Goal: Task Accomplishment & Management: Use online tool/utility

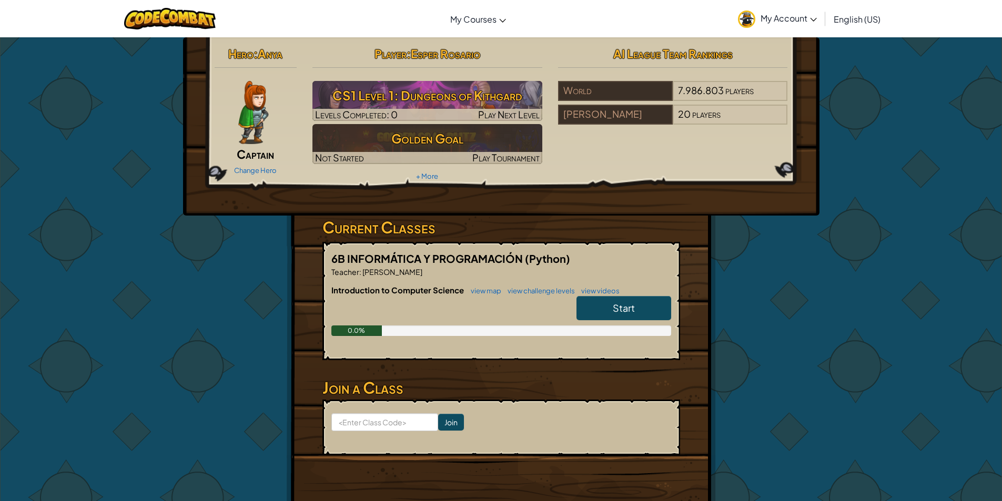
click at [860, 16] on span "English (US)" at bounding box center [857, 19] width 47 height 11
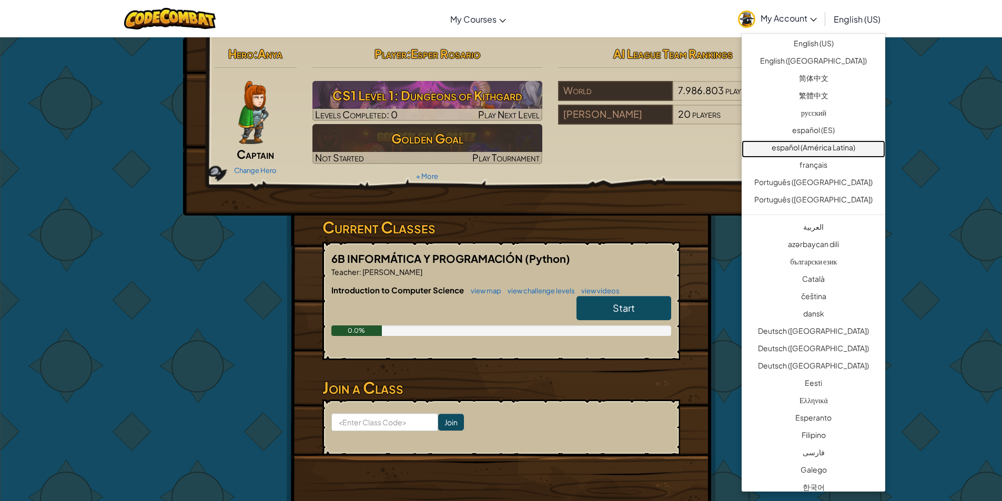
click at [847, 151] on link "español (América Latina)" at bounding box center [814, 148] width 144 height 17
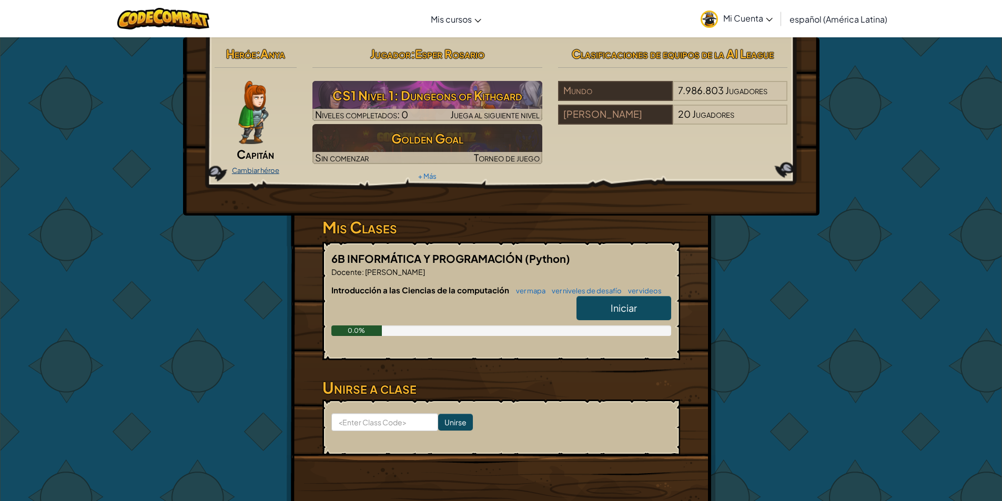
click at [265, 167] on link "Cambiar héroe" at bounding box center [255, 170] width 47 height 8
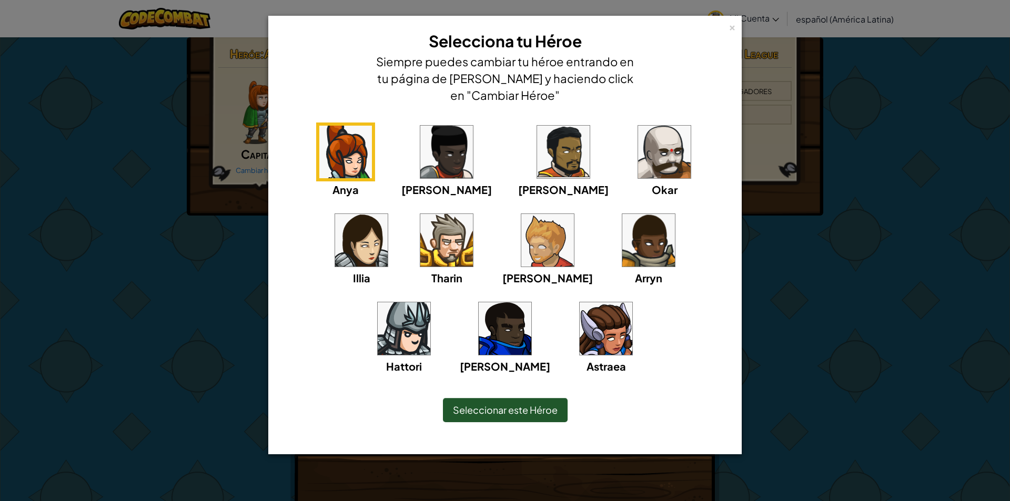
click at [580, 329] on img at bounding box center [606, 328] width 53 height 53
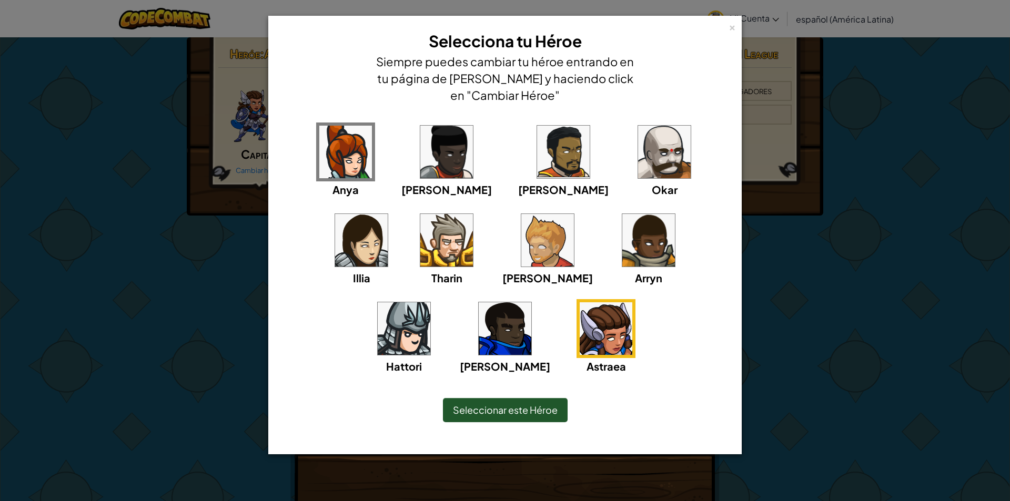
click at [388, 214] on img at bounding box center [361, 240] width 53 height 53
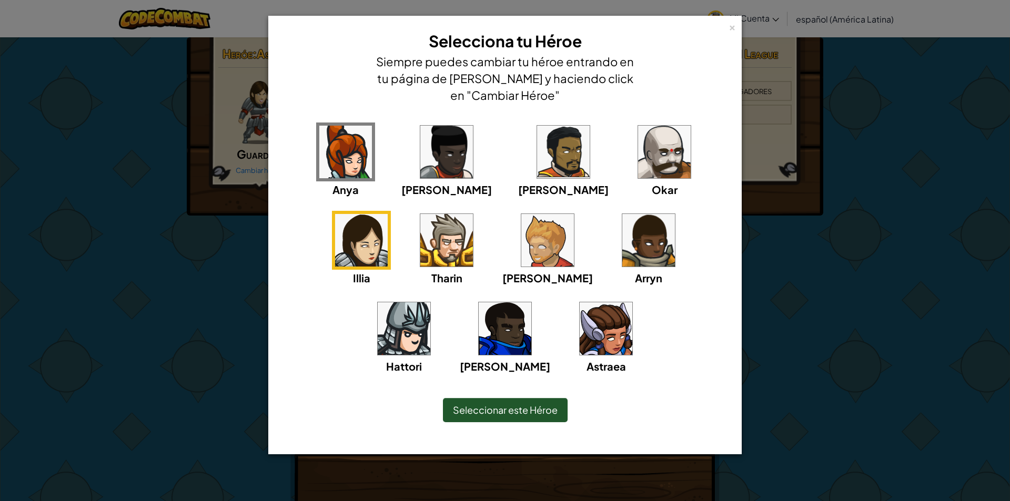
click at [427, 155] on img at bounding box center [446, 152] width 53 height 53
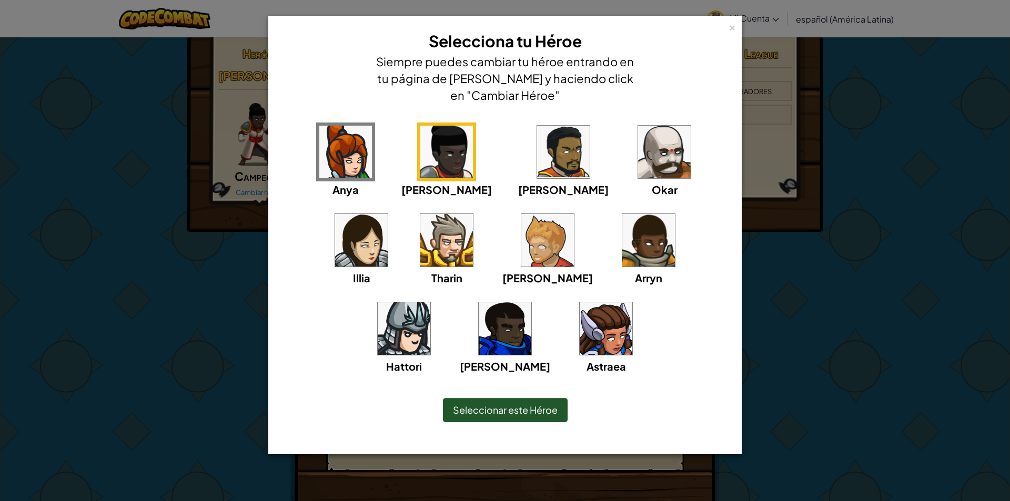
click at [537, 156] on img at bounding box center [563, 152] width 53 height 53
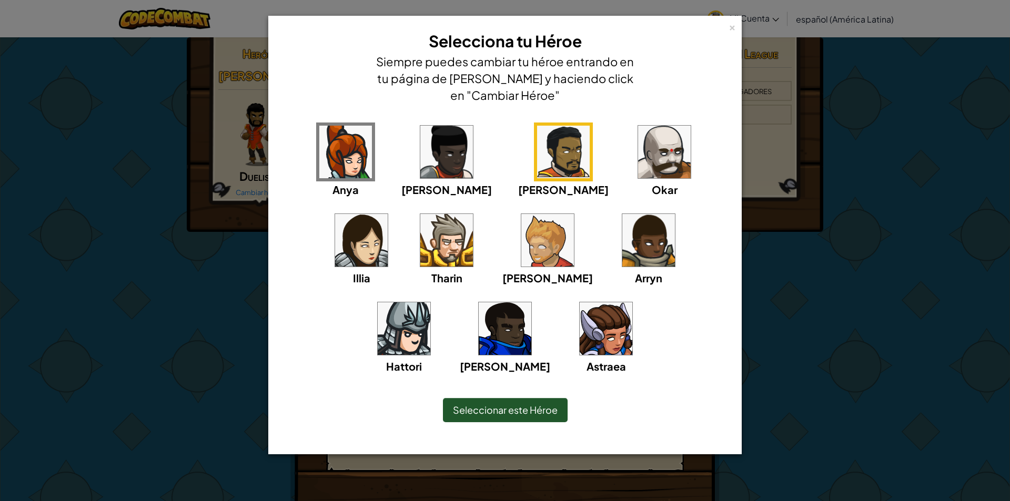
click at [638, 151] on img at bounding box center [664, 152] width 53 height 53
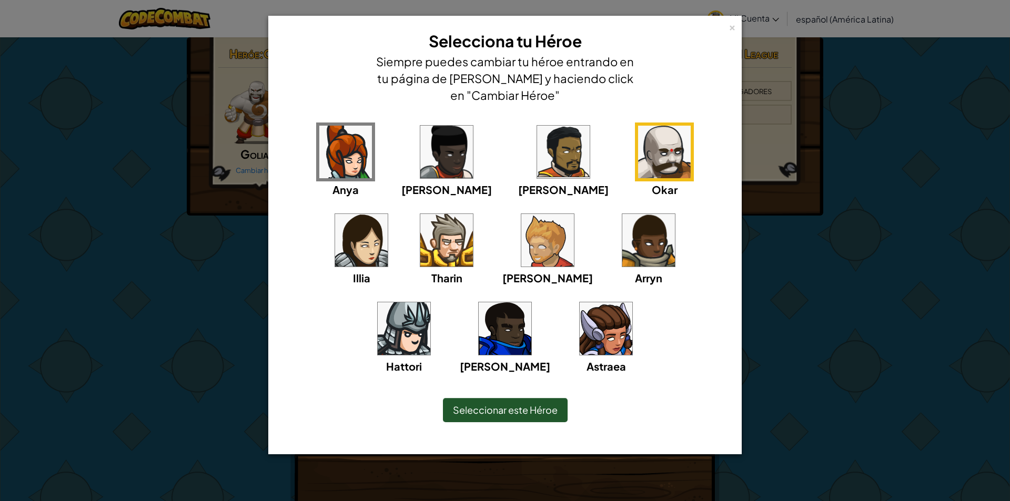
click at [420, 244] on img at bounding box center [446, 240] width 53 height 53
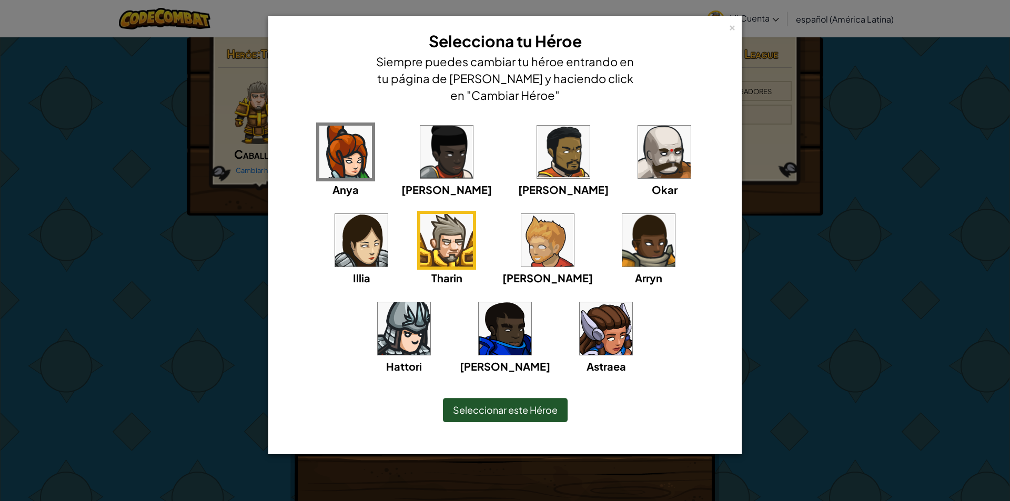
click at [521, 252] on img at bounding box center [547, 240] width 53 height 53
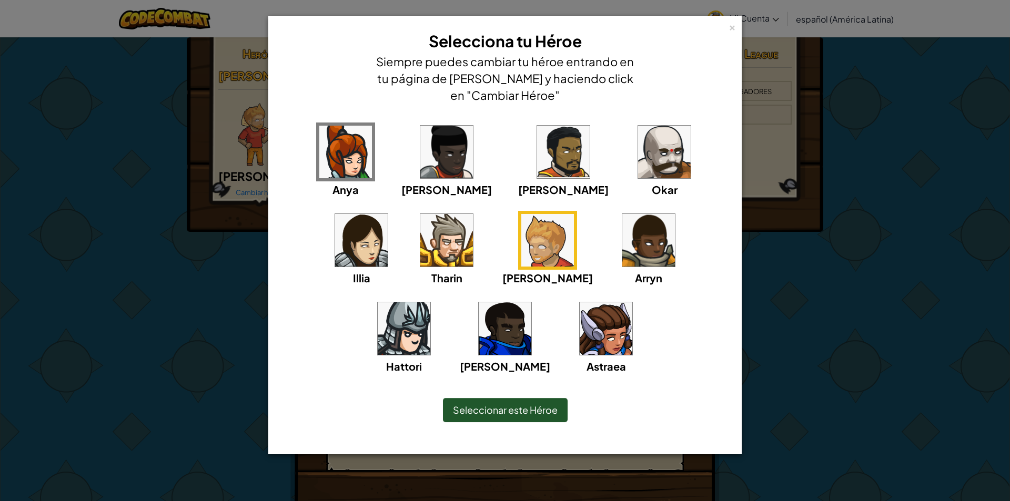
click at [622, 243] on img at bounding box center [648, 240] width 53 height 53
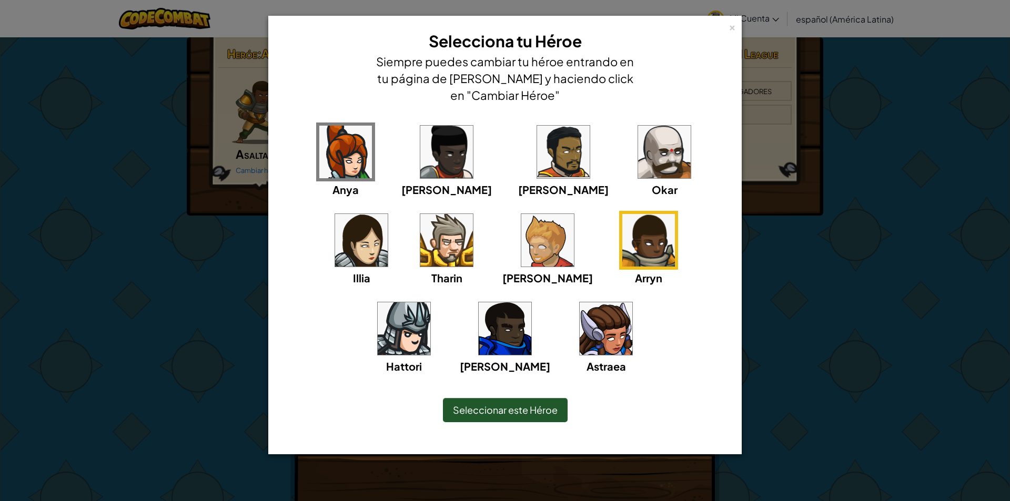
click at [477, 404] on span "Seleccionar este Héroe" at bounding box center [505, 410] width 105 height 12
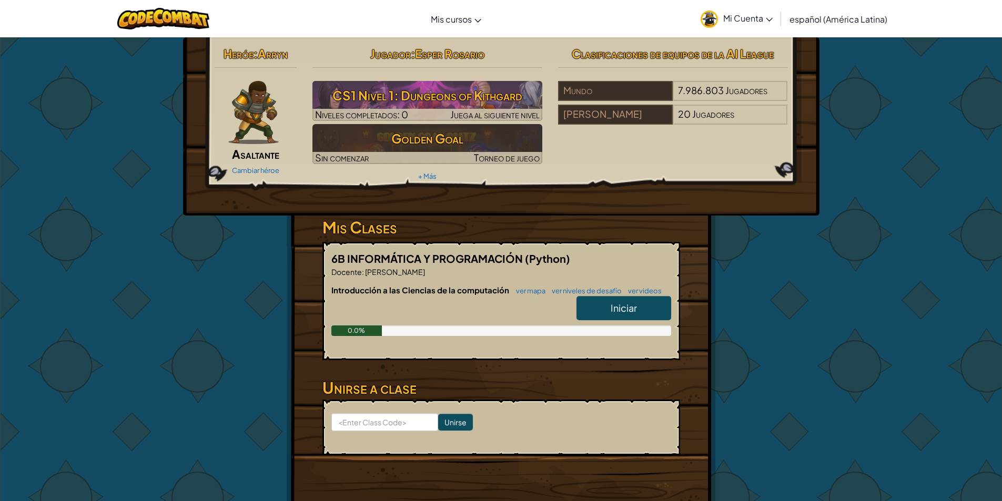
click at [263, 156] on span "Asaltante" at bounding box center [255, 154] width 47 height 15
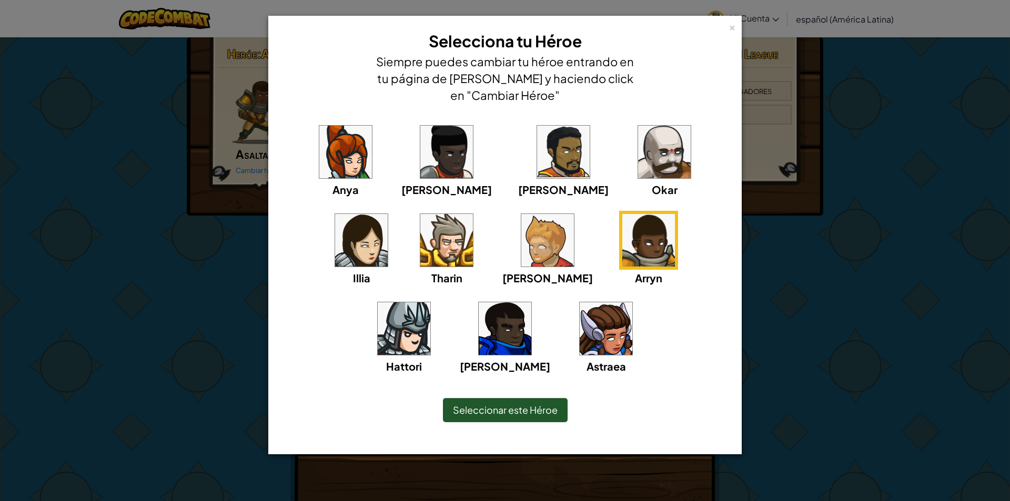
click at [324, 158] on img at bounding box center [345, 152] width 53 height 53
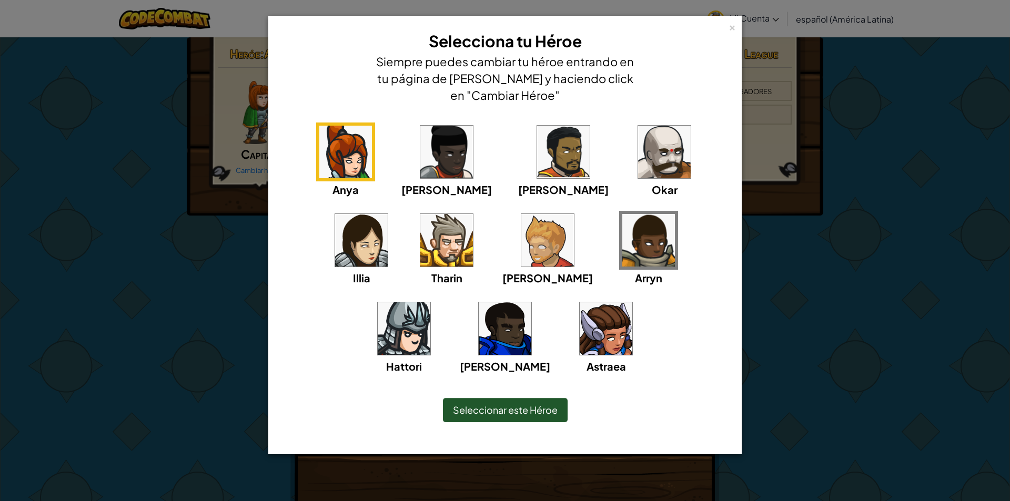
click at [478, 414] on span "Seleccionar este Héroe" at bounding box center [505, 410] width 105 height 12
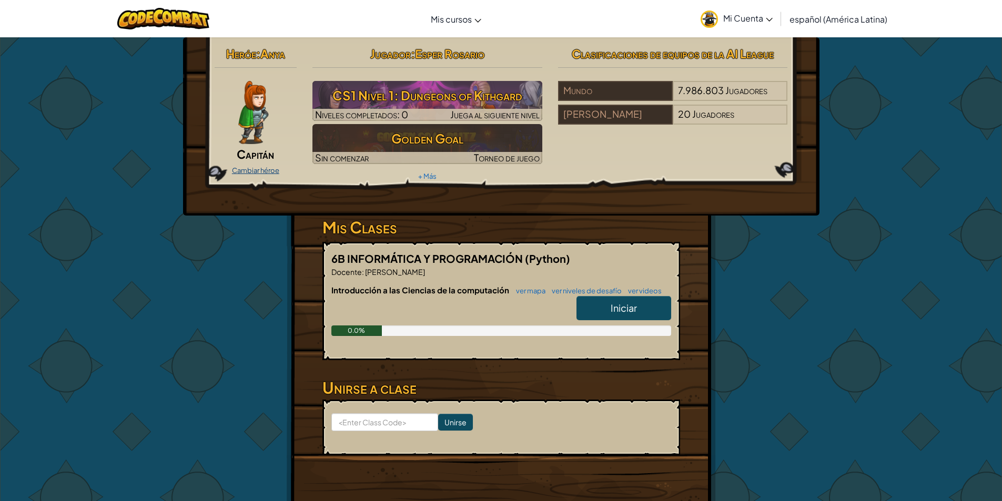
click at [260, 168] on link "Cambiar héroe" at bounding box center [255, 170] width 47 height 8
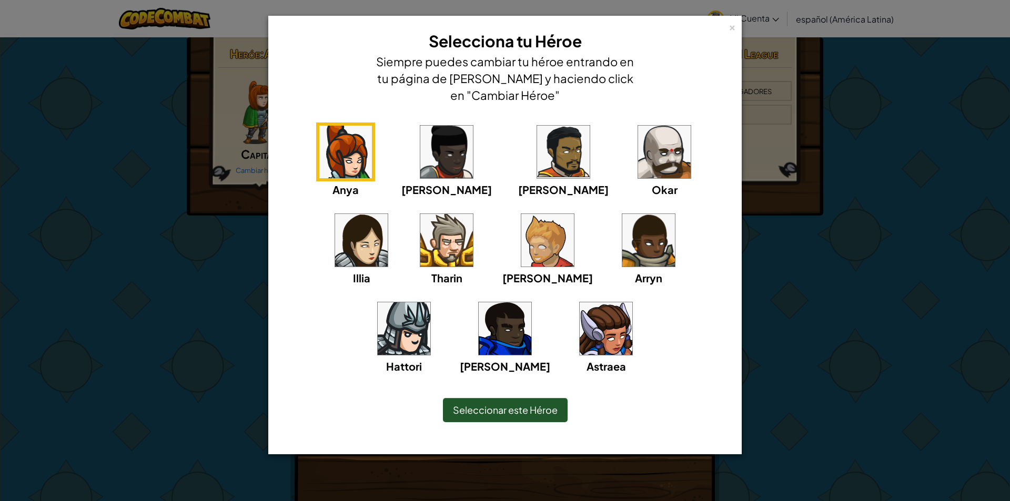
click at [430, 302] on img at bounding box center [404, 328] width 53 height 53
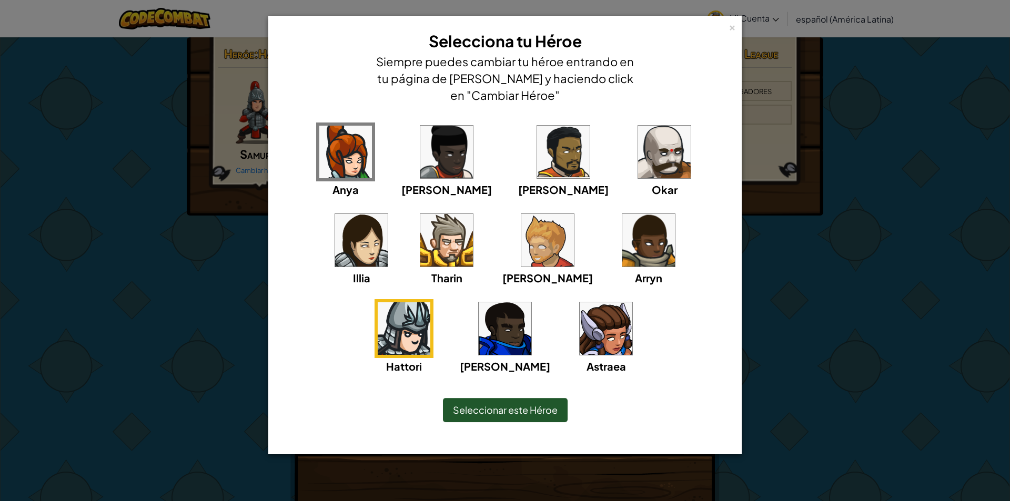
click at [531, 302] on img at bounding box center [505, 328] width 53 height 53
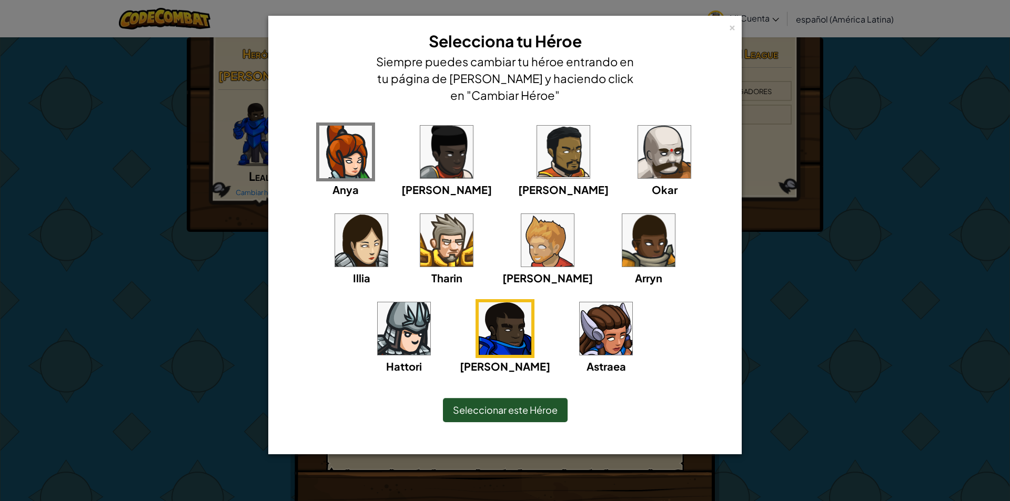
click at [622, 223] on img at bounding box center [648, 240] width 53 height 53
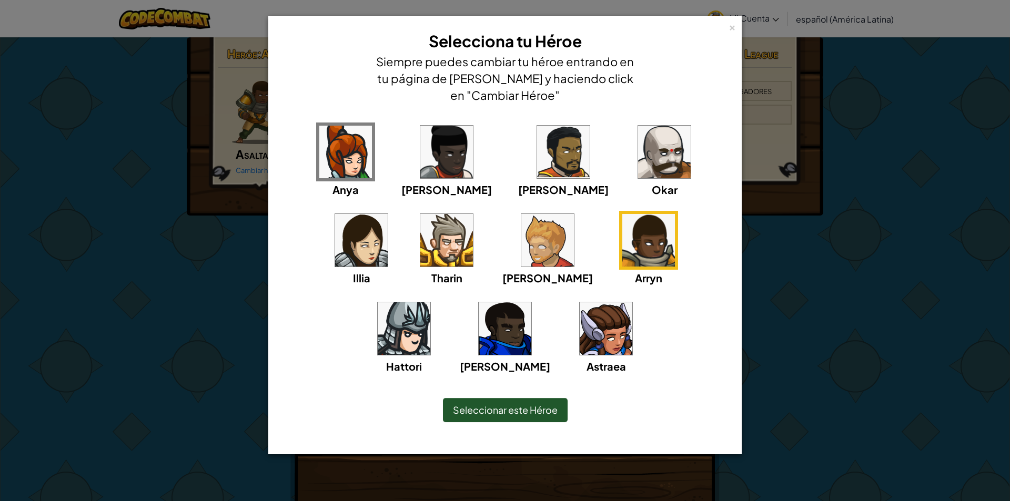
click at [218, 97] on div "× Selecciona tu Héroe Siempre puedes cambiar tu héroe entrando en tu página de …" at bounding box center [505, 250] width 1010 height 501
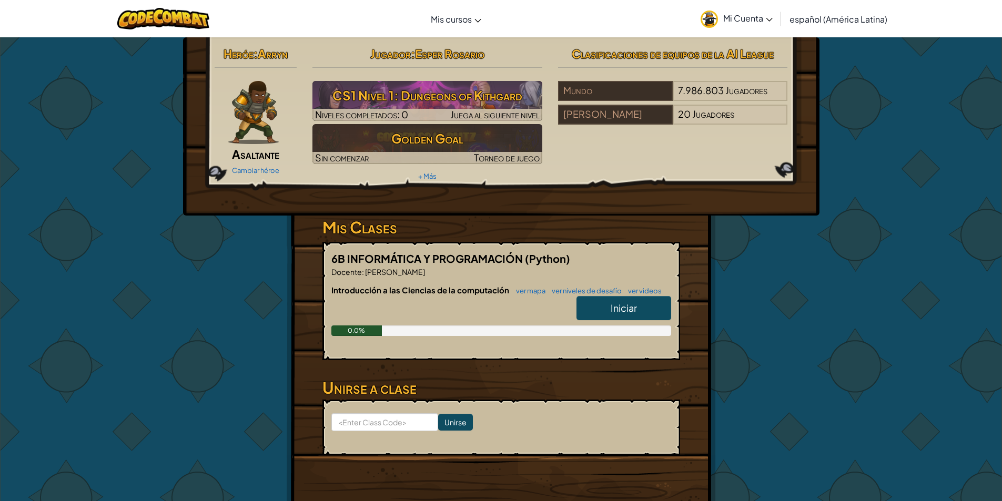
click at [246, 104] on img at bounding box center [253, 112] width 51 height 63
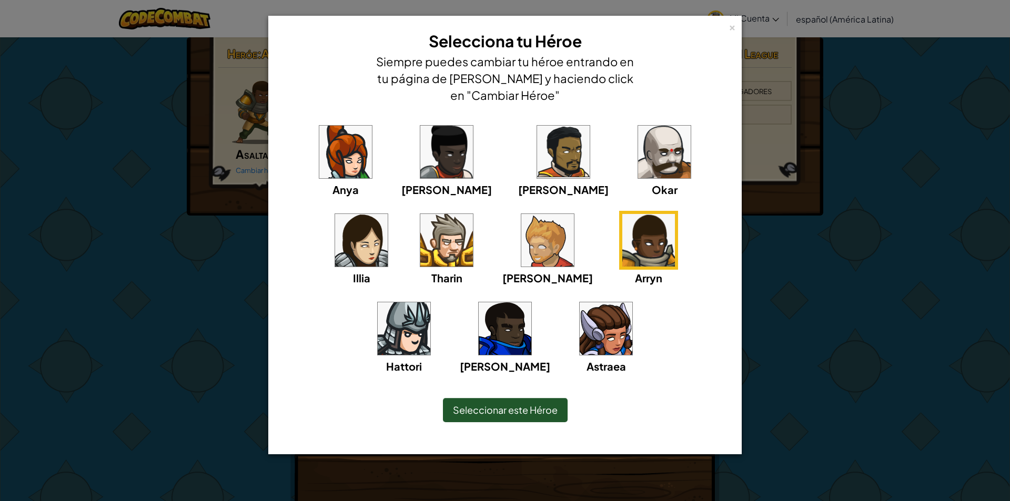
click at [332, 170] on img at bounding box center [345, 152] width 53 height 53
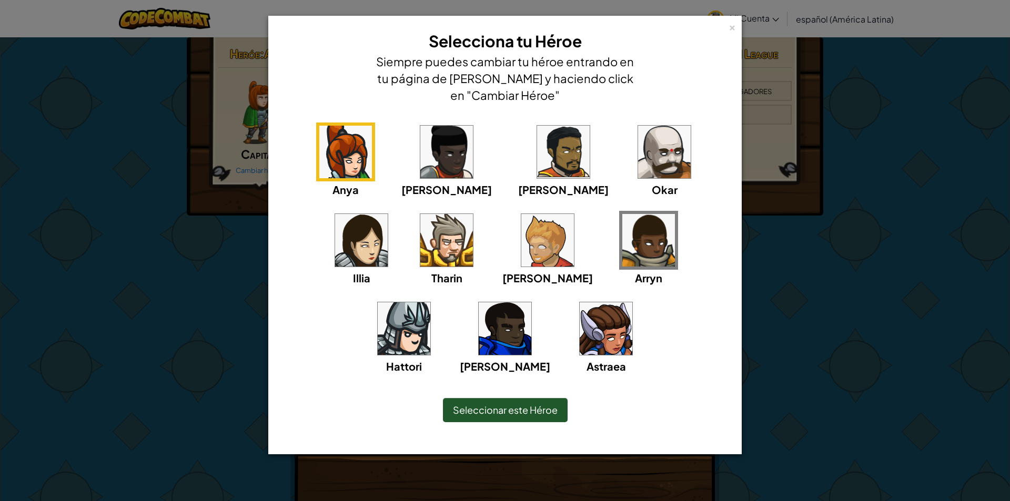
click at [238, 301] on div "× Selecciona tu Héroe Siempre puedes cambiar tu héroe entrando en tu página de …" at bounding box center [505, 250] width 1010 height 501
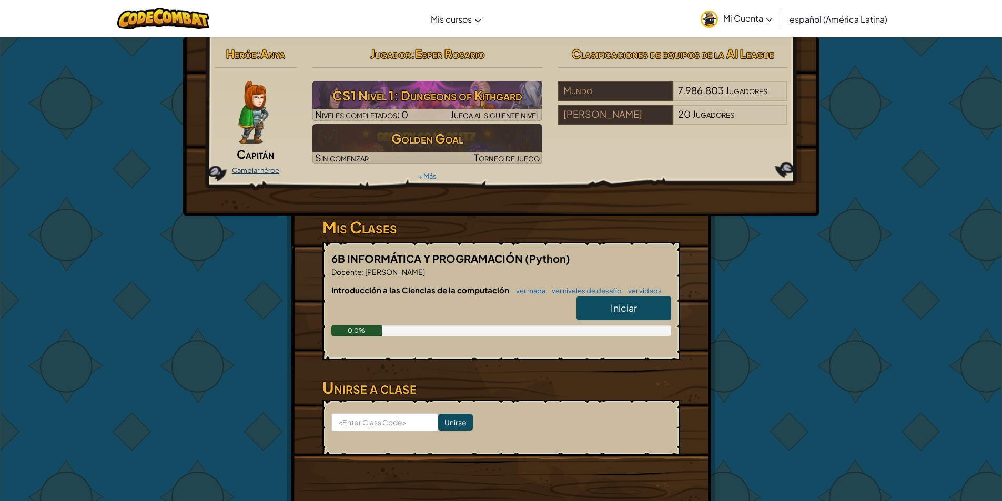
click at [247, 172] on link "Cambiar héroe" at bounding box center [255, 170] width 47 height 8
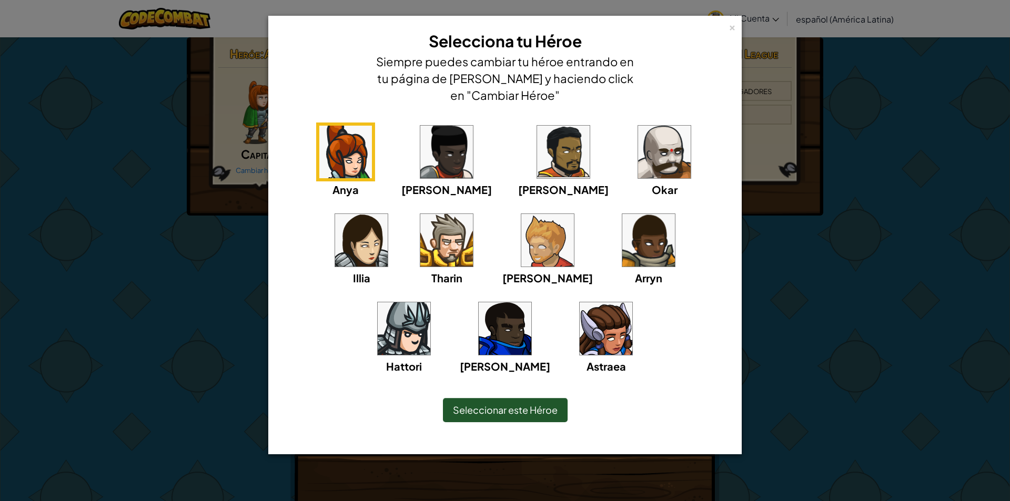
click at [388, 214] on img at bounding box center [361, 240] width 53 height 53
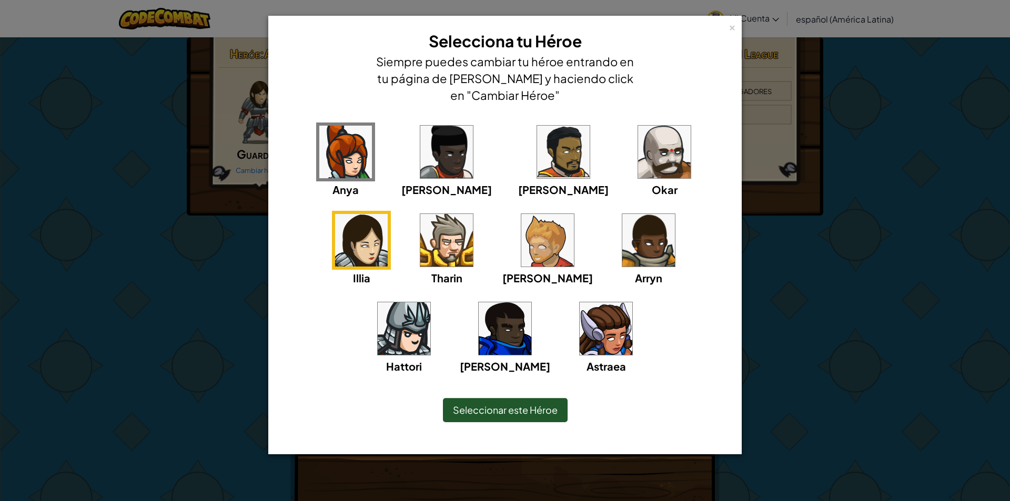
click at [211, 336] on div "× Selecciona tu Héroe Siempre puedes cambiar tu héroe entrando en tu página de …" at bounding box center [505, 250] width 1010 height 501
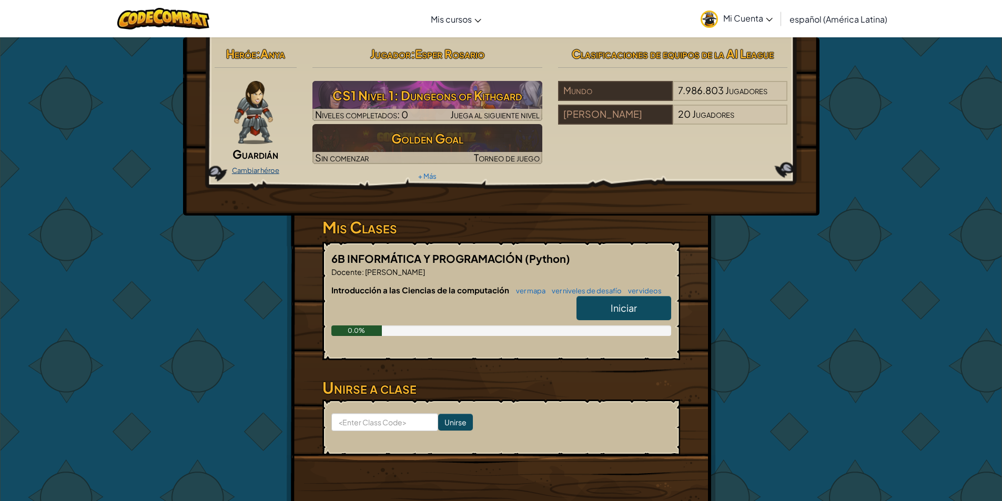
click at [250, 171] on link "Cambiar héroe" at bounding box center [255, 170] width 47 height 8
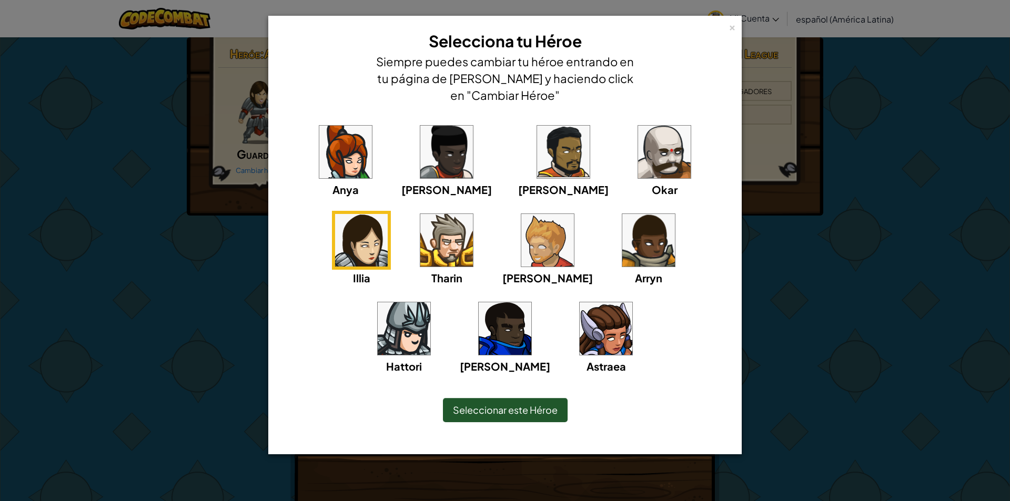
click at [319, 154] on img at bounding box center [345, 152] width 53 height 53
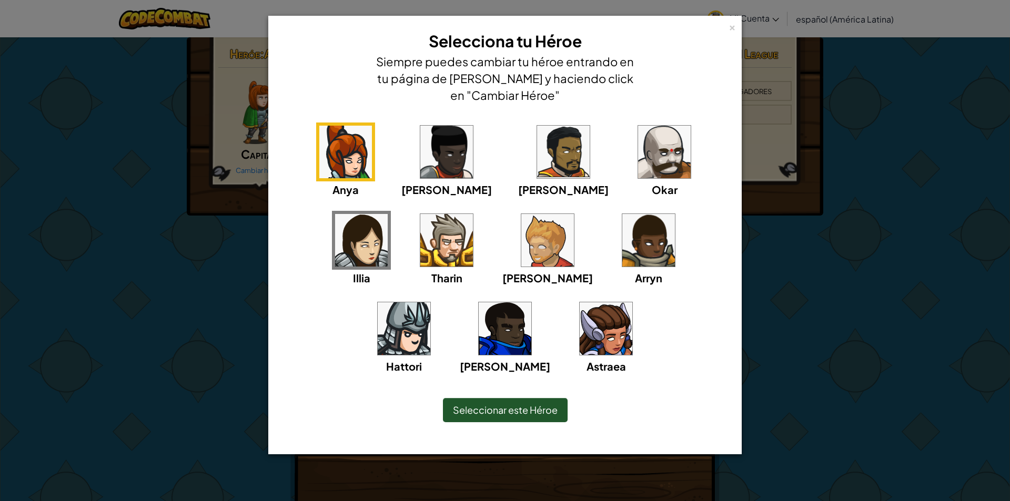
click at [222, 167] on div "× Selecciona tu Héroe Siempre puedes cambiar tu héroe entrando en tu página de …" at bounding box center [505, 250] width 1010 height 501
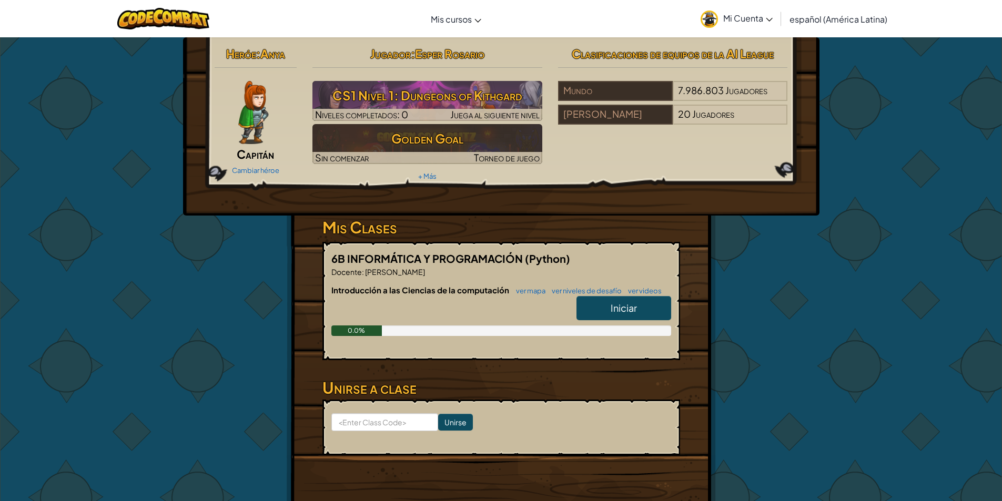
click at [709, 21] on img at bounding box center [709, 19] width 17 height 17
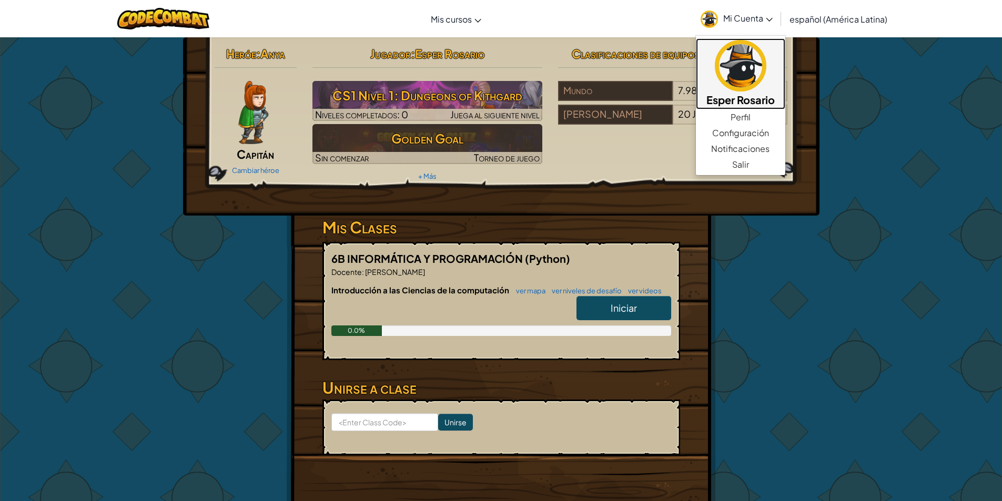
click at [751, 57] on img at bounding box center [741, 66] width 52 height 52
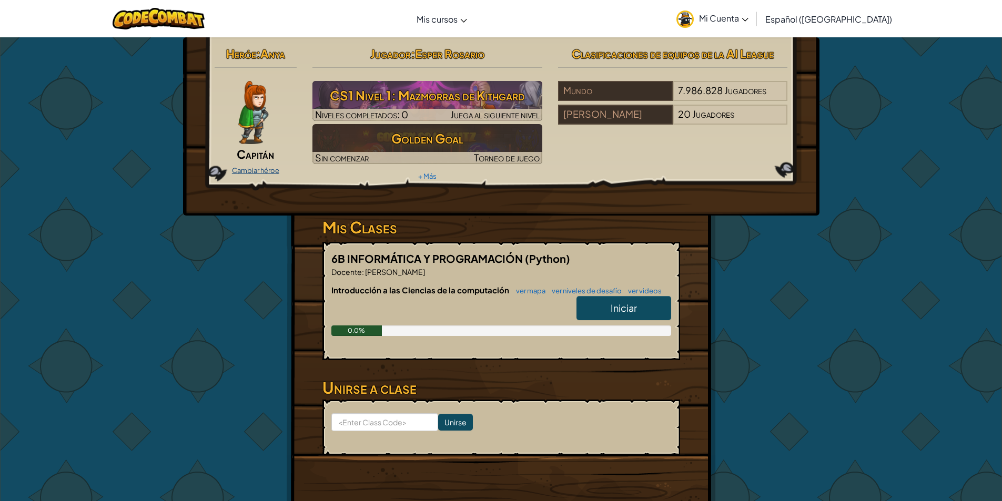
click at [266, 173] on link "Cambiar héroe" at bounding box center [255, 170] width 47 height 8
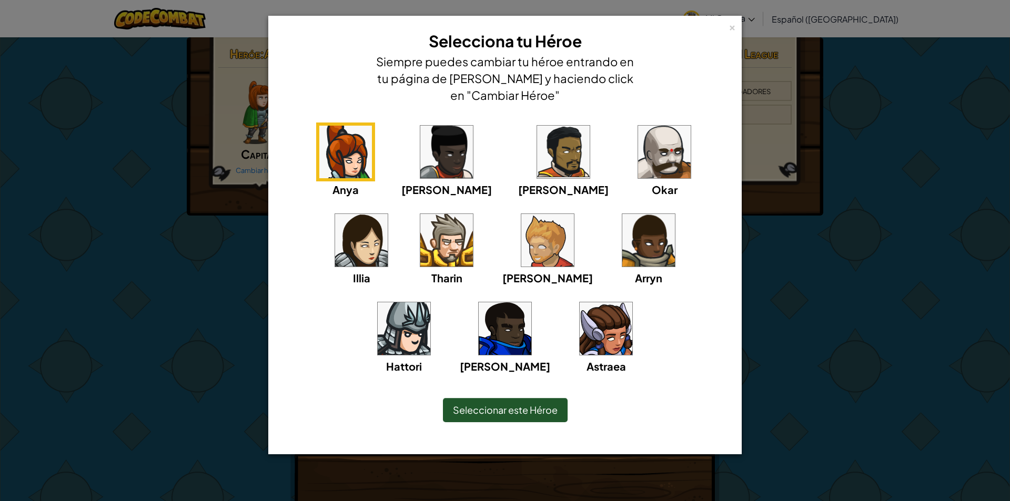
click at [240, 189] on div "× Selecciona tu Héroe Siempre puedes cambiar tu héroe entrando en tu página de …" at bounding box center [505, 250] width 1010 height 501
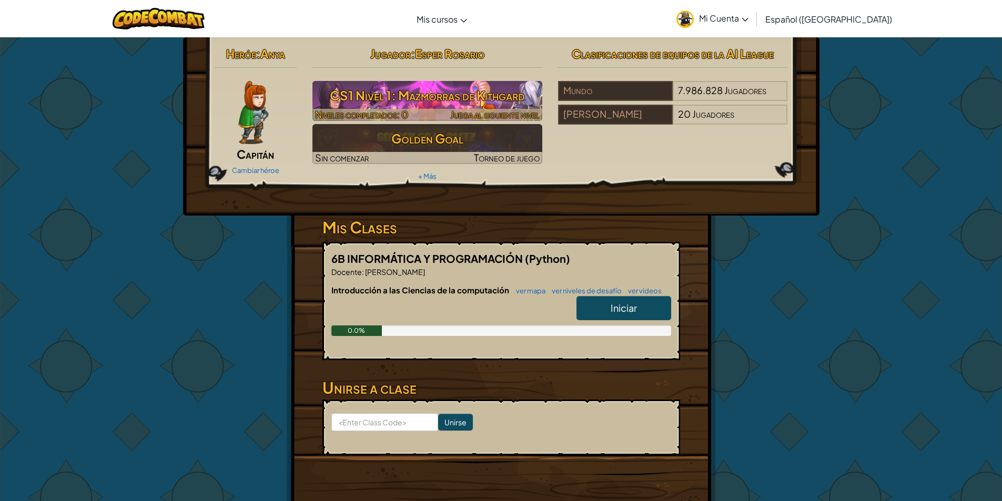
click at [411, 98] on h3 "CS1 Nivel 1: Mazmorras de Kithgard" at bounding box center [427, 96] width 230 height 24
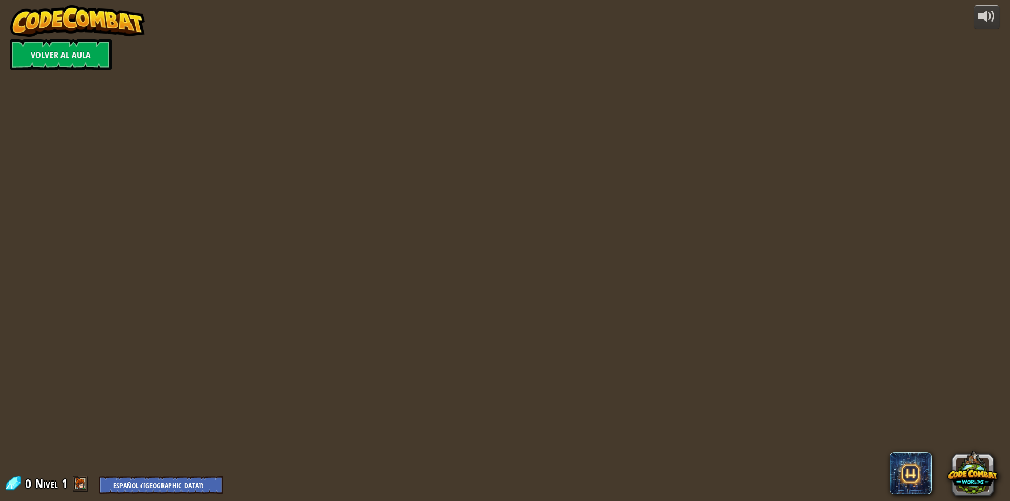
select select "es-419"
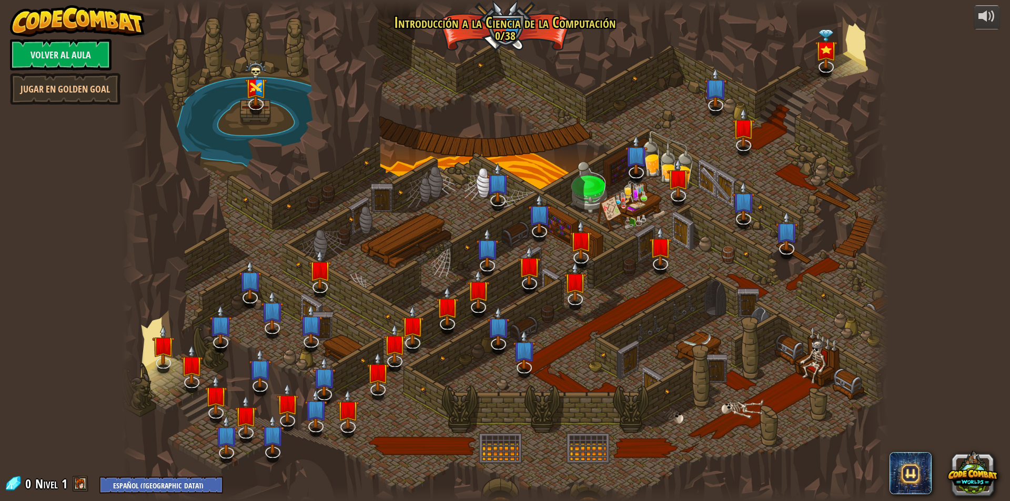
select select "es-419"
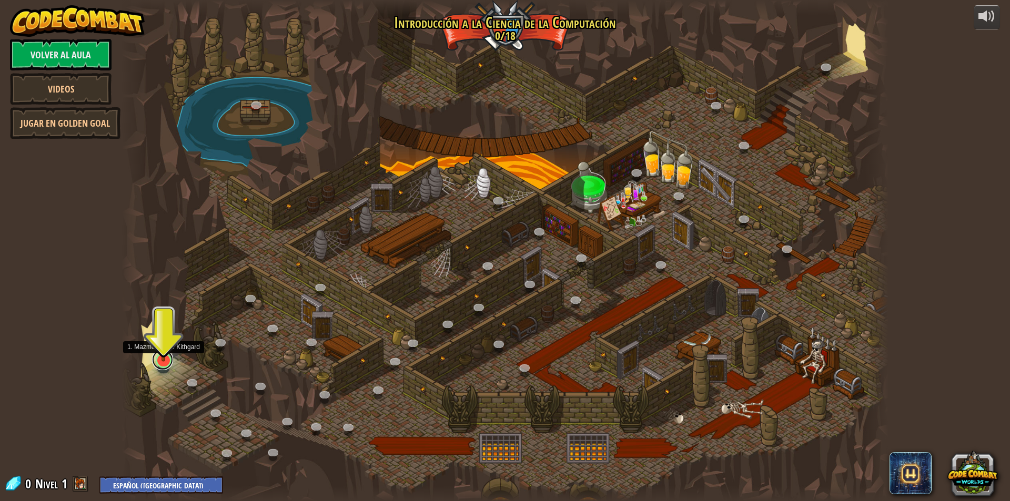
click at [161, 367] on link at bounding box center [162, 359] width 21 height 21
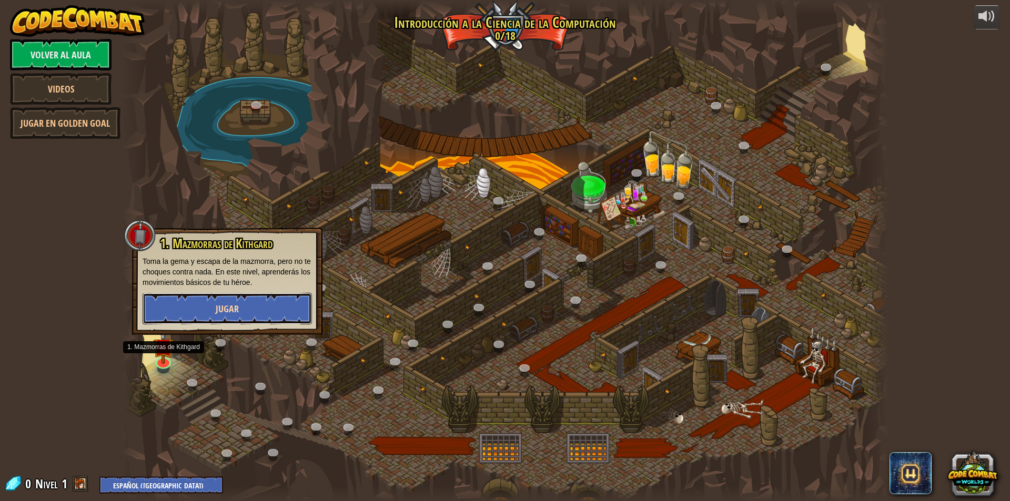
click at [212, 315] on button "Jugar" at bounding box center [227, 309] width 169 height 32
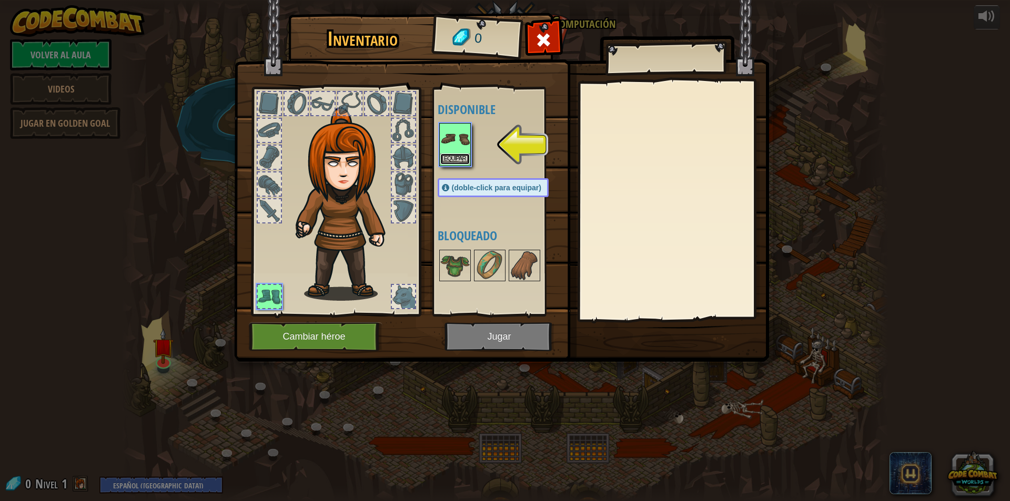
click at [450, 160] on button "Equipar" at bounding box center [454, 159] width 29 height 11
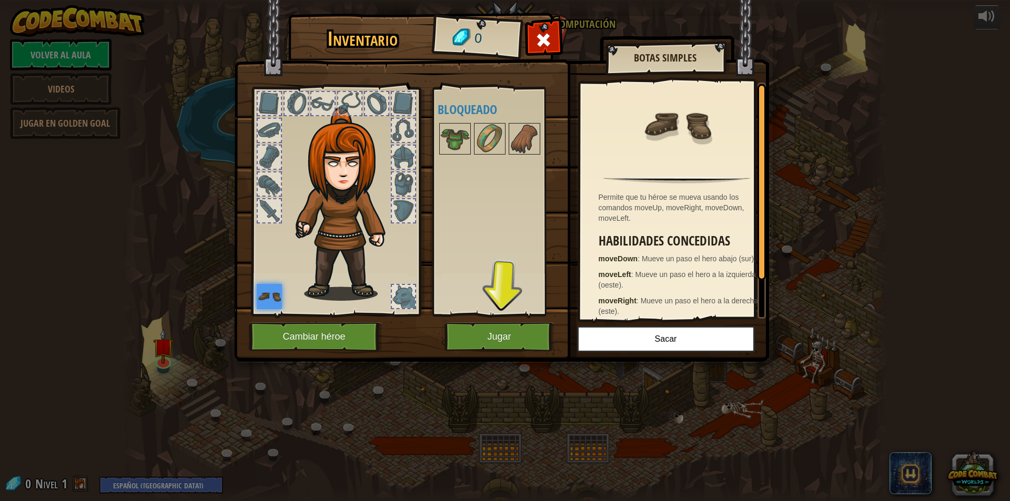
click at [267, 300] on img at bounding box center [269, 296] width 25 height 25
click at [450, 139] on img at bounding box center [454, 138] width 29 height 29
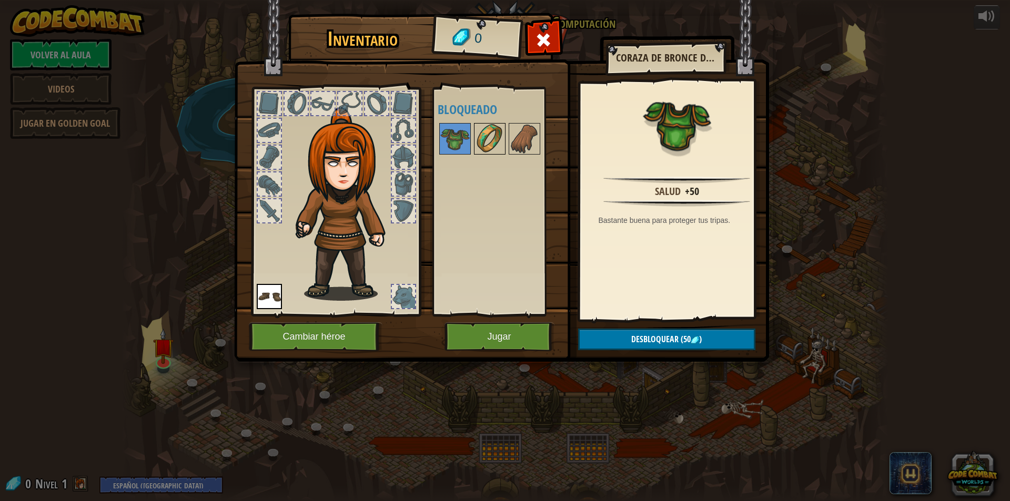
click at [478, 140] on img at bounding box center [489, 138] width 29 height 29
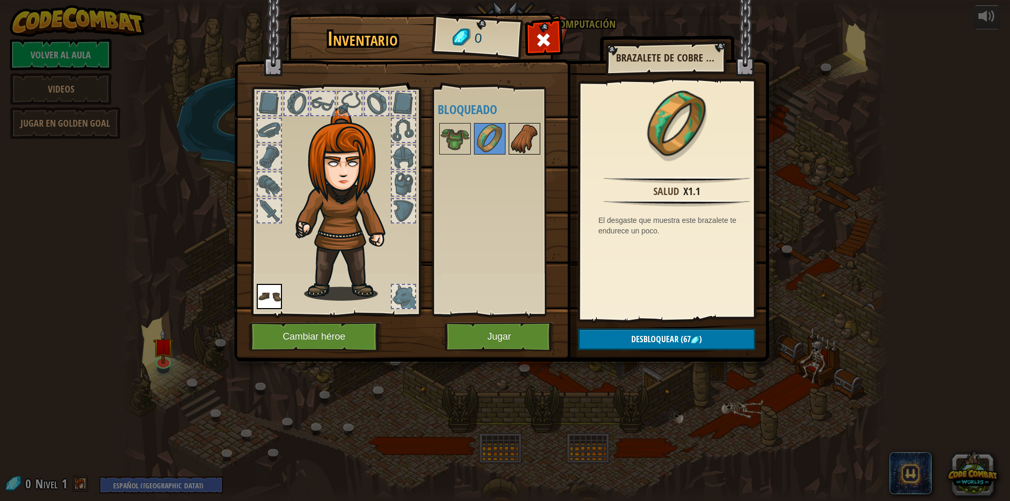
click at [510, 143] on img at bounding box center [524, 138] width 29 height 29
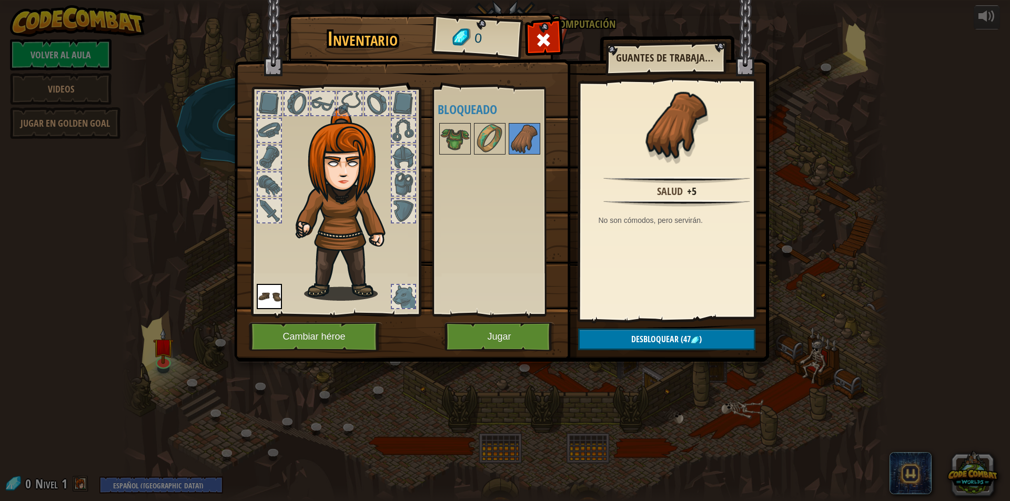
click at [352, 241] on img at bounding box center [347, 204] width 113 height 194
drag, startPoint x: 457, startPoint y: 134, endPoint x: 462, endPoint y: 168, distance: 34.6
click at [457, 135] on img at bounding box center [454, 138] width 29 height 29
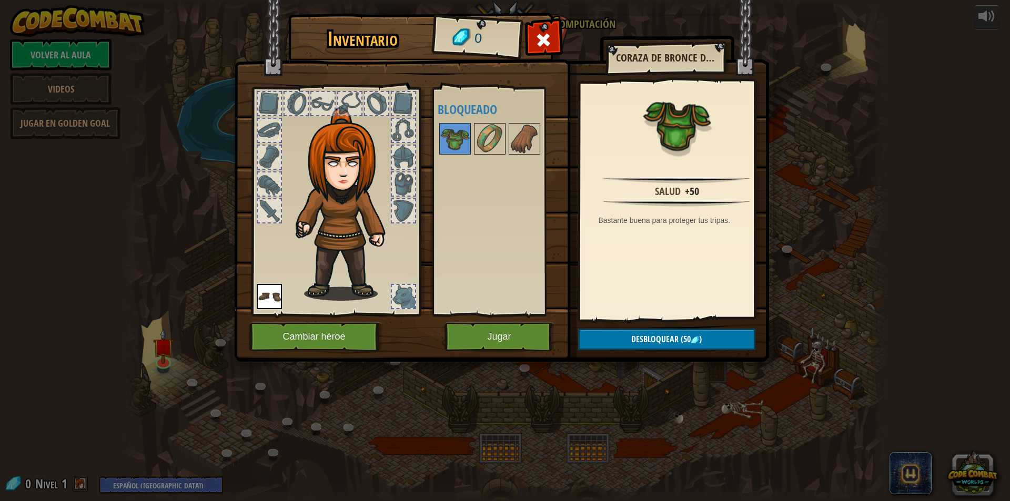
click at [467, 190] on div "Disponible Equipar (doble-click para equipar) Bloqueado" at bounding box center [504, 201] width 132 height 219
click at [272, 295] on img at bounding box center [269, 296] width 25 height 25
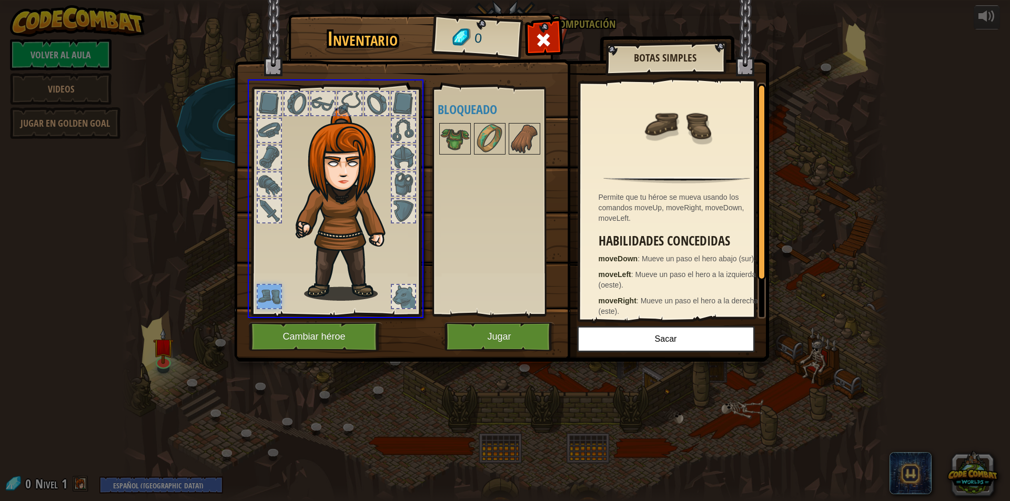
drag, startPoint x: 279, startPoint y: 294, endPoint x: 495, endPoint y: 172, distance: 248.3
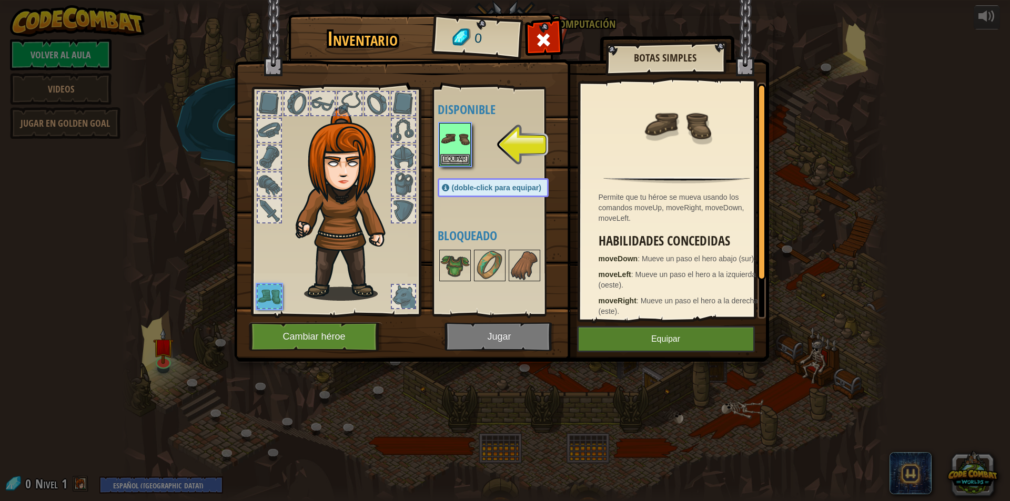
click at [405, 290] on div at bounding box center [403, 296] width 23 height 23
click at [467, 159] on button "Equipar" at bounding box center [454, 159] width 29 height 11
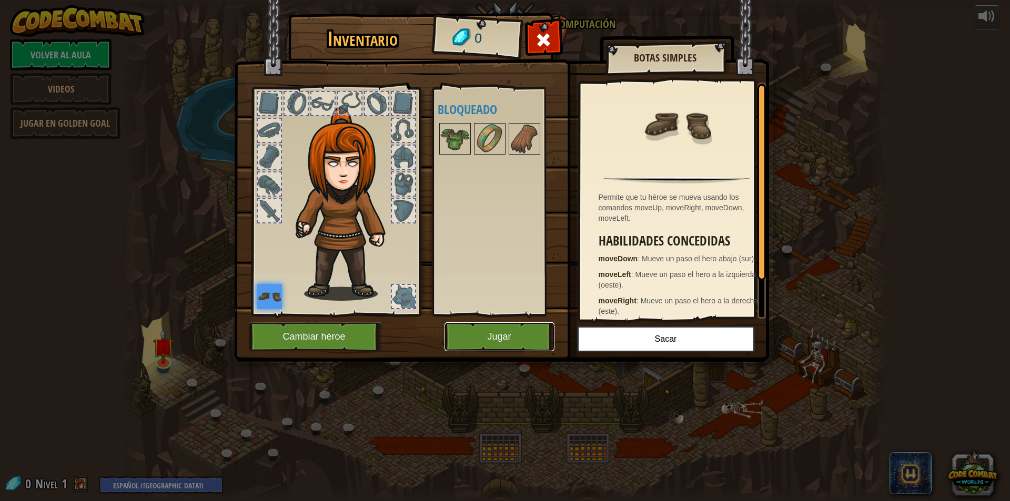
click at [508, 334] on button "Jugar" at bounding box center [500, 336] width 110 height 29
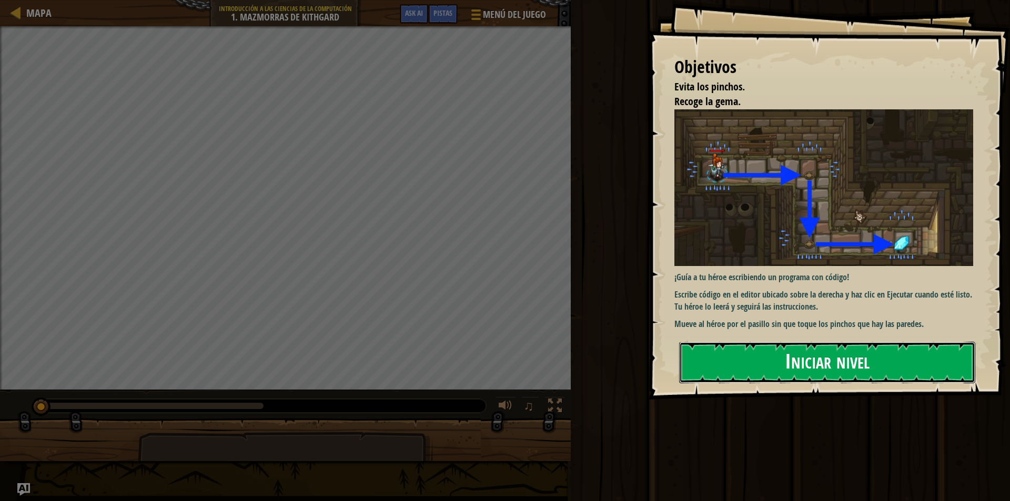
click at [850, 358] on button "Iniciar nivel" at bounding box center [827, 363] width 296 height 42
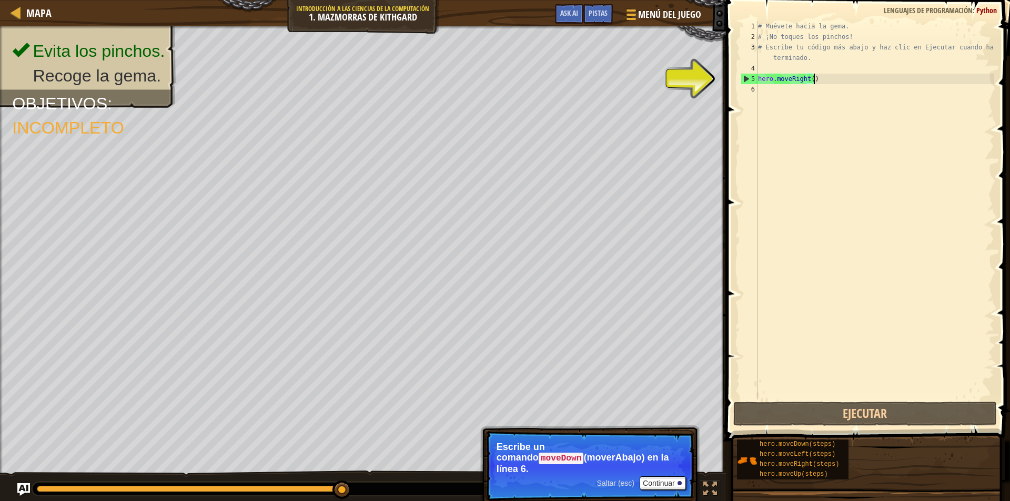
click at [847, 82] on div "# Muévete hacia la gema. # ¡No toques los pinchos! # Escribe tu código más abaj…" at bounding box center [875, 221] width 238 height 400
type textarea "hero.moveRight()"
click at [793, 80] on div "# Muévete hacia la gema. # ¡No toques los pinchos! # Escribe tu código más abaj…" at bounding box center [875, 221] width 238 height 400
drag, startPoint x: 801, startPoint y: 83, endPoint x: 877, endPoint y: 71, distance: 77.2
click at [877, 71] on div "# Muévete hacia la gema. # ¡No toques los pinchos! # Escribe tu código más abaj…" at bounding box center [875, 221] width 238 height 400
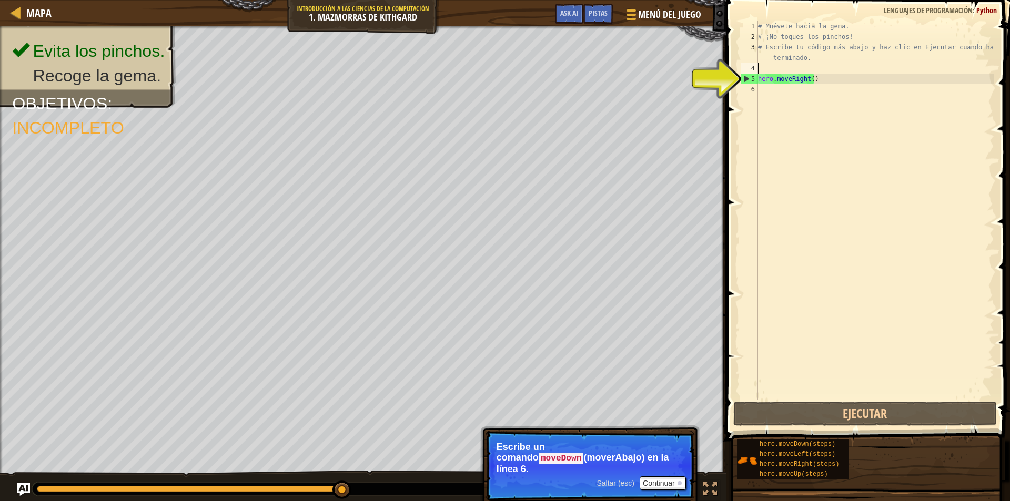
click at [839, 81] on div "# Muévete hacia la gema. # ¡No toques los pinchos! # Escribe tu código más abaj…" at bounding box center [875, 221] width 238 height 400
type textarea "hero.moveRight()"
click at [810, 79] on div "# Muévete hacia la gema. # ¡No toques los pinchos! # Escribe tu código más abaj…" at bounding box center [875, 221] width 238 height 400
click at [815, 184] on div "# Muévete hacia la gema. # ¡No toques los pinchos! # Escribe tu código más abaj…" at bounding box center [875, 221] width 238 height 400
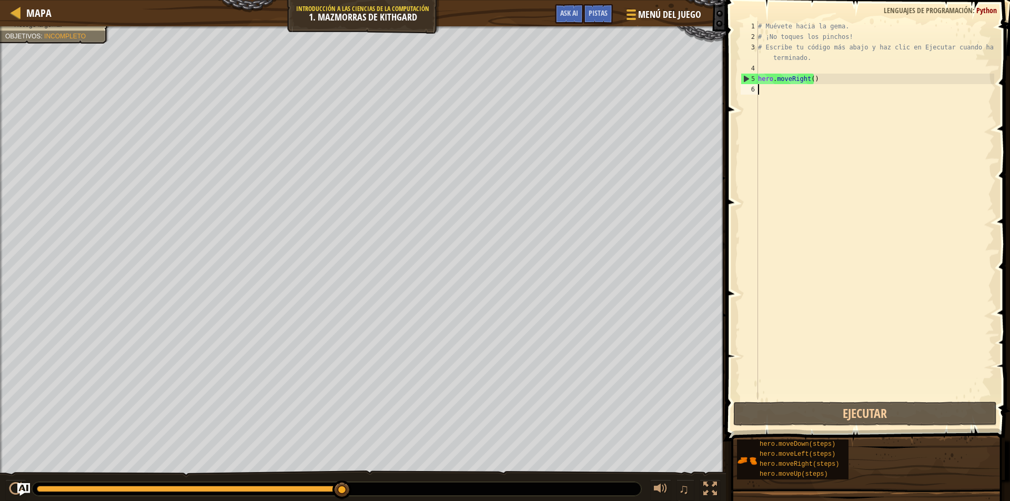
scroll to position [5, 0]
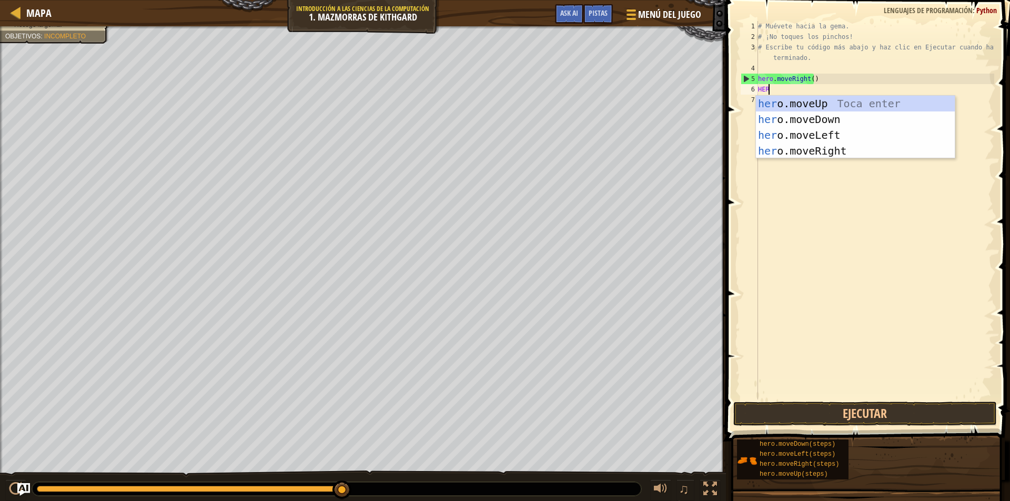
type textarea "HERO"
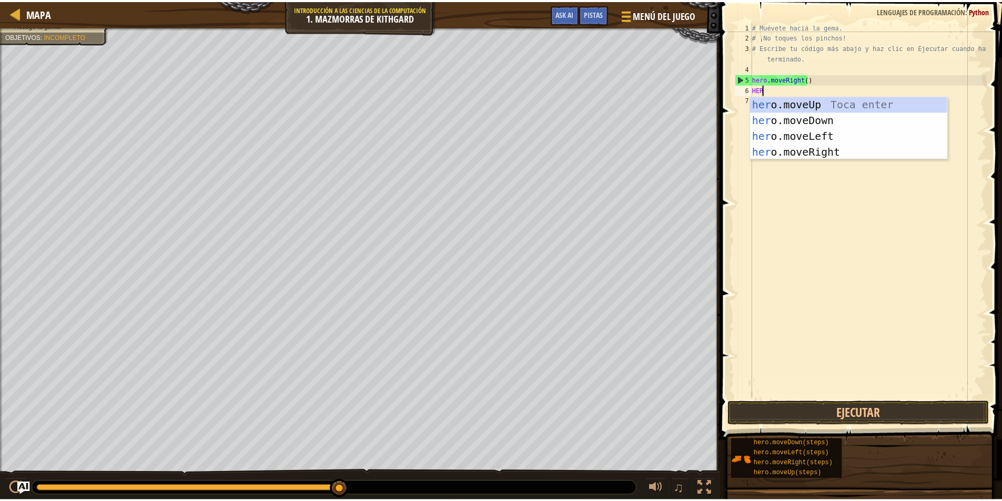
scroll to position [5, 1]
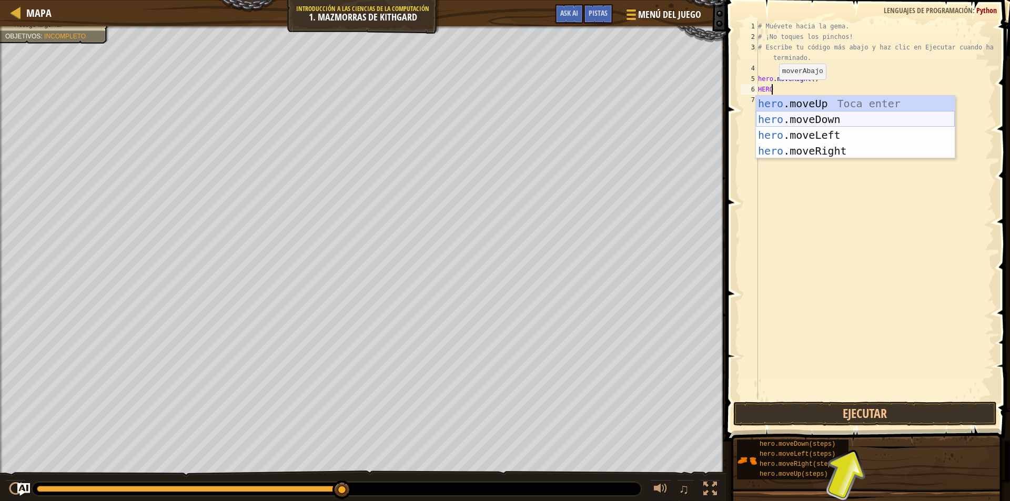
click at [805, 118] on div "hero .moveUp Toca enter hero .moveDown Toca enter hero .moveLeft Toca enter her…" at bounding box center [855, 143] width 199 height 95
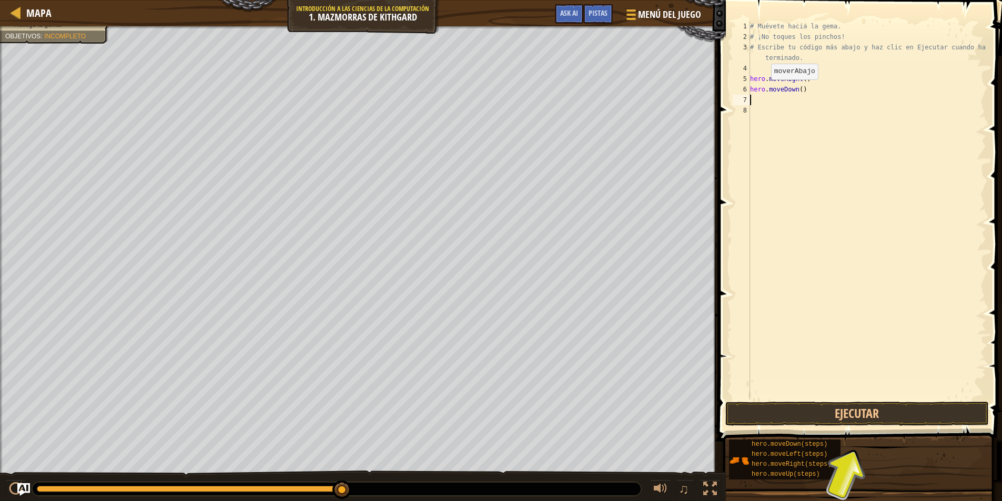
scroll to position [5, 0]
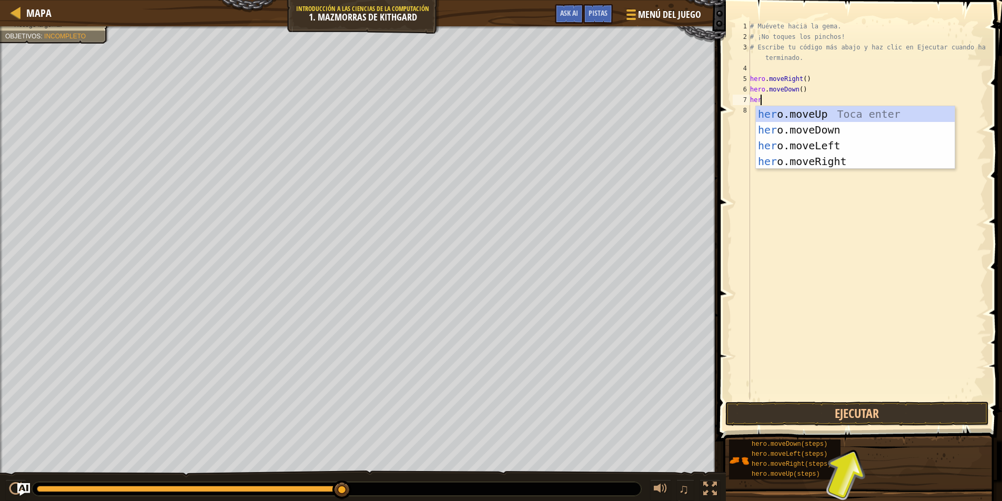
type textarea "hero"
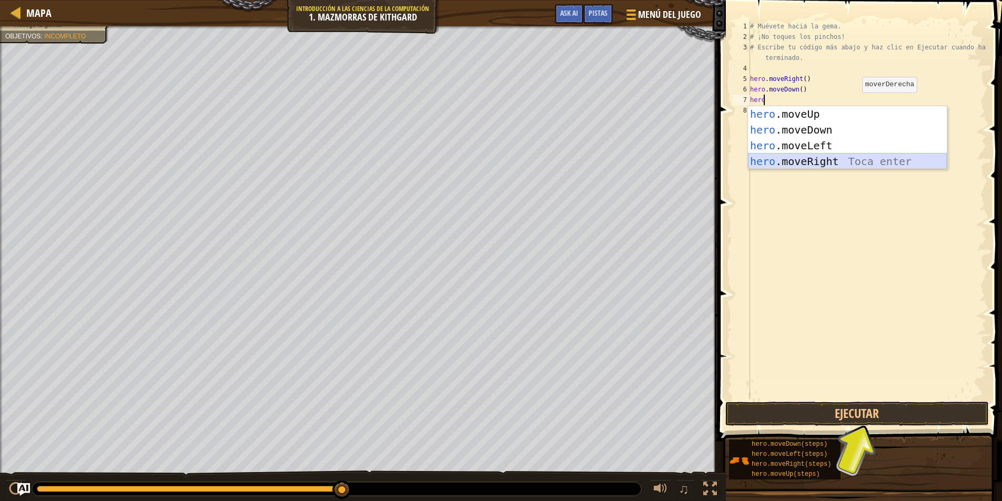
click at [829, 162] on div "hero .moveUp Toca enter hero .moveDown Toca enter hero .moveLeft Toca enter her…" at bounding box center [847, 153] width 199 height 95
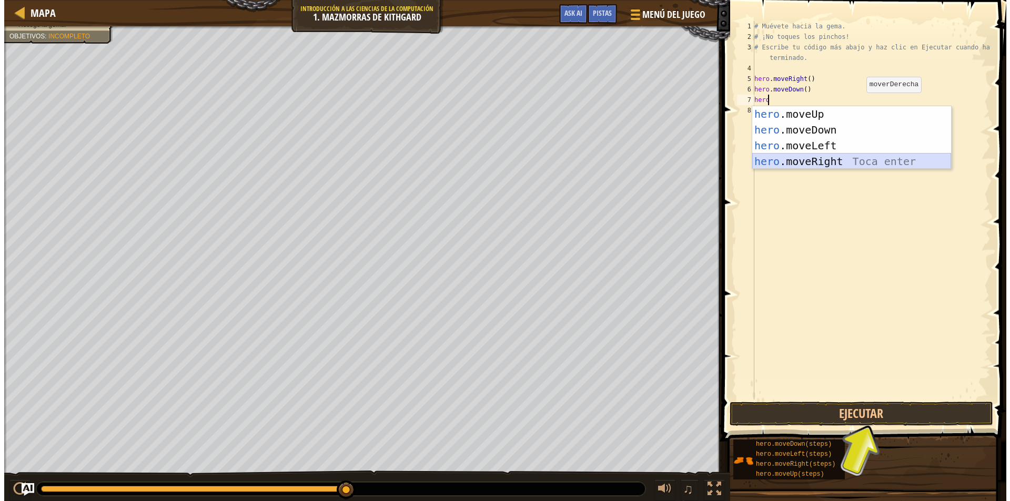
scroll to position [5, 0]
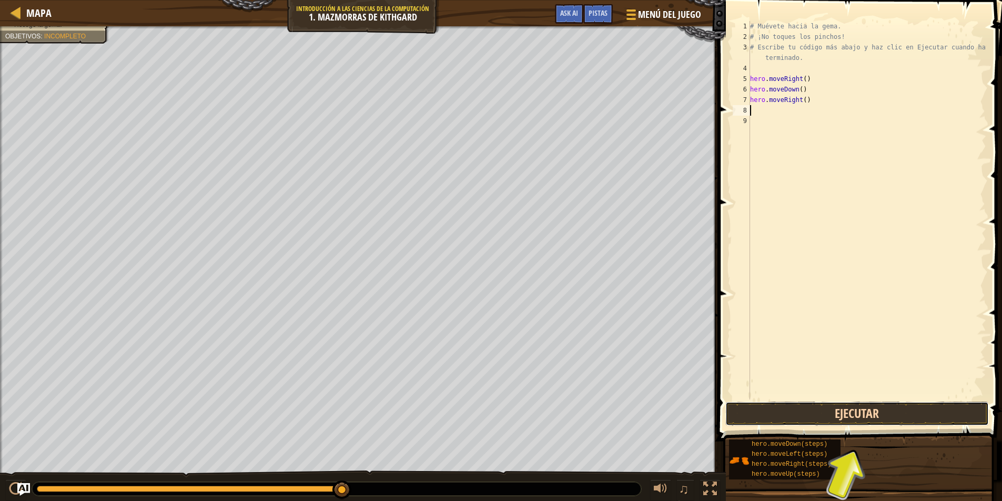
click at [867, 413] on button "Ejecutar" at bounding box center [857, 414] width 264 height 24
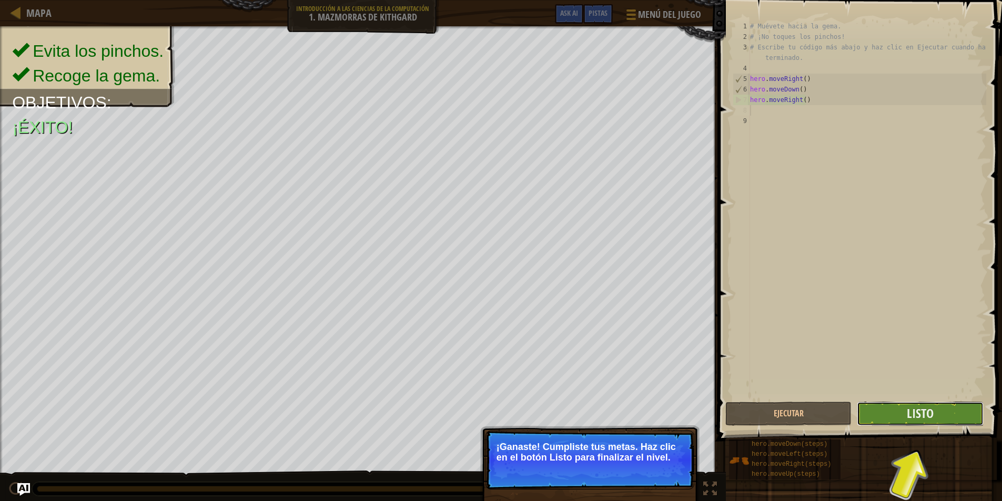
click at [899, 416] on button "Listo" at bounding box center [920, 414] width 126 height 24
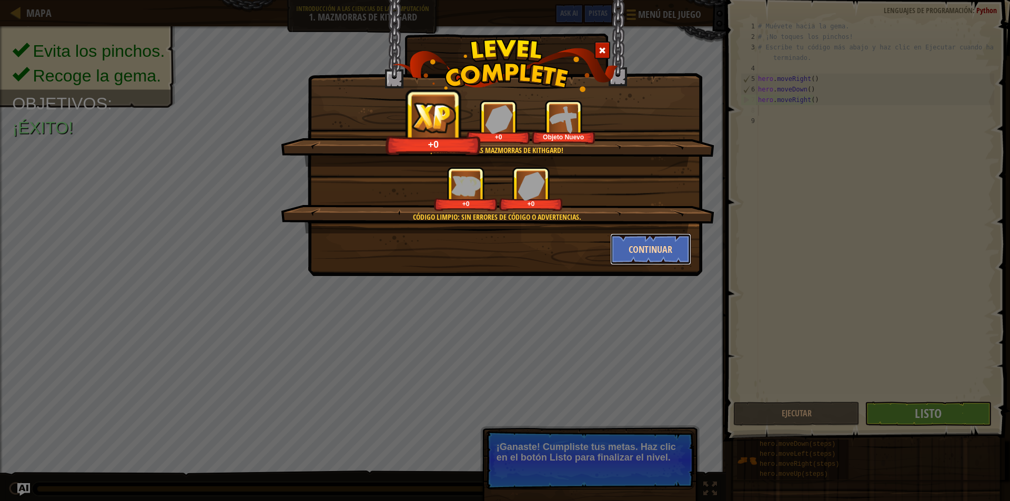
click at [649, 250] on button "Continuar" at bounding box center [651, 250] width 82 height 32
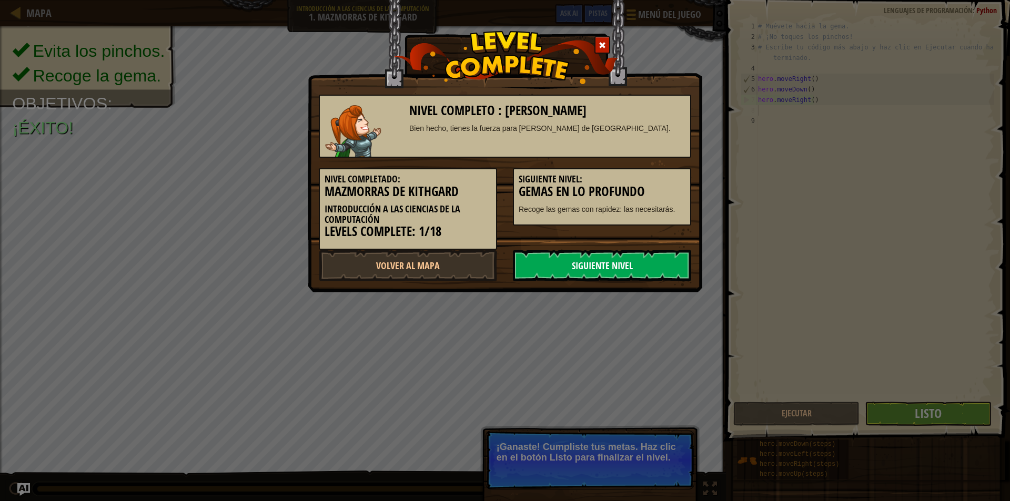
click at [591, 269] on link "Siguiente Nivel" at bounding box center [602, 266] width 178 height 32
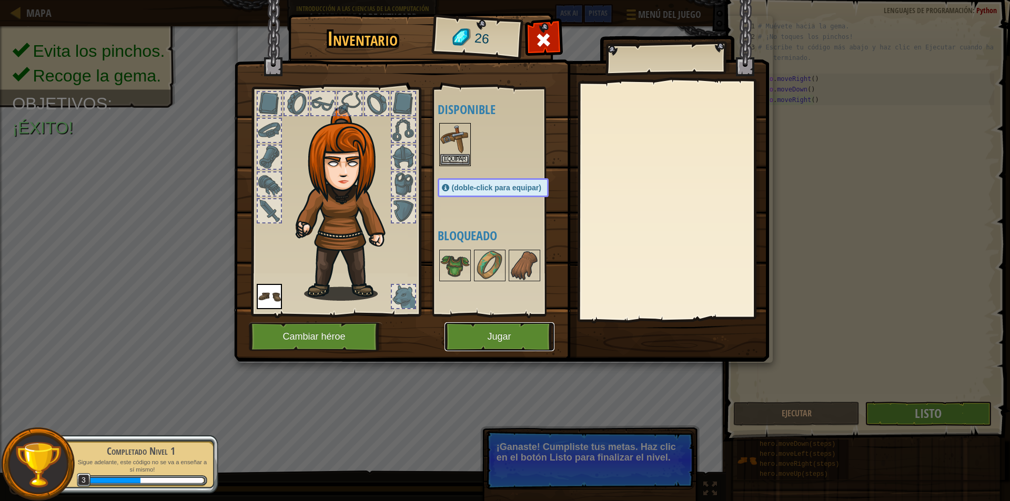
click at [493, 331] on button "Jugar" at bounding box center [500, 336] width 110 height 29
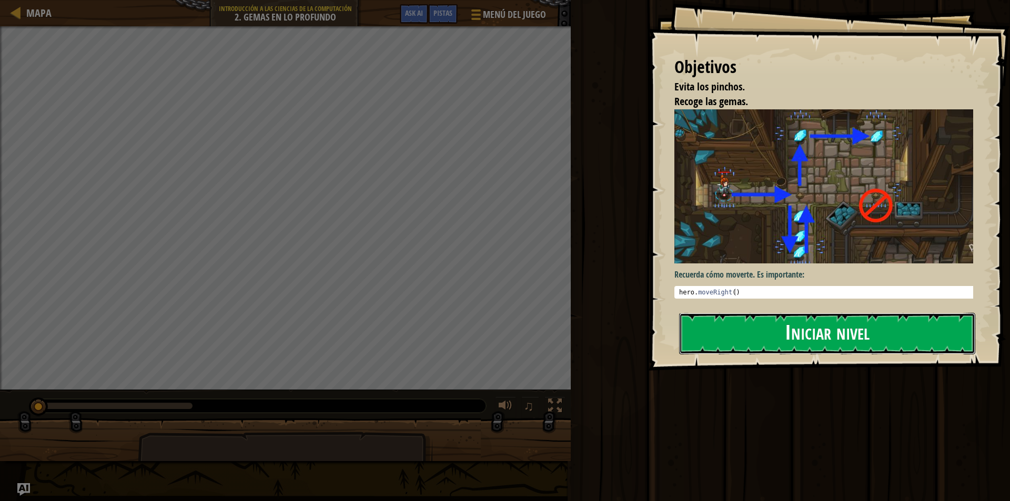
click at [846, 334] on button "Iniciar nivel" at bounding box center [827, 334] width 296 height 42
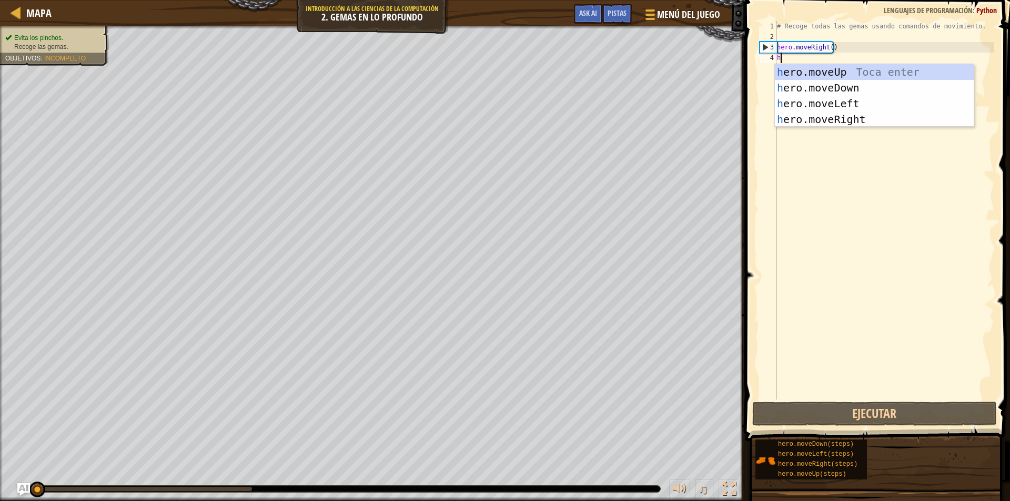
scroll to position [5, 0]
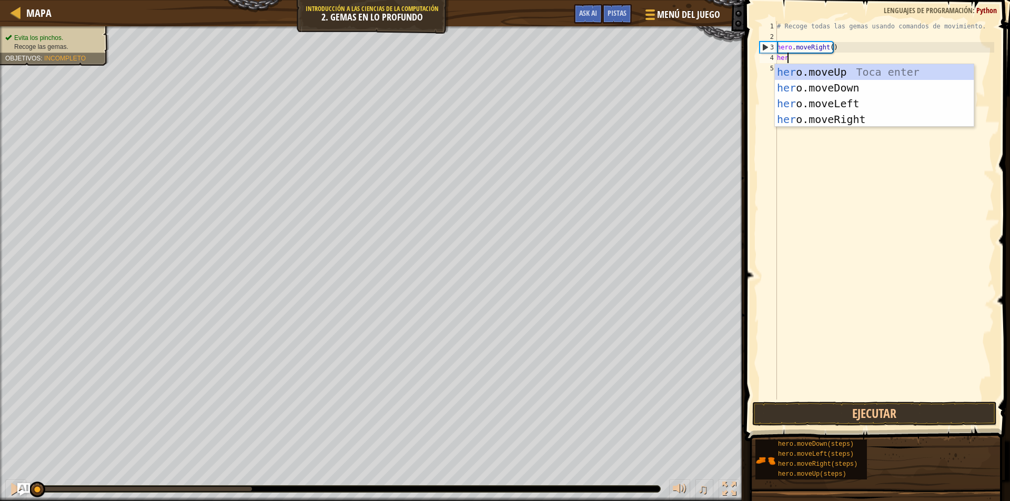
type textarea "hero"
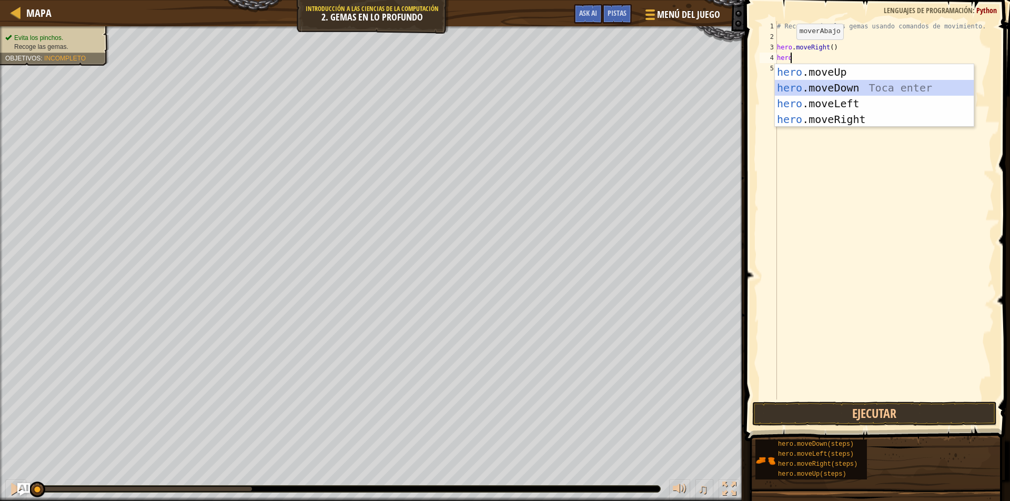
click at [843, 84] on div "hero .moveUp Toca enter hero .moveDown Toca enter hero .moveLeft Toca enter her…" at bounding box center [874, 111] width 199 height 95
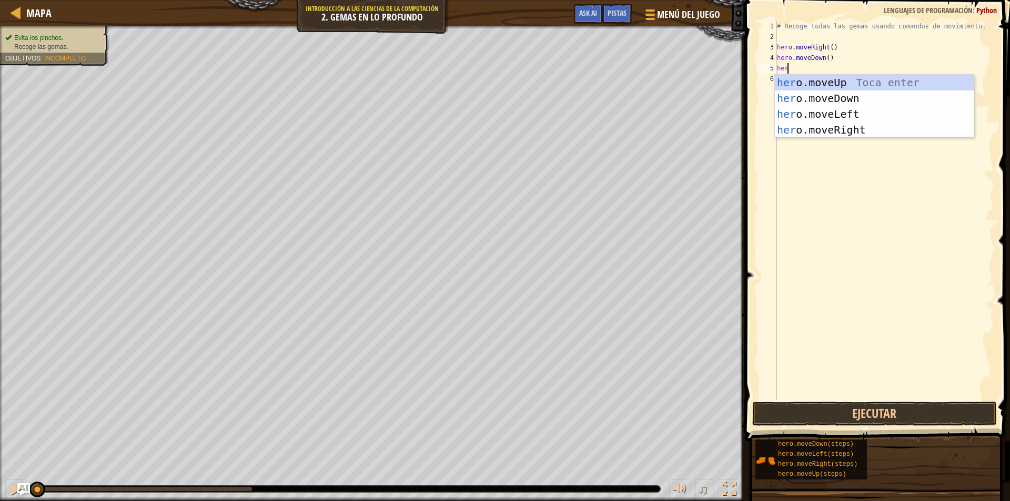
type textarea "hero"
click at [812, 80] on div "hero .moveUp Toca enter hero .moveDown Toca enter hero .moveLeft Toca enter her…" at bounding box center [874, 122] width 199 height 95
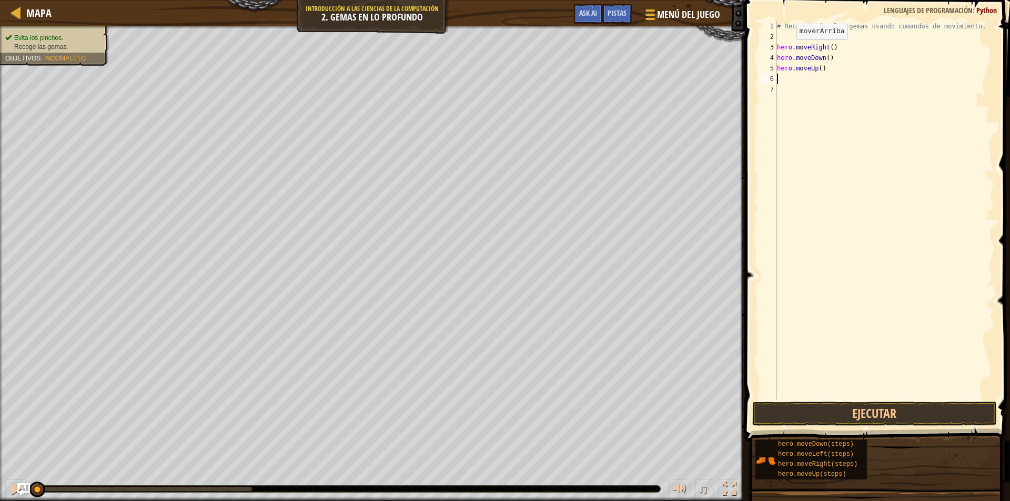
scroll to position [5, 0]
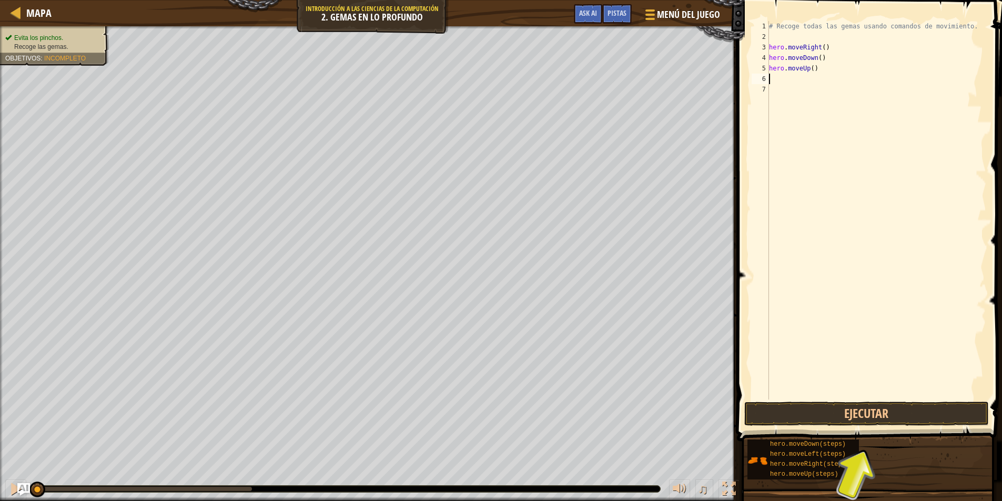
click at [792, 84] on div "# Recoge todas las gemas usando comandos de movimiento. hero . moveRight ( ) he…" at bounding box center [876, 221] width 219 height 400
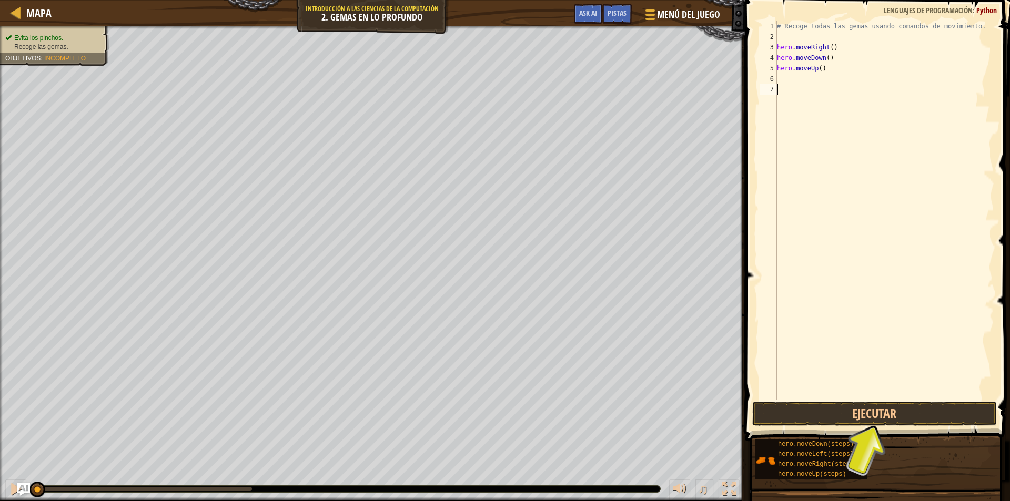
click at [789, 76] on div "# Recoge todas las gemas usando comandos de movimiento. hero . moveRight ( ) he…" at bounding box center [884, 221] width 219 height 400
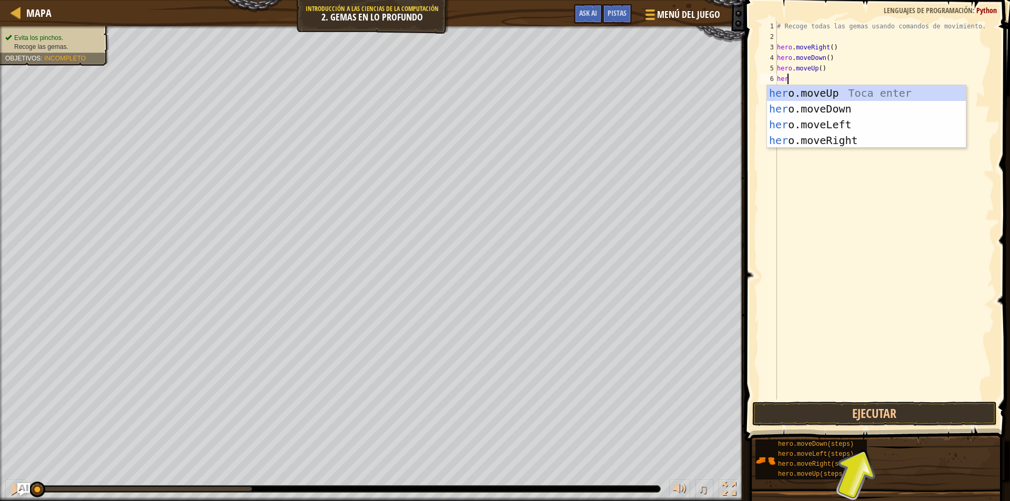
type textarea "hero"
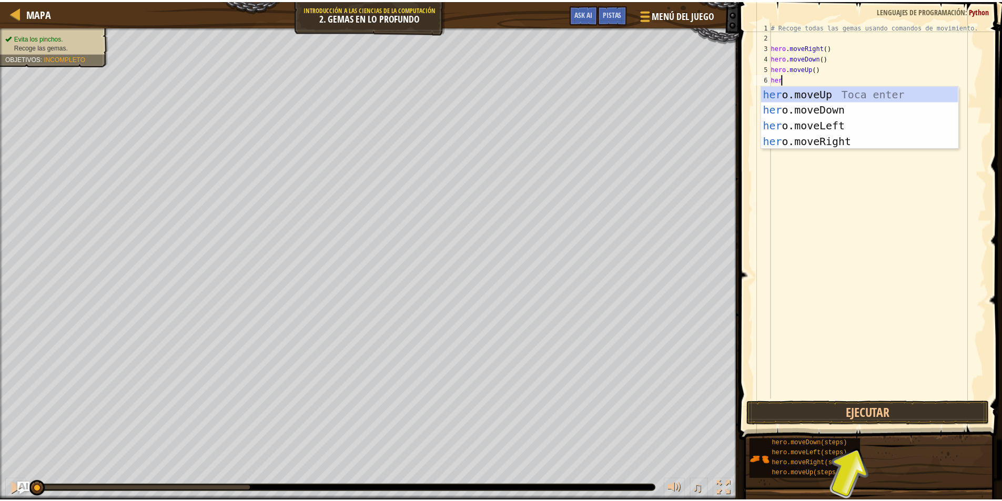
scroll to position [5, 1]
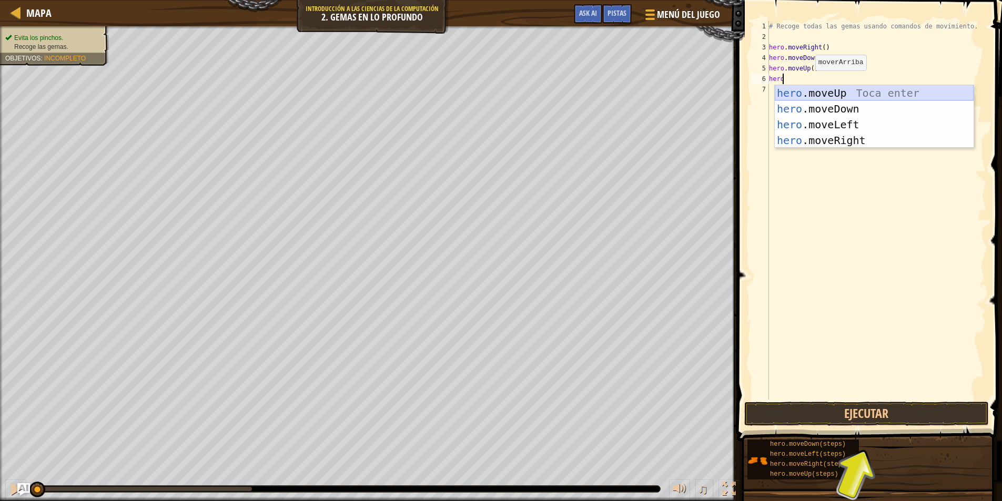
click at [819, 94] on div "hero .moveUp Toca enter hero .moveDown Toca enter hero .moveLeft Toca enter her…" at bounding box center [874, 132] width 199 height 95
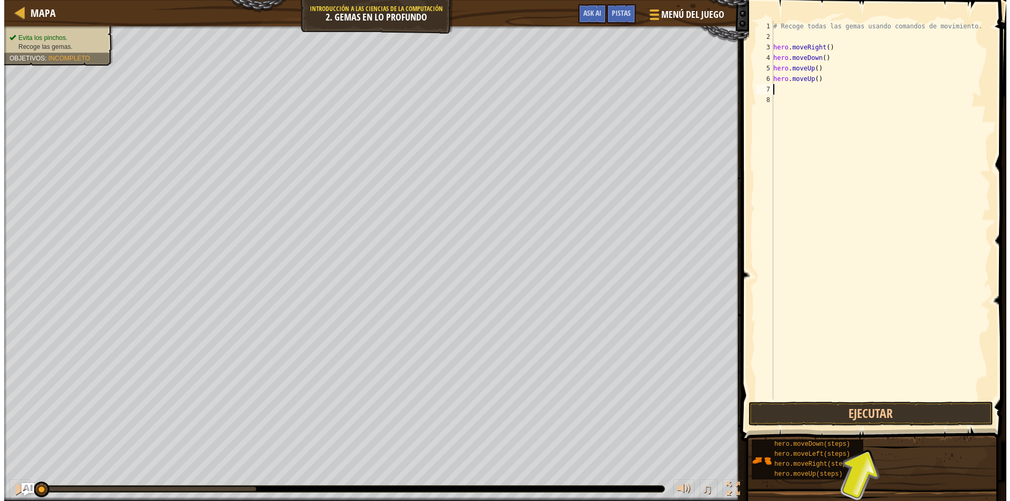
scroll to position [5, 0]
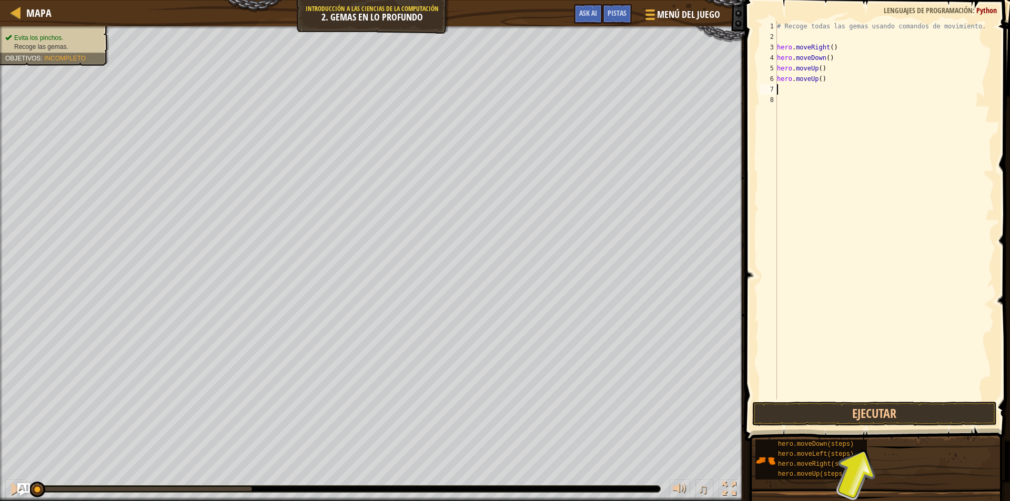
click at [787, 89] on div "# Recoge todas las gemas usando comandos de movimiento. hero . moveRight ( ) he…" at bounding box center [884, 221] width 219 height 400
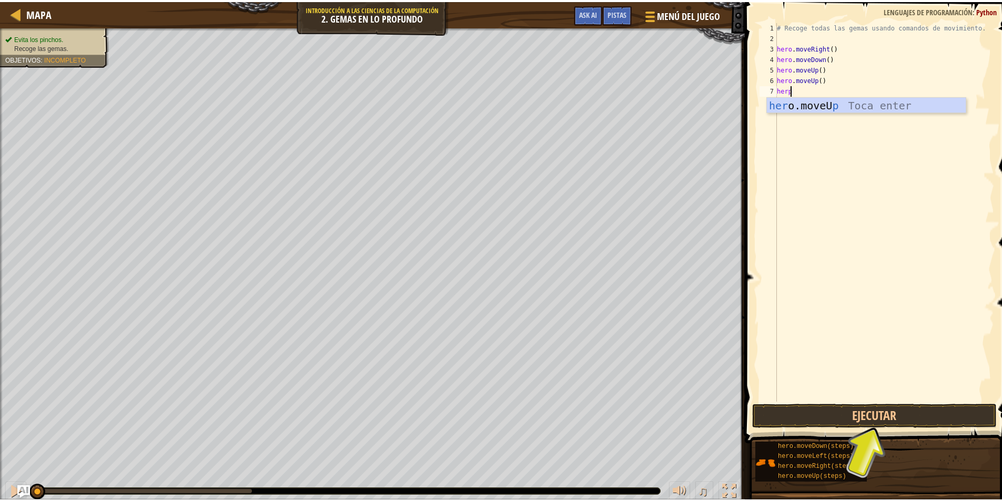
scroll to position [5, 1]
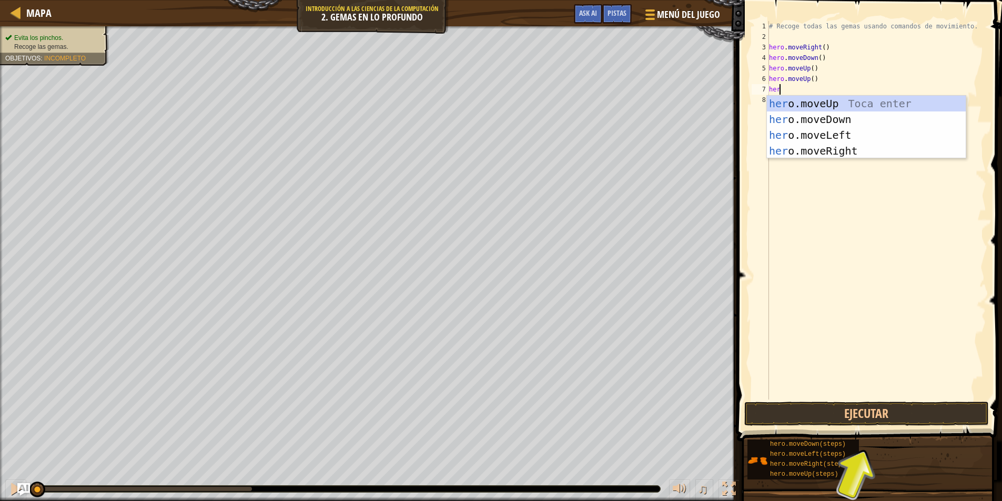
type textarea "hero"
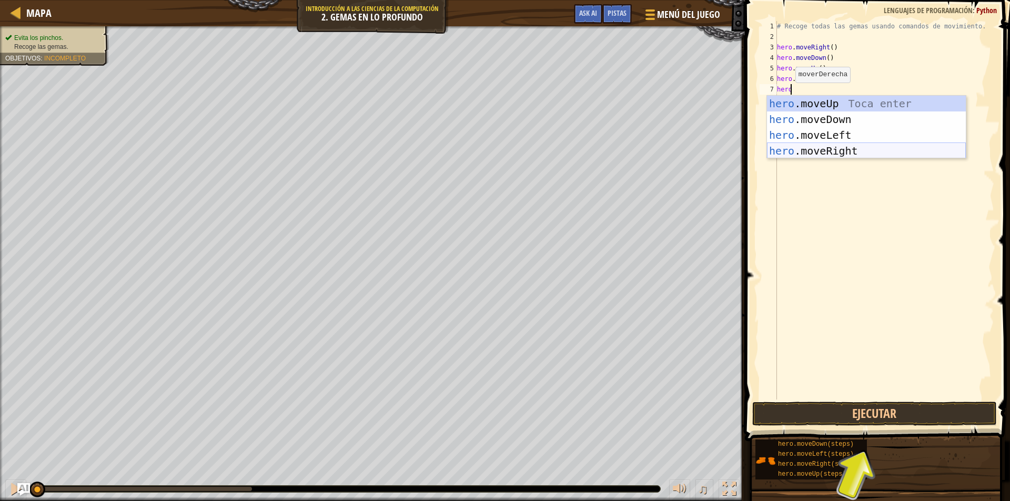
click at [813, 149] on div "hero .moveUp Toca enter hero .moveDown Toca enter hero .moveLeft Toca enter her…" at bounding box center [866, 143] width 199 height 95
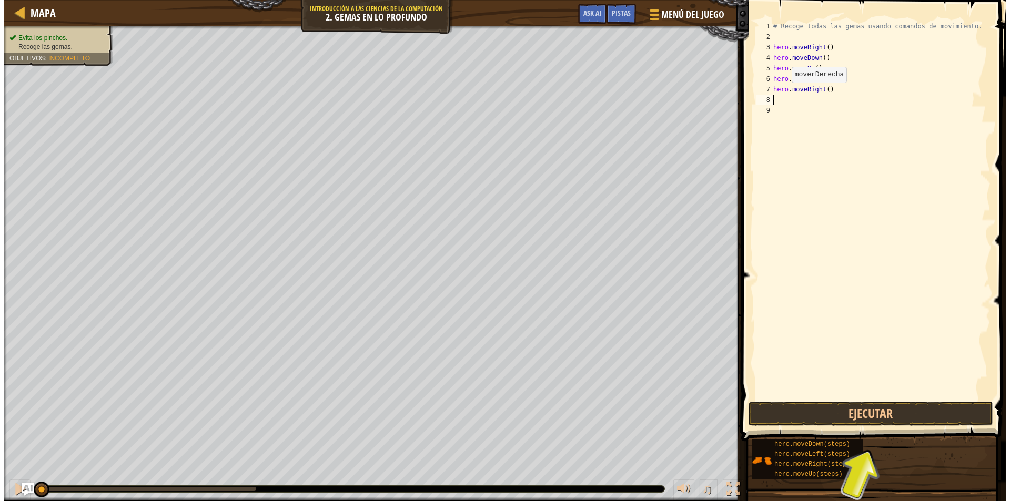
scroll to position [5, 0]
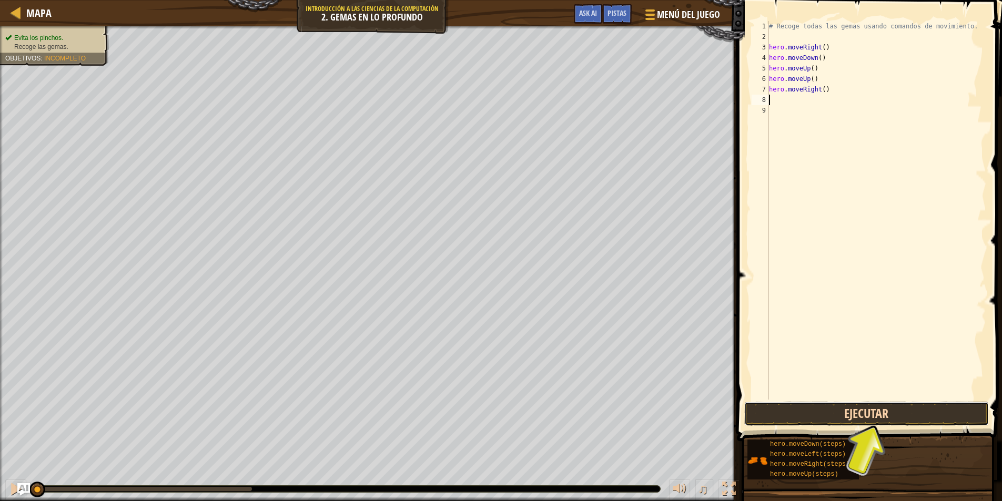
click at [855, 405] on button "Ejecutar" at bounding box center [866, 414] width 245 height 24
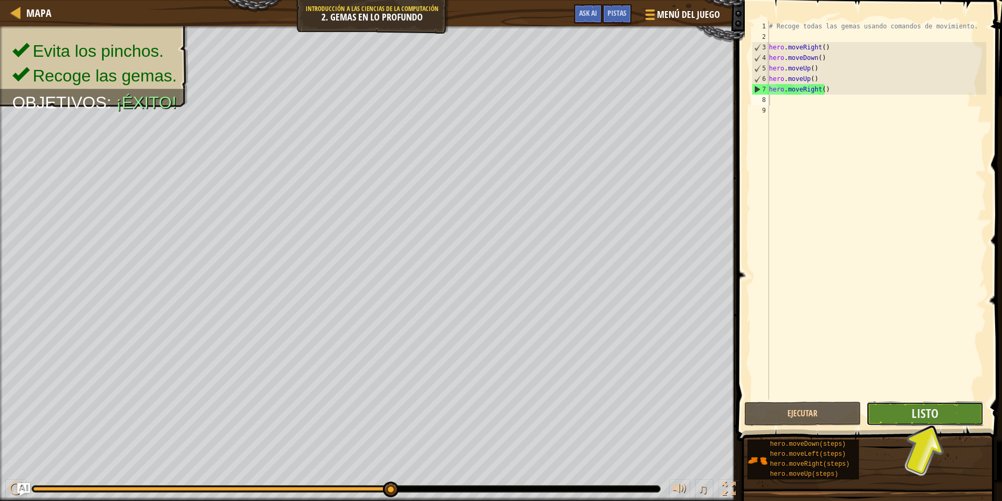
click at [895, 414] on button "Listo" at bounding box center [924, 414] width 117 height 24
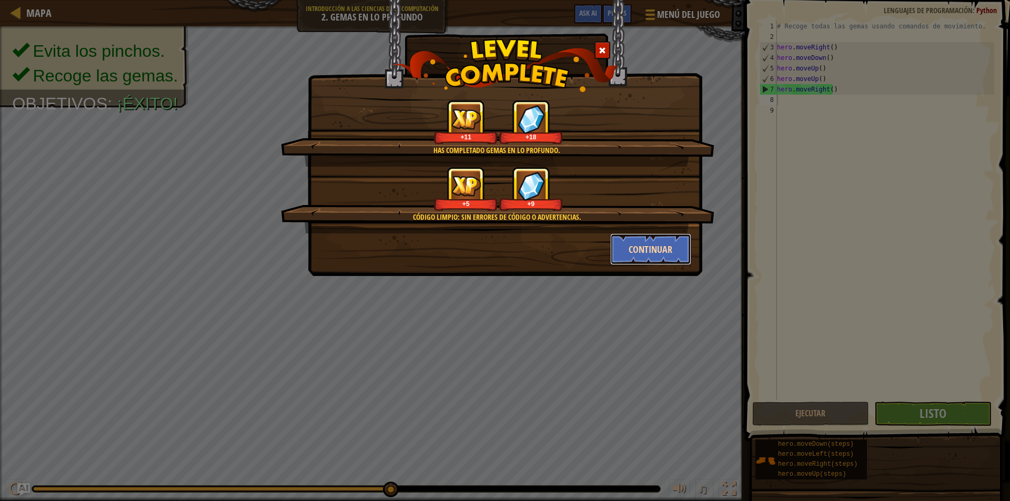
click at [670, 250] on button "Continuar" at bounding box center [651, 250] width 82 height 32
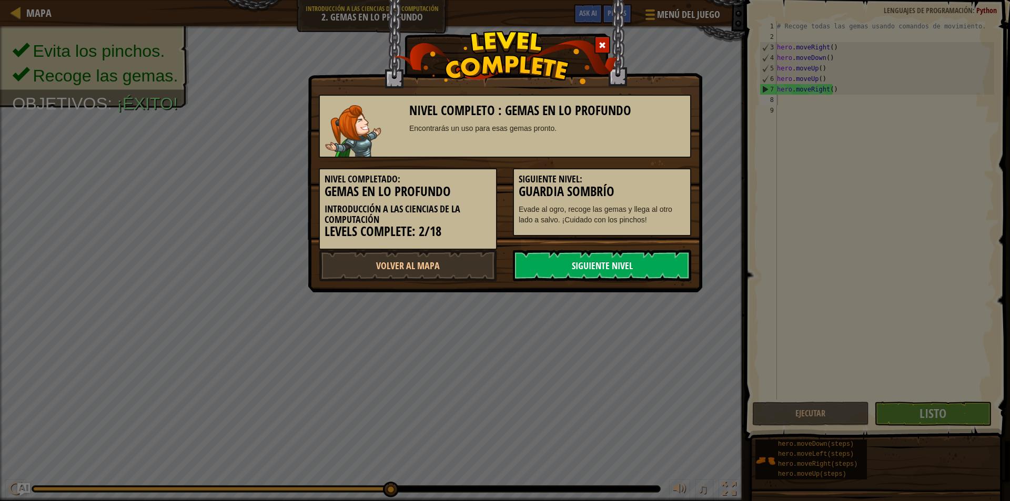
click at [610, 268] on link "Siguiente Nivel" at bounding box center [602, 266] width 178 height 32
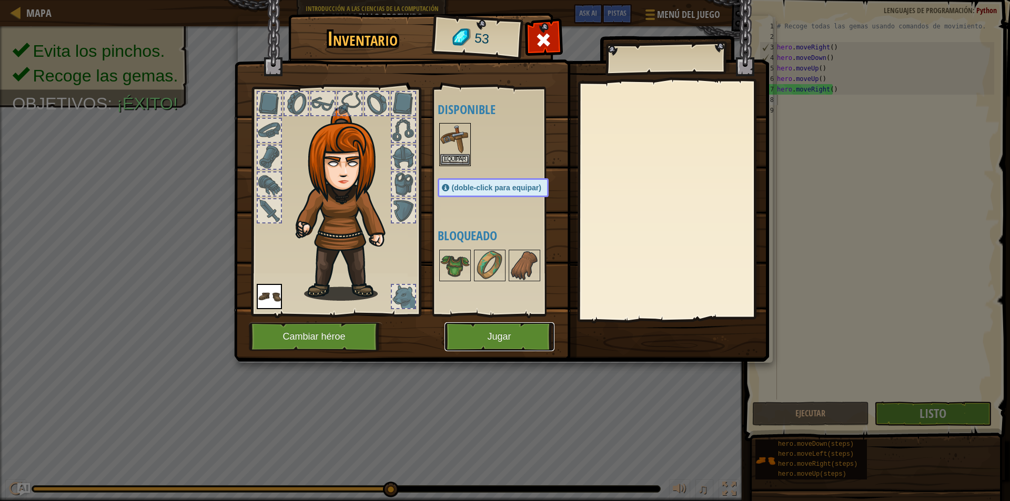
click at [514, 337] on button "Jugar" at bounding box center [500, 336] width 110 height 29
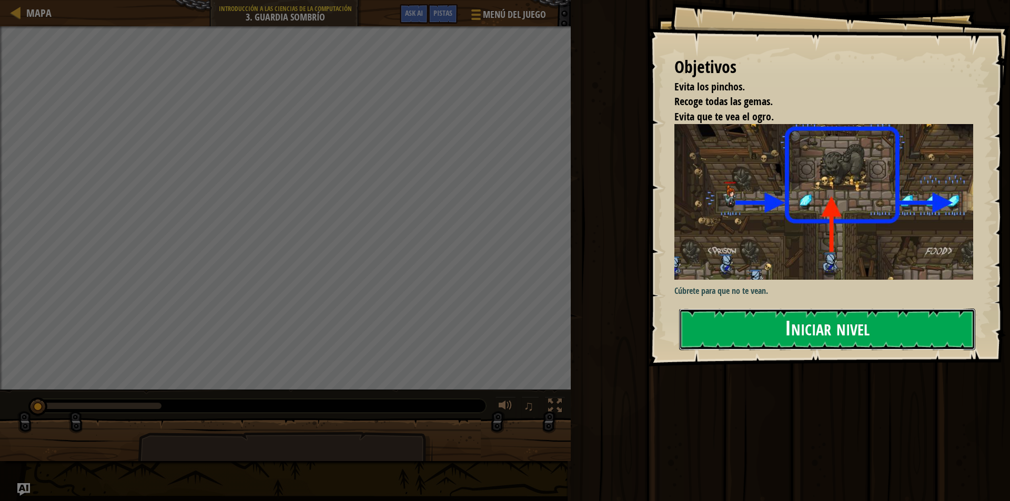
click at [863, 332] on button "Iniciar nivel" at bounding box center [827, 330] width 296 height 42
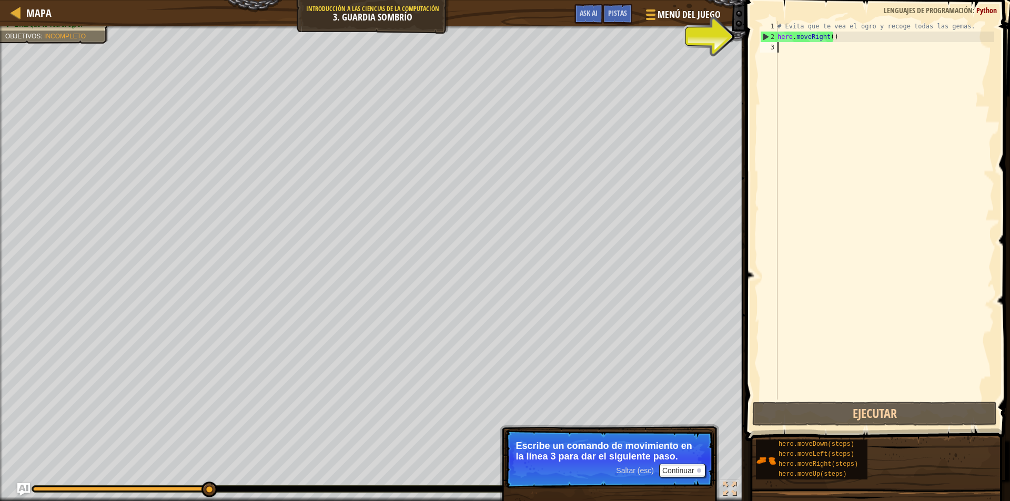
click at [795, 59] on div "# Evita que te vea el ogro y recoge todas las gemas. hero . moveRight ( )" at bounding box center [884, 221] width 219 height 400
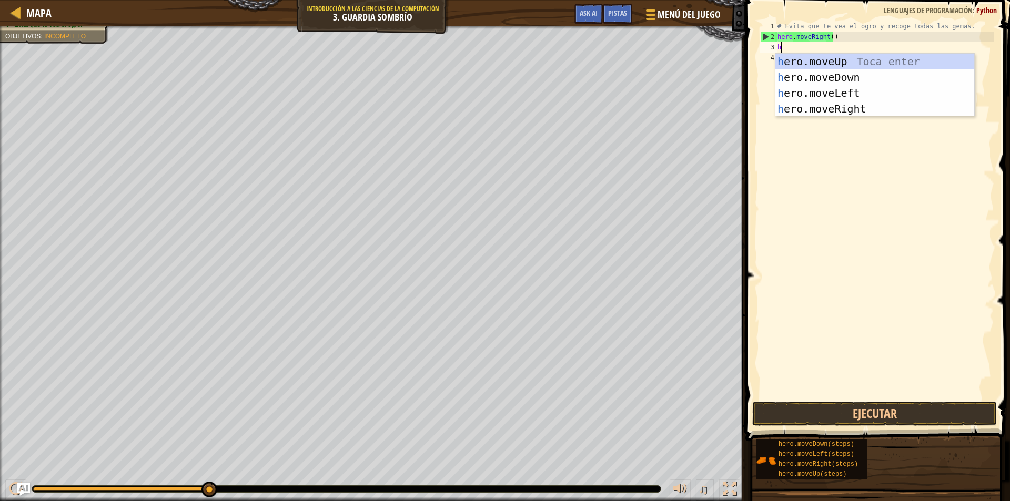
scroll to position [5, 0]
type textarea "hero"
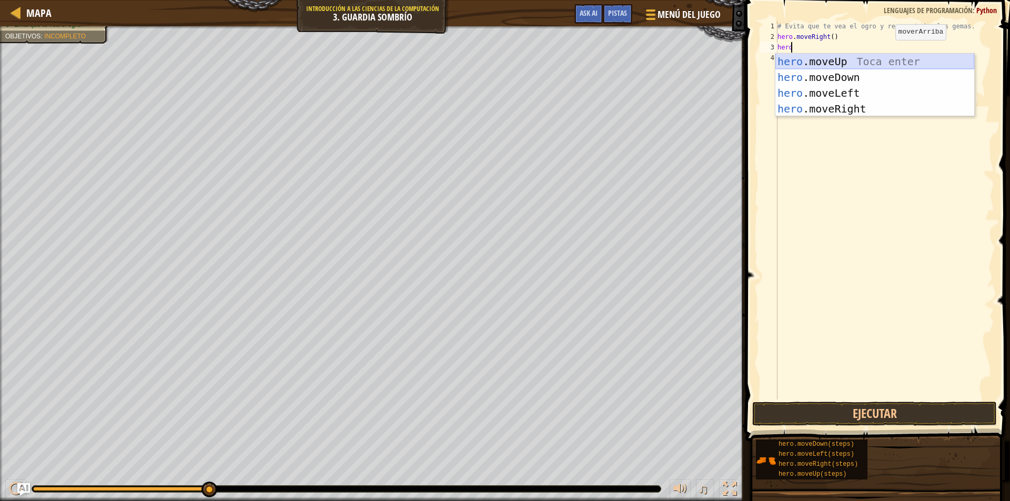
click at [884, 66] on div "hero .moveUp Toca enter hero .moveDown Toca enter hero .moveLeft Toca enter her…" at bounding box center [874, 101] width 199 height 95
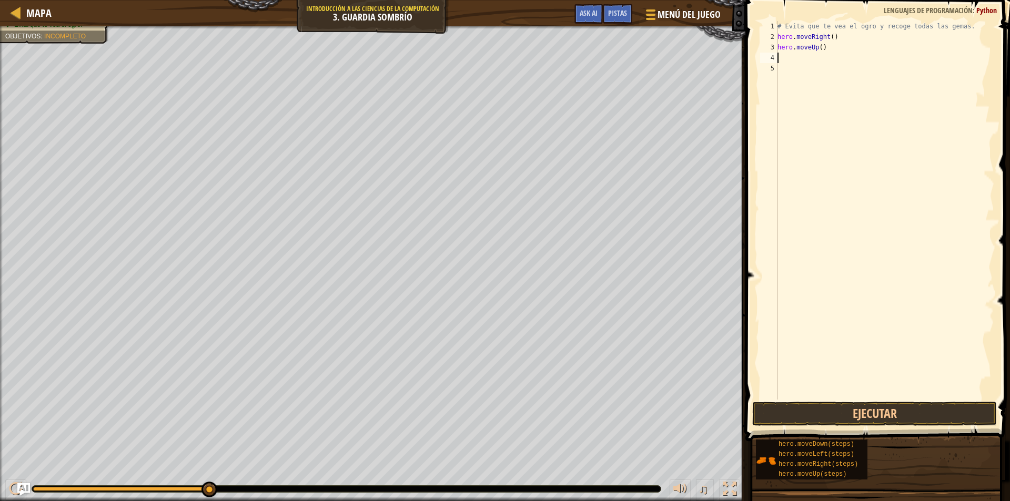
scroll to position [5, 0]
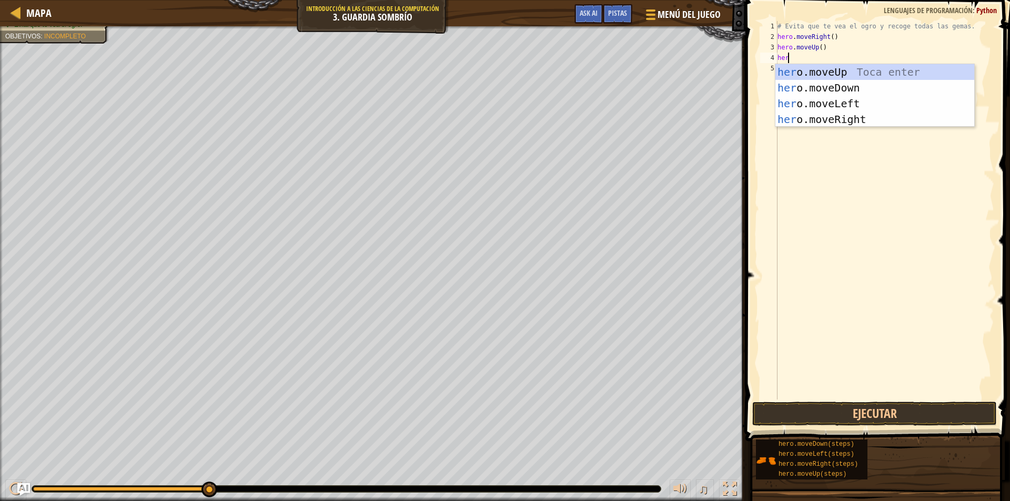
type textarea "hero"
click at [874, 122] on div "hero .moveUp Toca enter hero .moveDown Toca enter hero .moveLeft Toca enter her…" at bounding box center [874, 111] width 199 height 95
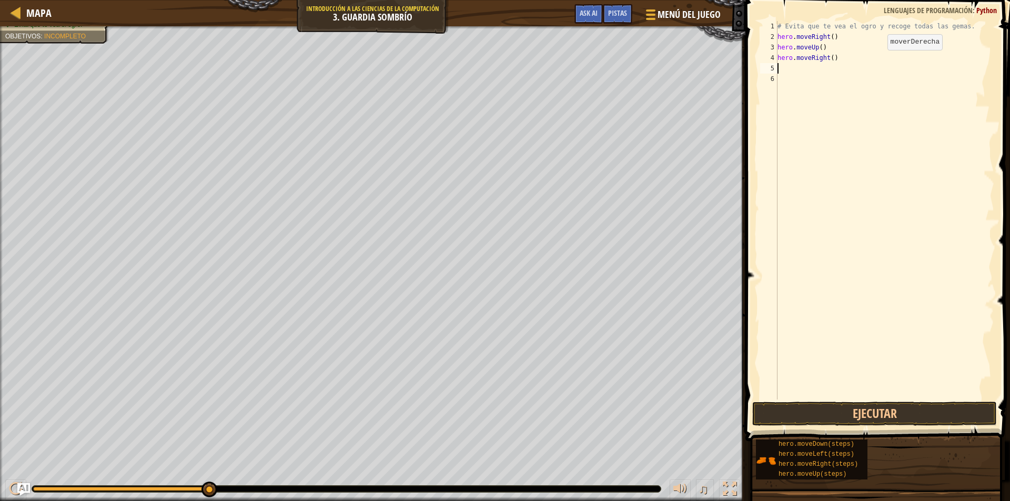
scroll to position [5, 0]
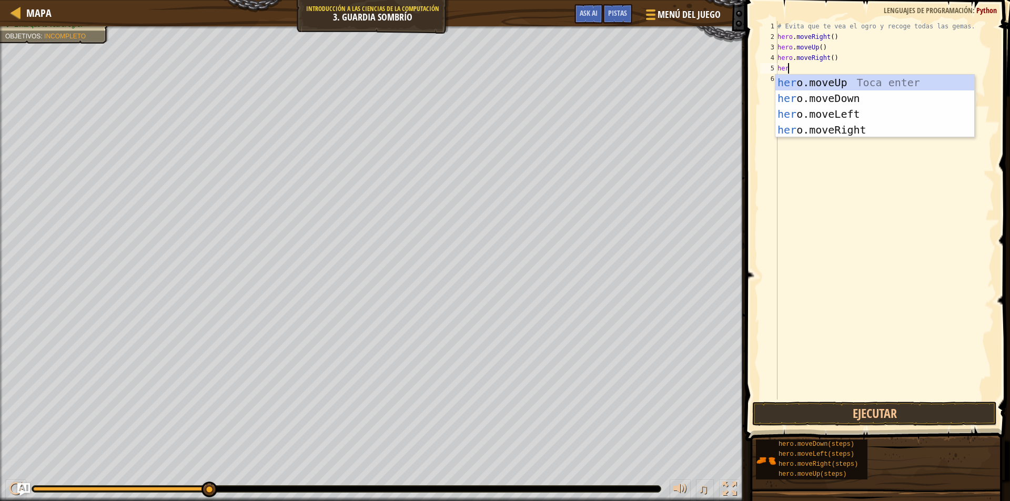
type textarea "hero"
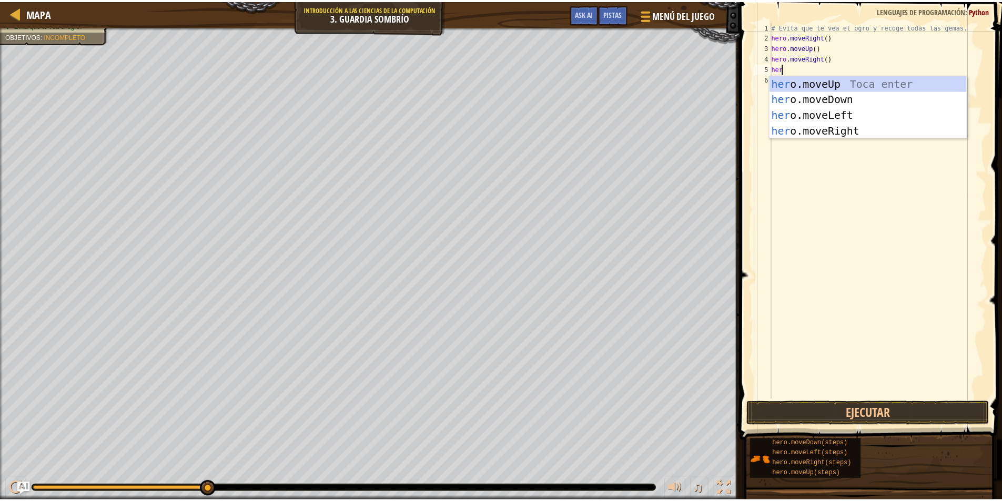
scroll to position [5, 1]
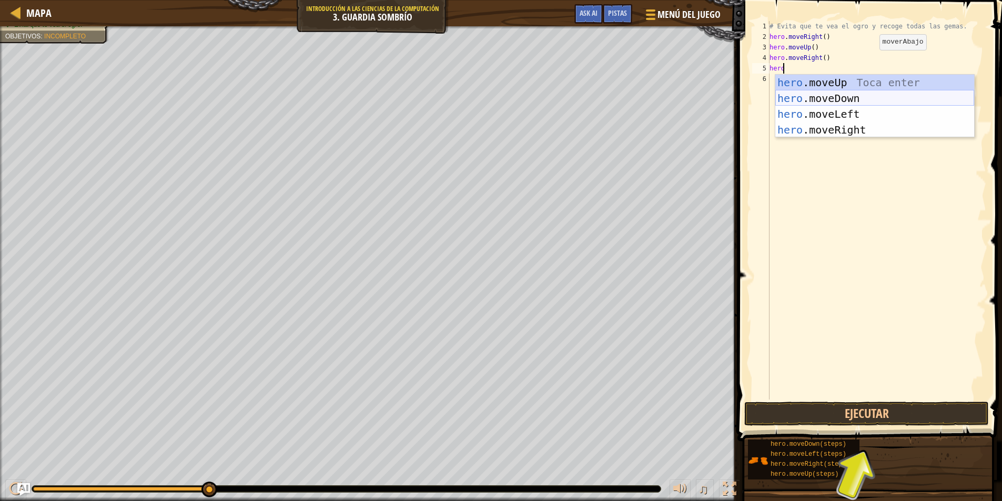
click at [839, 98] on div "hero .moveUp Toca enter hero .moveDown Toca enter hero .moveLeft Toca enter her…" at bounding box center [874, 122] width 199 height 95
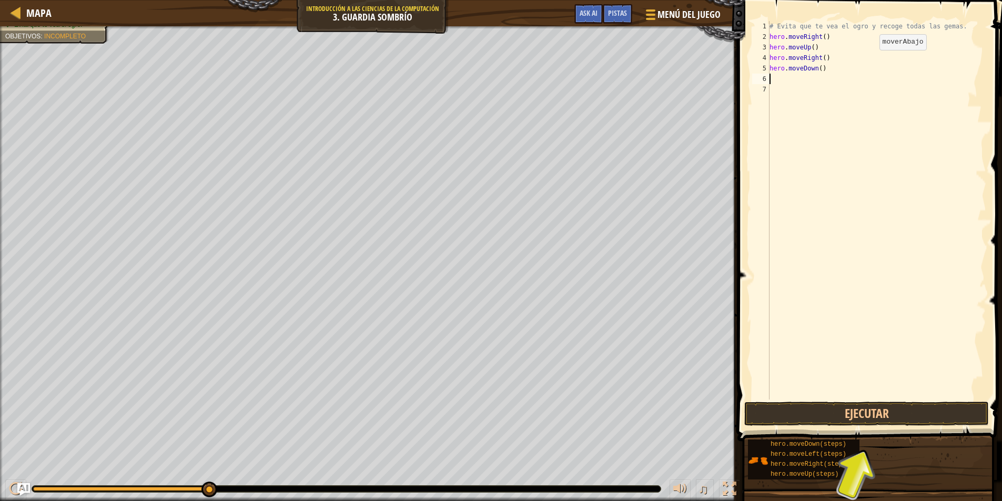
scroll to position [5, 0]
click at [800, 90] on div "# Evita que te vea el ogro y recoge todas las gemas. hero . moveRight ( ) hero …" at bounding box center [877, 221] width 219 height 400
click at [790, 86] on div "# Evita que te vea el ogro y recoge todas las gemas. hero . moveRight ( ) hero …" at bounding box center [877, 221] width 219 height 400
click at [789, 80] on div "# Evita que te vea el ogro y recoge todas las gemas. hero . moveRight ( ) hero …" at bounding box center [877, 221] width 219 height 400
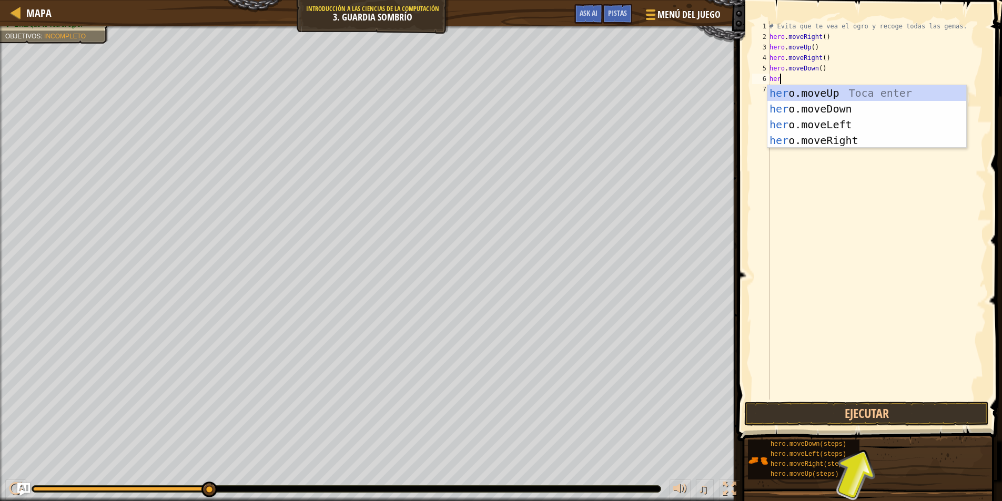
type textarea "hero"
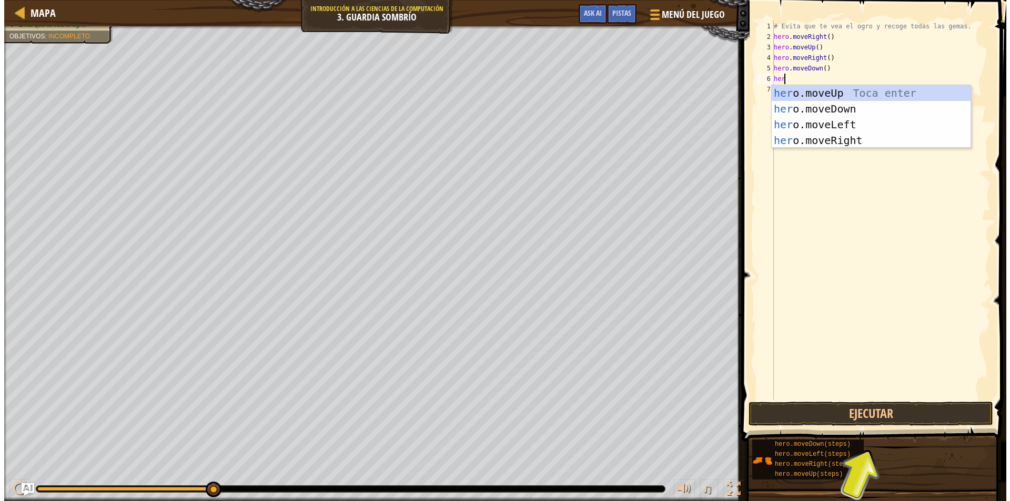
scroll to position [5, 1]
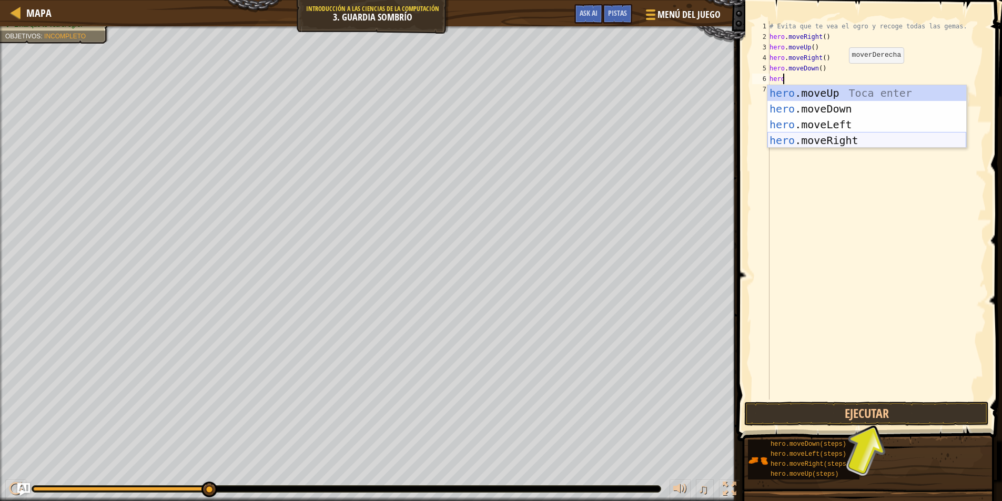
click at [844, 133] on div "hero .moveUp Toca enter hero .moveDown Toca enter hero .moveLeft Toca enter her…" at bounding box center [867, 132] width 199 height 95
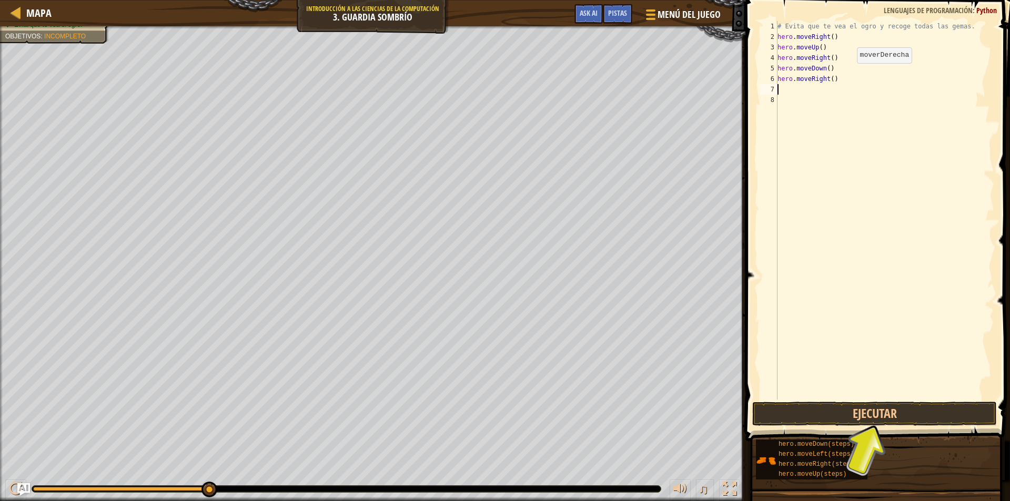
scroll to position [5, 0]
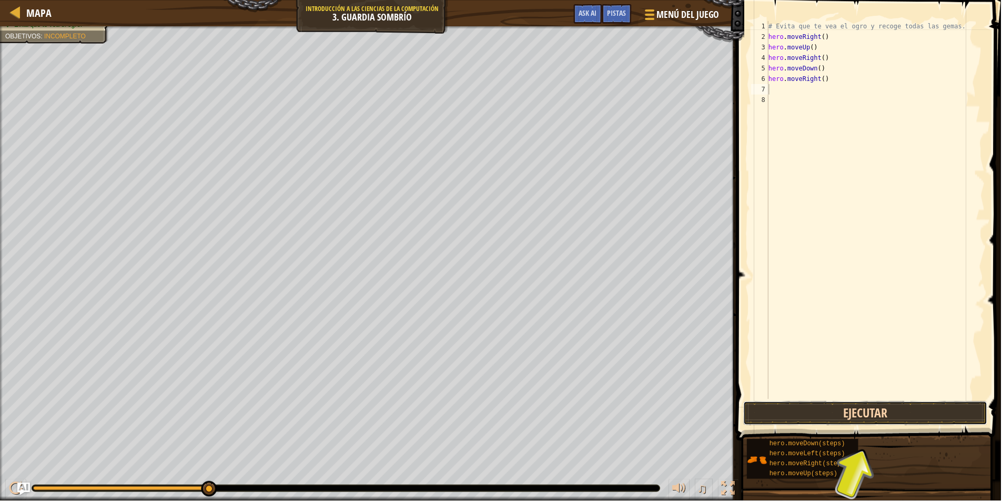
click at [831, 419] on button "Ejecutar" at bounding box center [866, 414] width 245 height 24
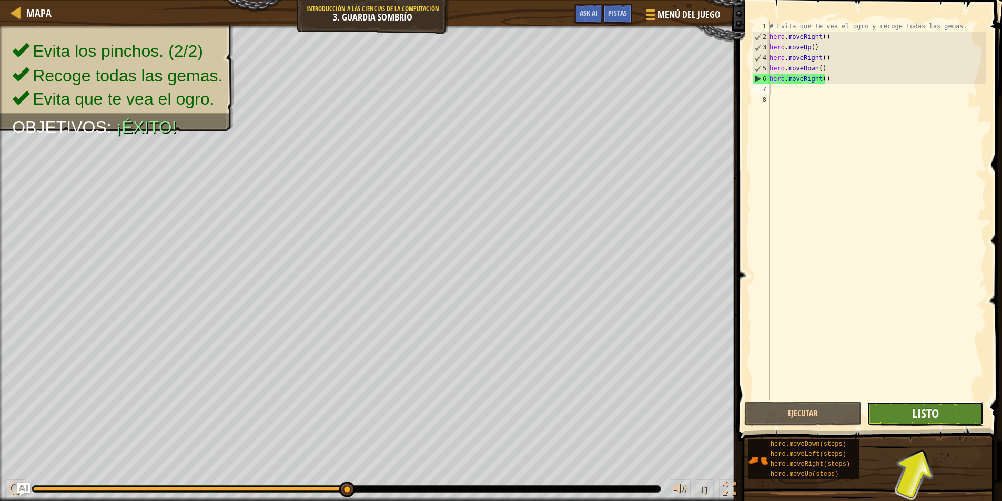
click at [944, 418] on button "Listo" at bounding box center [925, 414] width 117 height 24
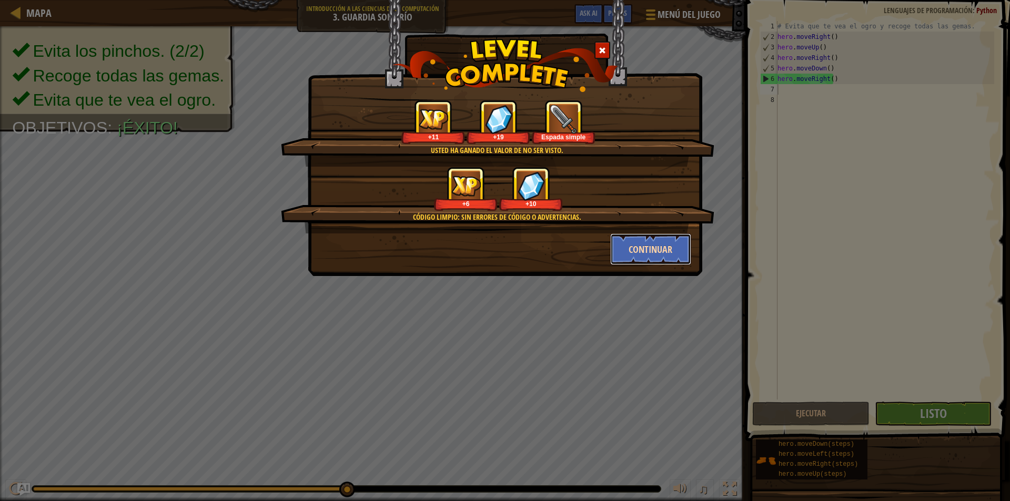
click at [651, 246] on button "Continuar" at bounding box center [651, 250] width 82 height 32
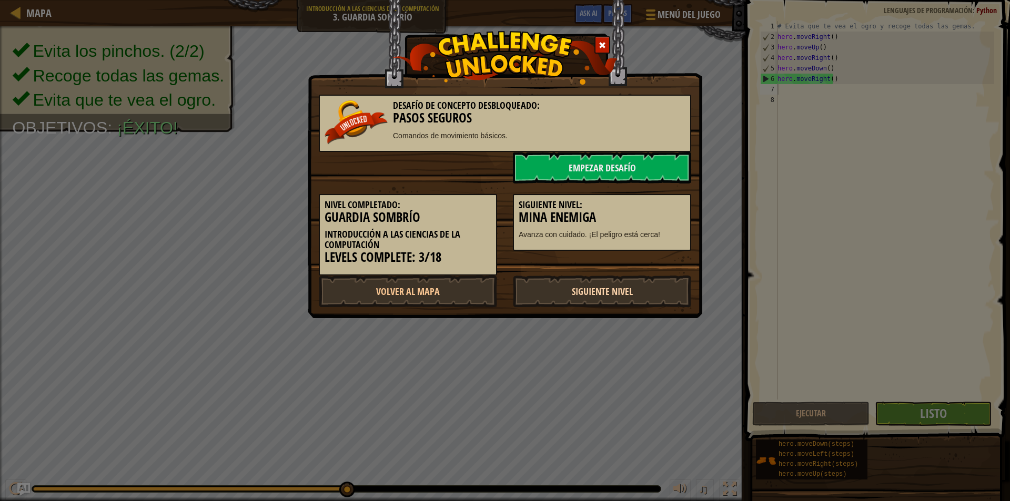
click at [620, 289] on link "Siguiente Nivel" at bounding box center [602, 292] width 178 height 32
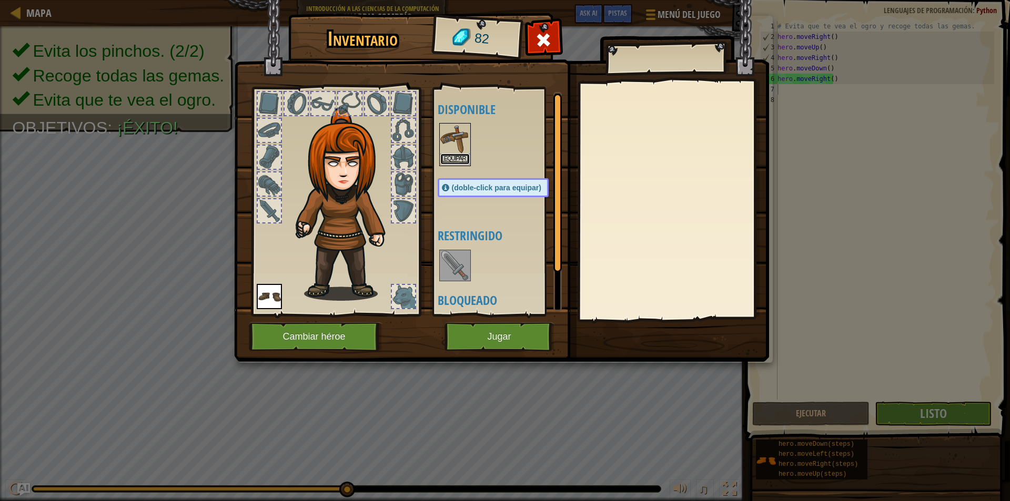
click at [455, 158] on button "Equipar" at bounding box center [454, 159] width 29 height 11
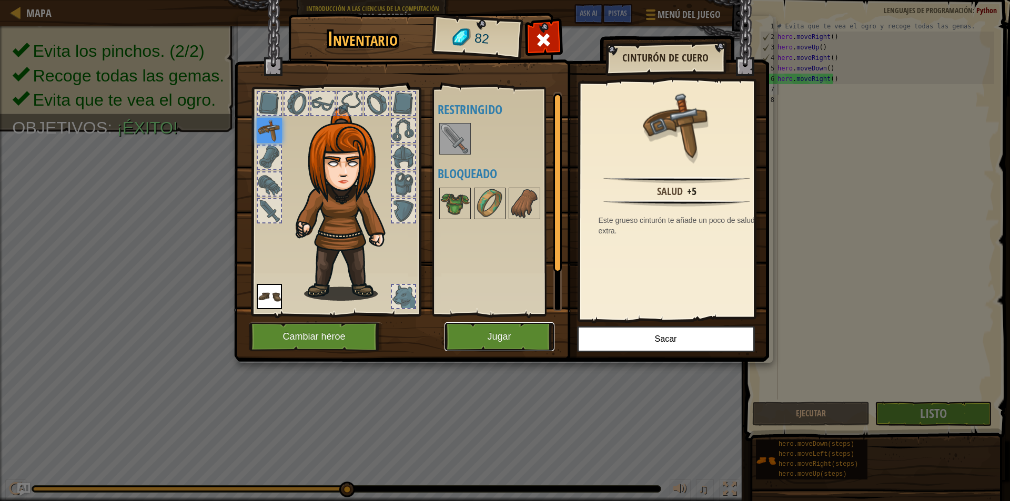
click at [528, 340] on button "Jugar" at bounding box center [500, 336] width 110 height 29
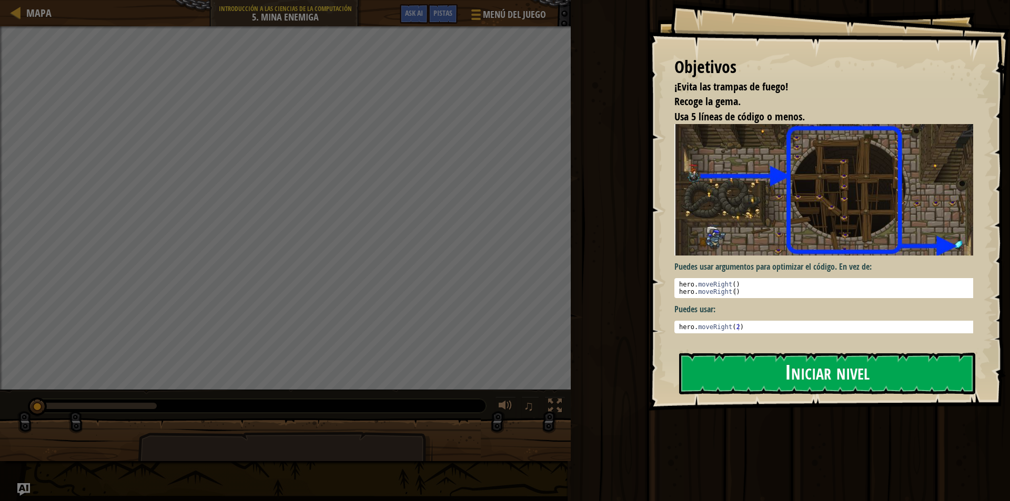
click at [875, 373] on button "Iniciar nivel" at bounding box center [827, 374] width 296 height 42
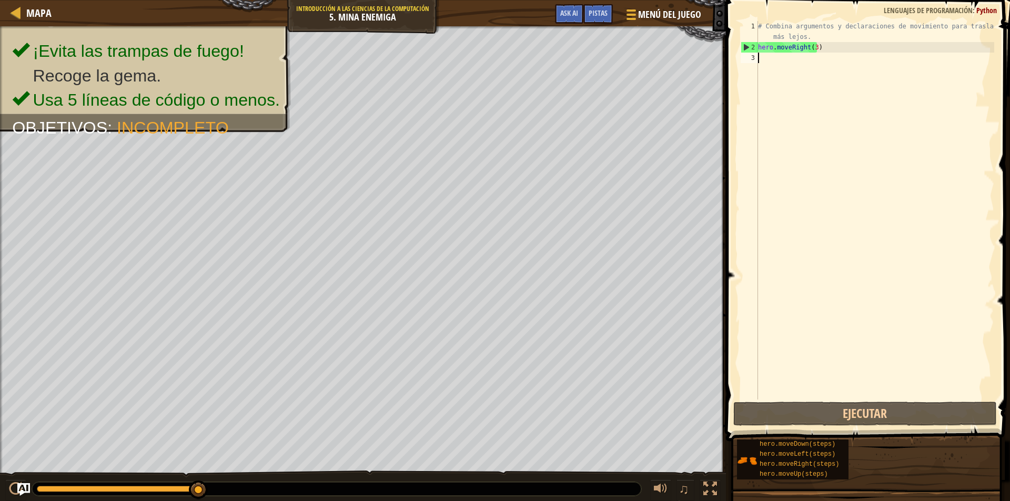
click at [809, 64] on div "# Combina argumentos y declaraciones de movimiento para trasladarte más lejos. …" at bounding box center [875, 226] width 238 height 410
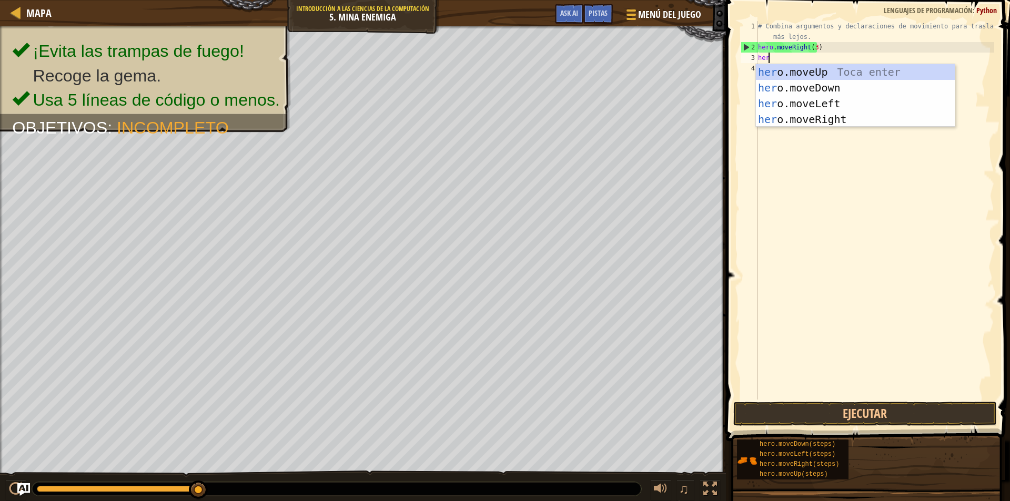
type textarea "hero"
click at [865, 74] on div "hero .moveUp Toca enter hero .moveDown Toca enter hero .moveLeft Toca enter her…" at bounding box center [855, 111] width 199 height 95
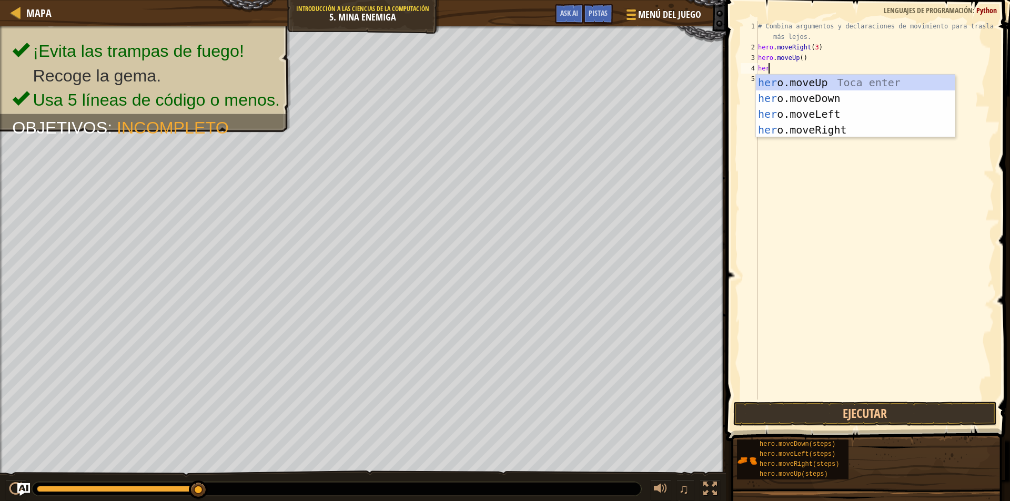
type textarea "hero"
click at [820, 128] on div "hero .moveUp Toca enter hero .moveDown Toca enter hero .moveLeft Toca enter her…" at bounding box center [855, 122] width 199 height 95
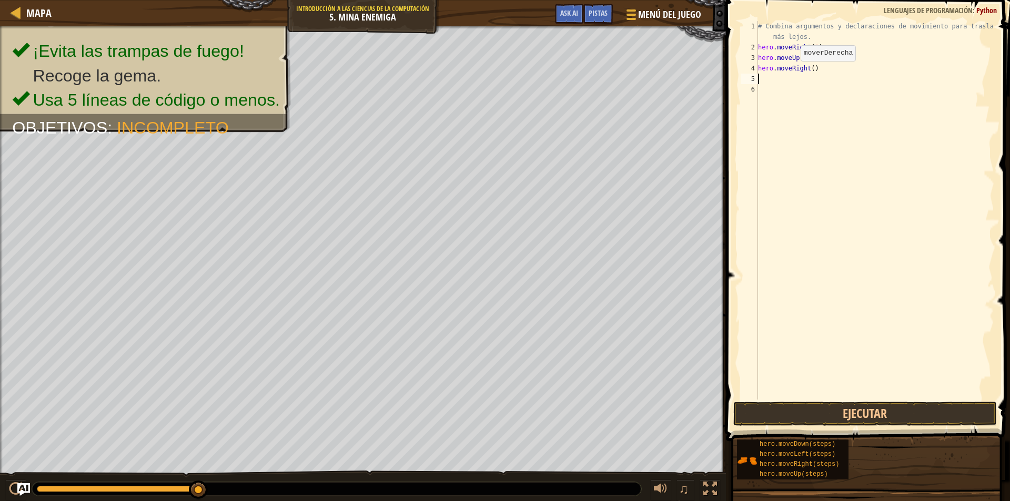
scroll to position [5, 0]
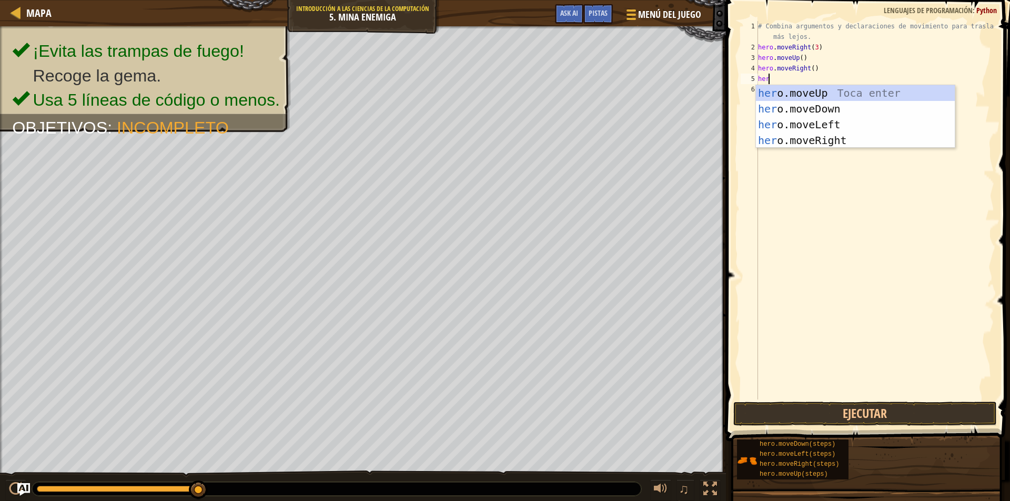
type textarea "hero"
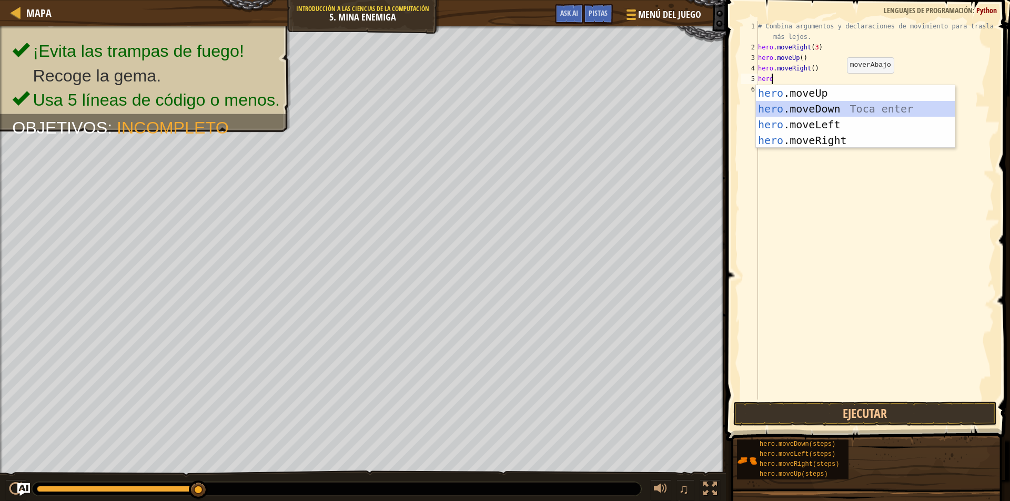
click at [825, 116] on div "hero .moveUp Toca enter hero .moveDown Toca enter hero .moveLeft Toca enter her…" at bounding box center [855, 132] width 199 height 95
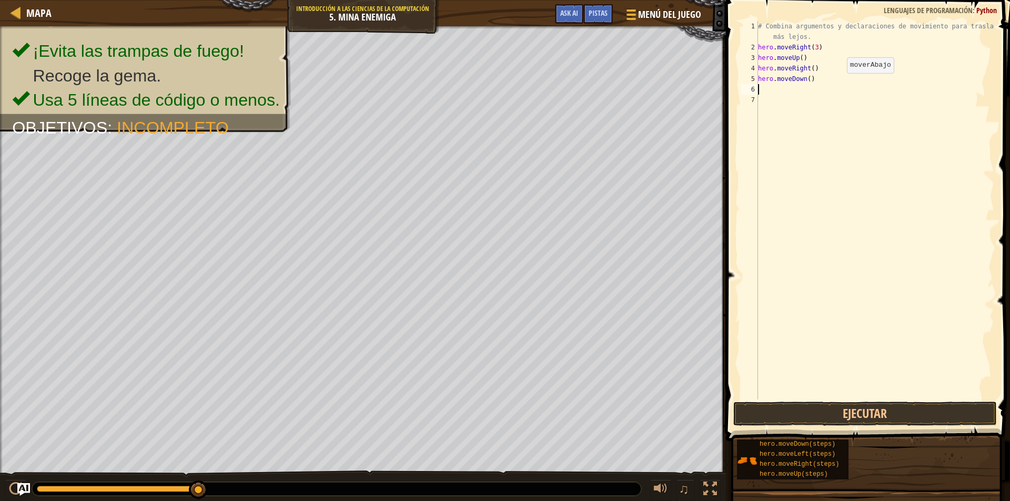
scroll to position [5, 0]
click at [805, 80] on div "# Combina argumentos y declaraciones de movimiento para trasladarte más lejos. …" at bounding box center [875, 226] width 238 height 410
type textarea "hero.moveDown(3)"
click at [764, 89] on div "# Combina argumentos y declaraciones de movimiento para trasladarte más lejos. …" at bounding box center [875, 226] width 238 height 410
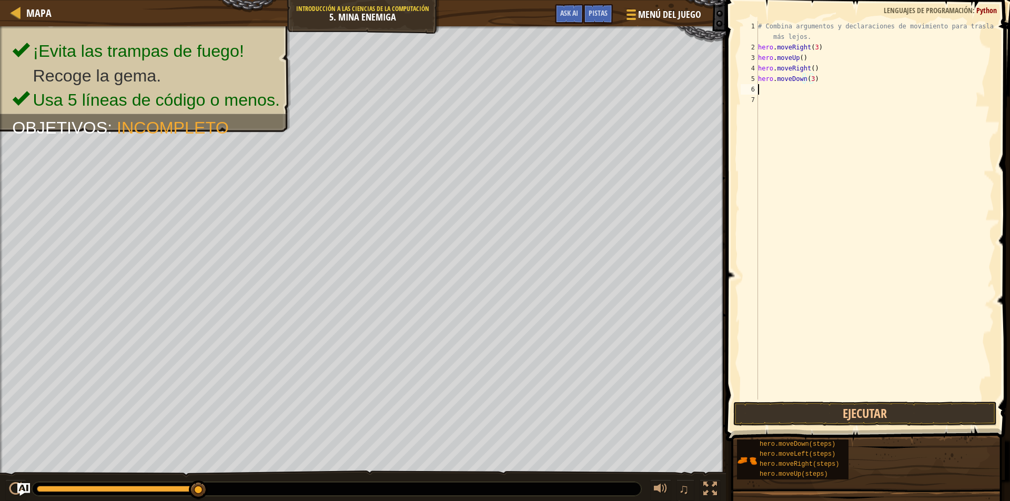
scroll to position [5, 0]
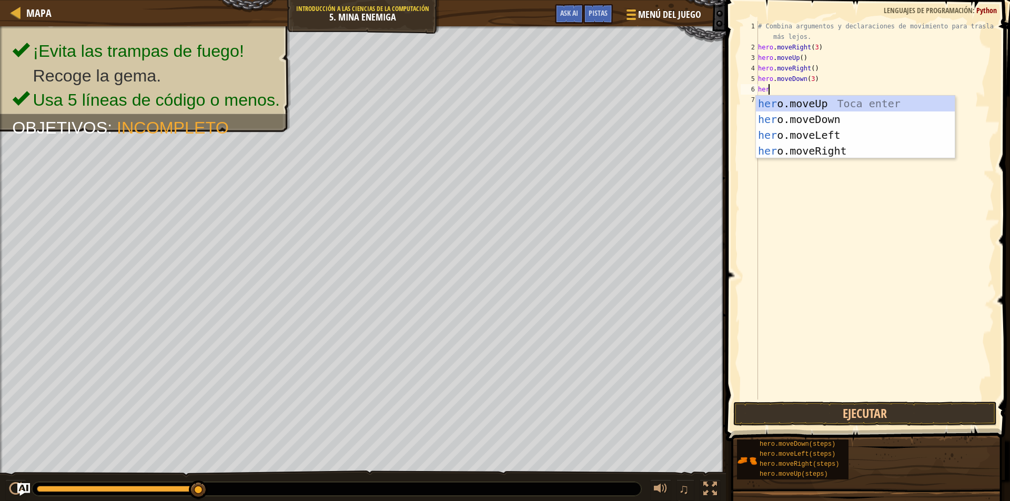
type textarea "hero"
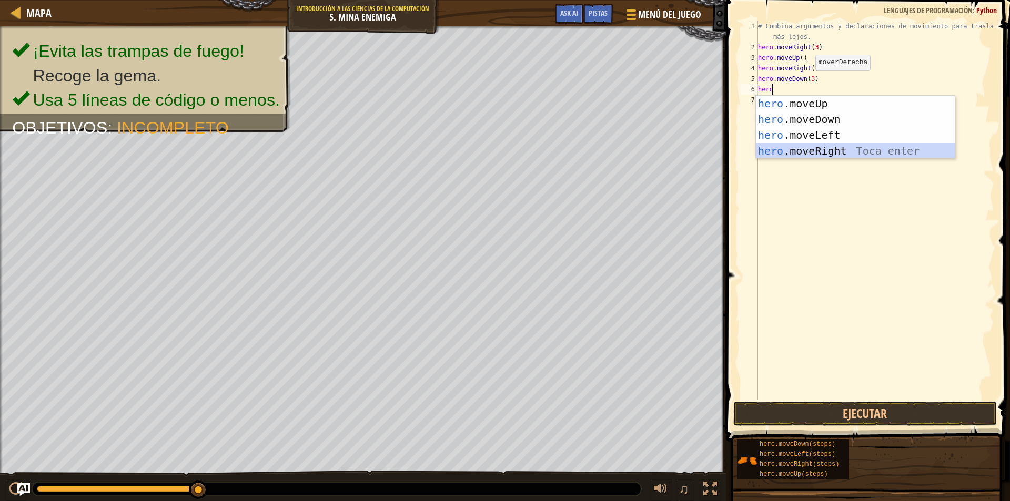
click at [832, 154] on div "hero .moveUp Toca enter hero .moveDown Toca enter hero .moveLeft Toca enter her…" at bounding box center [855, 143] width 199 height 95
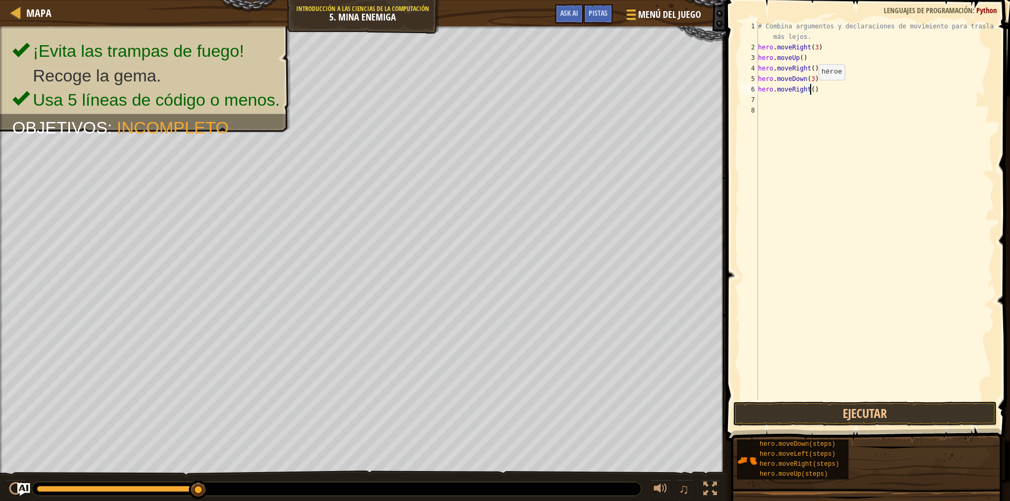
click at [810, 90] on div "# Combina argumentos y declaraciones de movimiento para trasladarte más lejos. …" at bounding box center [875, 226] width 238 height 410
type textarea "hero.moveRight(2)"
click at [891, 409] on button "Ejecutar" at bounding box center [865, 414] width 264 height 24
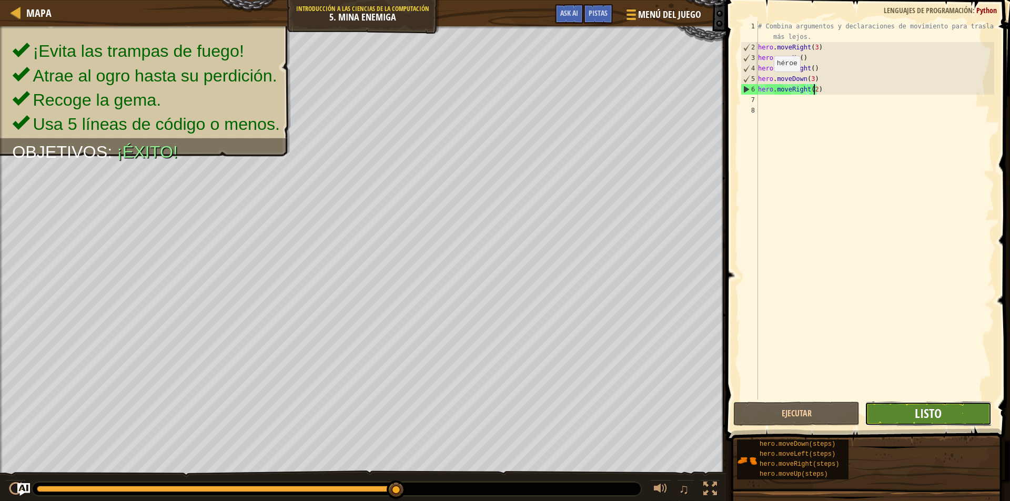
click at [936, 411] on span "Listo" at bounding box center [928, 413] width 27 height 17
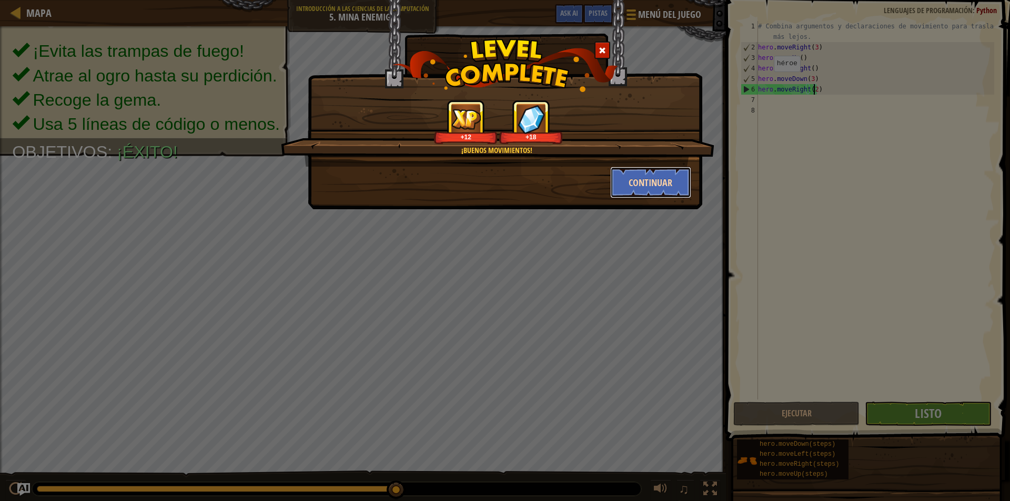
click at [643, 177] on button "Continuar" at bounding box center [651, 183] width 82 height 32
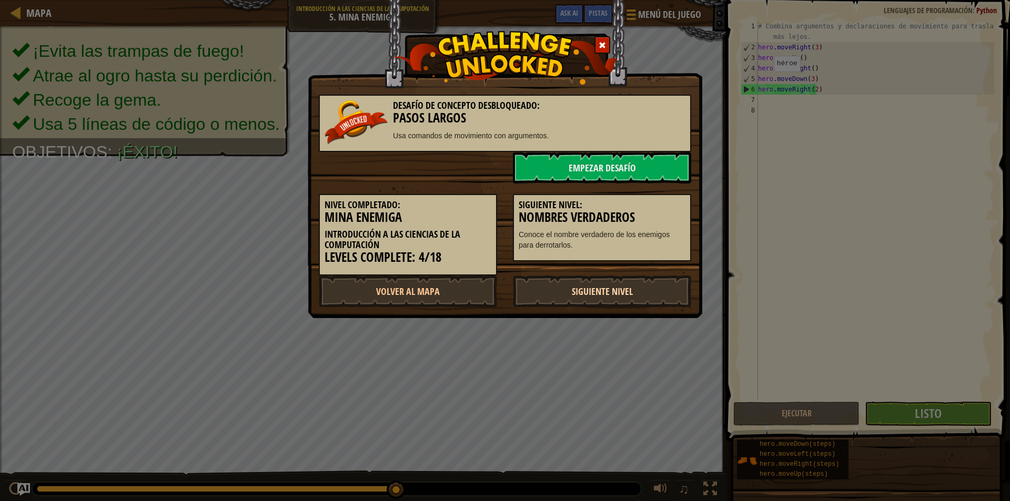
click at [589, 296] on link "Siguiente Nivel" at bounding box center [602, 292] width 178 height 32
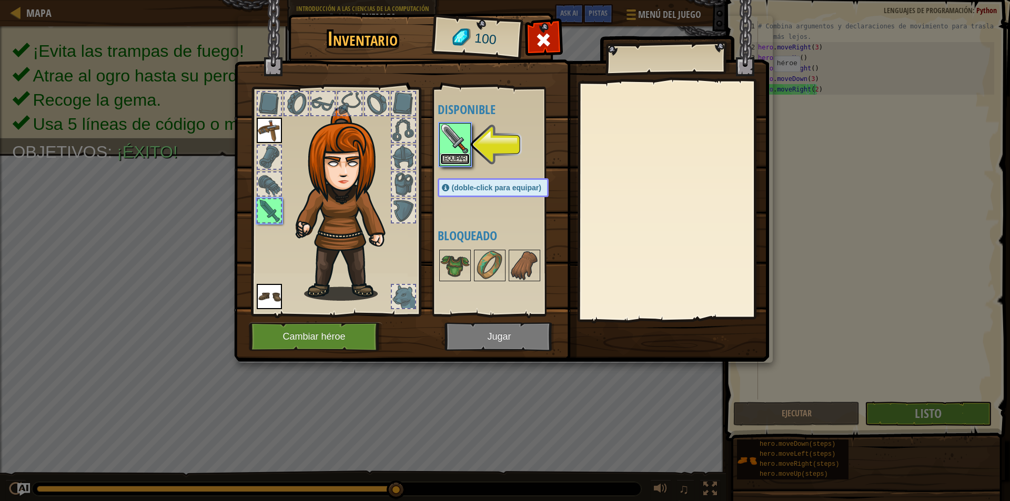
click at [450, 157] on button "Equipar" at bounding box center [454, 159] width 29 height 11
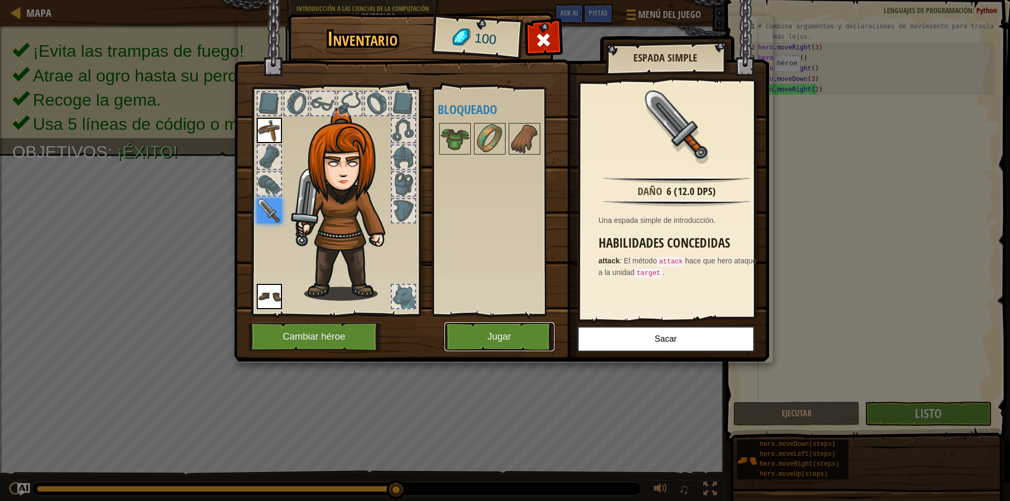
click at [521, 332] on button "Jugar" at bounding box center [500, 336] width 110 height 29
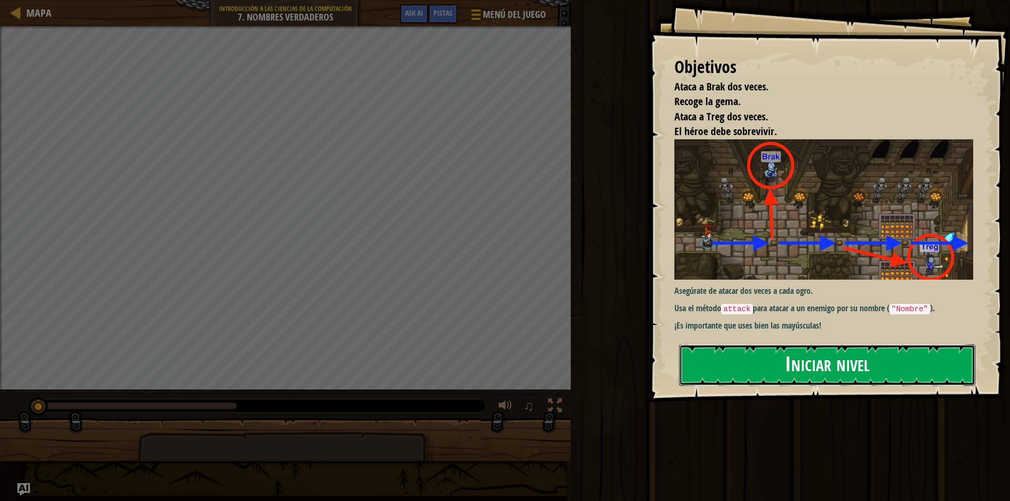
click at [790, 362] on button "Iniciar nivel" at bounding box center [827, 366] width 296 height 42
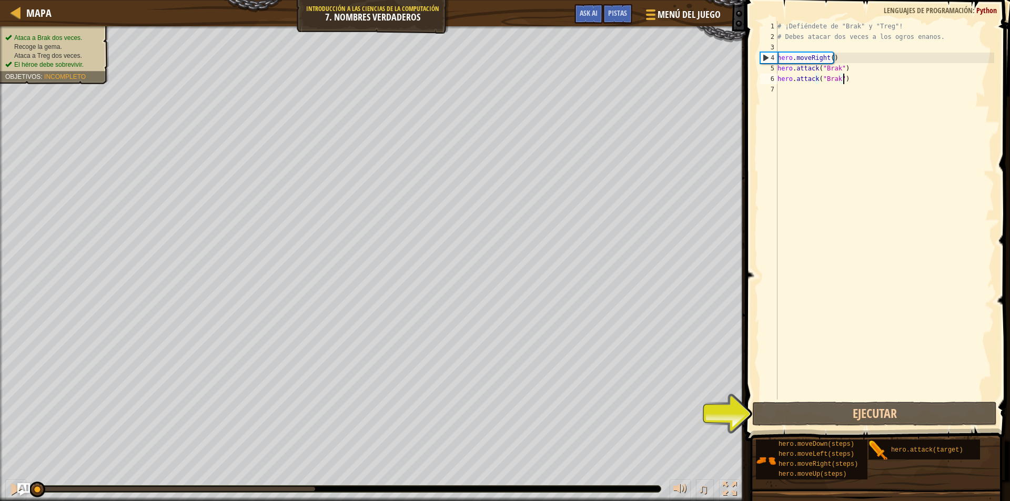
drag, startPoint x: 844, startPoint y: 79, endPoint x: 862, endPoint y: 82, distance: 18.0
click at [862, 82] on div "# ¡Defiéndete de "Brak" y "Treg"! # Debes atacar dos veces a los ogros enanos. …" at bounding box center [884, 221] width 219 height 400
type textarea "hero.attack("Brak")"
click at [861, 82] on div "# ¡Defiéndete de "Brak" y "Treg"! # Debes atacar dos veces a los ogros enanos. …" at bounding box center [884, 221] width 219 height 400
click at [782, 98] on div "# ¡Defiéndete de "Brak" y "Treg"! # Debes atacar dos veces a los ogros enanos. …" at bounding box center [884, 221] width 219 height 400
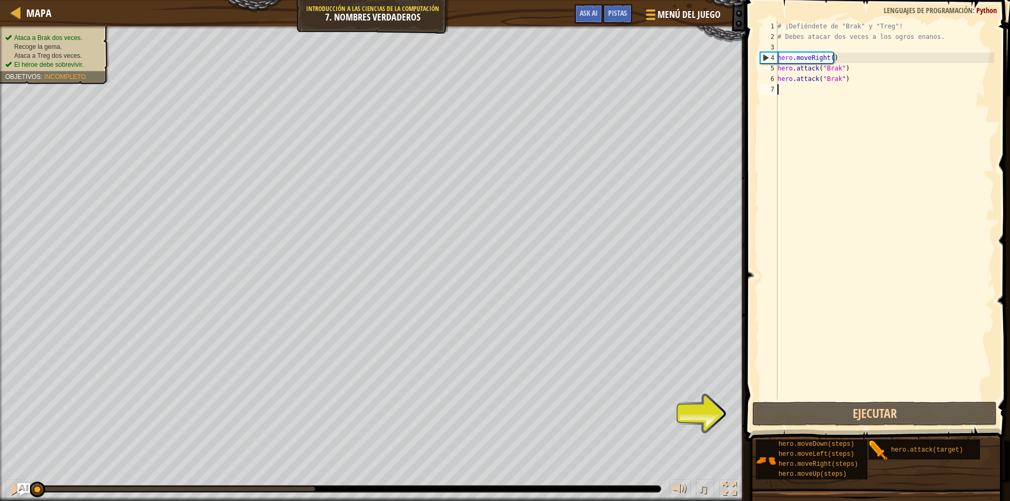
scroll to position [5, 0]
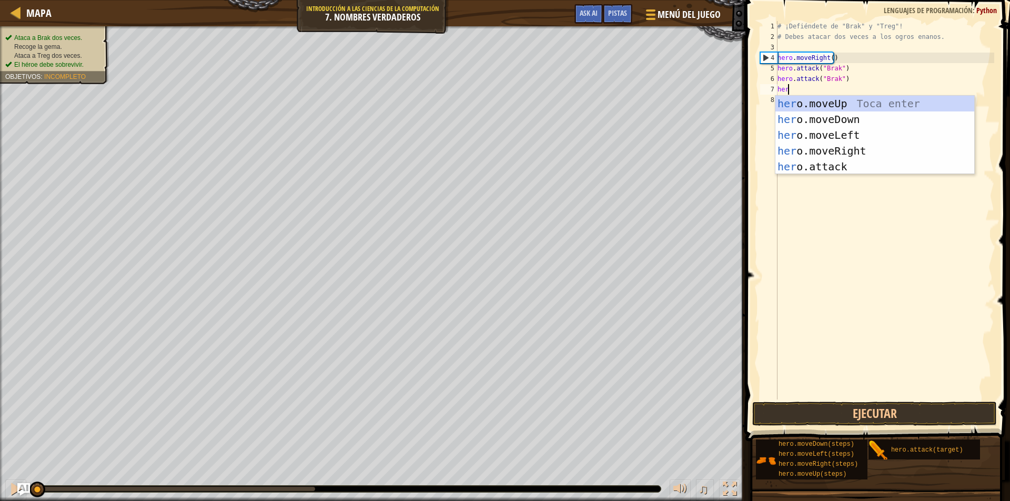
type textarea "hero"
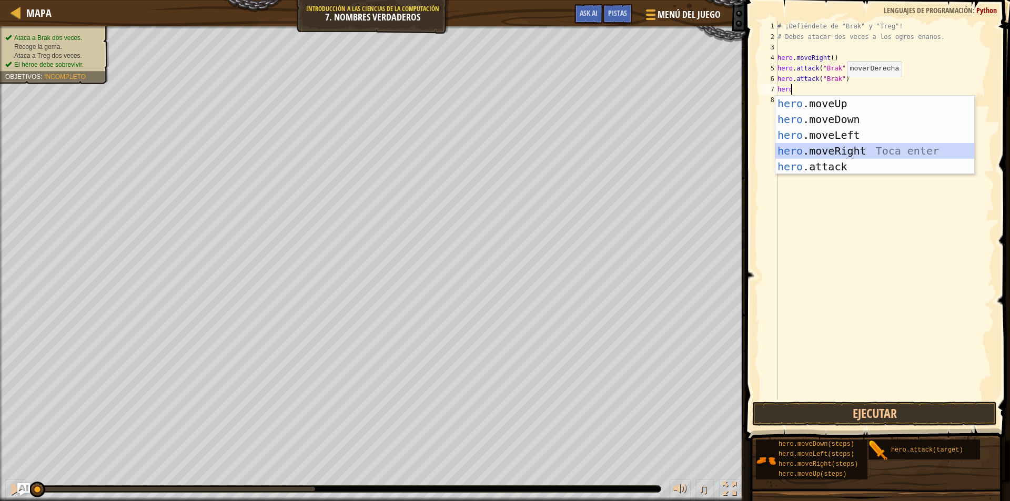
click at [847, 152] on div "hero .moveUp Toca enter hero .moveDown Toca enter hero .moveLeft Toca enter her…" at bounding box center [874, 151] width 199 height 110
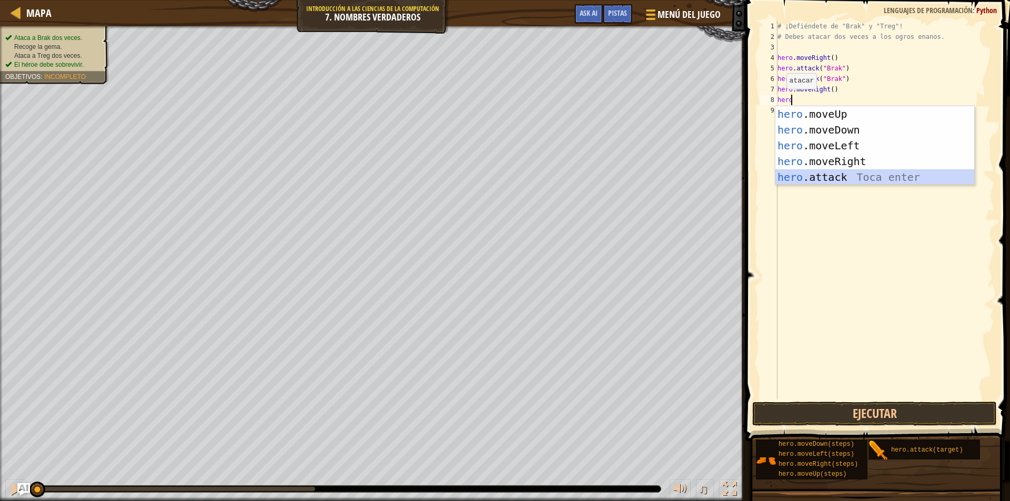
click at [827, 175] on div "hero .moveUp Toca enter hero .moveDown Toca enter hero .moveLeft Toca enter her…" at bounding box center [874, 161] width 199 height 110
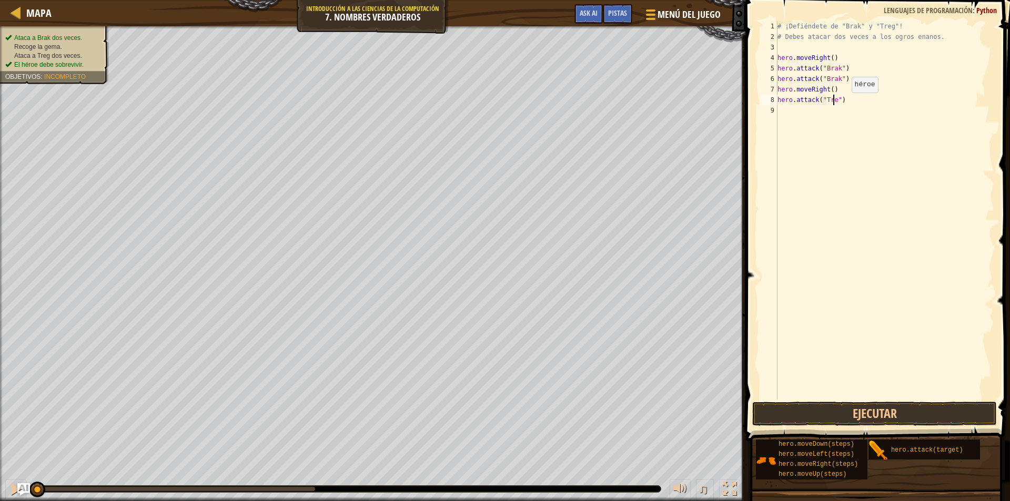
scroll to position [5, 5]
type textarea "hero.attack("Treg")"
click at [896, 417] on button "Ejecutar" at bounding box center [874, 414] width 245 height 24
click at [896, 417] on button "Ejecutando" at bounding box center [874, 414] width 245 height 24
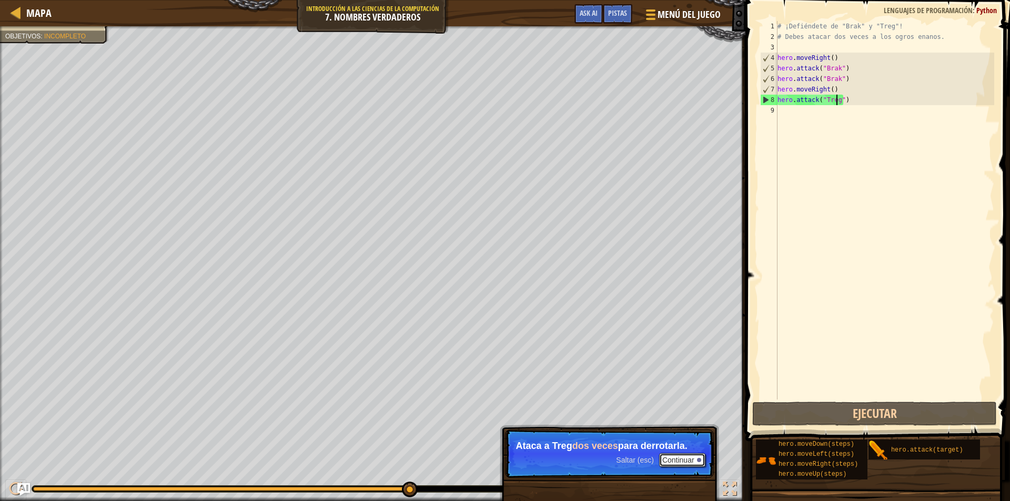
click at [683, 459] on button "Continuar" at bounding box center [682, 460] width 46 height 14
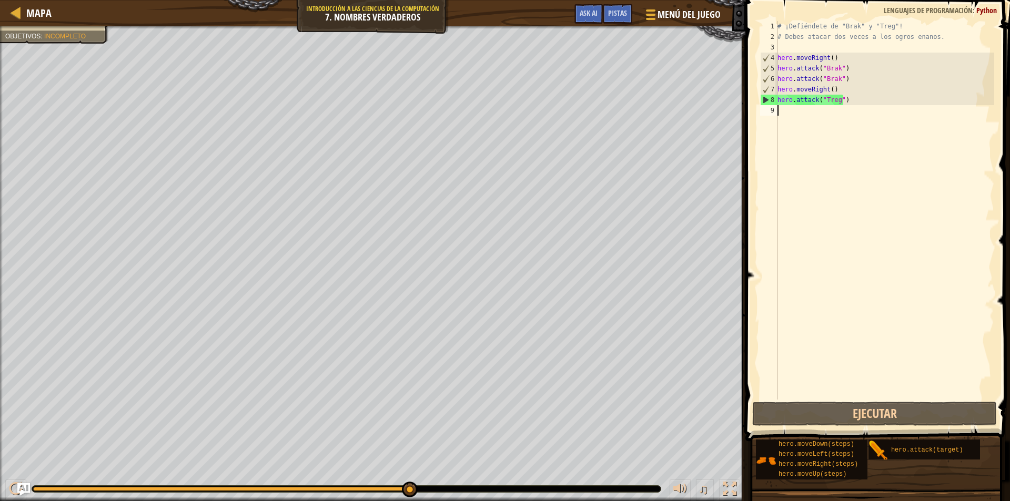
click at [793, 115] on div "# ¡Defiéndete de "Brak" y "Treg"! # Debes atacar dos veces a los ogros enanos. …" at bounding box center [884, 221] width 219 height 400
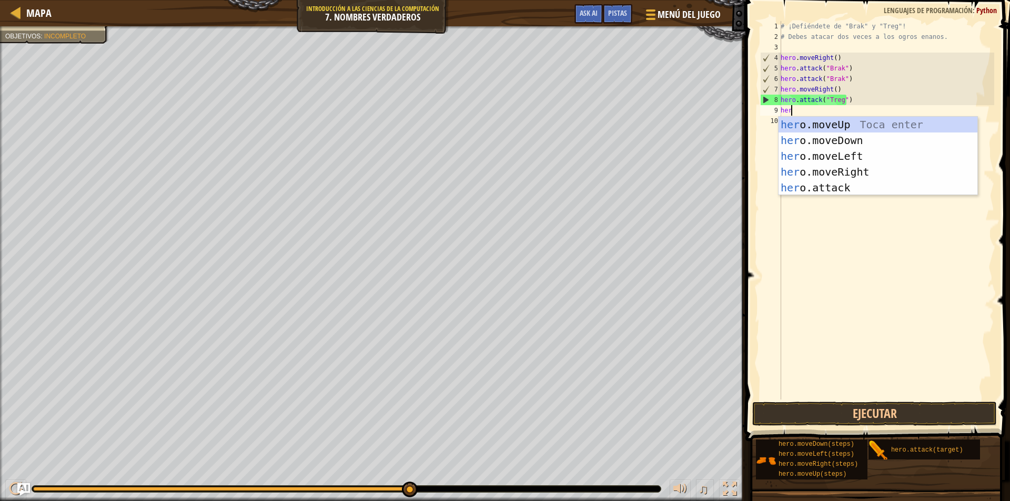
scroll to position [5, 1]
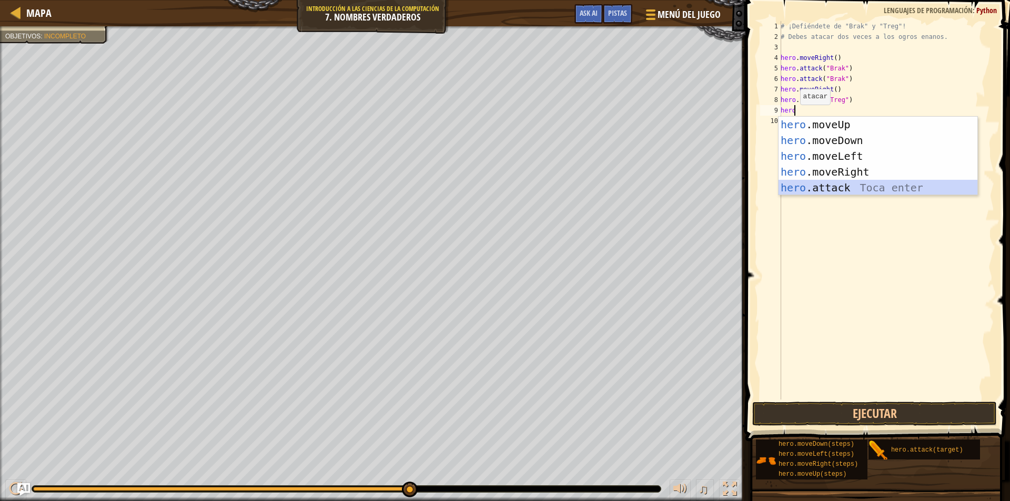
click at [823, 184] on div "hero .moveUp Toca enter hero .moveDown Toca enter hero .moveLeft Toca enter her…" at bounding box center [878, 172] width 199 height 110
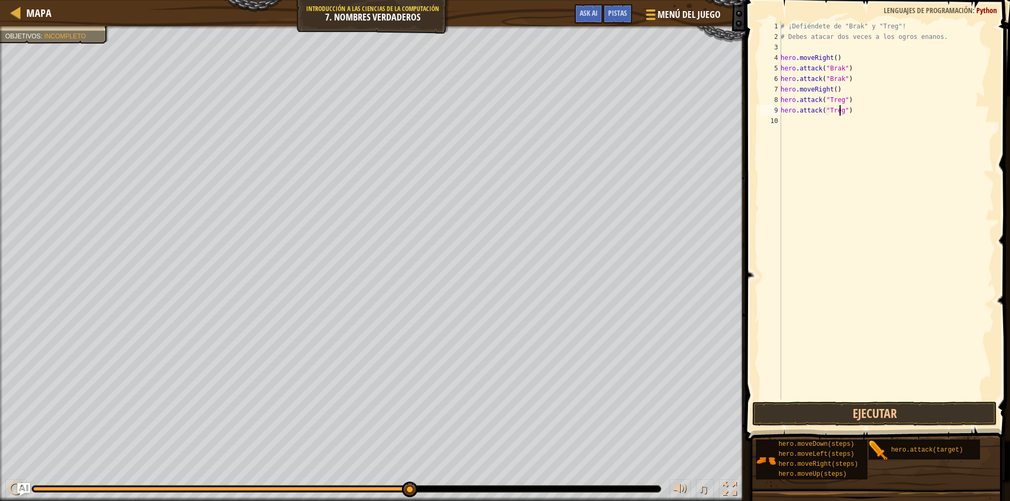
scroll to position [5, 5]
type textarea "hero.attack("Treg")"
click at [841, 412] on button "Ejecutar" at bounding box center [874, 414] width 245 height 24
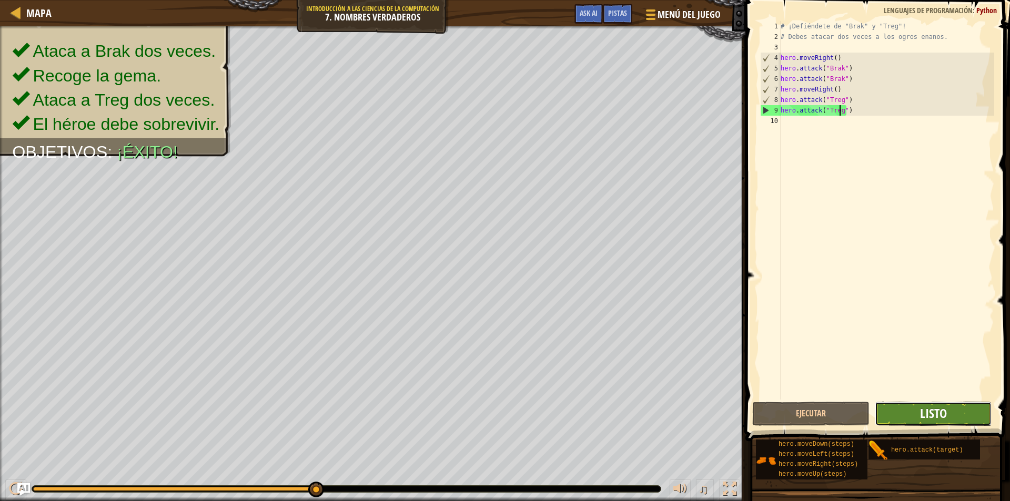
click at [933, 414] on span "Listo" at bounding box center [933, 413] width 27 height 17
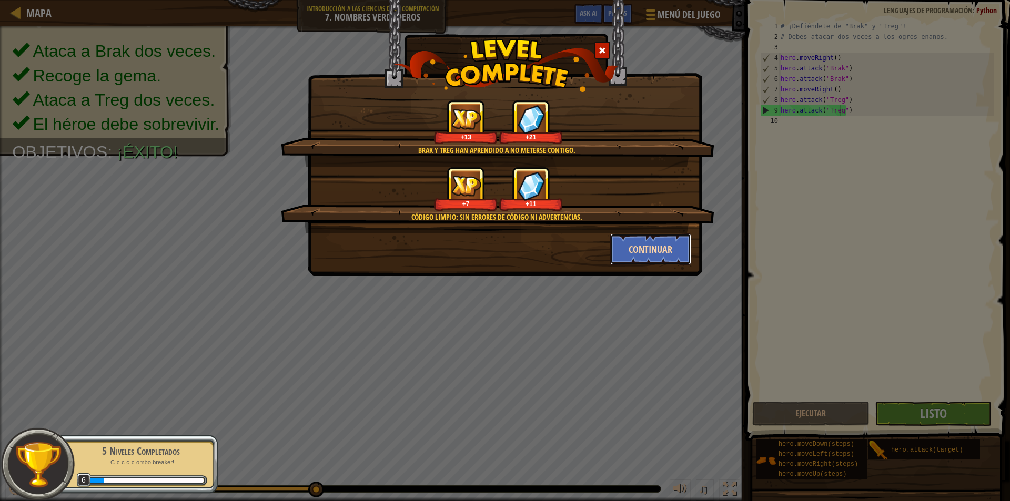
click at [660, 259] on button "Continuar" at bounding box center [651, 250] width 82 height 32
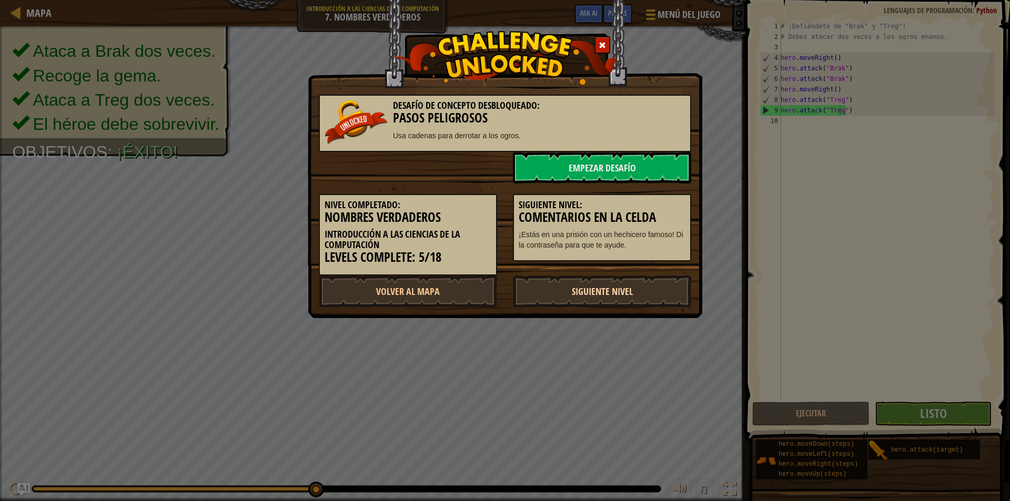
click at [583, 295] on link "Siguiente Nivel" at bounding box center [602, 292] width 178 height 32
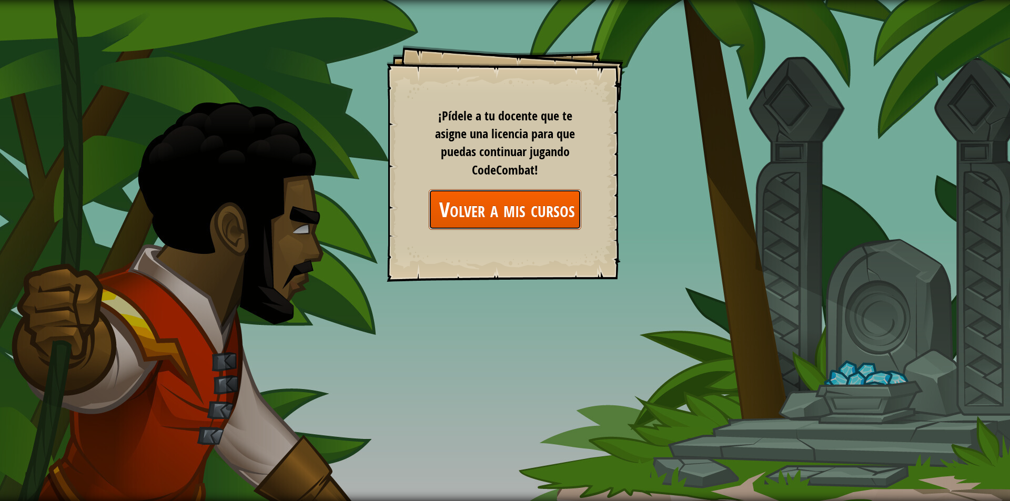
click at [531, 217] on link "Volver a mis cursos" at bounding box center [505, 209] width 153 height 41
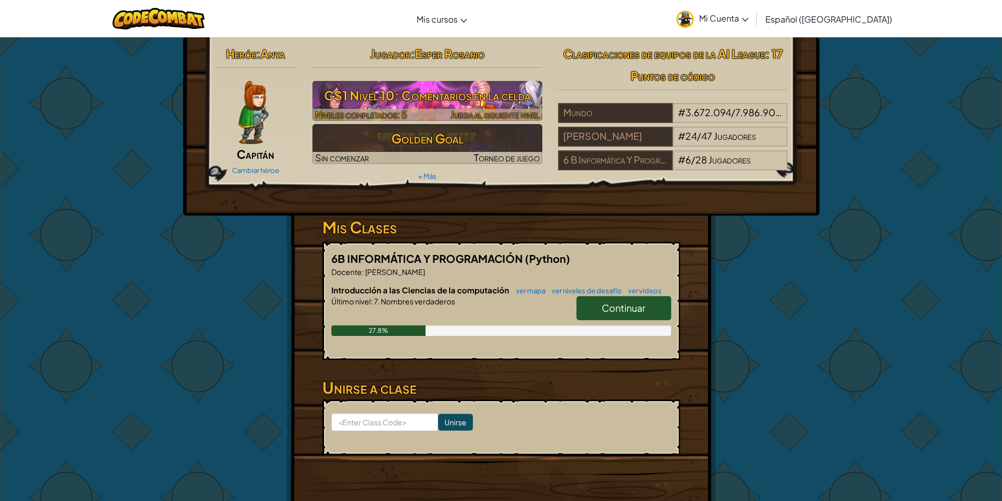
click at [510, 96] on h3 "CS1 Nivel 10: Comentarios en la celda" at bounding box center [427, 96] width 230 height 24
select select "es-419"
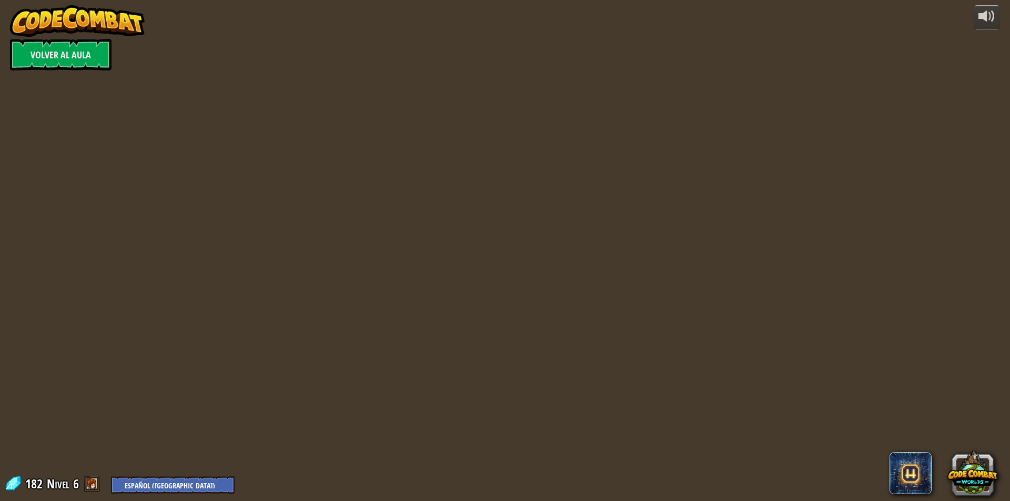
select select "es-419"
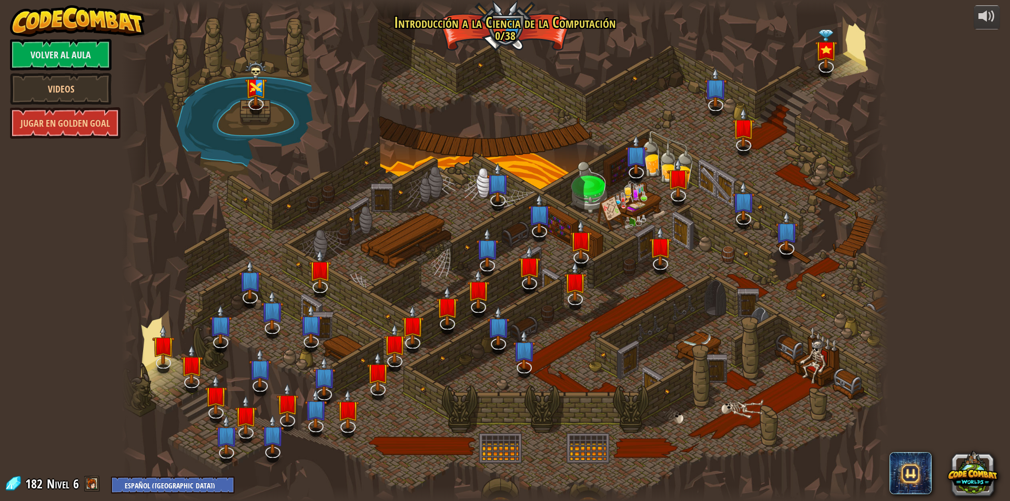
select select "es-419"
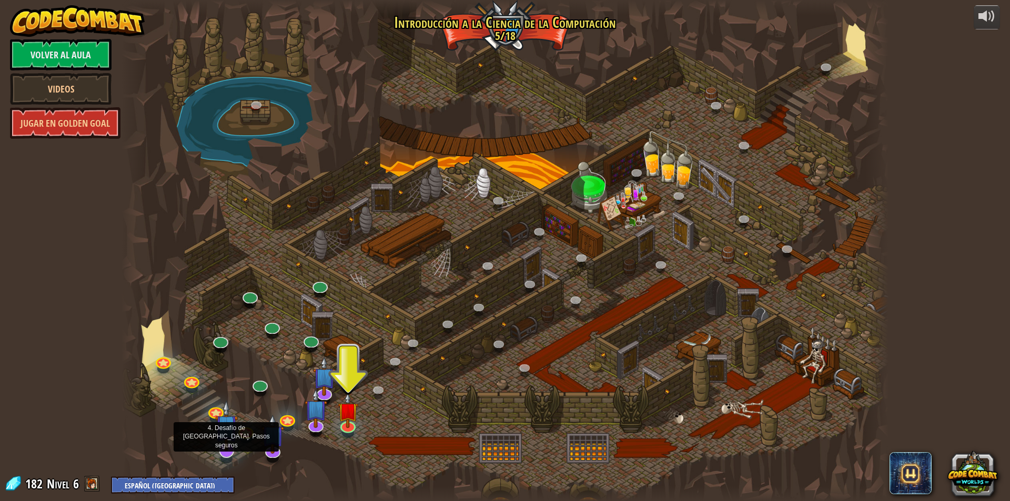
click at [225, 448] on img at bounding box center [226, 426] width 23 height 52
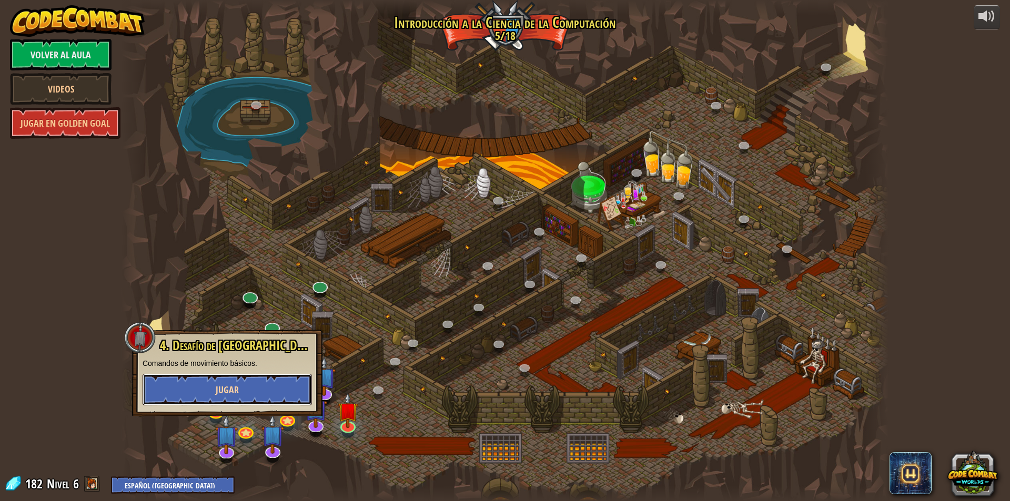
click at [259, 382] on button "Jugar" at bounding box center [227, 390] width 169 height 32
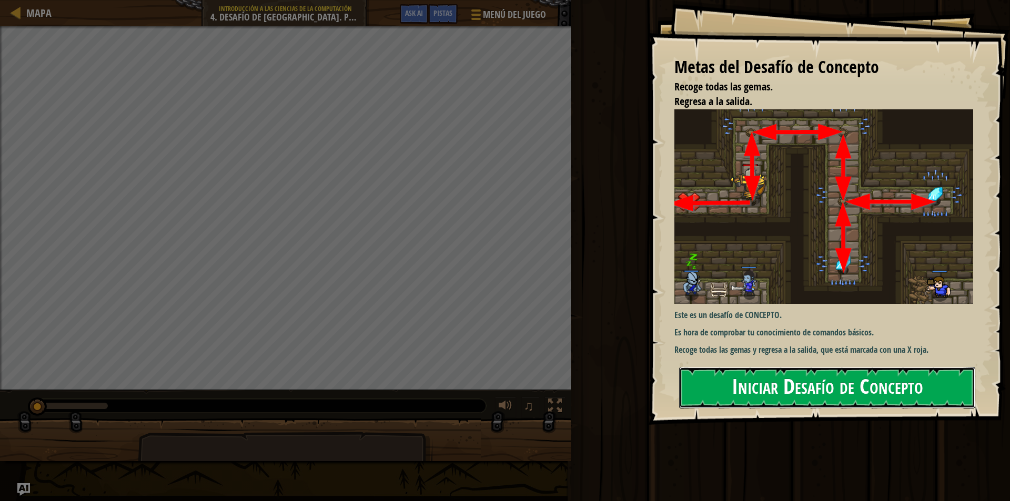
click at [785, 393] on button "Iniciar Desafío de Concepto" at bounding box center [827, 388] width 296 height 42
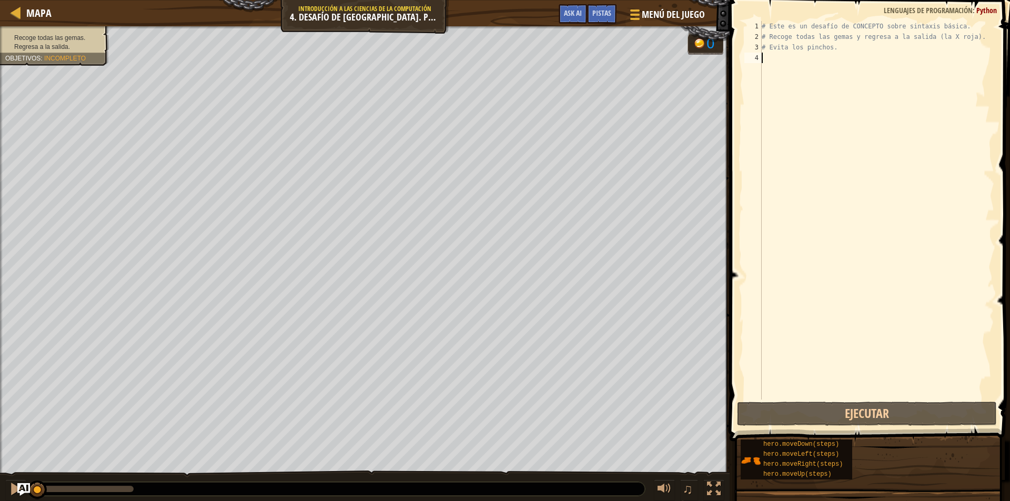
scroll to position [5, 0]
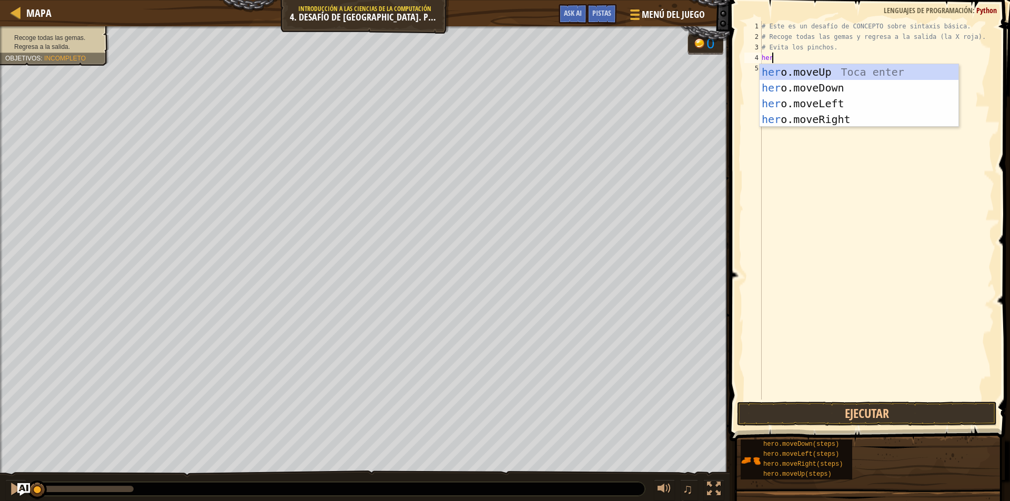
type textarea "hero"
click at [832, 74] on div "hero .moveUp Toca enter hero .moveDown Toca enter hero .moveLeft Toca enter her…" at bounding box center [859, 111] width 199 height 95
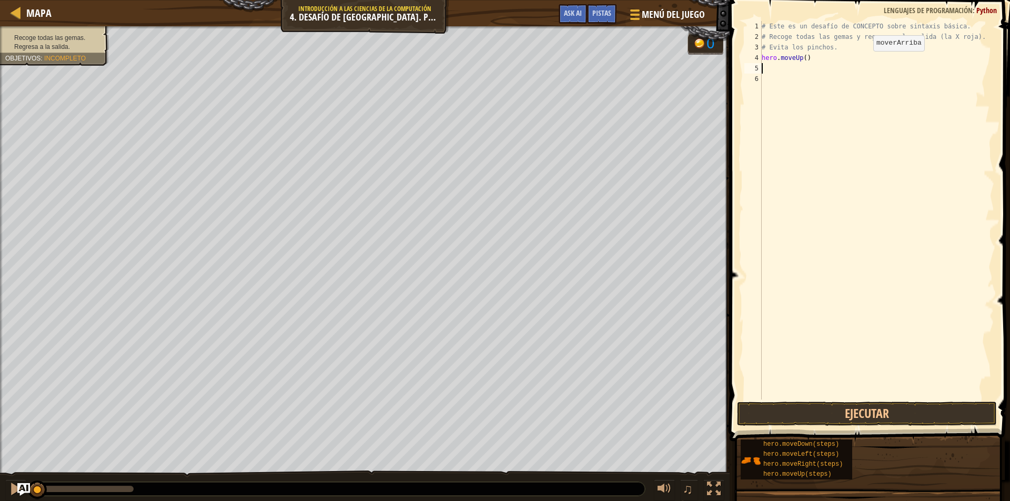
scroll to position [5, 0]
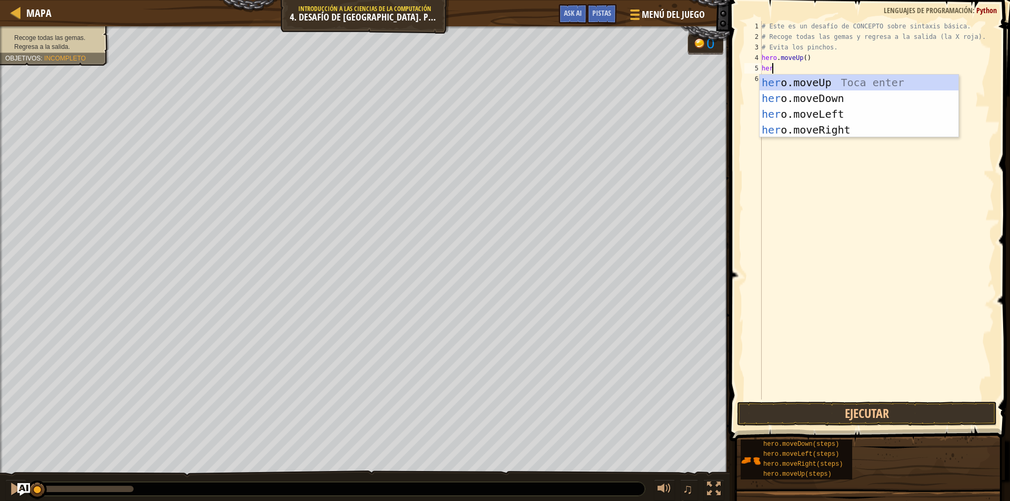
type textarea "hero"
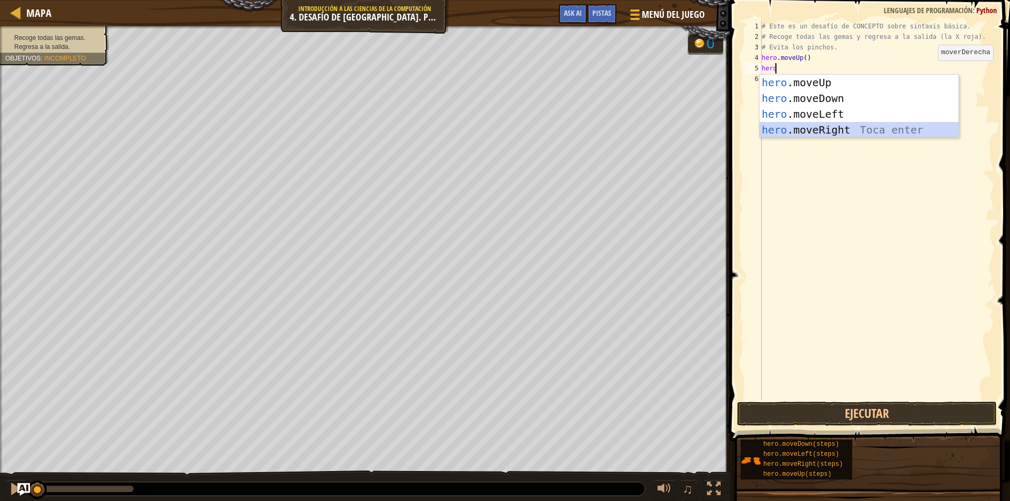
click at [843, 133] on div "hero .moveUp Toca enter hero .moveDown Toca enter hero .moveLeft Toca enter her…" at bounding box center [859, 122] width 199 height 95
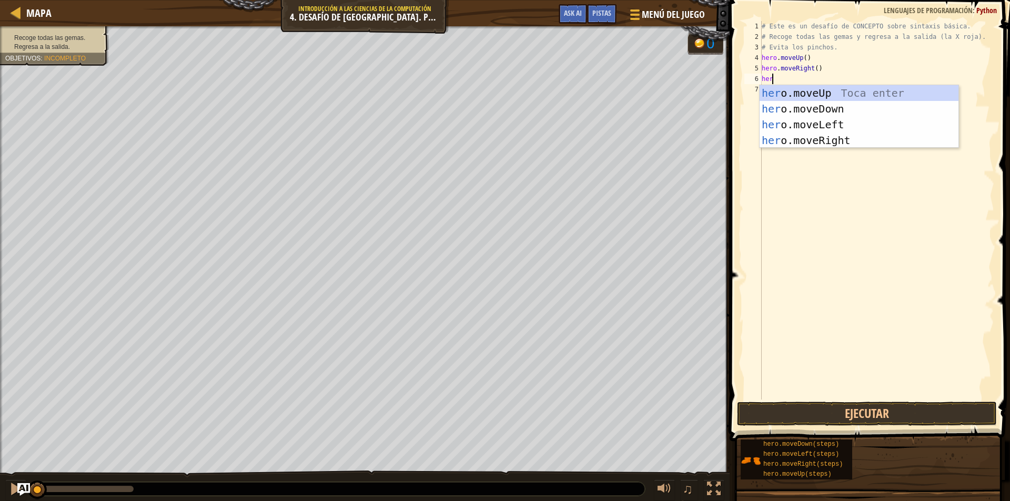
type textarea "hero"
click at [825, 109] on div "hero .moveUp Toca enter hero .moveDown Toca enter hero .moveLeft Toca enter her…" at bounding box center [859, 132] width 199 height 95
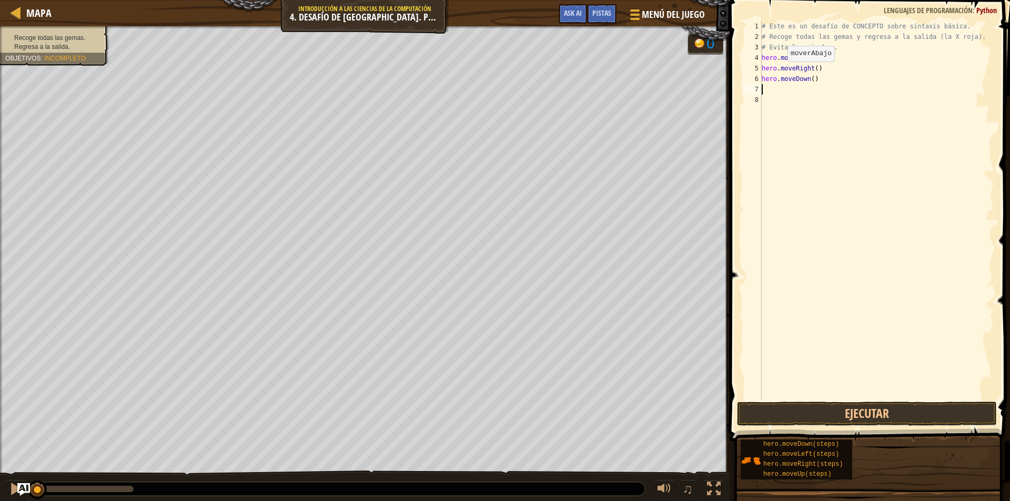
scroll to position [5, 0]
click at [809, 80] on div "# Este es un desafío de CONCEPTO sobre sintaxis básica. # Recoge todas las gema…" at bounding box center [877, 221] width 235 height 400
type textarea "hero.moveDown(2)"
click at [771, 92] on div "# Este es un desafío de CONCEPTO sobre sintaxis básica. # Recoge todas las gema…" at bounding box center [877, 221] width 235 height 400
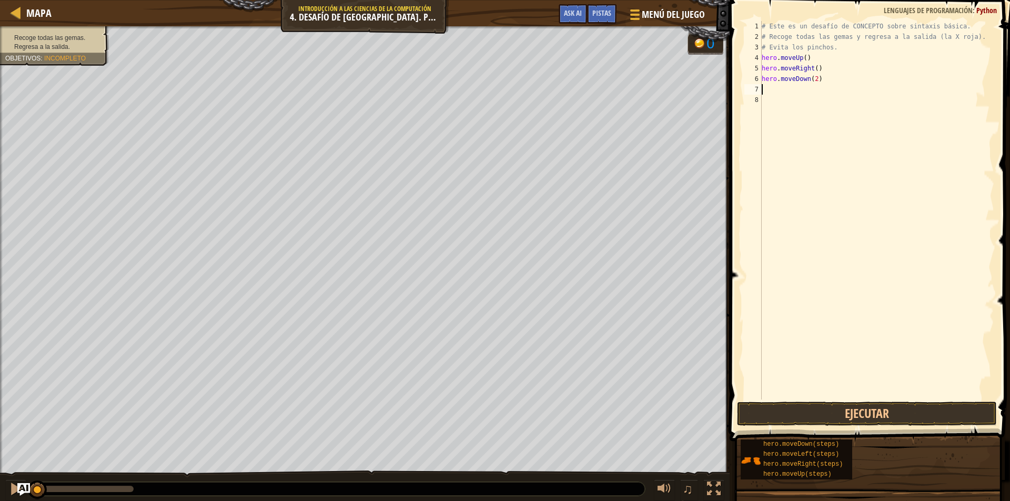
scroll to position [5, 0]
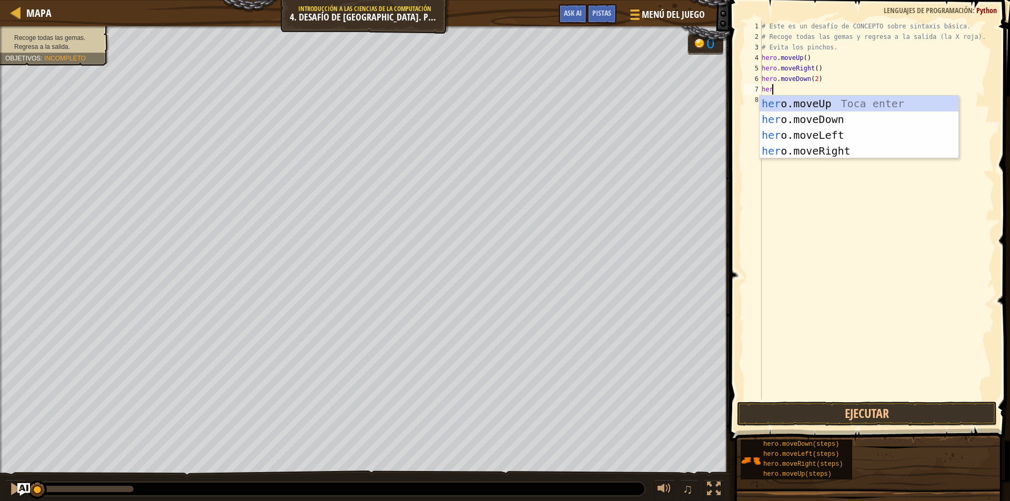
type textarea "hero"
click at [836, 100] on div "hero .moveUp Toca enter hero .moveDown Toca enter hero .moveLeft Toca enter her…" at bounding box center [859, 143] width 199 height 95
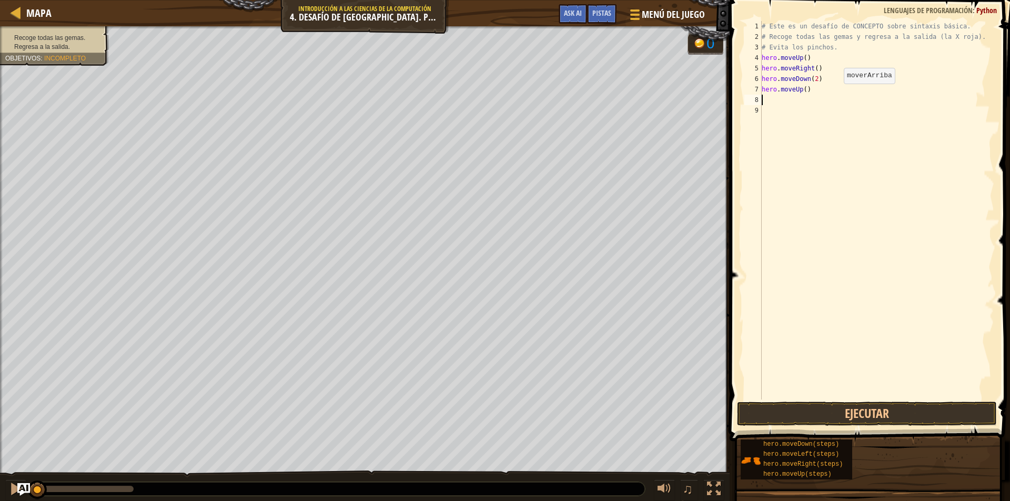
scroll to position [5, 0]
type textarea "0"
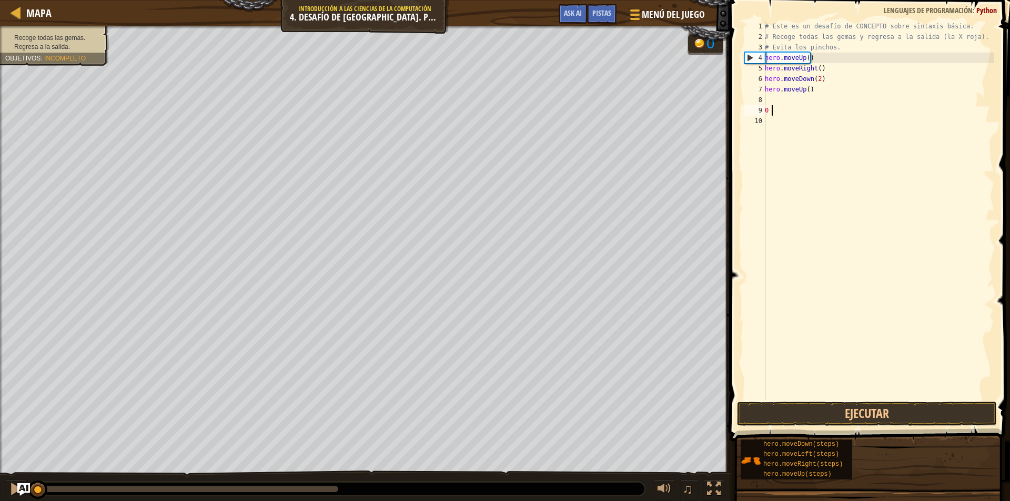
click at [769, 97] on div "# Este es un desafío de CONCEPTO sobre sintaxis básica. # Recoge todas las gema…" at bounding box center [878, 221] width 231 height 400
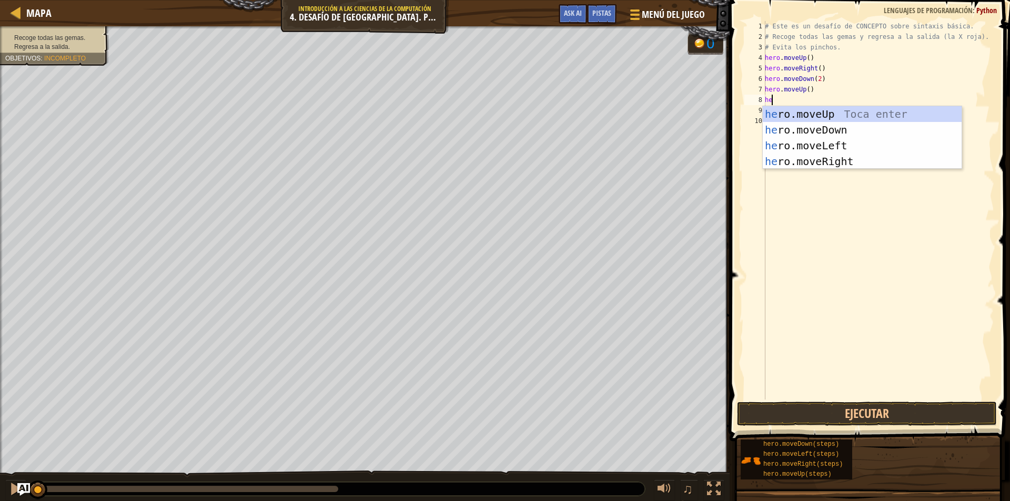
type textarea "her"
click at [816, 158] on div "her o.moveUp Toca enter her o.moveDown Toca enter her o.moveLeft [PERSON_NAME] …" at bounding box center [862, 153] width 199 height 95
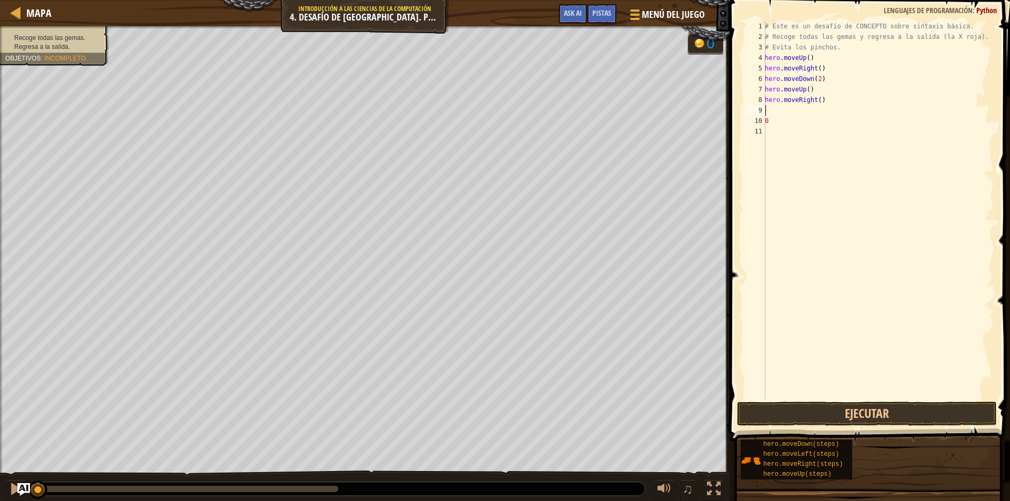
click at [776, 108] on div "# Este es un desafío de CONCEPTO sobre sintaxis básica. # Recoge todas las gema…" at bounding box center [878, 221] width 231 height 400
drag, startPoint x: 822, startPoint y: 101, endPoint x: 781, endPoint y: 103, distance: 41.1
click at [781, 103] on div "# Este es un desafío de CONCEPTO sobre sintaxis básica. # Recoge todas las gema…" at bounding box center [878, 221] width 231 height 400
type textarea "h"
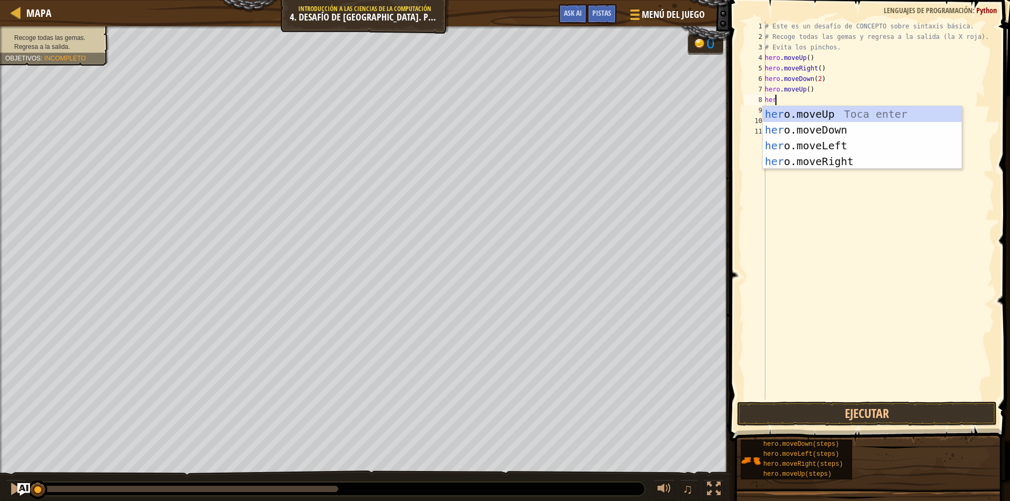
type textarea "hero"
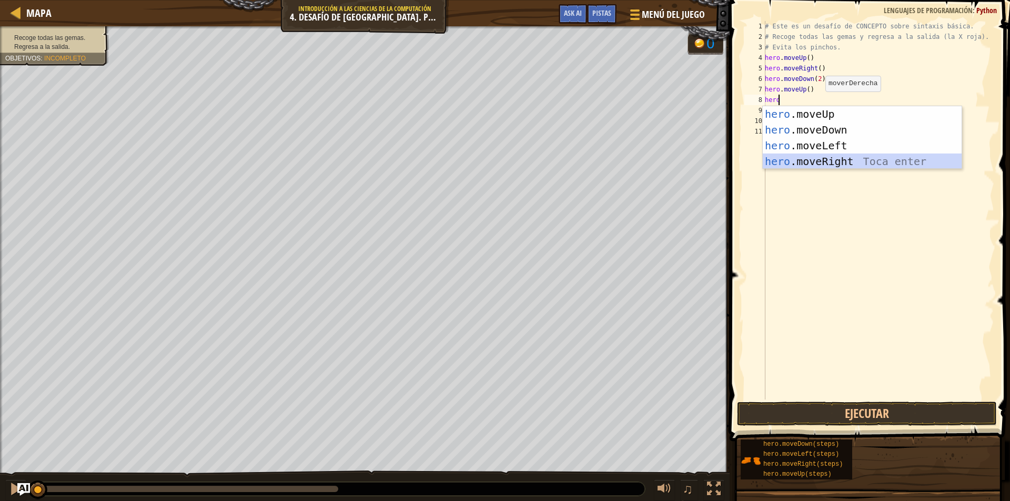
click at [805, 166] on div "hero .moveUp Toca enter hero .moveDown Toca enter hero .moveLeft Toca enter her…" at bounding box center [862, 153] width 199 height 95
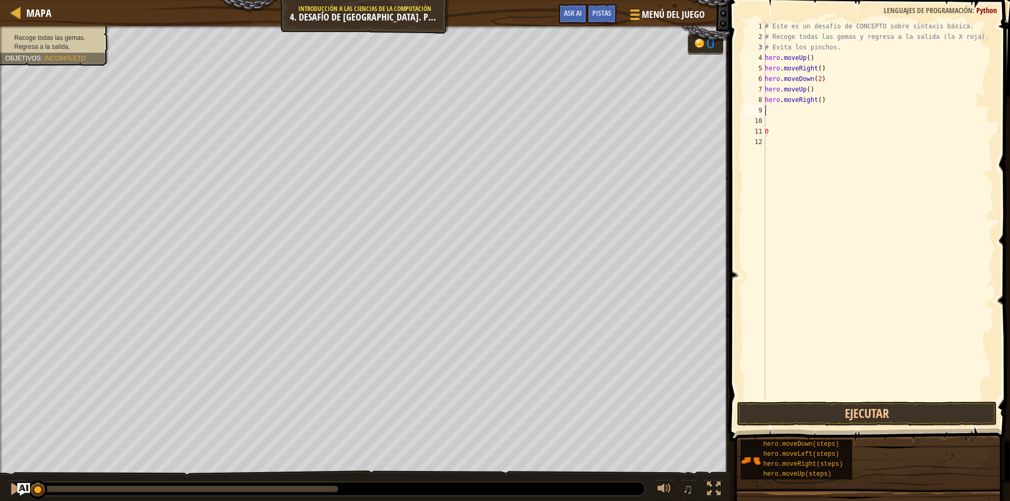
click at [774, 114] on div "# Este es un desafío de CONCEPTO sobre sintaxis básica. # Recoge todas las gema…" at bounding box center [878, 221] width 231 height 400
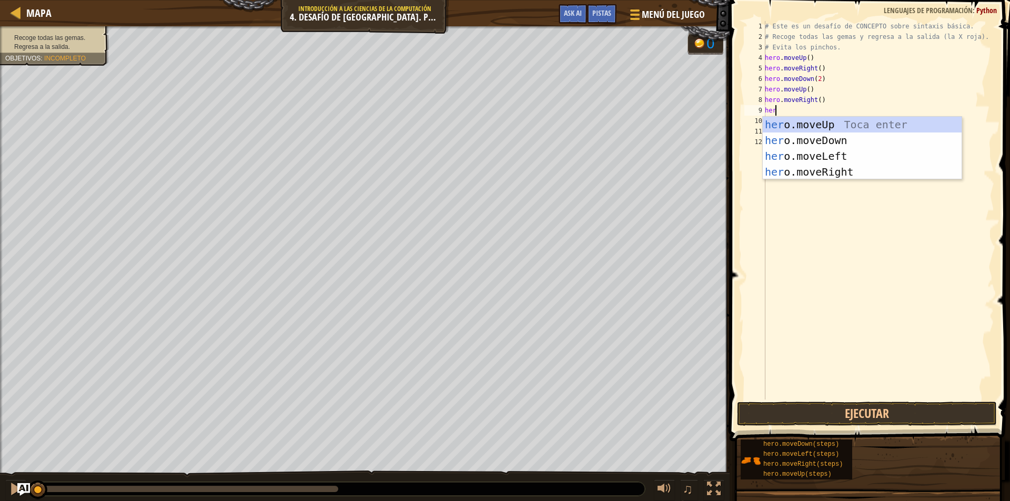
type textarea "hero"
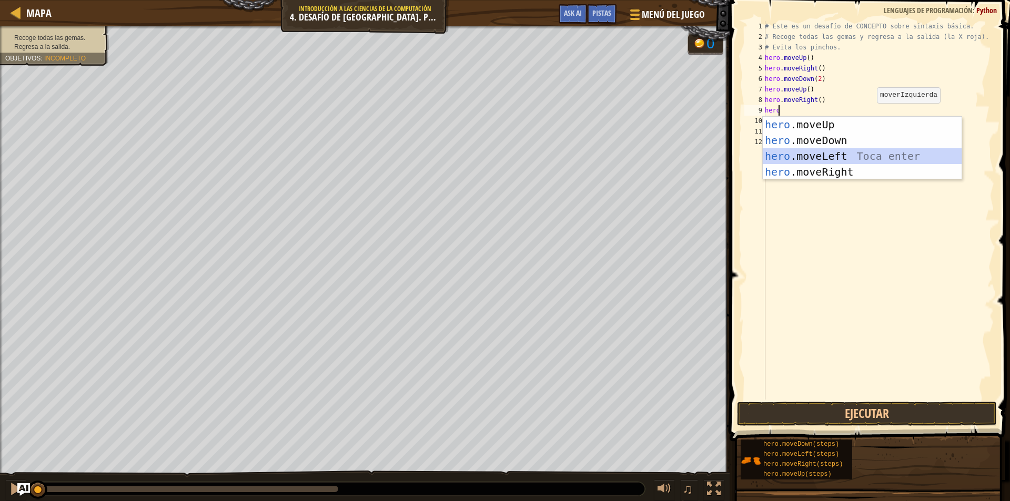
click at [858, 158] on div "hero .moveUp Toca enter hero .moveDown Toca enter hero .moveLeft Toca enter her…" at bounding box center [862, 164] width 199 height 95
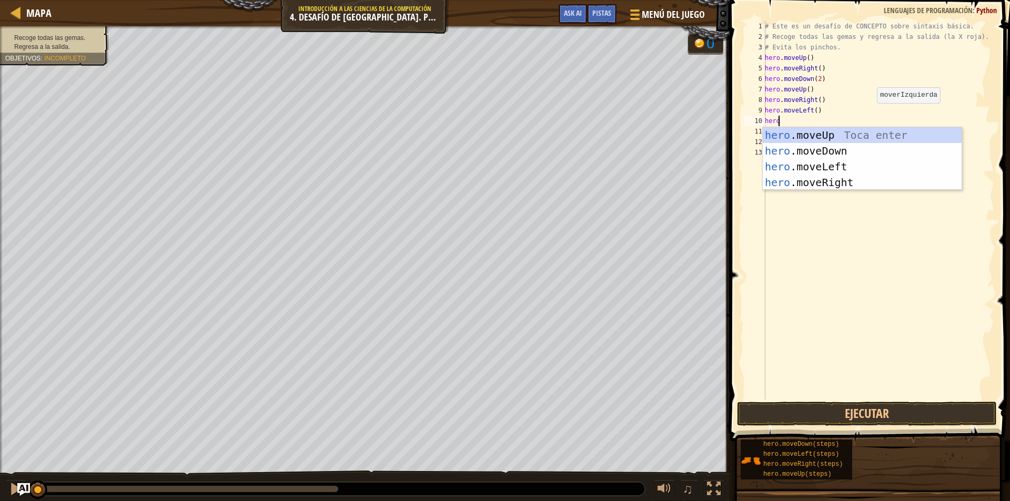
type textarea "hero"
click at [841, 134] on div "hero .moveUp Toca enter hero .moveDown Toca enter hero .moveLeft Toca enter her…" at bounding box center [862, 174] width 199 height 95
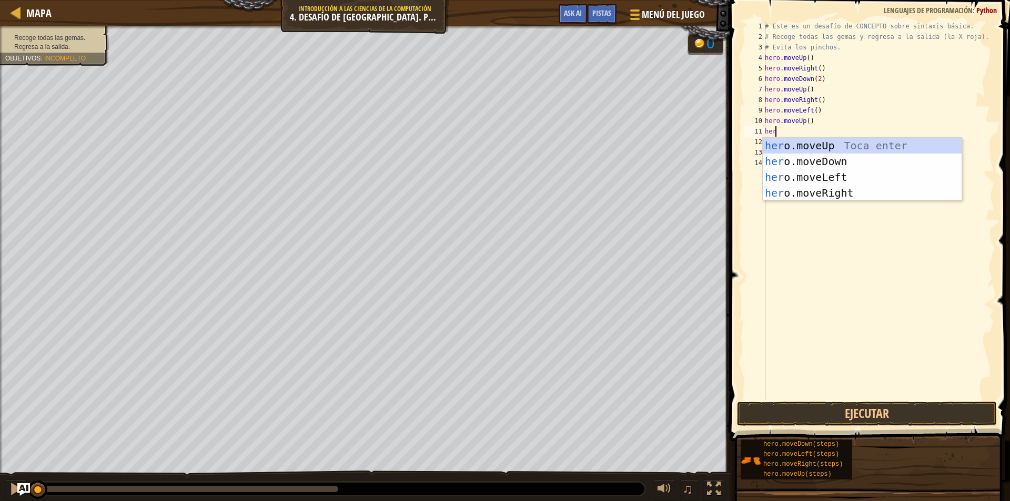
type textarea "hero"
click at [829, 180] on div "hero .moveUp Toca enter hero .moveDown Toca enter hero .moveLeft Toca enter her…" at bounding box center [862, 185] width 199 height 95
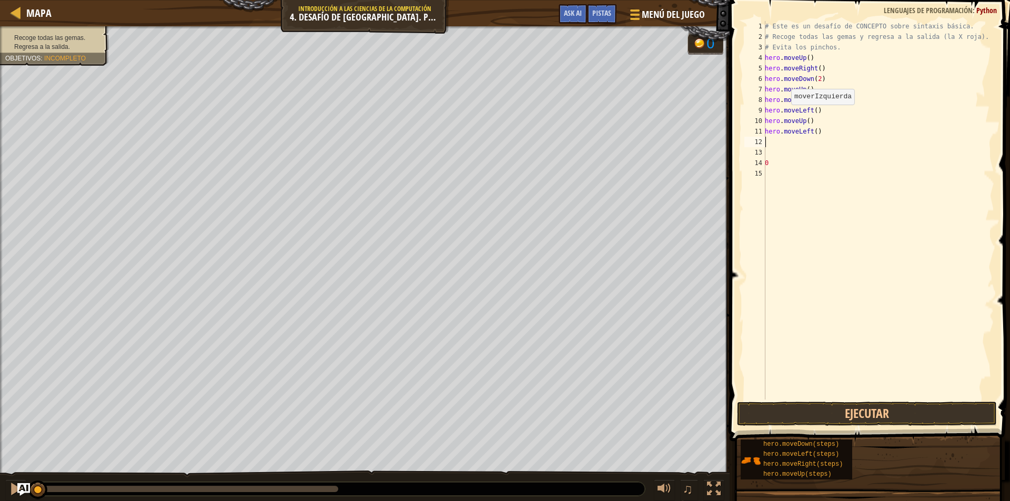
scroll to position [5, 0]
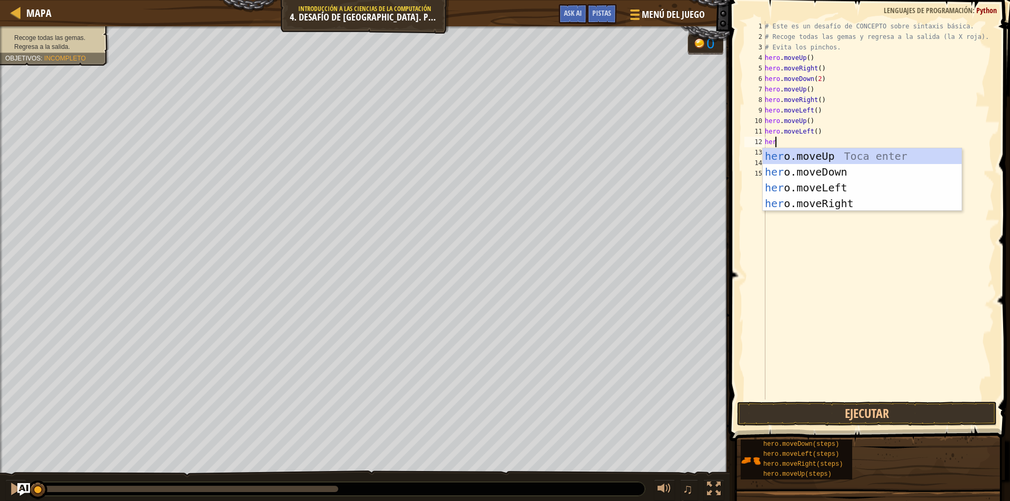
type textarea "hero"
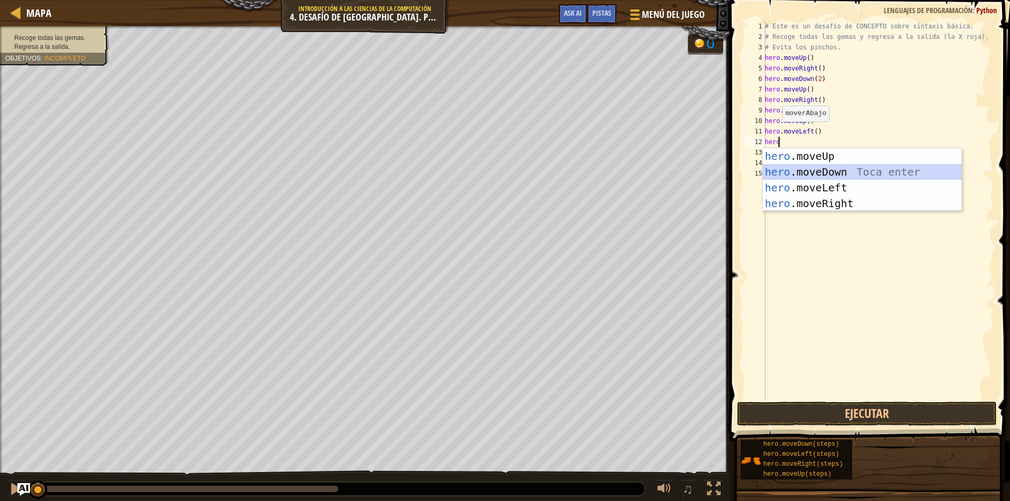
click at [823, 168] on div "hero .moveUp Toca enter hero .moveDown Toca enter hero .moveLeft Toca enter her…" at bounding box center [862, 195] width 199 height 95
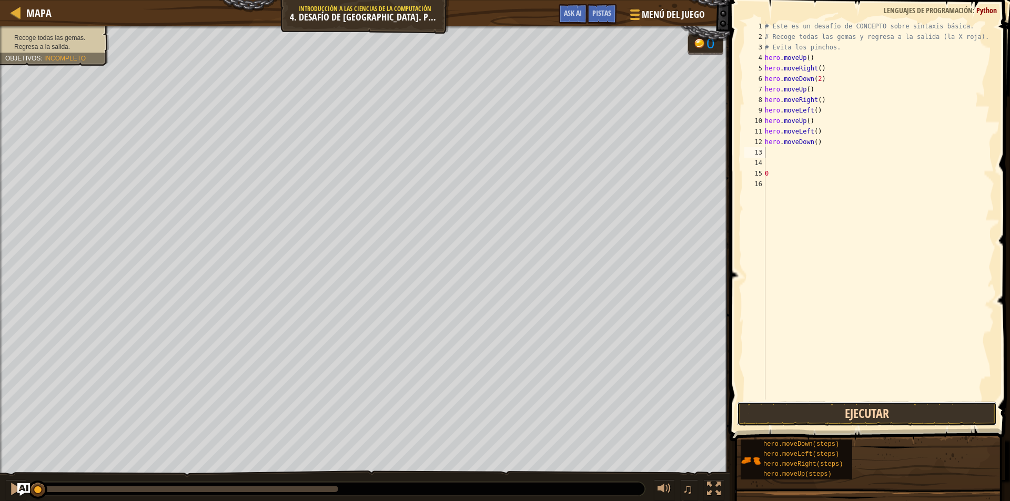
click at [827, 417] on button "Ejecutar" at bounding box center [867, 414] width 260 height 24
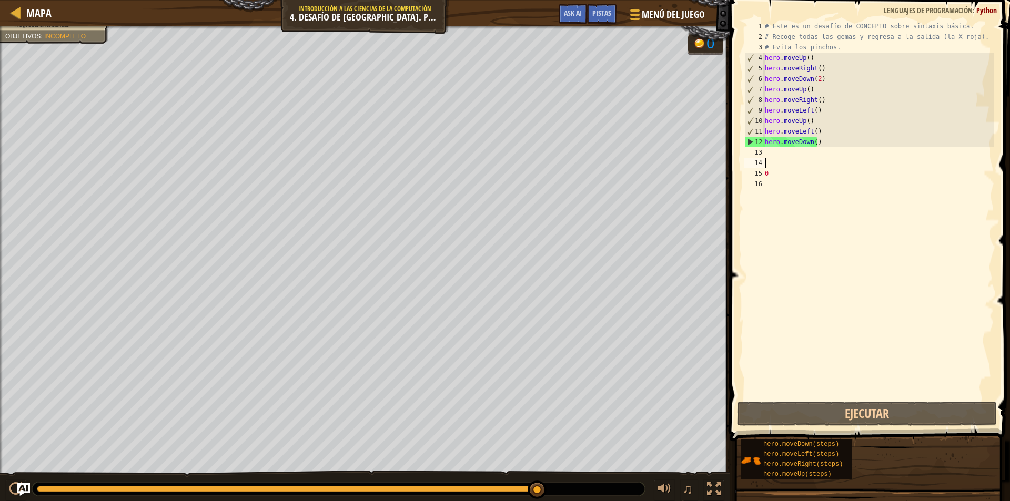
click at [789, 165] on div "# Este es un desafío de CONCEPTO sobre sintaxis básica. # Recoge todas las gema…" at bounding box center [878, 221] width 231 height 400
click at [787, 160] on div "# Este es un desafío de CONCEPTO sobre sintaxis básica. # Recoge todas las gema…" at bounding box center [878, 221] width 231 height 400
click at [786, 154] on div "# Este es un desafío de CONCEPTO sobre sintaxis básica. # Recoge todas las gema…" at bounding box center [878, 221] width 231 height 400
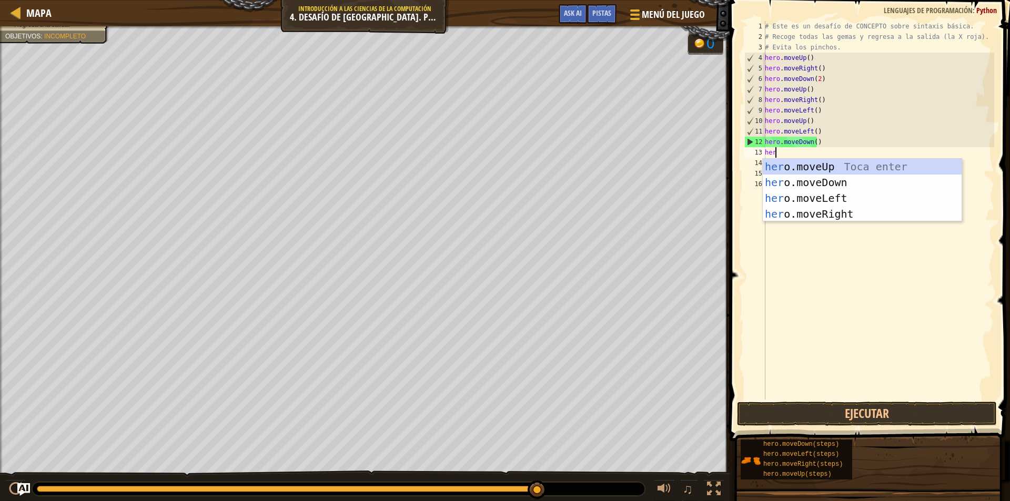
type textarea "hero"
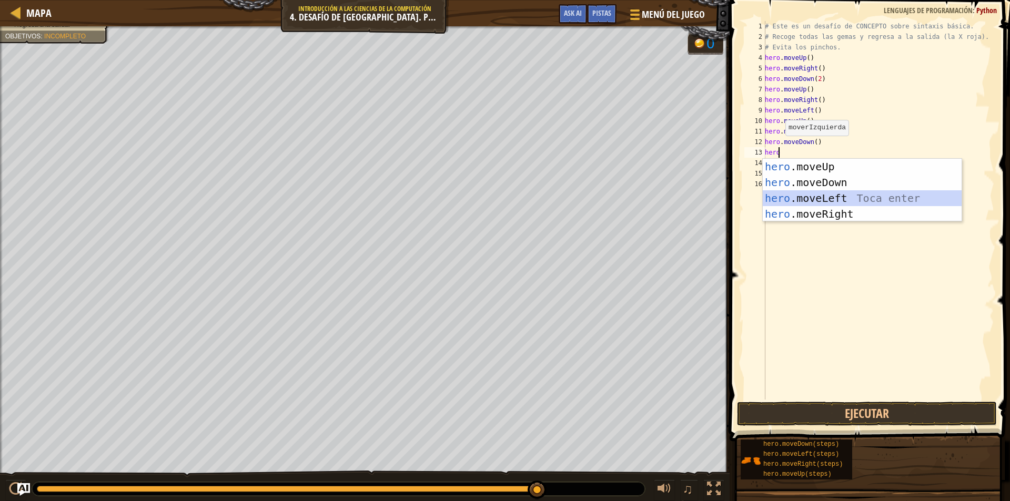
click at [843, 197] on div "hero .moveUp Toca enter hero .moveDown Toca enter hero .moveLeft Toca enter her…" at bounding box center [862, 206] width 199 height 95
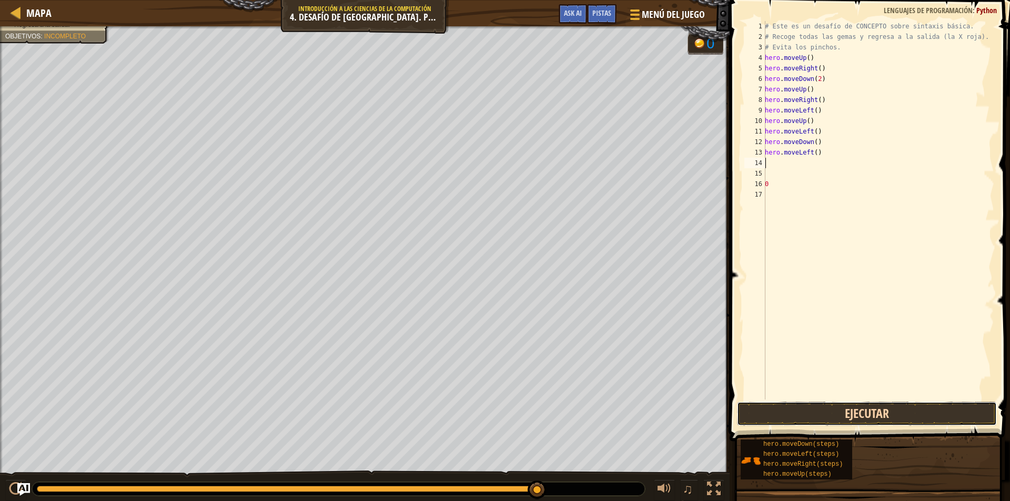
click at [860, 418] on button "Ejecutar" at bounding box center [867, 414] width 260 height 24
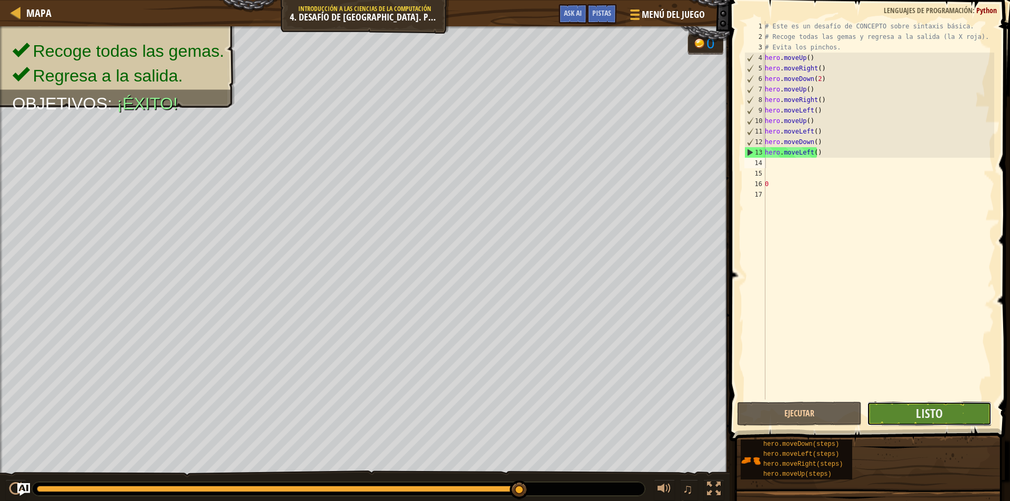
click at [954, 410] on button "Listo" at bounding box center [929, 414] width 125 height 24
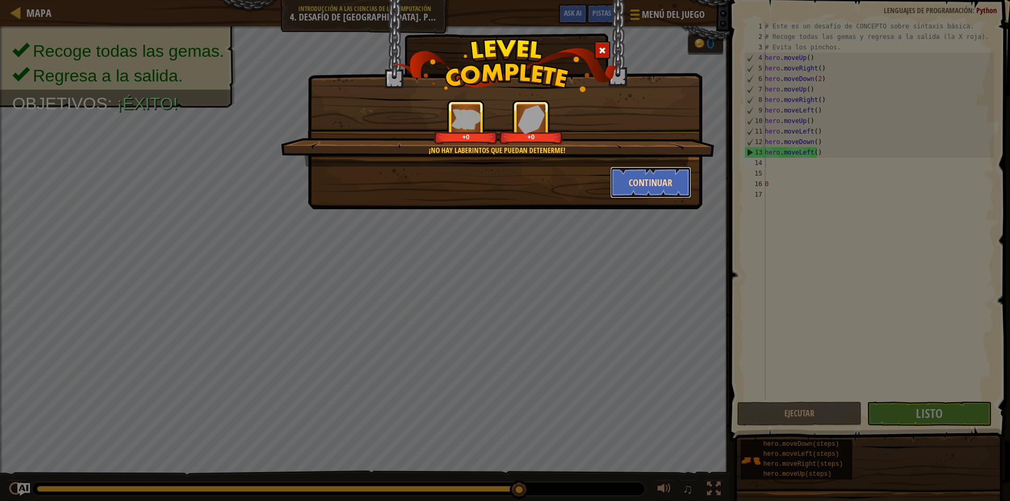
click at [677, 184] on button "Continuar" at bounding box center [651, 183] width 82 height 32
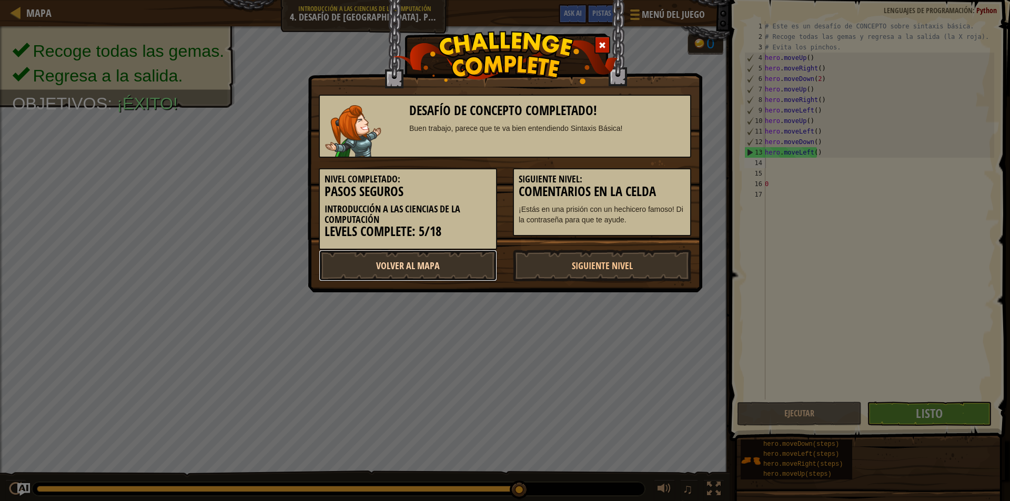
click at [454, 262] on link "Volver al Mapa" at bounding box center [408, 266] width 178 height 32
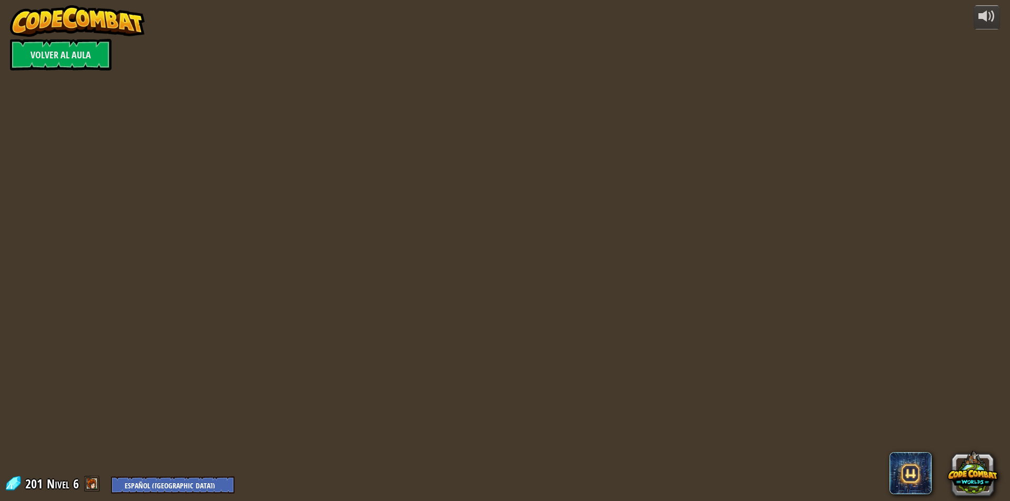
select select "es-419"
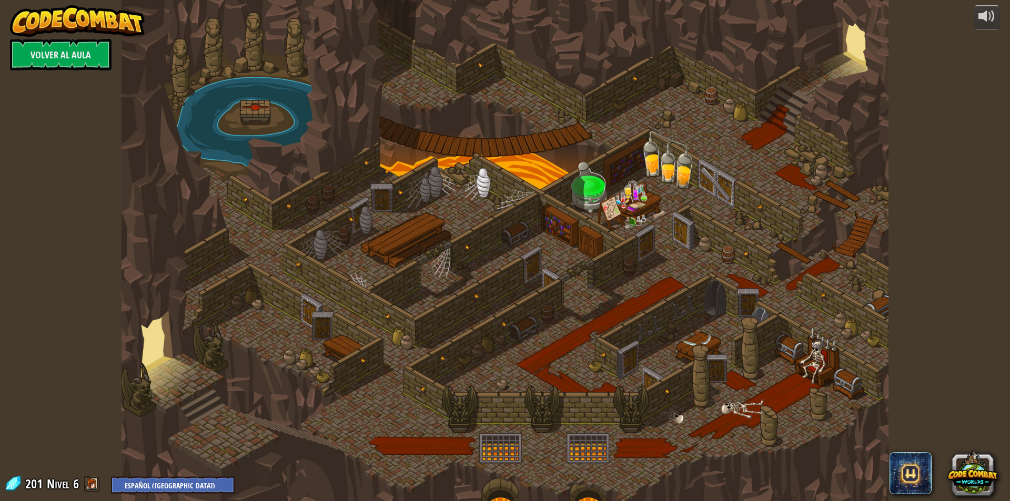
select select "es-419"
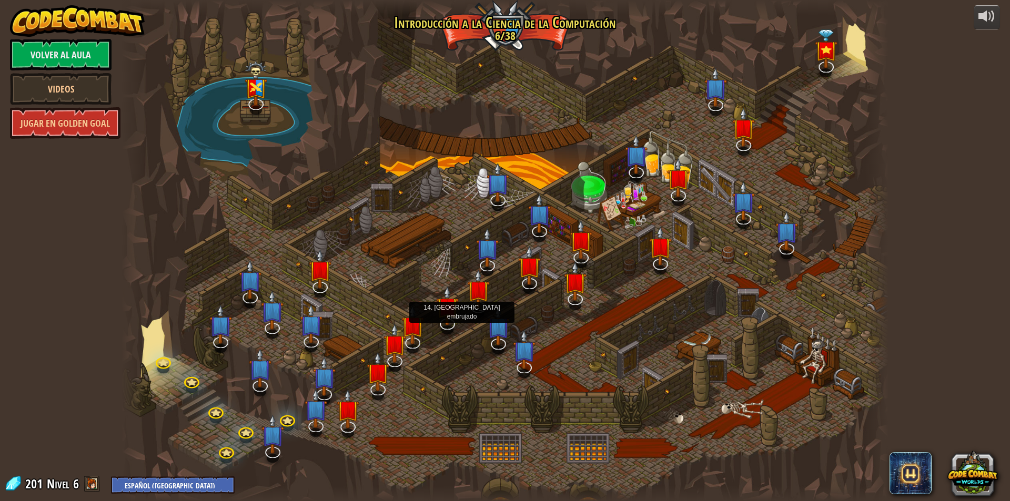
select select "es-419"
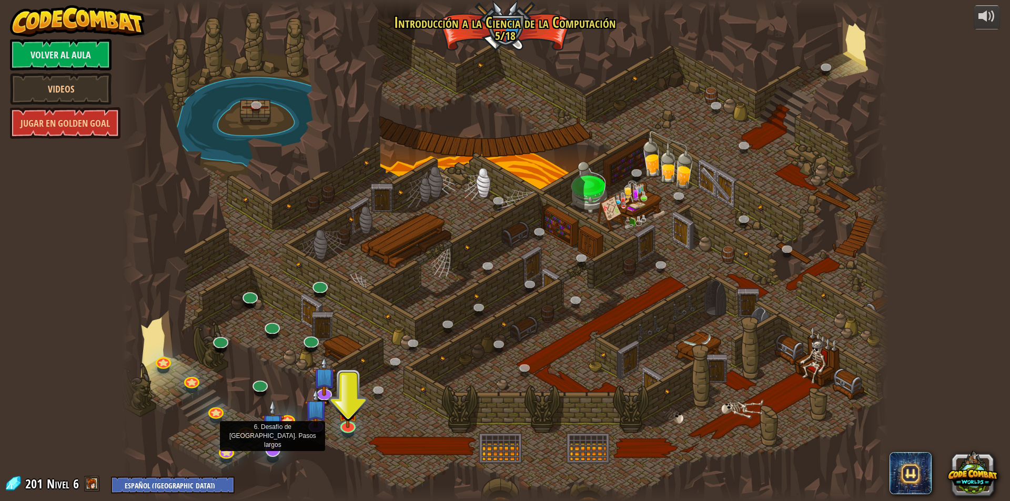
click at [271, 446] on img at bounding box center [272, 425] width 23 height 52
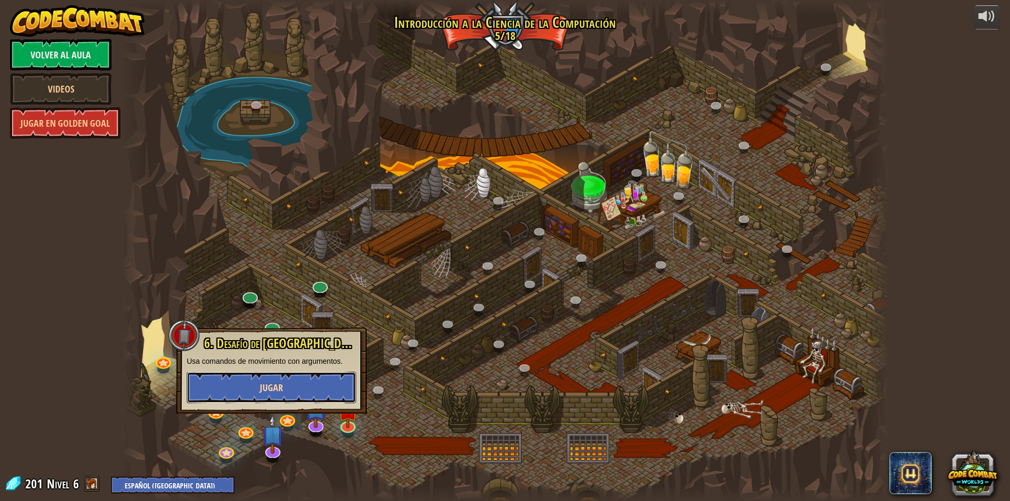
click at [287, 384] on button "Jugar" at bounding box center [271, 388] width 169 height 32
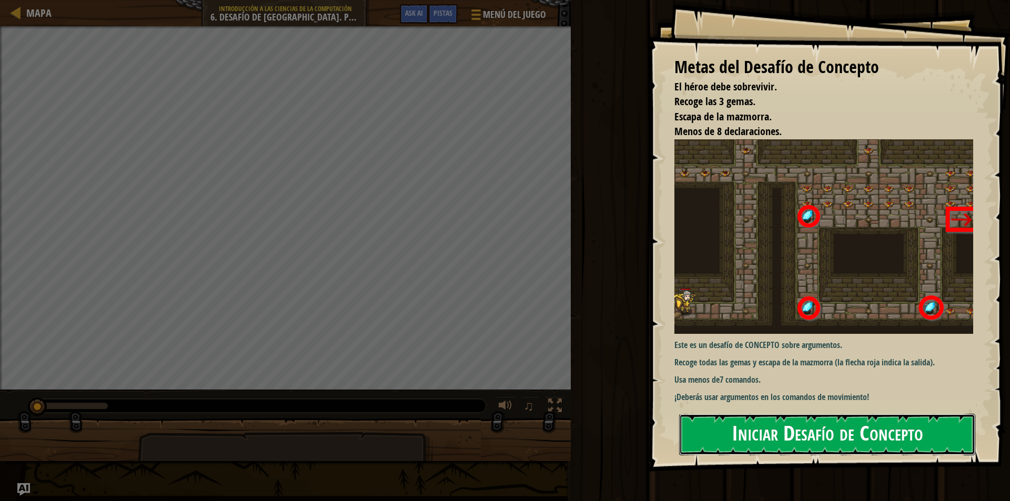
click at [762, 439] on button "Iniciar Desafío de Concepto" at bounding box center [827, 435] width 296 height 42
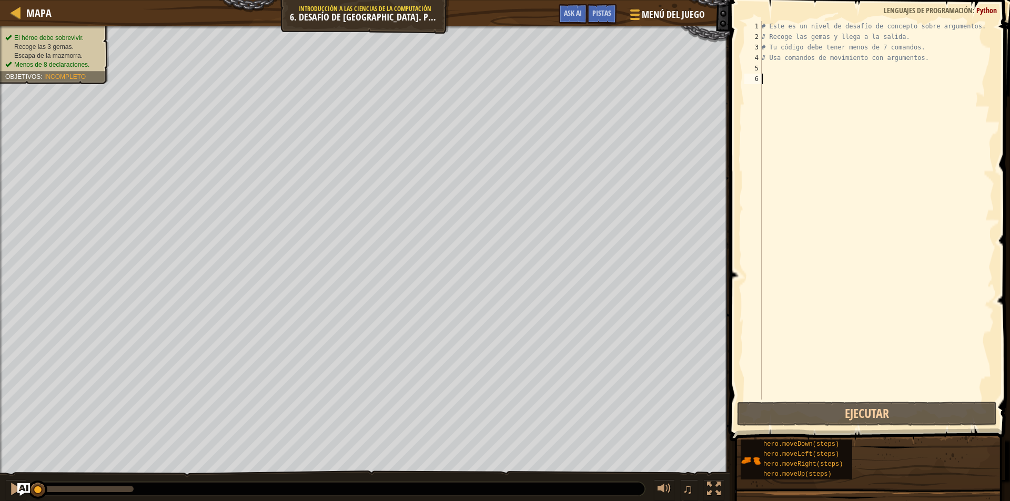
click at [796, 73] on div "# Este es un nivel de desafío de concepto sobre argumentos. # Recoge las gemas …" at bounding box center [877, 221] width 235 height 400
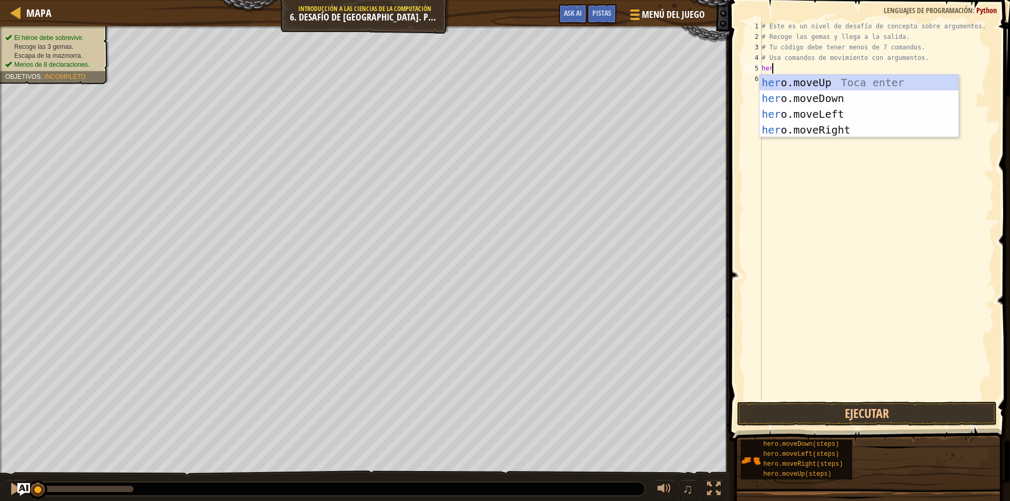
type textarea "hero"
click at [828, 129] on div "hero .moveUp Toca enter hero .moveDown Toca enter hero .moveLeft Toca enter her…" at bounding box center [859, 122] width 199 height 95
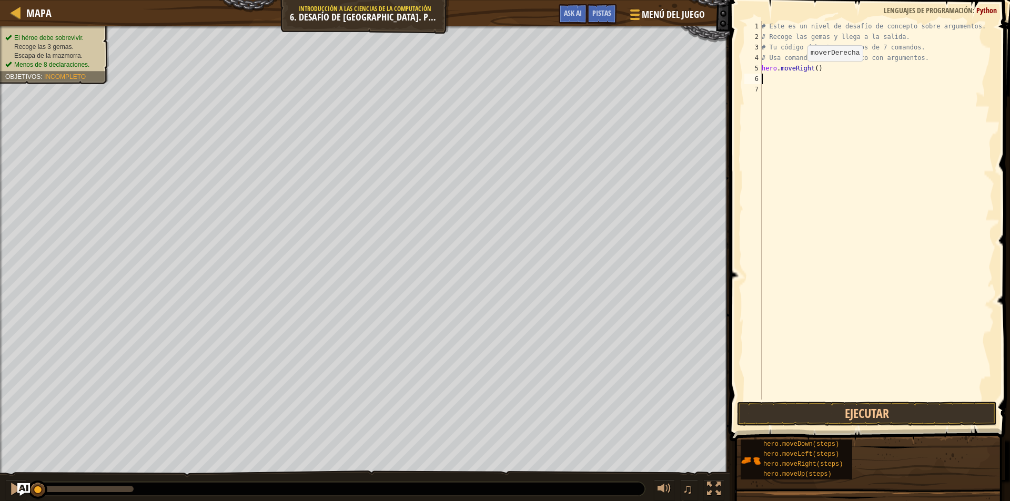
scroll to position [5, 0]
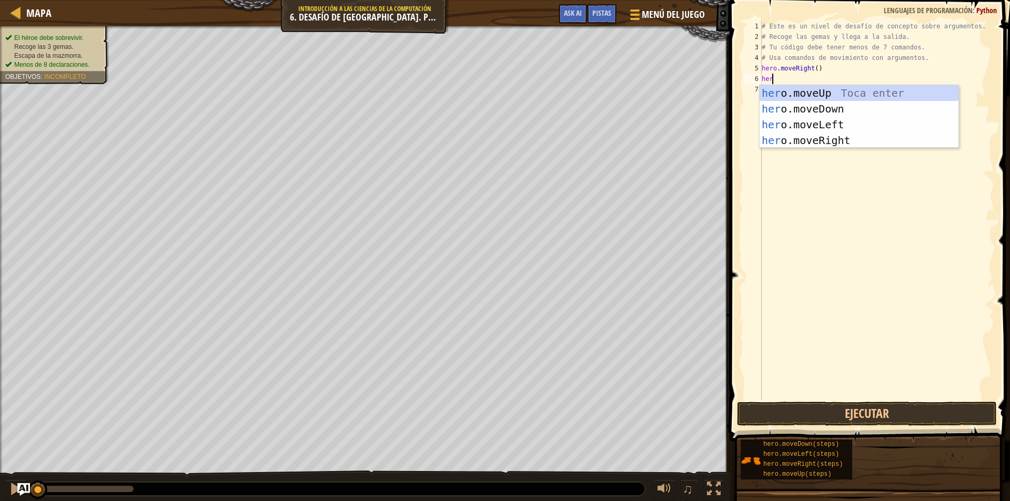
type textarea "hero"
click at [827, 90] on div "hero .moveUp Toca enter hero .moveDown Toca enter hero .moveLeft Toca enter her…" at bounding box center [859, 132] width 199 height 95
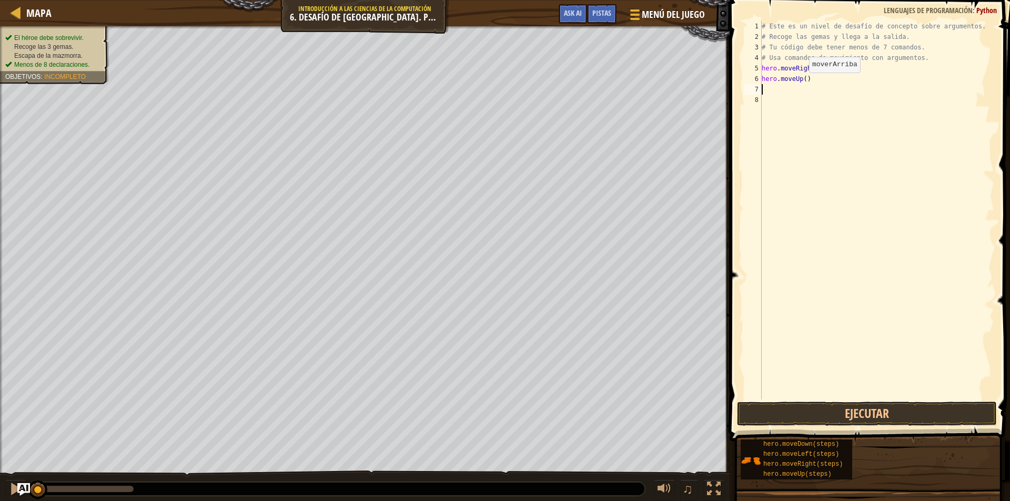
scroll to position [5, 0]
click at [804, 78] on div "# Este es un nivel de desafío de concepto sobre argumentos. # Recoge las gemas …" at bounding box center [877, 221] width 235 height 400
type textarea "hero.moveUp(3)"
click at [771, 89] on div "# Este es un nivel de desafío de concepto sobre argumentos. # Recoge las gemas …" at bounding box center [877, 221] width 235 height 400
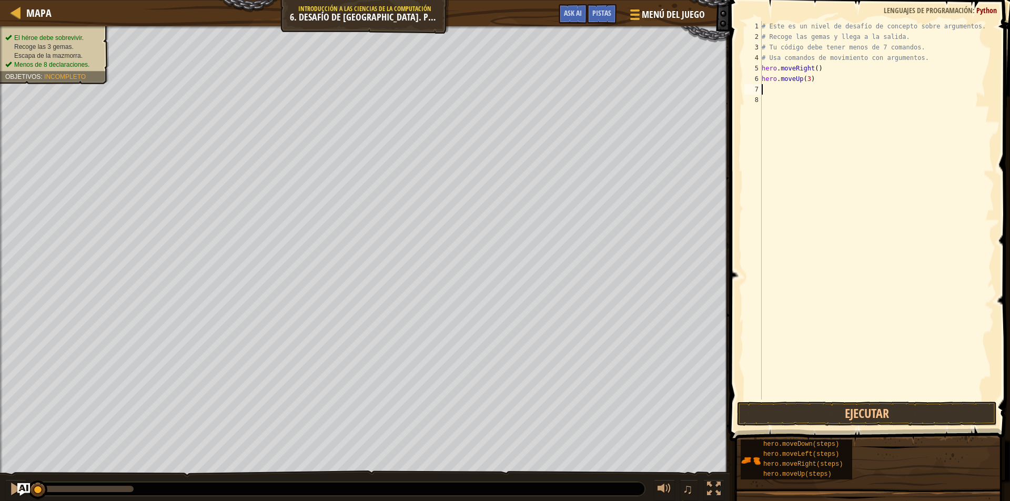
scroll to position [5, 0]
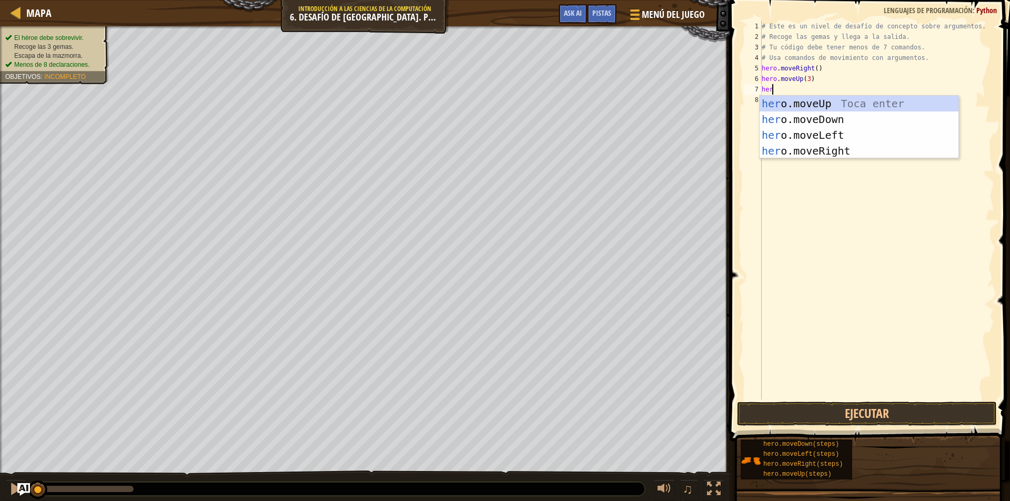
type textarea "hero"
click at [830, 147] on div "hero .moveUp Toca enter hero .moveDown Toca enter hero .moveLeft Toca enter her…" at bounding box center [859, 143] width 199 height 95
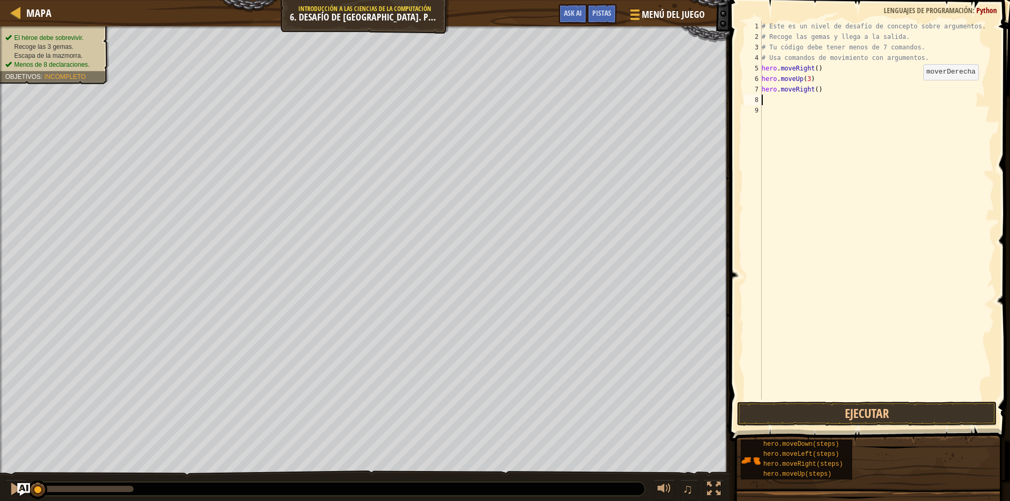
scroll to position [5, 0]
click at [812, 89] on div "# Este es un nivel de desafío de concepto sobre argumentos. # Recoge las gemas …" at bounding box center [877, 221] width 235 height 400
type textarea "hero.moveRight(2)"
click at [767, 99] on div "# Este es un nivel de desafío de concepto sobre argumentos. # Recoge las gemas …" at bounding box center [877, 221] width 235 height 400
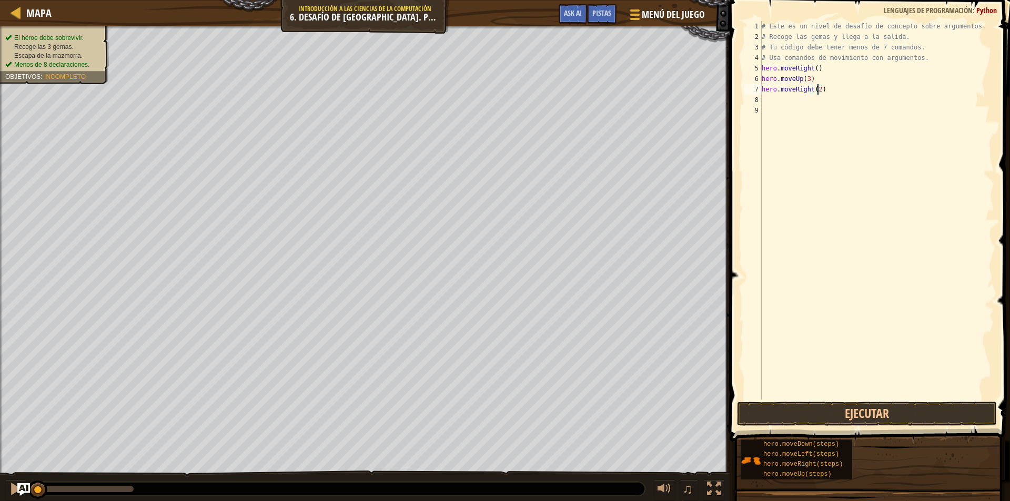
scroll to position [5, 0]
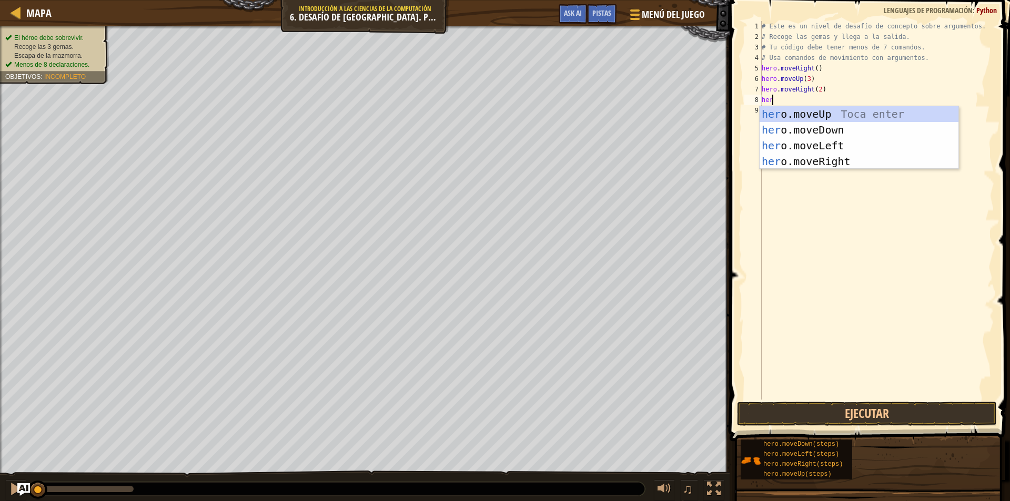
type textarea "hero"
click at [850, 128] on div "hero .moveUp Toca enter hero .moveDown Toca enter hero .moveLeft Toca enter her…" at bounding box center [859, 153] width 199 height 95
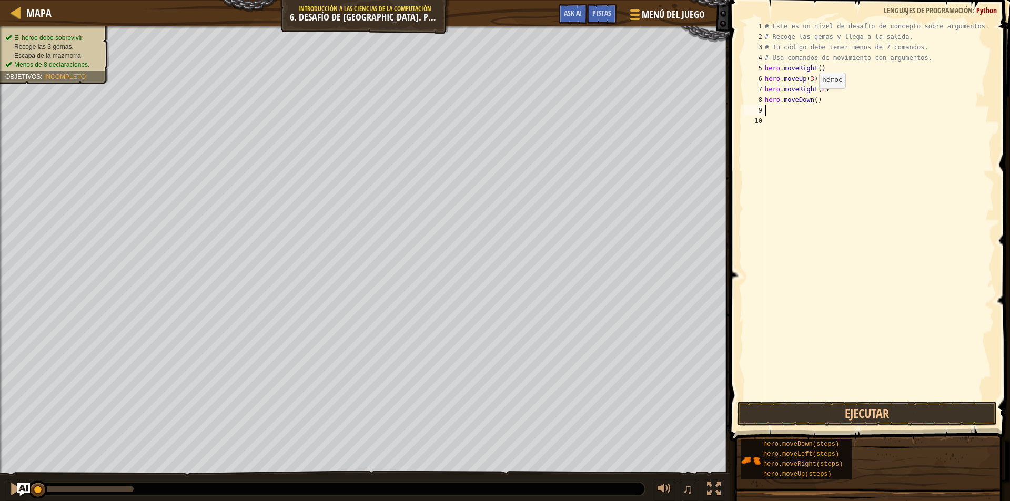
click at [813, 99] on div "# Este es un nivel de desafío de concepto sobre argumentos. # Recoge las gemas …" at bounding box center [878, 221] width 231 height 400
type textarea "hero.moveDown(3)"
click at [769, 112] on div "# Este es un nivel de desafío de concepto sobre argumentos. # Recoge las gemas …" at bounding box center [878, 221] width 231 height 400
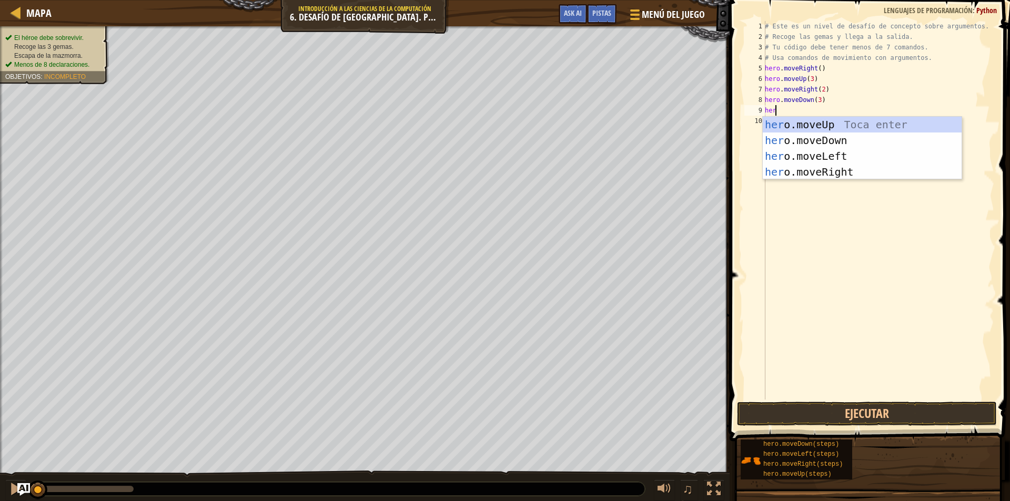
type textarea "hero"
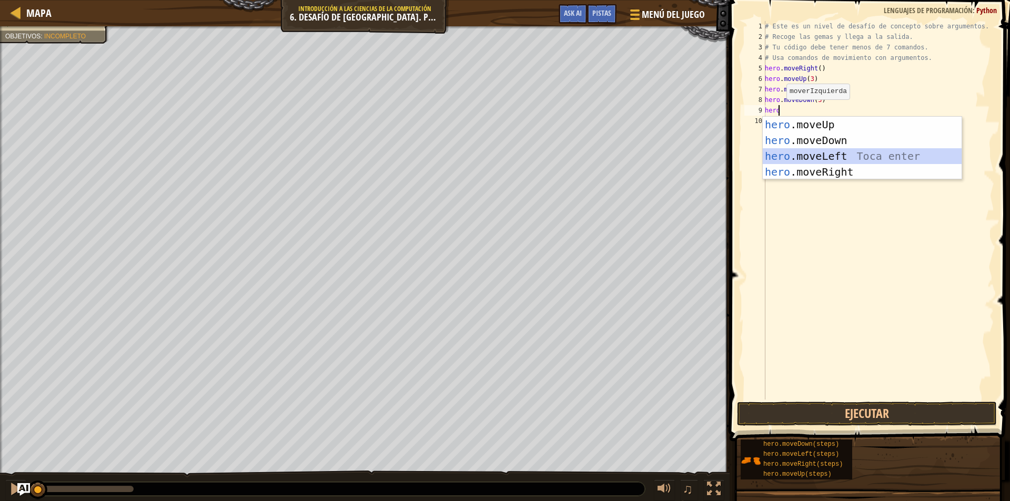
click at [851, 159] on div "hero .moveUp Toca enter hero .moveDown Toca enter hero .moveLeft Toca enter her…" at bounding box center [862, 164] width 199 height 95
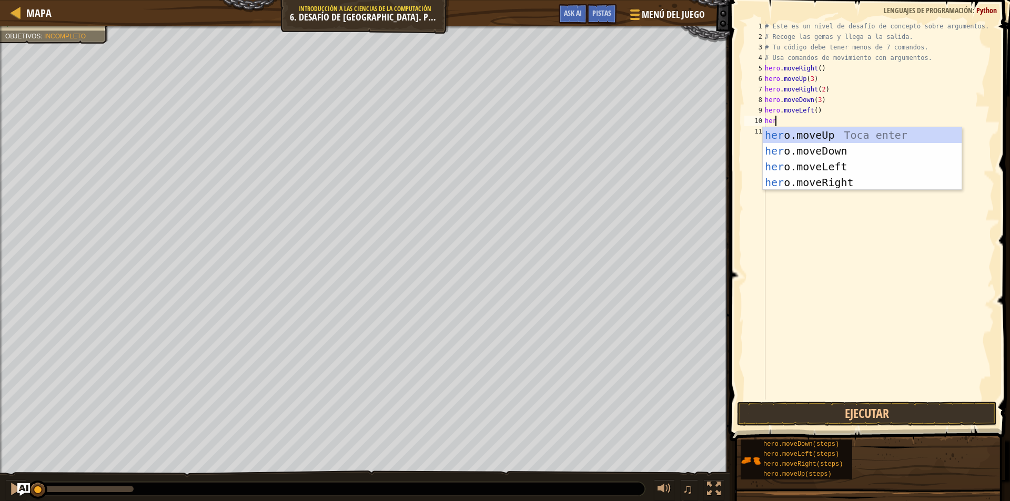
type textarea "hero"
click at [842, 134] on div "hero .moveUp Toca enter hero .moveDown Toca enter hero .moveLeft Toca enter her…" at bounding box center [862, 174] width 199 height 95
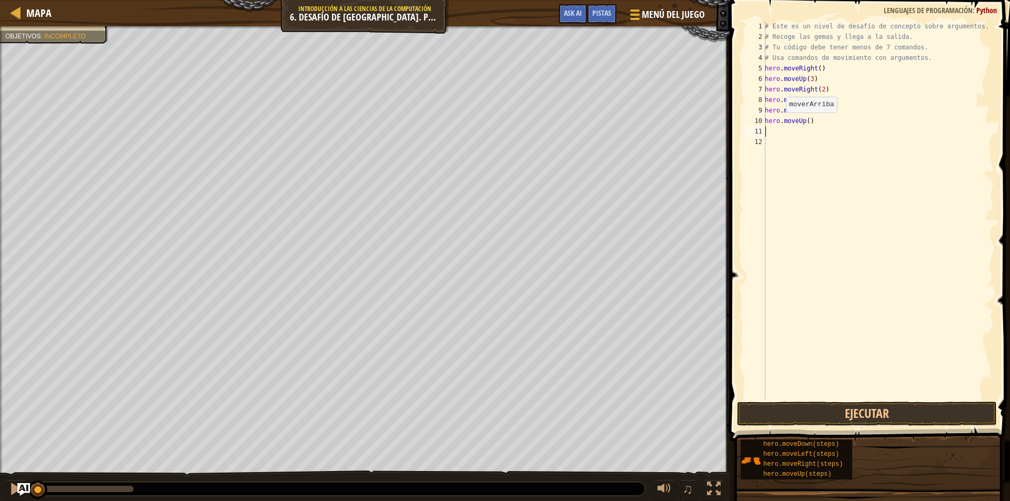
scroll to position [5, 0]
click at [806, 122] on div "# Este es un nivel de desafío de concepto sobre argumentos. # Recoge las gemas …" at bounding box center [878, 221] width 231 height 400
type textarea "hero.moveUp(2)"
click at [786, 131] on div "# Este es un nivel de desafío de concepto sobre argumentos. # Recoge las gemas …" at bounding box center [878, 221] width 231 height 400
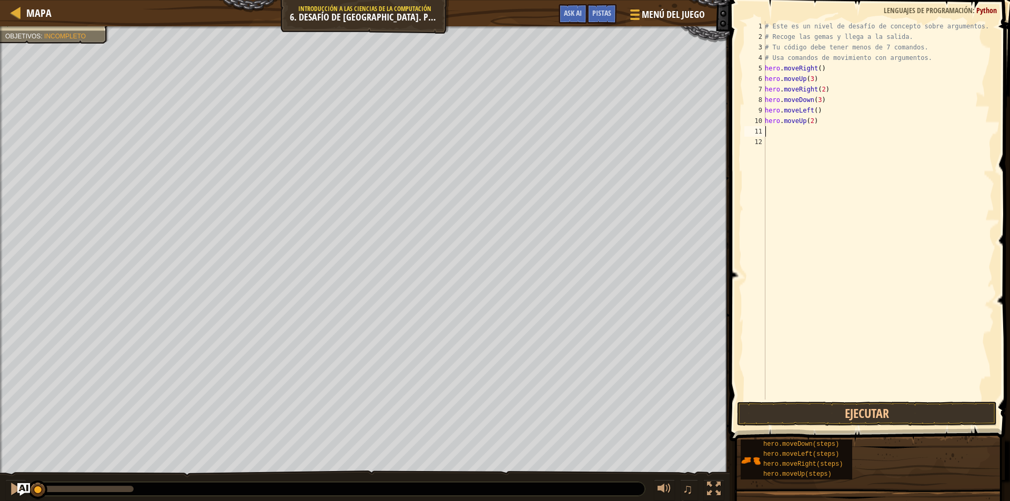
scroll to position [5, 0]
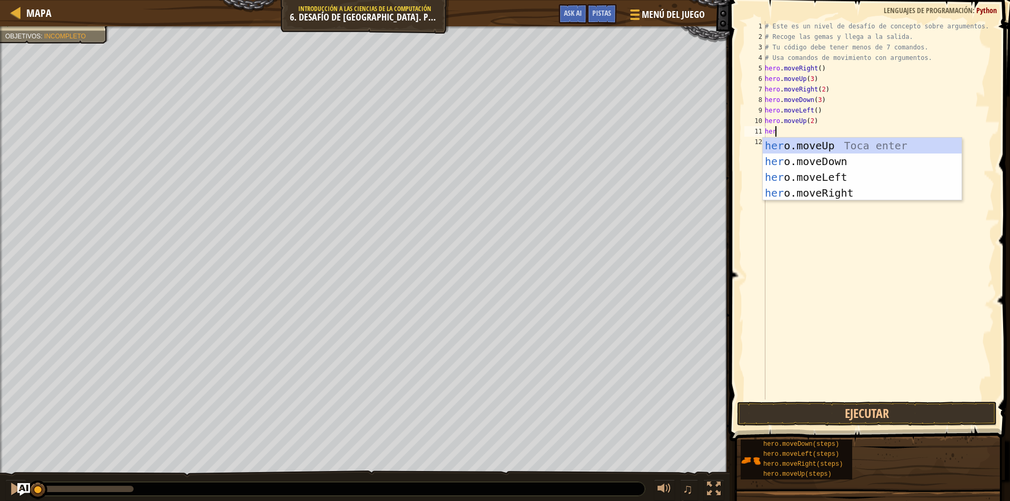
type textarea "hero"
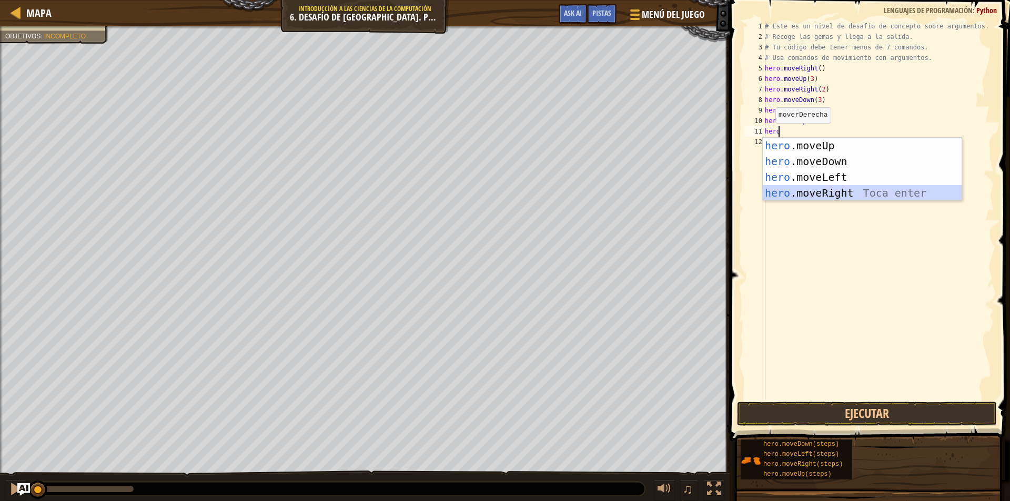
click at [859, 194] on div "hero .moveUp Toca enter hero .moveDown Toca enter hero .moveLeft Toca enter her…" at bounding box center [862, 185] width 199 height 95
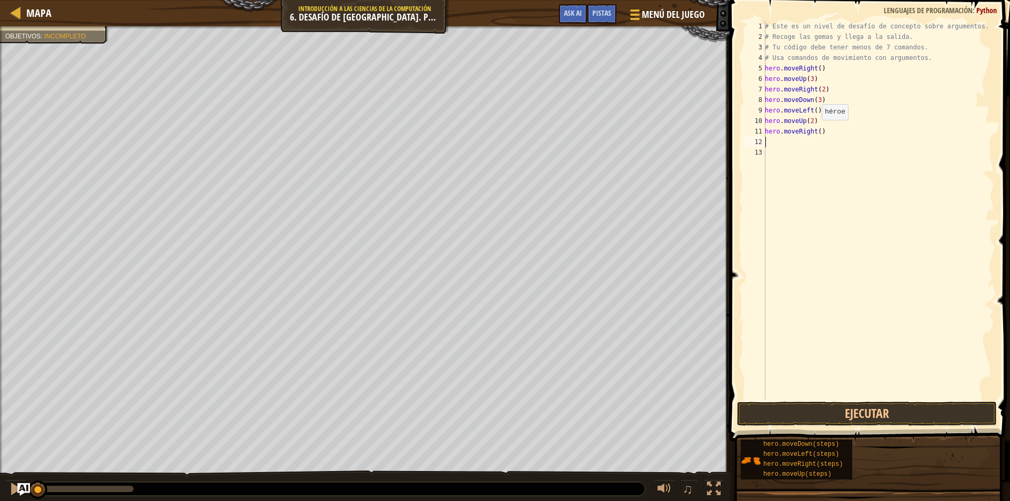
click at [816, 130] on div "# Este es un nivel de desafío de concepto sobre argumentos. # Recoge las gemas …" at bounding box center [878, 221] width 231 height 400
type textarea "hero.moveRight(3)"
click at [883, 420] on button "Ejecutar" at bounding box center [867, 414] width 260 height 24
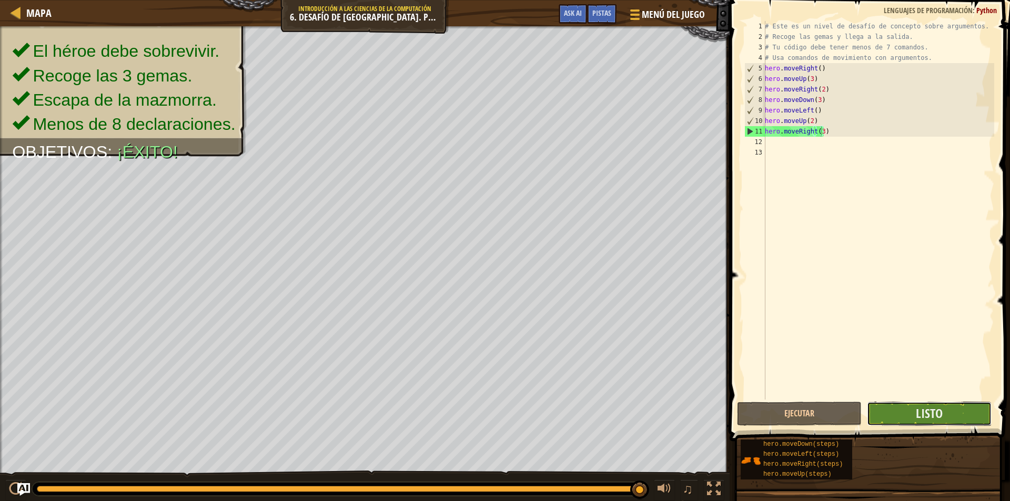
click at [948, 411] on button "Listo" at bounding box center [929, 414] width 125 height 24
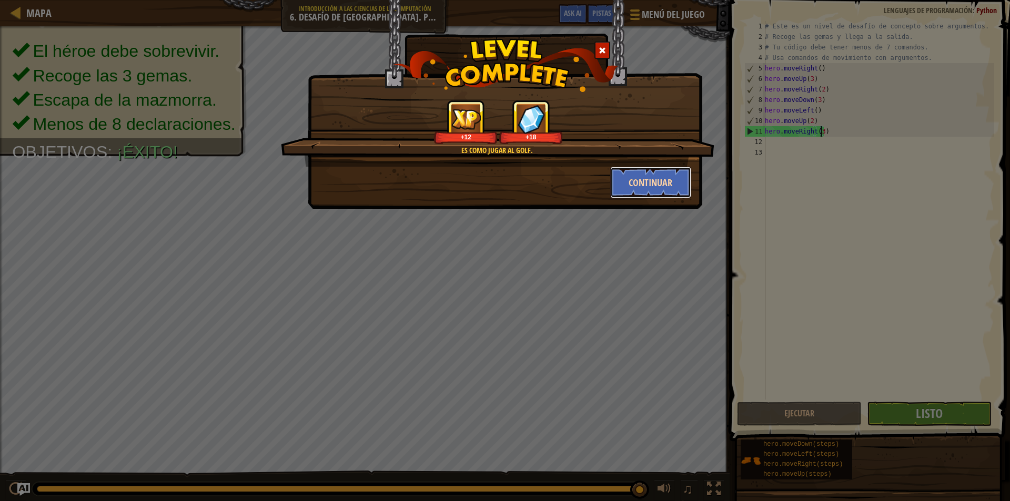
click at [644, 186] on button "Continuar" at bounding box center [651, 183] width 82 height 32
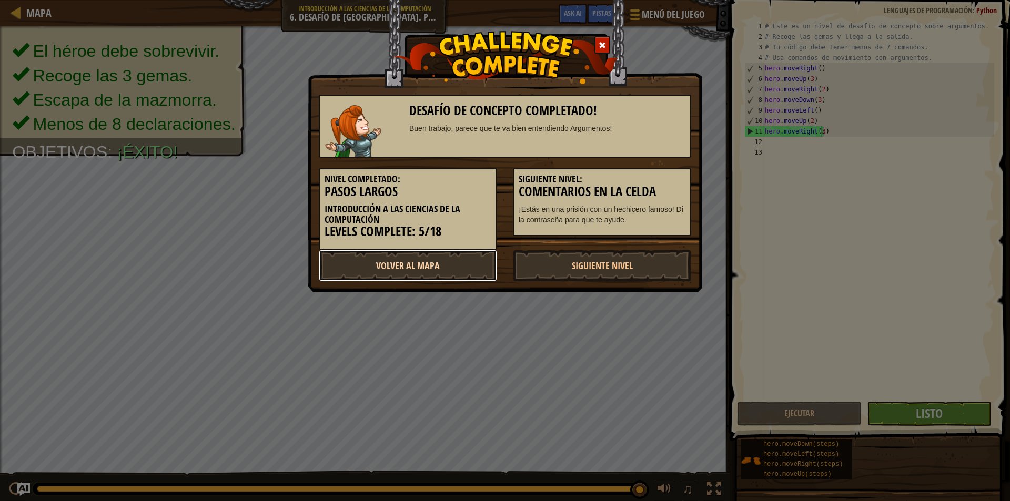
click at [448, 262] on link "Volver al Mapa" at bounding box center [408, 266] width 178 height 32
select select "es-419"
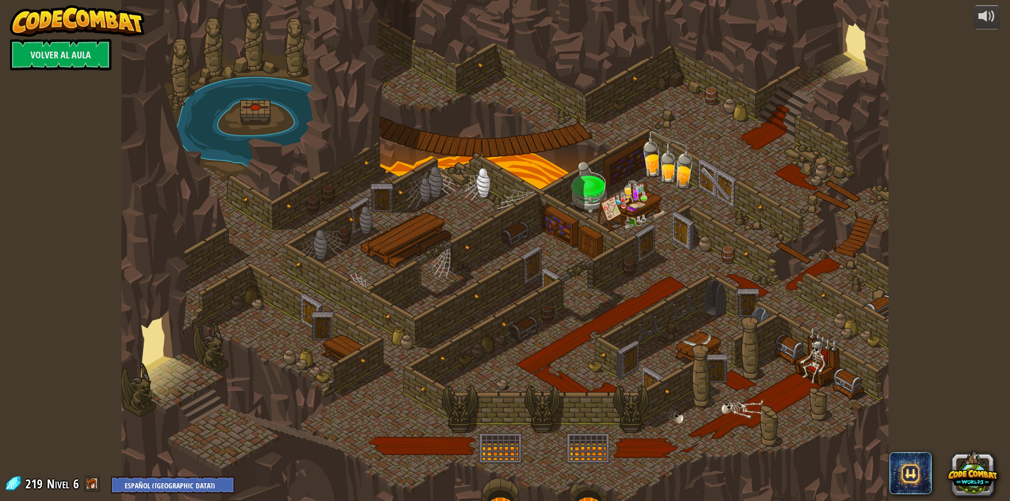
select select "es-419"
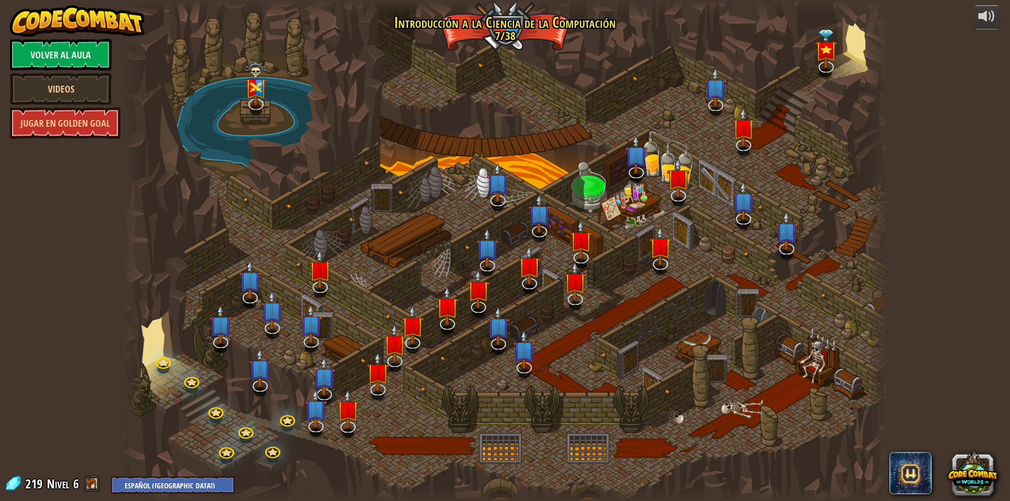
select select "es-419"
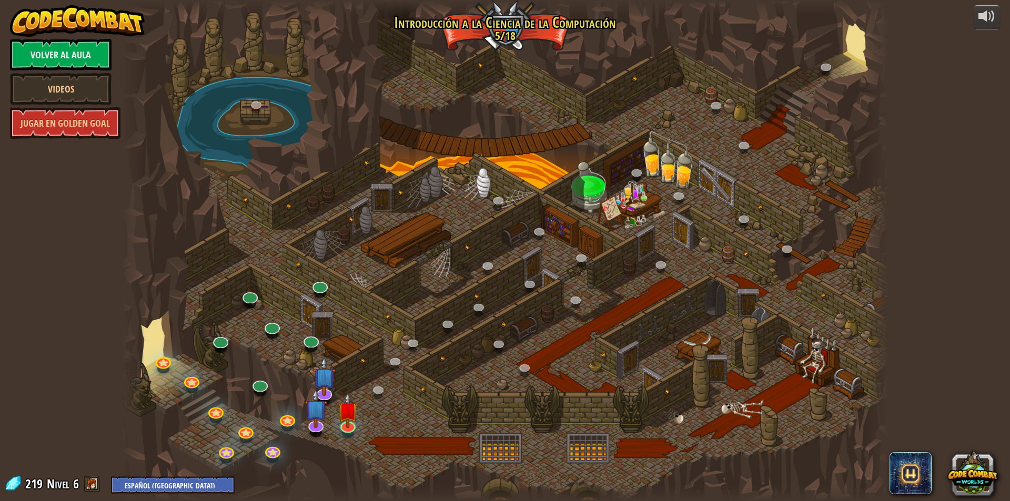
select select "es-419"
click at [316, 420] on img at bounding box center [316, 399] width 23 height 52
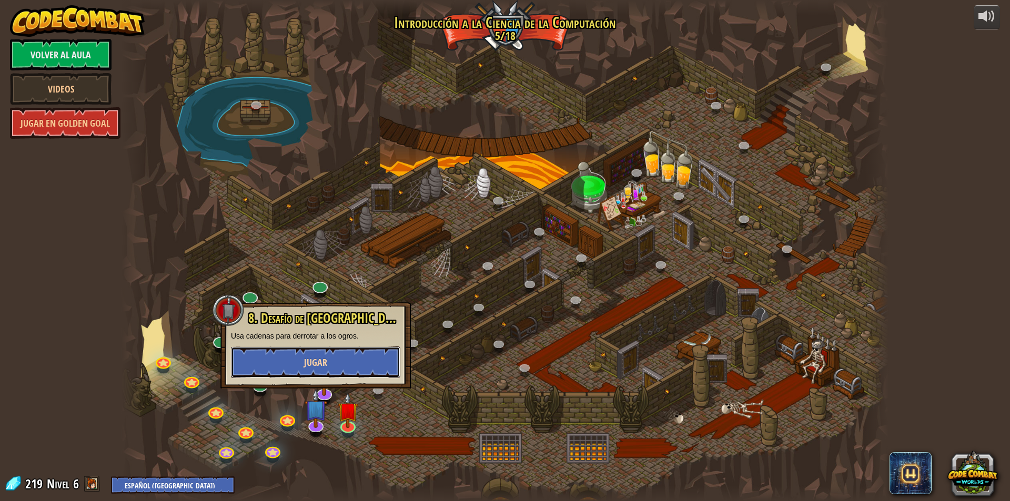
click at [359, 356] on button "Jugar" at bounding box center [315, 363] width 169 height 32
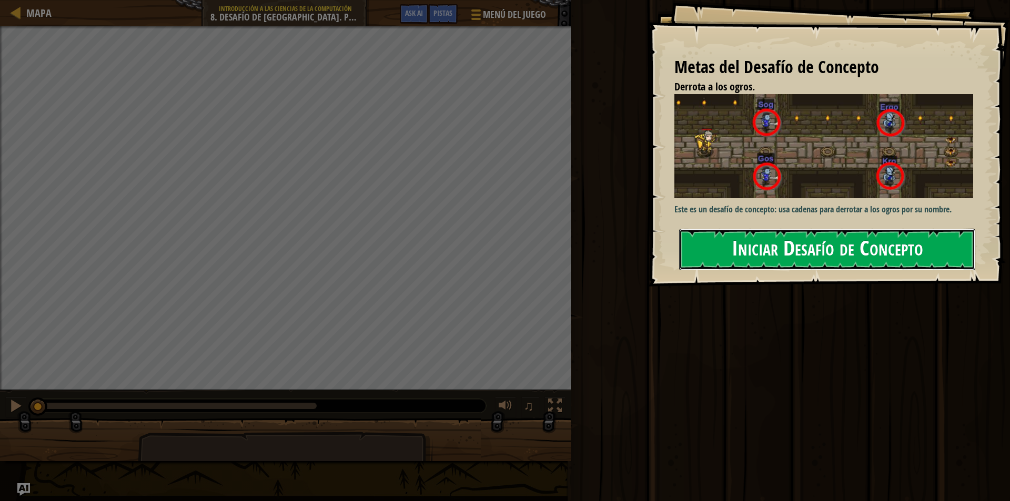
click at [773, 250] on button "Iniciar Desafío de Concepto" at bounding box center [827, 250] width 296 height 42
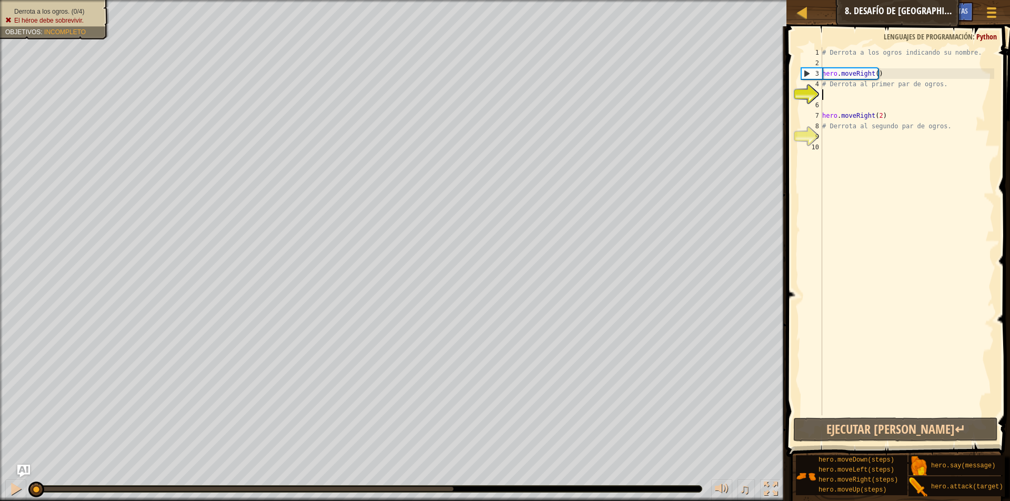
click at [830, 103] on div "# Derrota a los ogros indicando su nombre. hero . moveRight ( ) # Derrota al pr…" at bounding box center [907, 241] width 174 height 389
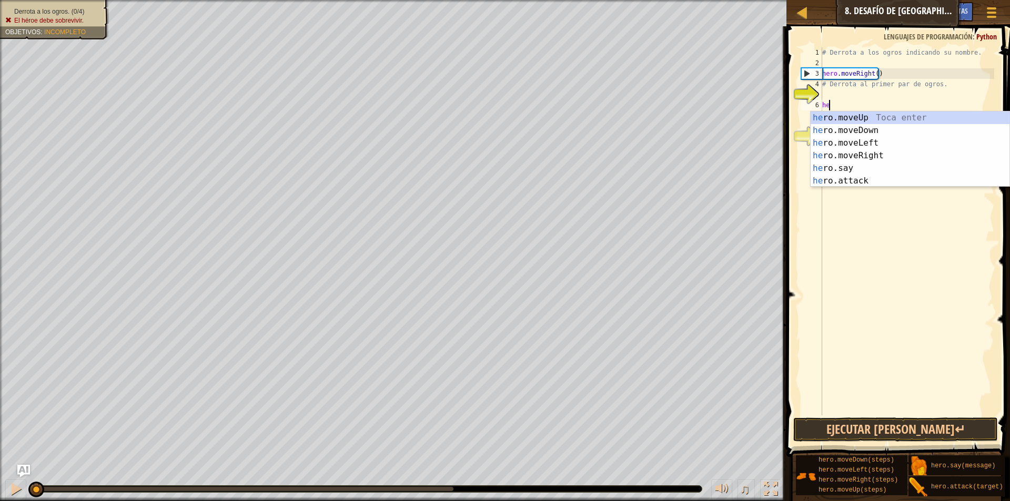
scroll to position [5, 1]
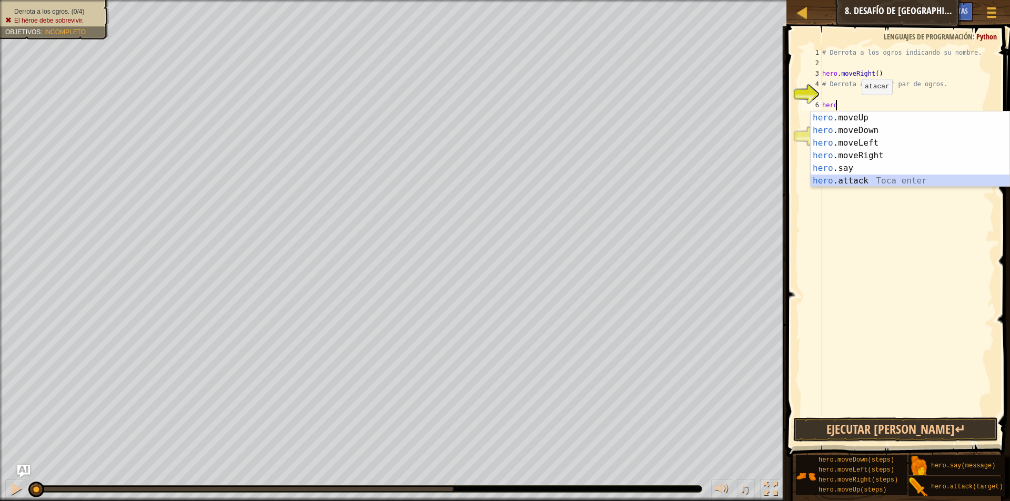
click at [851, 183] on div "hero .moveUp Toca enter hero .moveDown Toca enter hero .moveLeft Toca enter her…" at bounding box center [910, 162] width 199 height 101
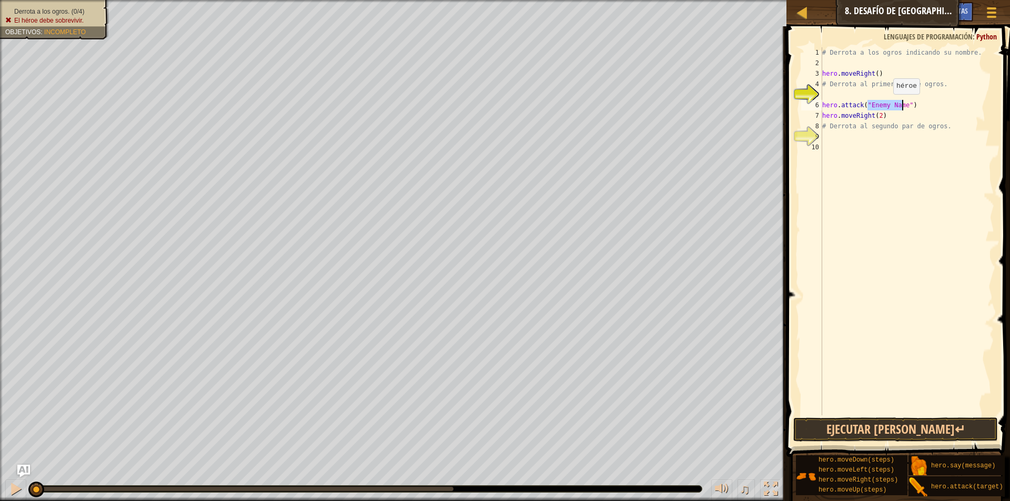
scroll to position [5, 4]
type textarea "hero.attack("Sog")"
click at [825, 140] on div "# Derrota a los ogros indicando su nombre. hero . moveRight ( ) # Derrota al pr…" at bounding box center [907, 241] width 174 height 389
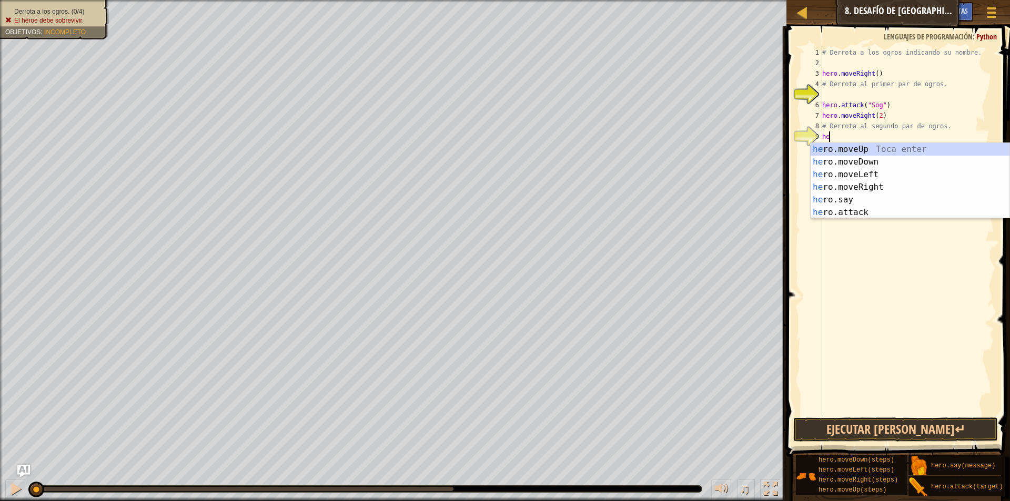
scroll to position [5, 1]
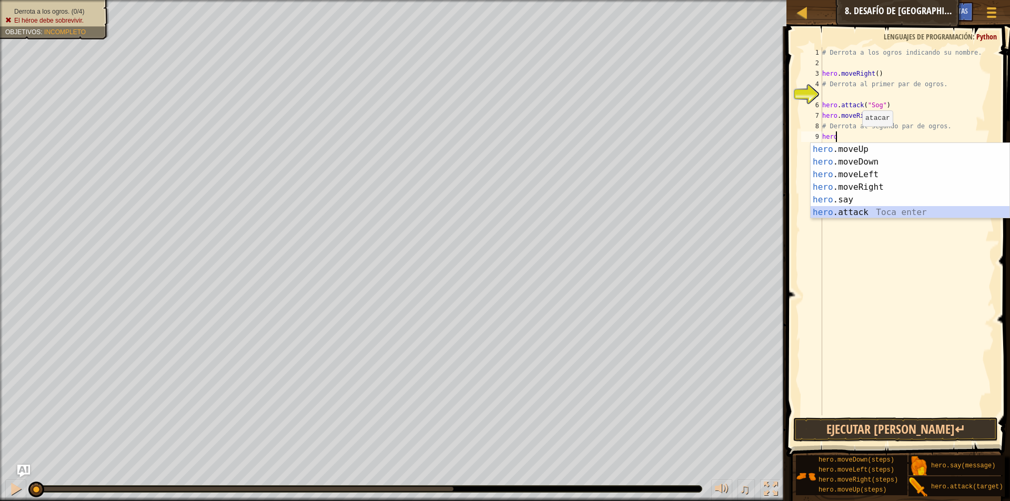
click at [856, 215] on div "hero .moveUp Toca enter hero .moveDown Toca enter hero .moveLeft Toca enter her…" at bounding box center [910, 193] width 199 height 101
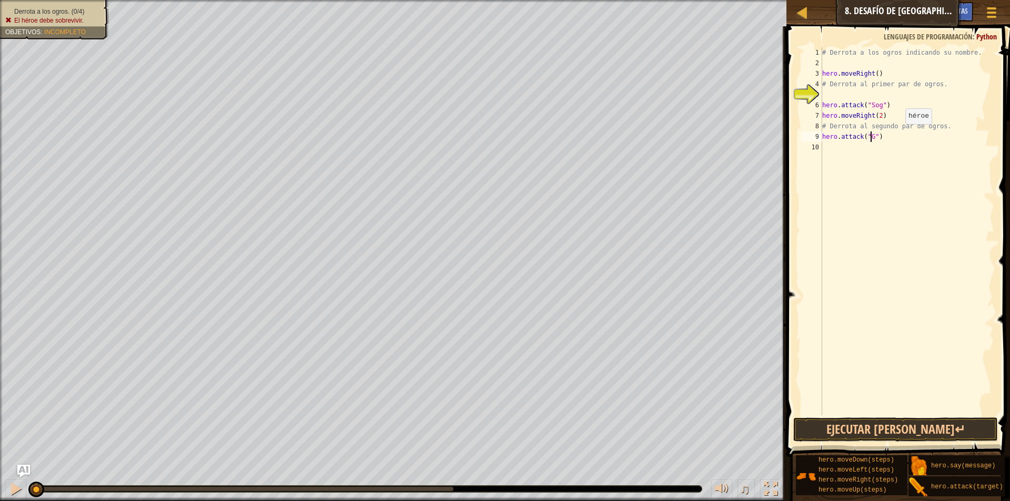
scroll to position [5, 4]
type textarea "hero.attack("Gos")"
click at [848, 154] on div "# Derrota a los ogros indicando su nombre. hero . moveRight ( ) # Derrota al pr…" at bounding box center [907, 241] width 174 height 389
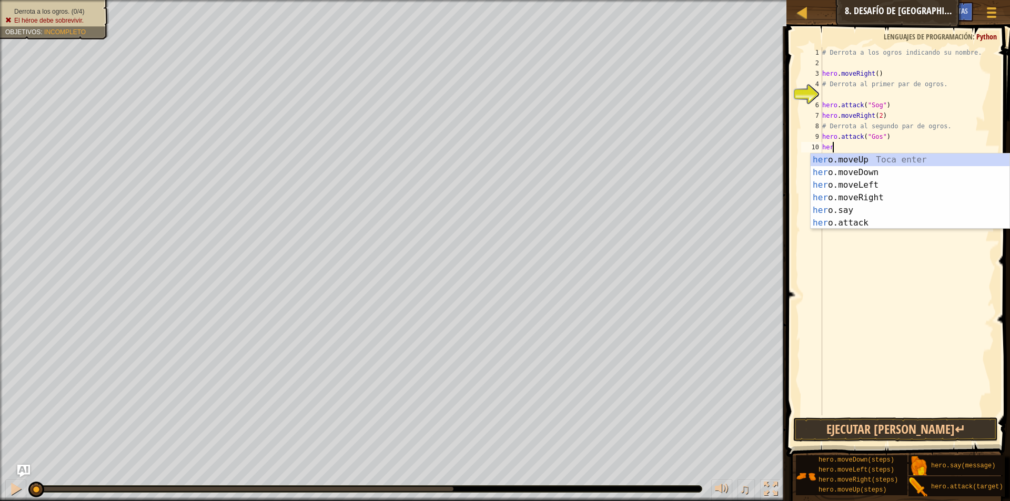
scroll to position [5, 1]
type textarea "hero"
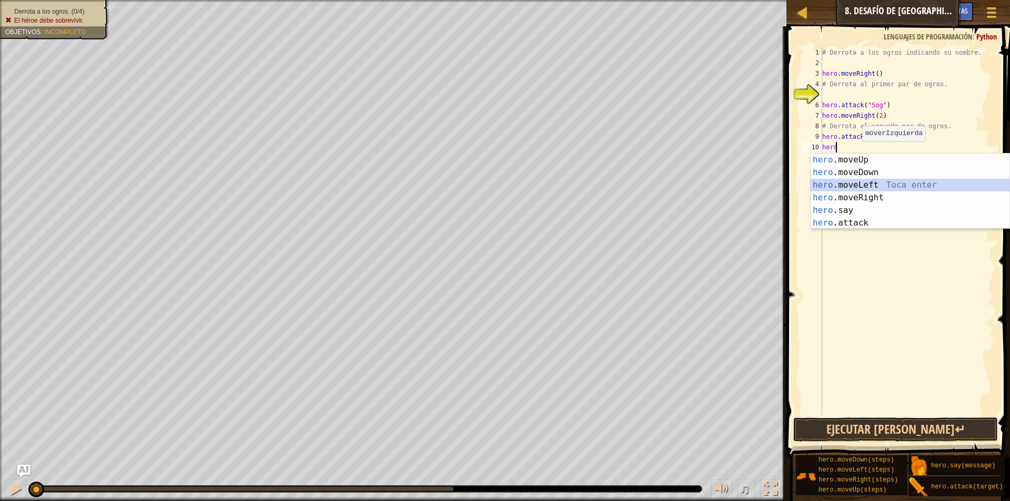
click at [856, 187] on div "hero .moveUp Toca enter hero .moveDown Toca enter hero .moveLeft Toca enter her…" at bounding box center [910, 204] width 199 height 101
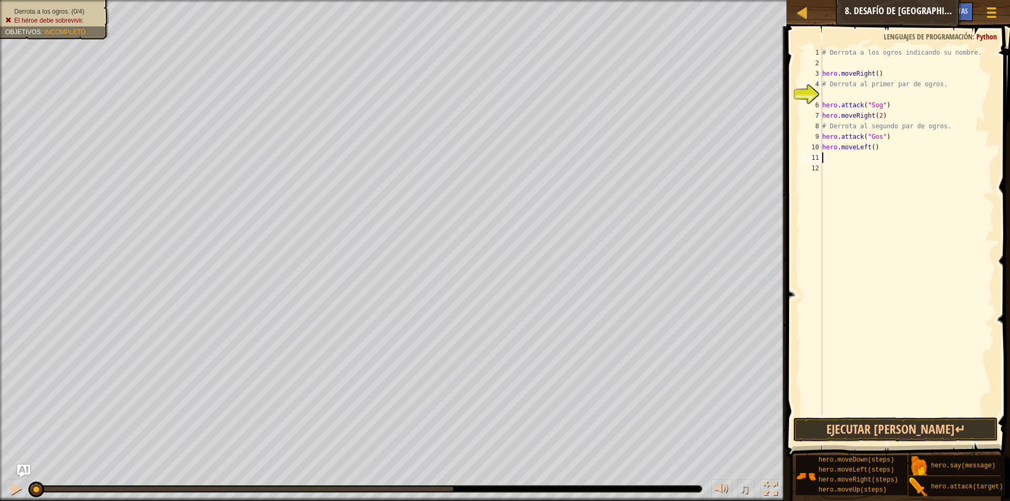
type textarea "he"
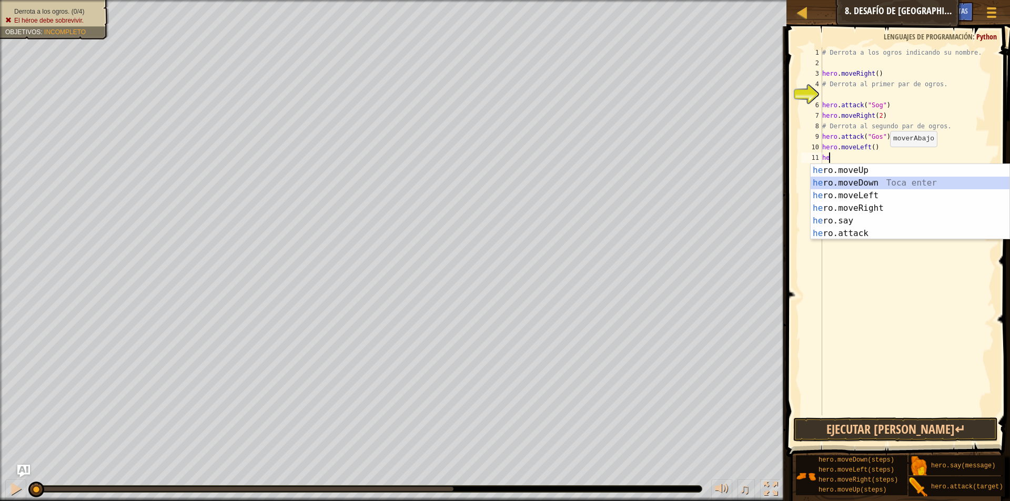
click at [871, 180] on div "he ro.moveUp Toca enter he ro.moveDown Toca enter he ro.moveLeft Toca enter he …" at bounding box center [910, 214] width 199 height 101
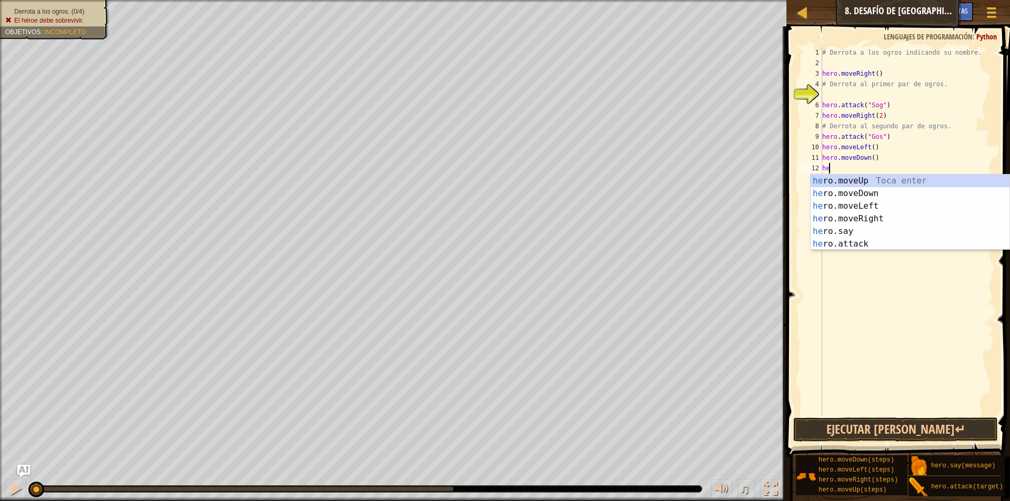
scroll to position [5, 1]
type textarea "hero"
click at [877, 181] on div "hero .moveUp Toca enter hero .moveDown Toca enter hero .moveLeft Toca enter her…" at bounding box center [910, 225] width 199 height 101
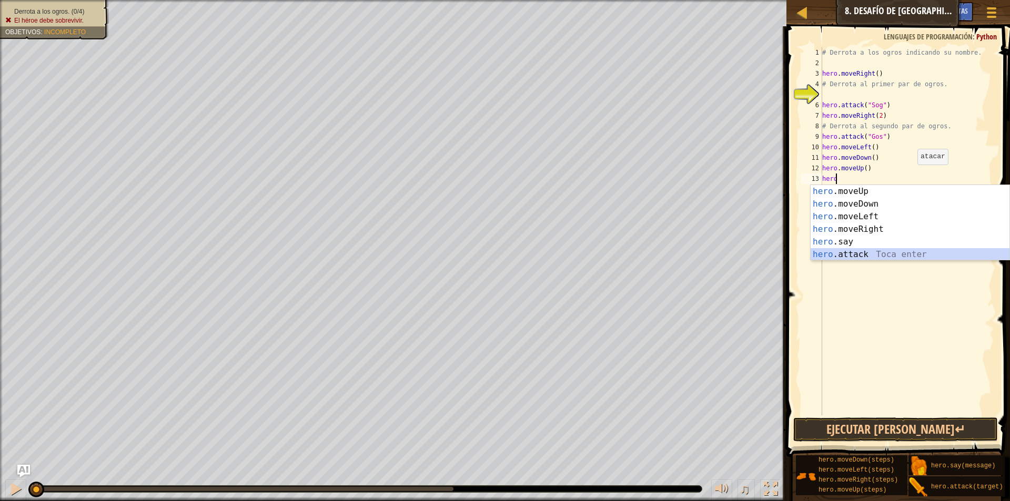
click at [861, 253] on div "hero .moveUp Toca enter hero .moveDown Toca enter hero .moveLeft Toca enter her…" at bounding box center [910, 235] width 199 height 101
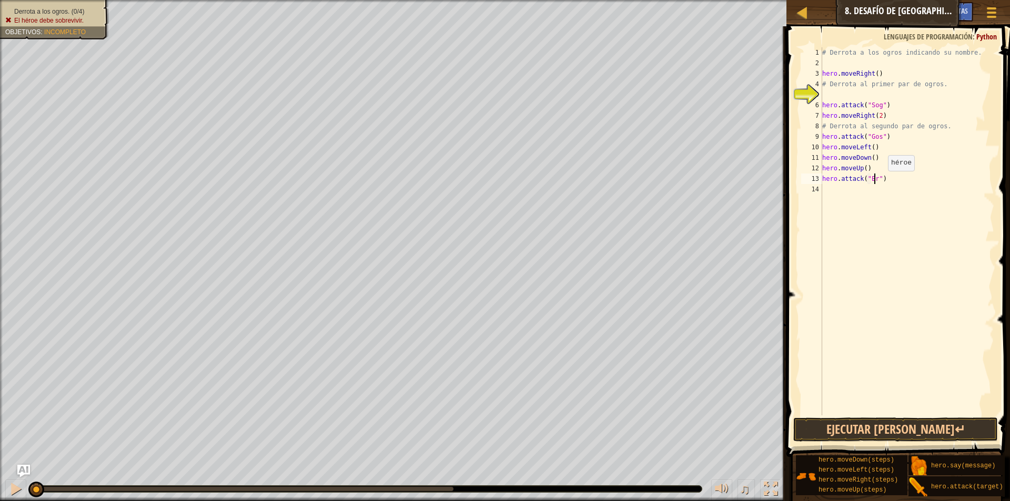
scroll to position [5, 5]
type textarea "hero.attack("Ergo")"
click at [822, 191] on div "# Derrota a los ogros indicando su nombre. hero . moveRight ( ) # Derrota al pr…" at bounding box center [907, 241] width 174 height 389
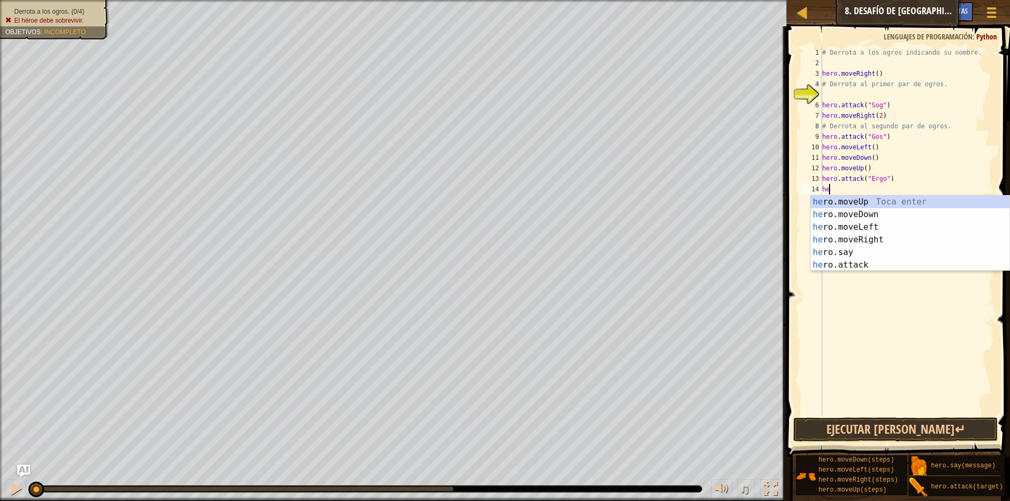
scroll to position [5, 1]
click at [861, 264] on div "hero .moveUp Toca enter hero .moveDown Toca enter hero .moveLeft Toca enter her…" at bounding box center [910, 246] width 199 height 101
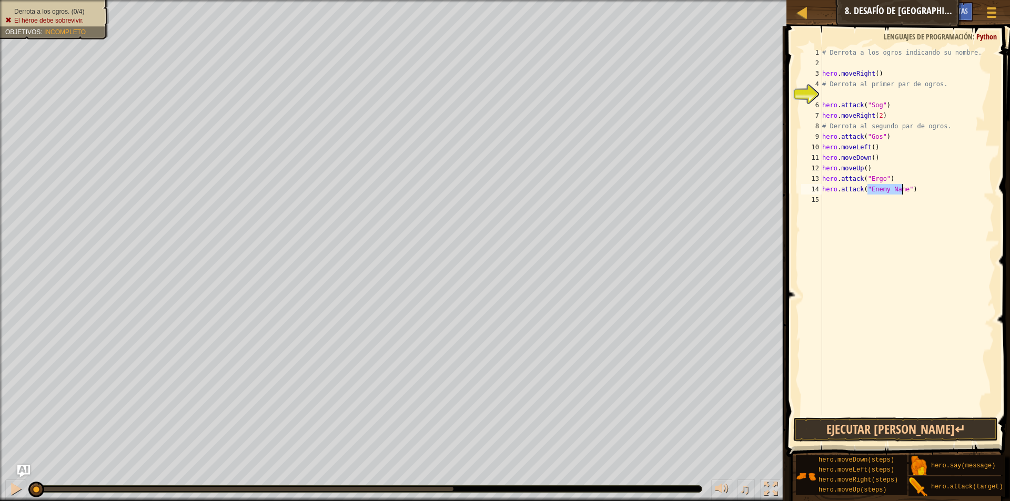
click at [887, 104] on div "# Derrota a los ogros indicando su nombre. hero . moveRight ( ) # Derrota al pr…" at bounding box center [907, 241] width 174 height 389
type textarea "hero.attack("Sog")"
click at [902, 115] on div "# Derrota a los ogros indicando su nombre. hero . moveRight ( ) # Derrota al pr…" at bounding box center [907, 241] width 174 height 389
drag, startPoint x: 884, startPoint y: 127, endPoint x: 882, endPoint y: 136, distance: 8.7
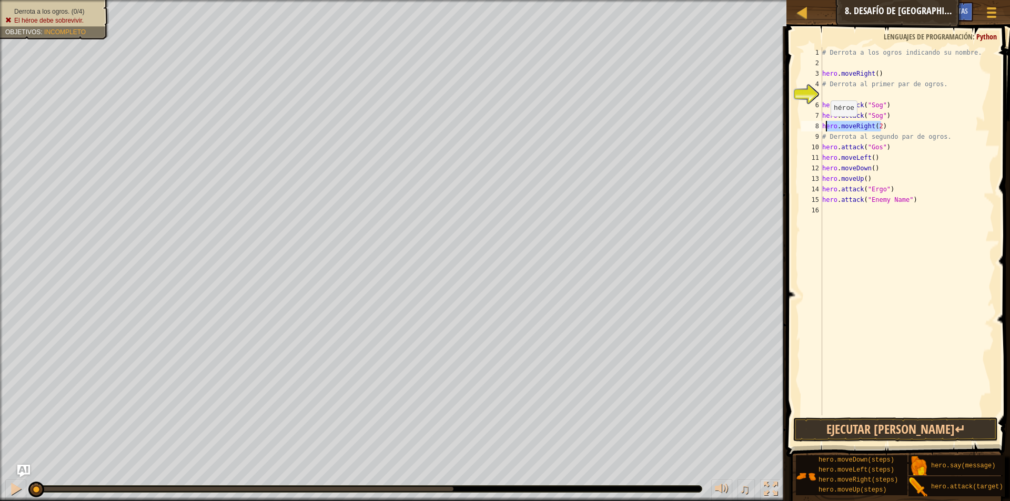
click at [826, 127] on div "# Derrota a los ogros indicando su nombre. hero . moveRight ( ) # Derrota al pr…" at bounding box center [907, 241] width 174 height 389
drag, startPoint x: 889, startPoint y: 147, endPoint x: 821, endPoint y: 145, distance: 68.4
click at [821, 145] on div "hero.moveRight(2) 1 2 3 4 5 6 7 8 9 10 11 12 13 14 15 16 # Derrota a los ogros …" at bounding box center [896, 231] width 195 height 368
type textarea "hero.attack("Gos")"
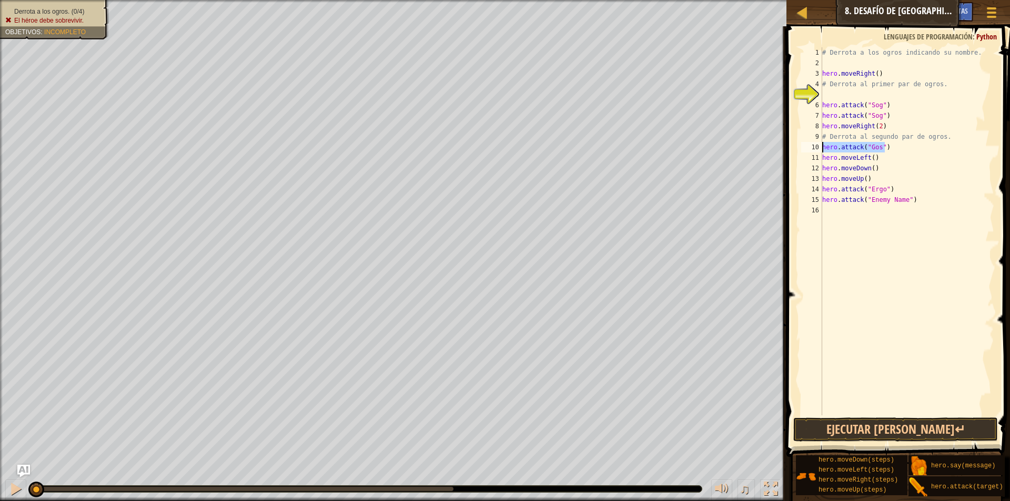
scroll to position [5, 0]
click at [915, 118] on div "# Derrota a los ogros indicando su nombre. hero . moveRight ( ) # Derrota al pr…" at bounding box center [907, 241] width 174 height 389
type textarea "hero.attack("Sog")"
type textarea "hero.attack("Gos")"
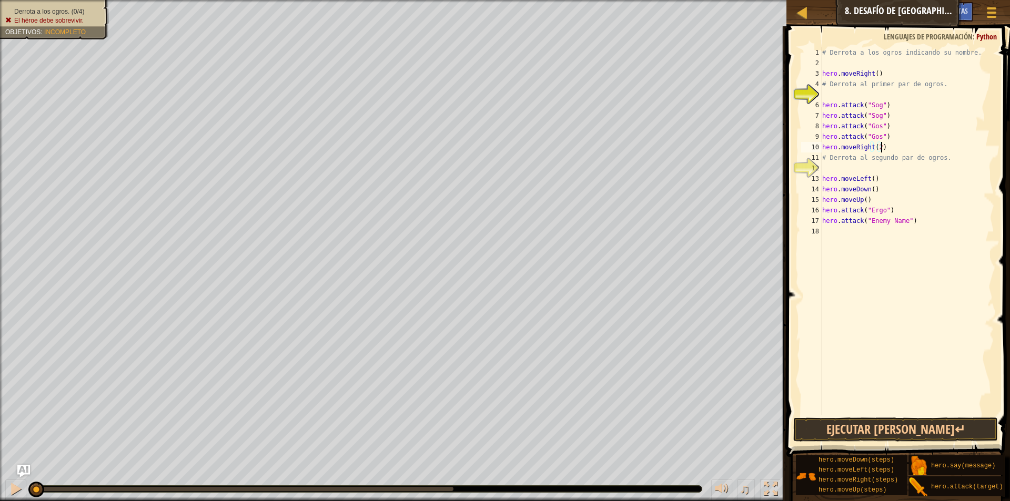
drag, startPoint x: 886, startPoint y: 148, endPoint x: 808, endPoint y: 161, distance: 79.0
click at [885, 148] on div "# Derrota a los ogros indicando su nombre. hero . moveRight ( ) # Derrota al pr…" at bounding box center [907, 241] width 174 height 389
click at [896, 138] on div "# Derrota a los ogros indicando su nombre. hero . moveRight ( ) # Derrota al pr…" at bounding box center [907, 241] width 174 height 389
type textarea "hero.attack("Gos")"
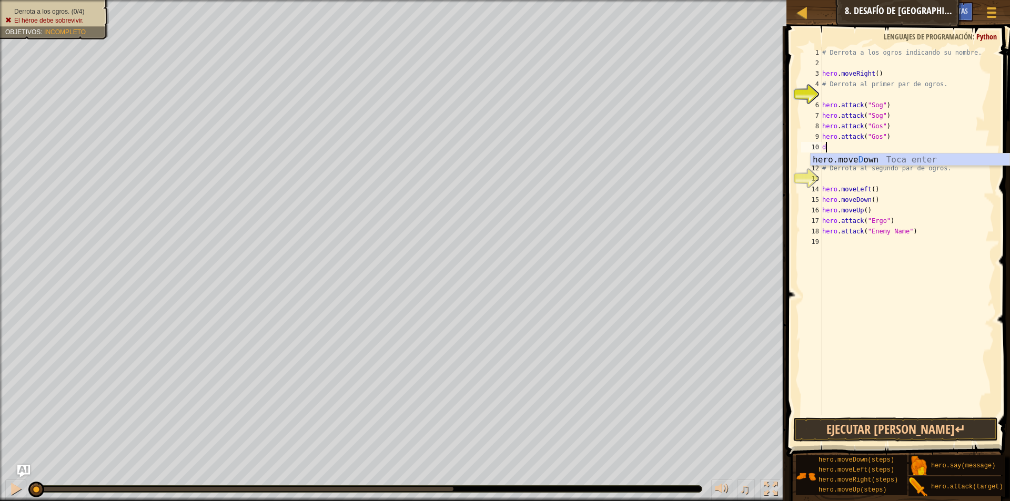
type textarea "do"
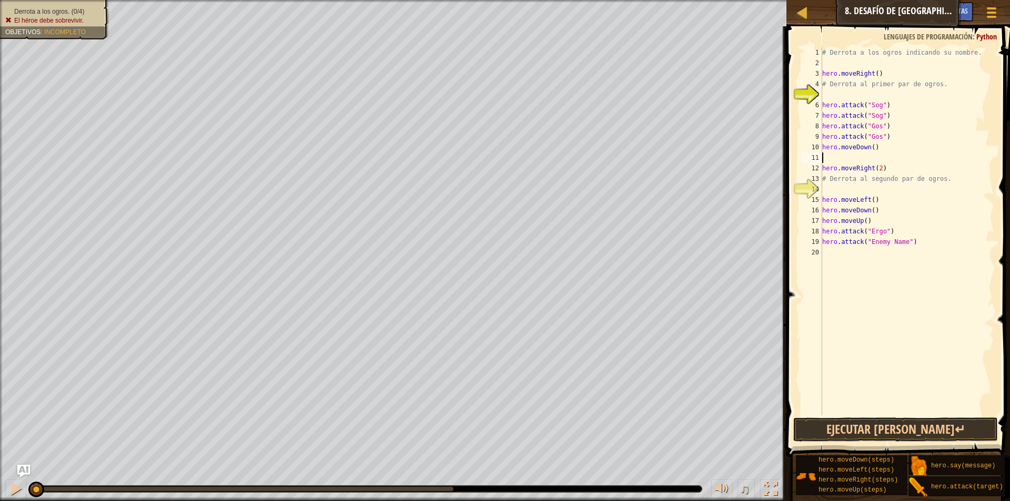
type textarea "up"
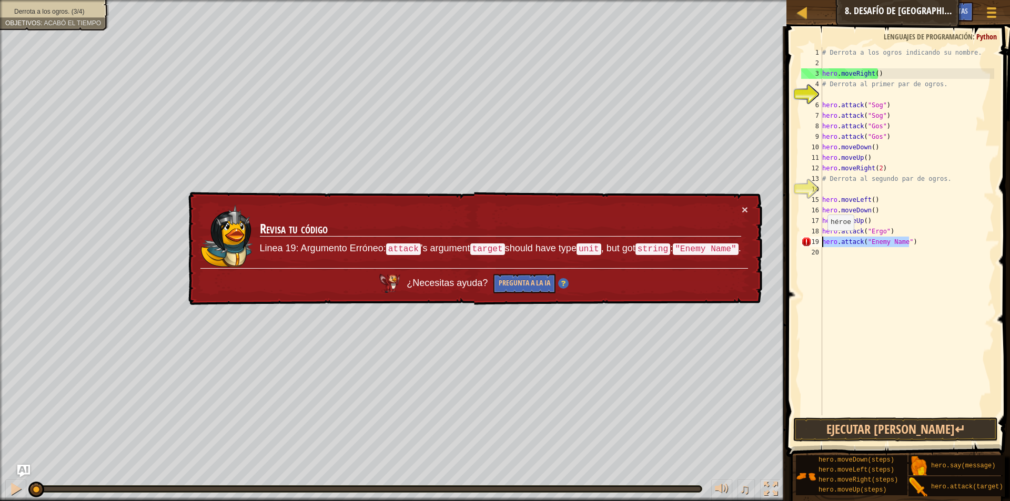
drag, startPoint x: 910, startPoint y: 241, endPoint x: 822, endPoint y: 241, distance: 88.4
click at [822, 241] on div "hero.moveRight(2) 1 2 3 4 5 6 7 8 9 10 11 12 13 14 15 16 17 18 19 20 # Derrota …" at bounding box center [896, 231] width 195 height 368
type textarea "hero.attack("Enemy Name")"
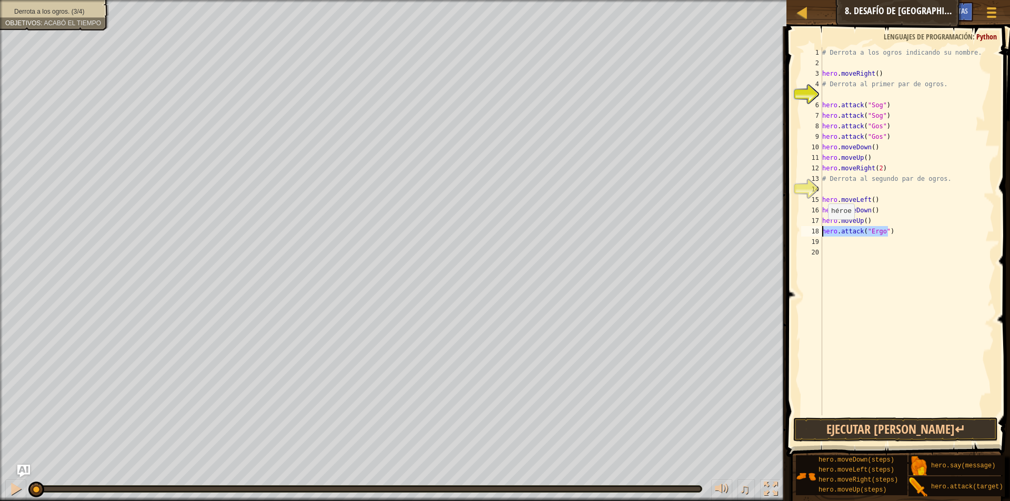
drag, startPoint x: 887, startPoint y: 229, endPoint x: 823, endPoint y: 230, distance: 64.7
click at [823, 230] on div "# Derrota a los ogros indicando su nombre. hero . moveRight ( ) # Derrota al pr…" at bounding box center [907, 241] width 174 height 389
type textarea "hero.attack("Ergo")"
click at [837, 186] on div "# Derrota a los ogros indicando su nombre. hero . moveRight ( ) # Derrota al pr…" at bounding box center [907, 241] width 174 height 389
type textarea "hero.attack("Ergo")"
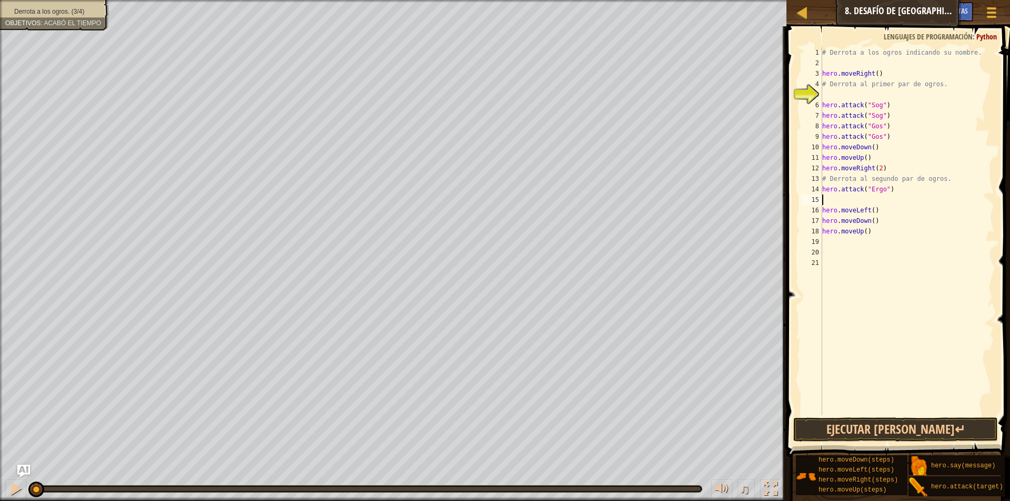
type textarea "hero.attack("Ergo")"
click at [873, 209] on div "# Derrota a los ogros indicando su nombre. hero . moveRight ( ) # Derrota al pr…" at bounding box center [907, 241] width 174 height 389
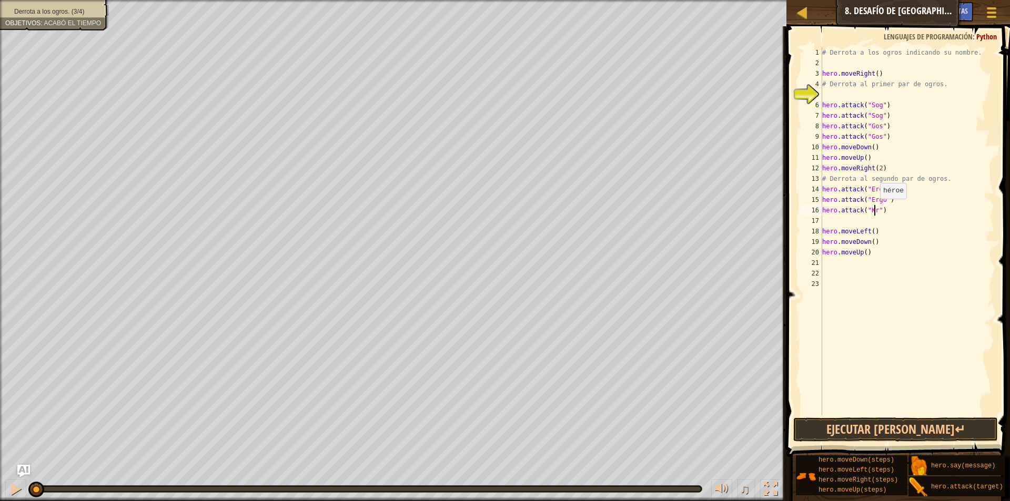
type textarea "hero.attack("Kro")"
click at [870, 218] on div "# Derrota a los ogros indicando su nombre. hero . moveRight ( ) # Derrota al pr…" at bounding box center [907, 241] width 174 height 389
click at [873, 225] on div "# Derrota a los ogros indicando su nombre. hero . moveRight ( ) # Derrota al pr…" at bounding box center [907, 241] width 174 height 389
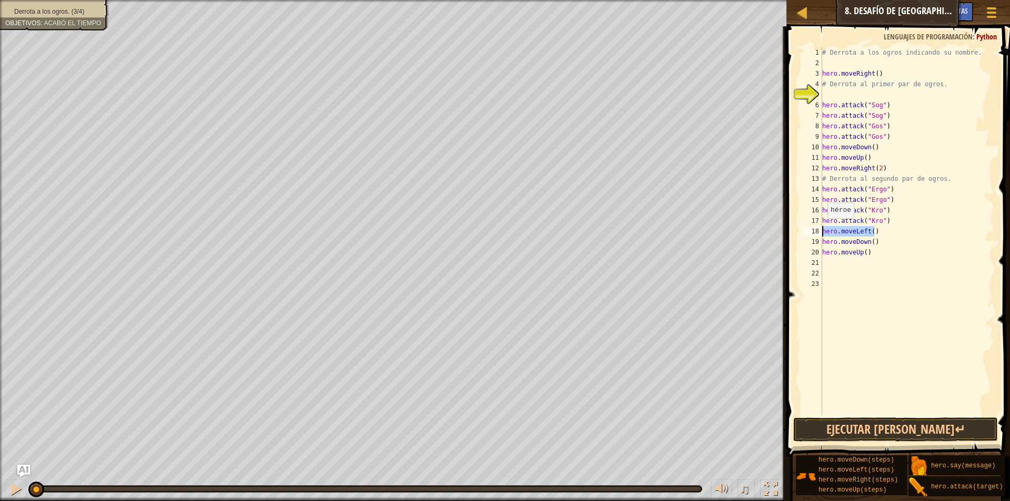
drag, startPoint x: 875, startPoint y: 229, endPoint x: 821, endPoint y: 229, distance: 54.2
click at [821, 229] on div "hero.attack("Kro") 1 2 3 4 5 6 7 8 9 10 11 12 13 14 15 16 17 18 19 20 21 22 23 …" at bounding box center [896, 231] width 195 height 368
type textarea "hero.moveLeft()"
click at [891, 436] on button "Ejecutar [PERSON_NAME]↵" at bounding box center [895, 430] width 205 height 24
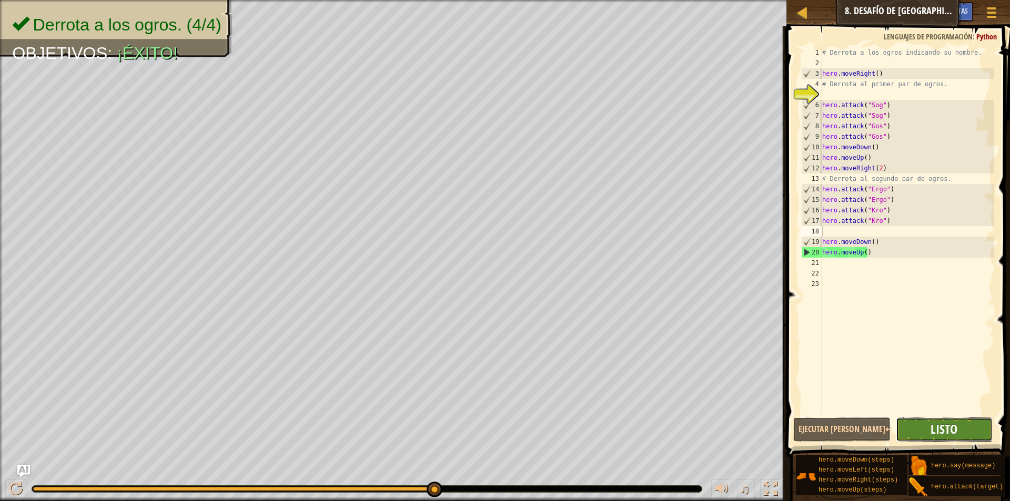
click at [952, 425] on span "Listo" at bounding box center [944, 429] width 27 height 17
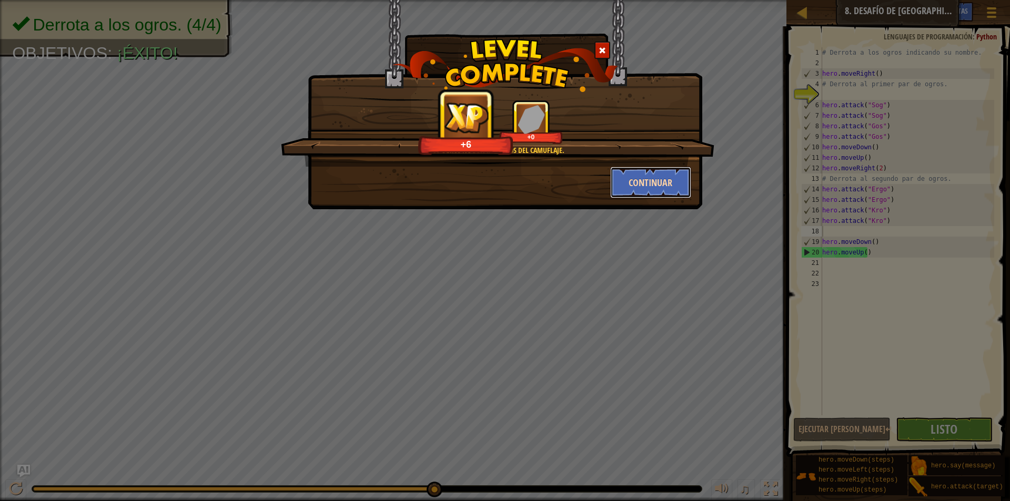
click at [652, 186] on button "Continuar" at bounding box center [651, 183] width 82 height 32
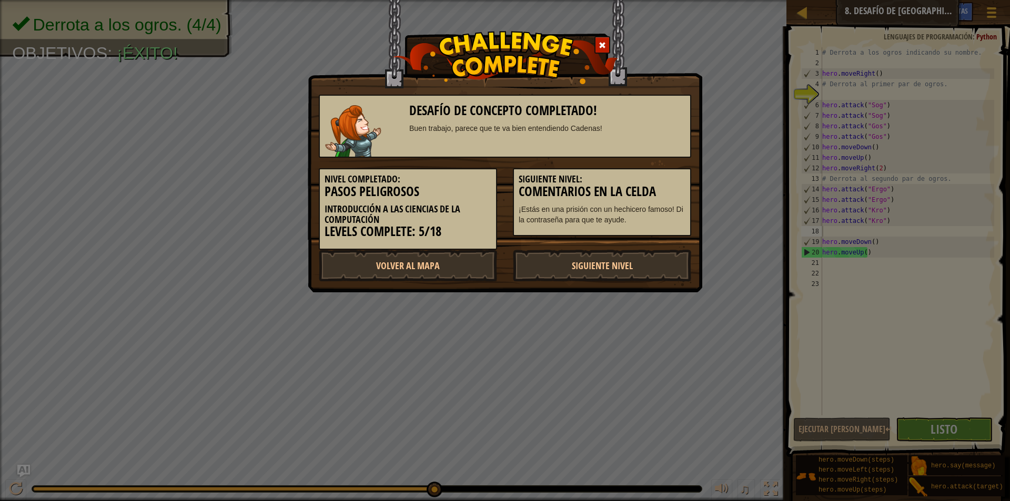
click at [651, 186] on h3 "Comentarios en la celda" at bounding box center [602, 192] width 167 height 14
click at [418, 268] on link "Volver al Mapa" at bounding box center [408, 266] width 178 height 32
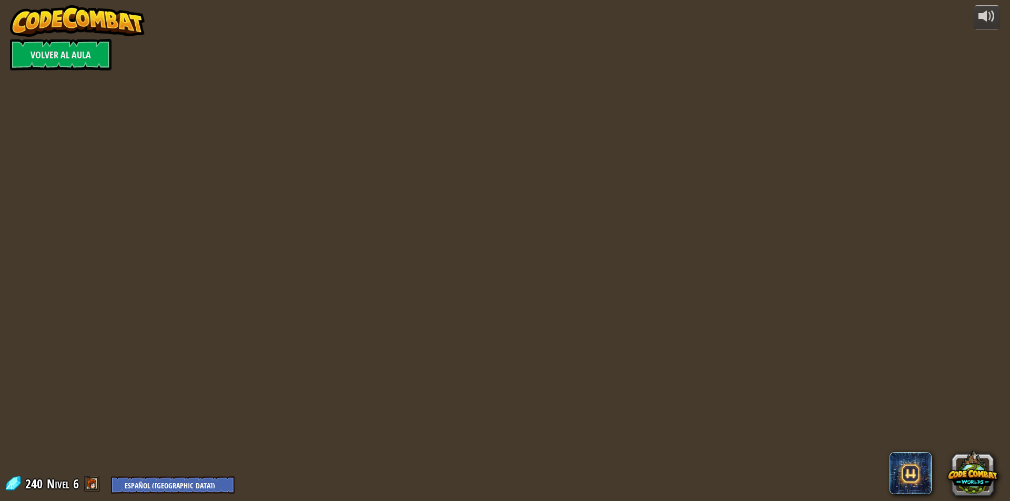
select select "es-419"
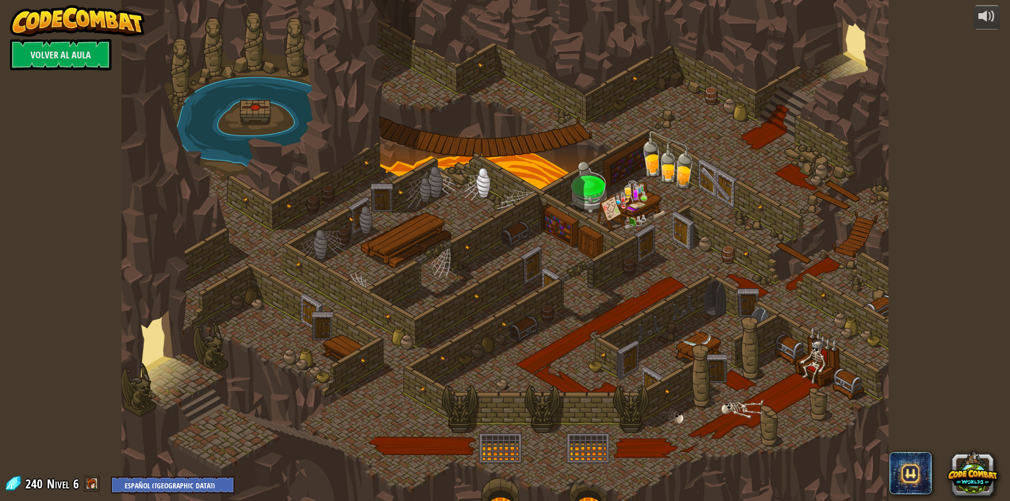
select select "es-419"
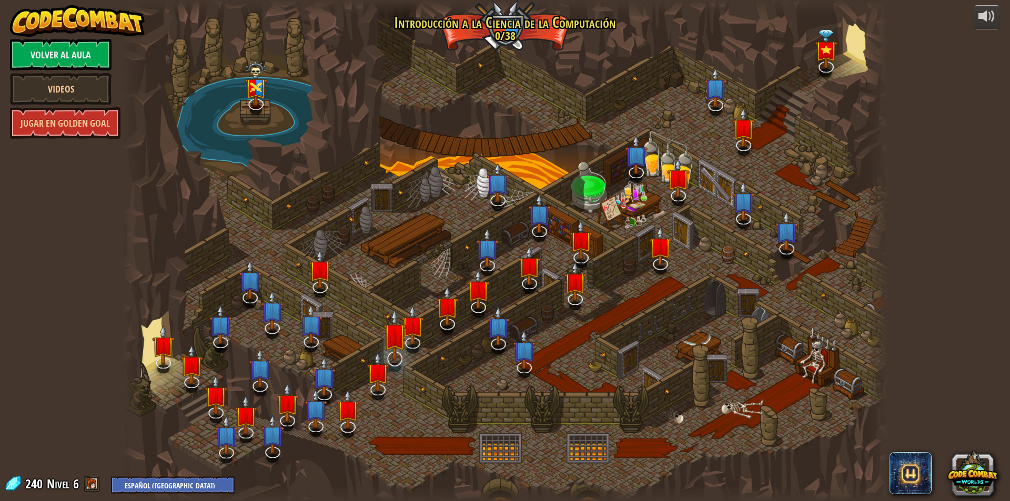
select select "es-419"
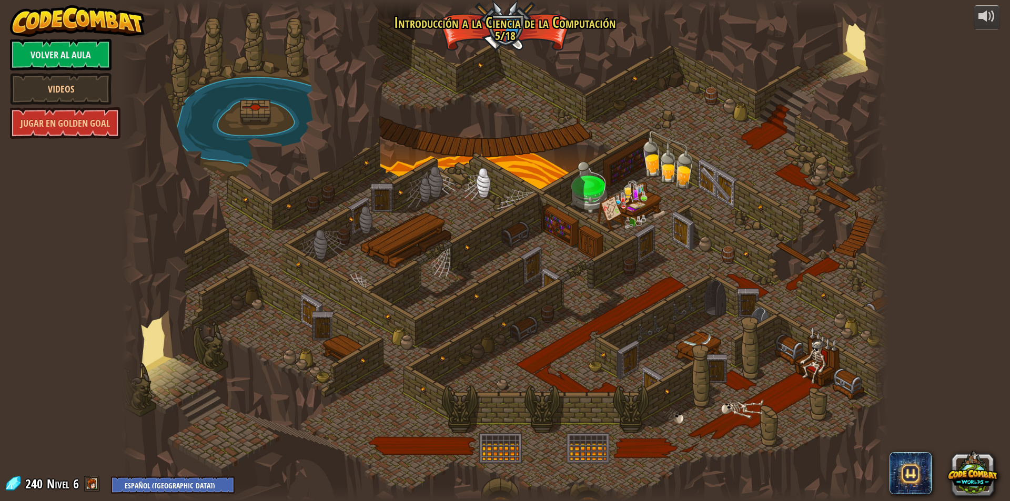
select select "es-419"
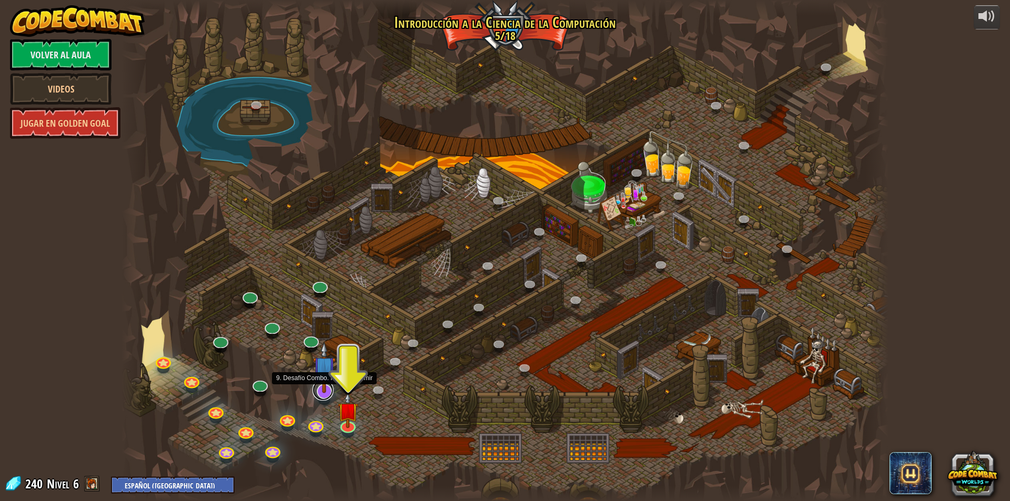
click at [324, 396] on link at bounding box center [322, 390] width 21 height 21
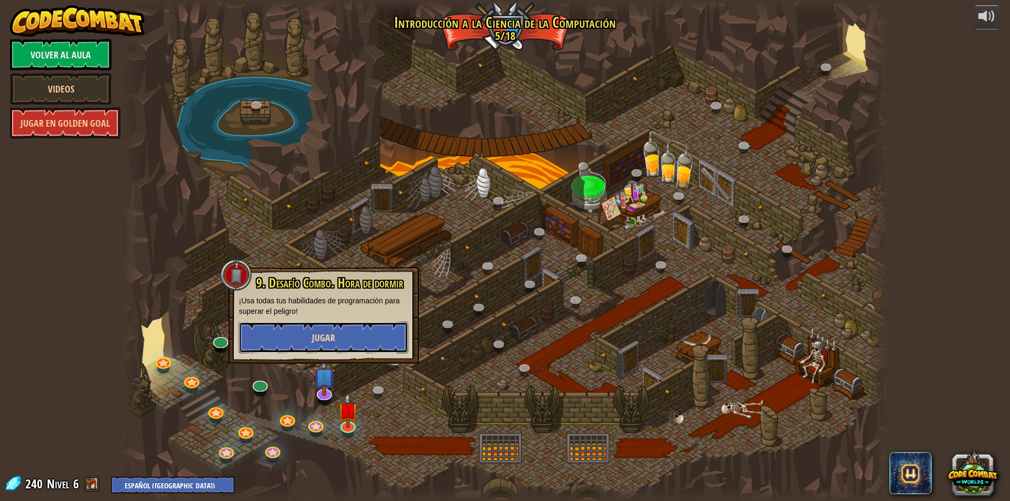
click at [347, 338] on button "Jugar" at bounding box center [323, 338] width 169 height 32
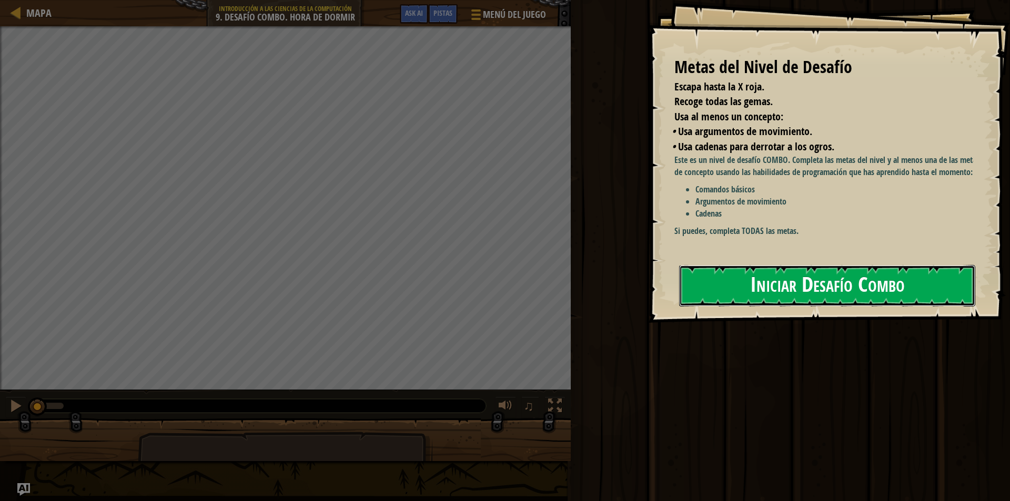
click at [831, 283] on button "Iniciar Desafío Combo" at bounding box center [827, 286] width 296 height 42
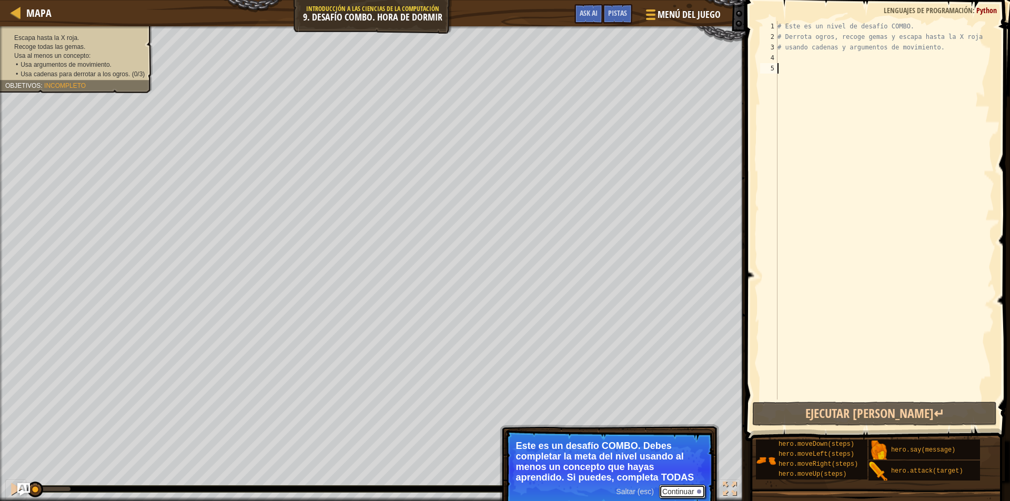
click at [672, 490] on button "Continuar" at bounding box center [682, 492] width 46 height 14
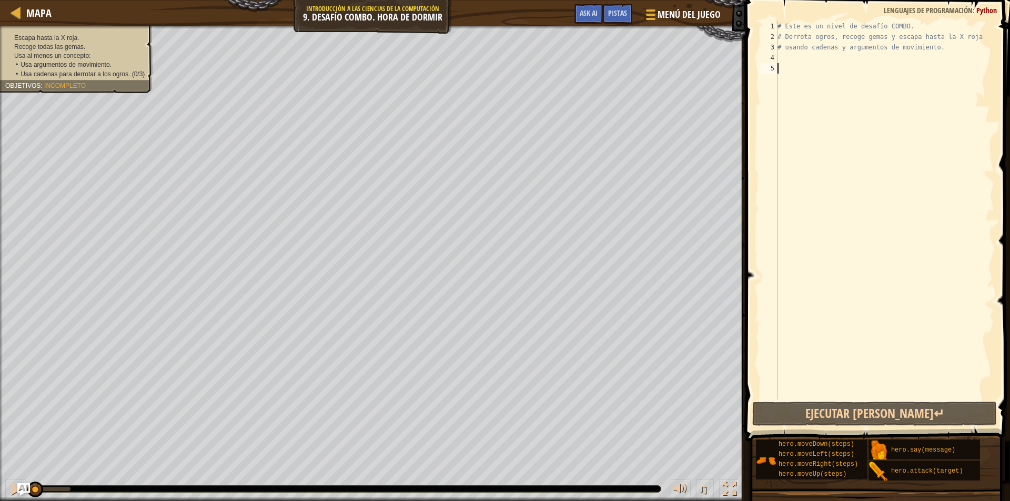
type textarea "do"
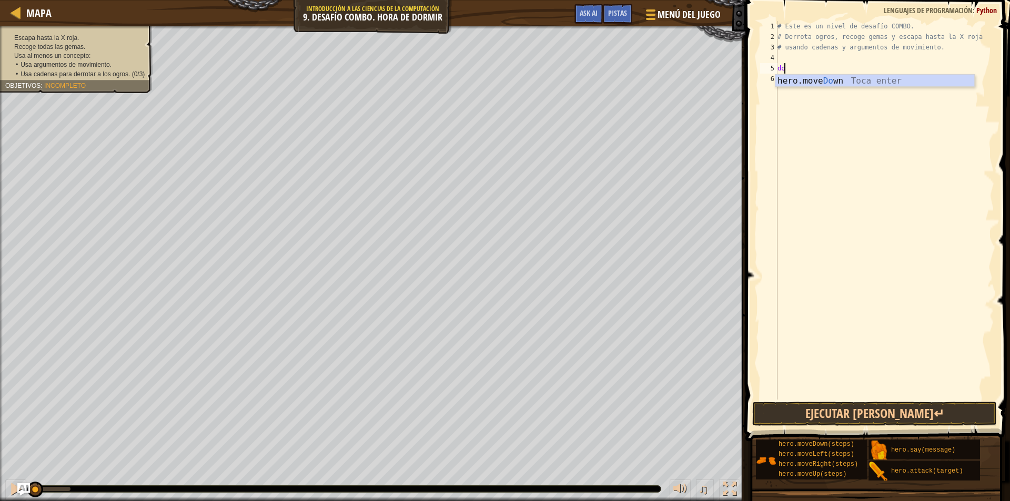
scroll to position [5, 0]
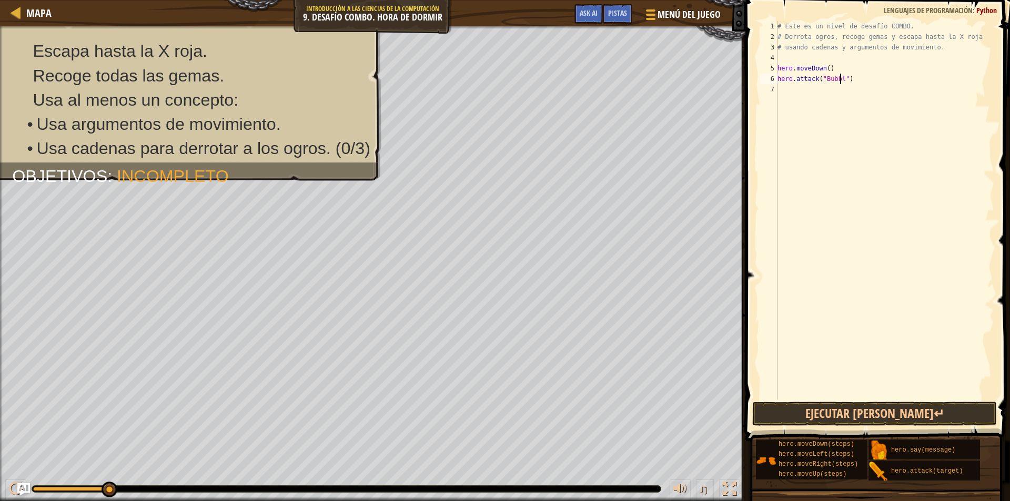
type textarea "hero.attack("Bubble")"
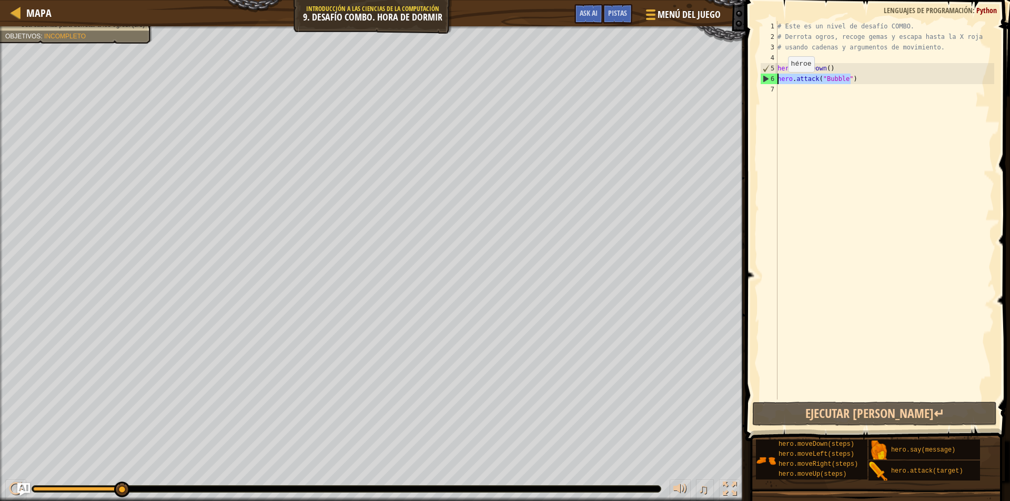
drag, startPoint x: 860, startPoint y: 80, endPoint x: 771, endPoint y: 78, distance: 89.5
click at [771, 78] on div "hero.attack("Bubble") 1 2 3 4 5 6 7 # Este es un nivel de desafío COMBO. # Derr…" at bounding box center [876, 210] width 236 height 379
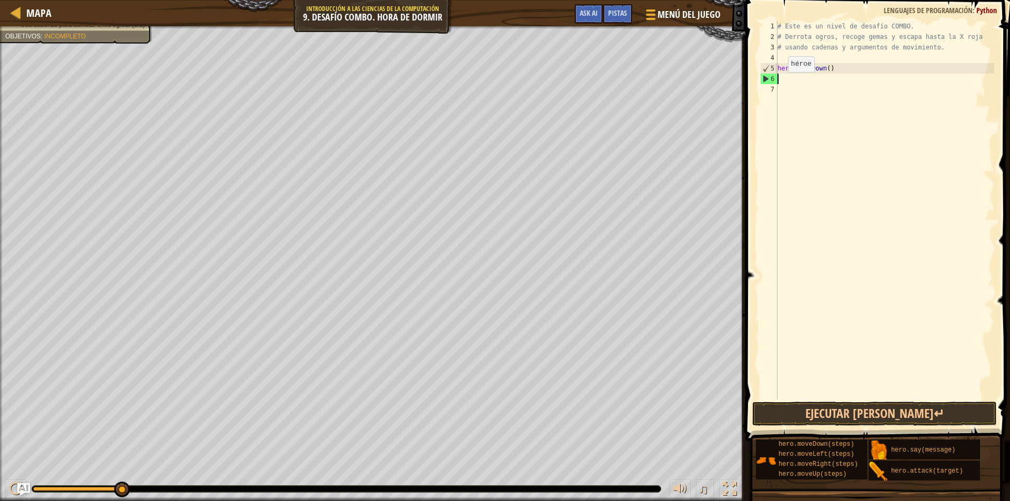
scroll to position [5, 0]
type textarea "up"
click at [818, 80] on div "# Este es un nivel de desafío COMBO. # Derrota ogros, recoge gemas y escapa has…" at bounding box center [884, 221] width 219 height 400
type textarea "hero.moveUp(2)"
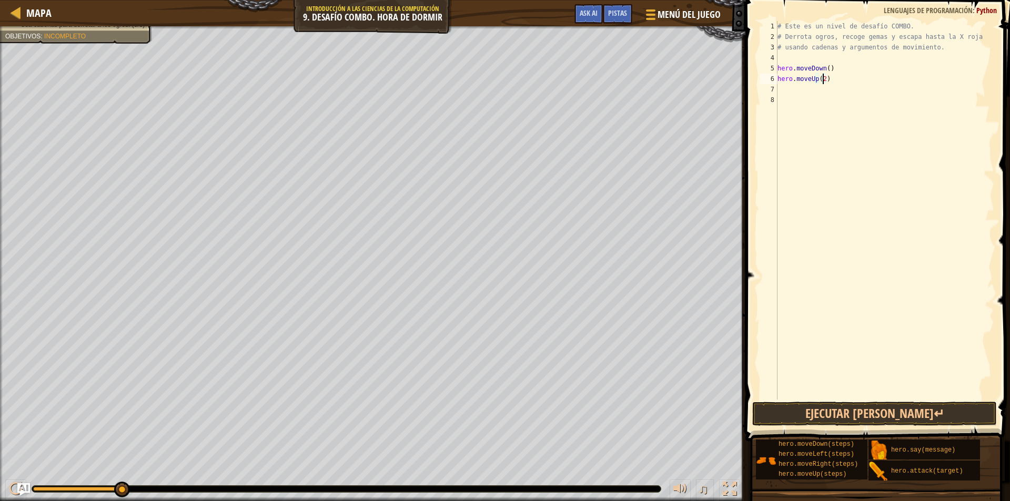
click at [801, 93] on div "# Este es un nivel de desafío COMBO. # Derrota ogros, recoge gemas y escapa has…" at bounding box center [884, 221] width 219 height 400
click at [807, 101] on div "hero. at tack Toca enter" at bounding box center [874, 115] width 199 height 38
type textarea "hero.attack("Rexxar")"
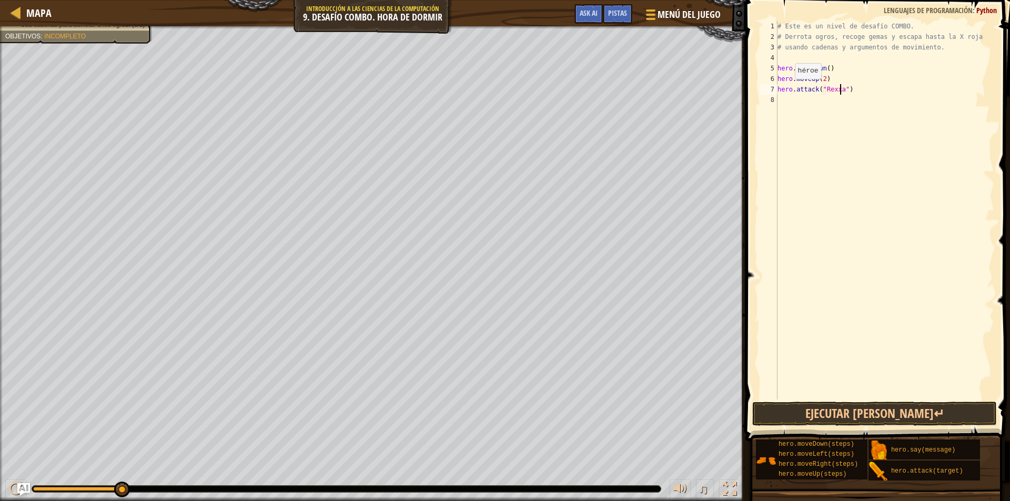
scroll to position [5, 5]
paste textarea
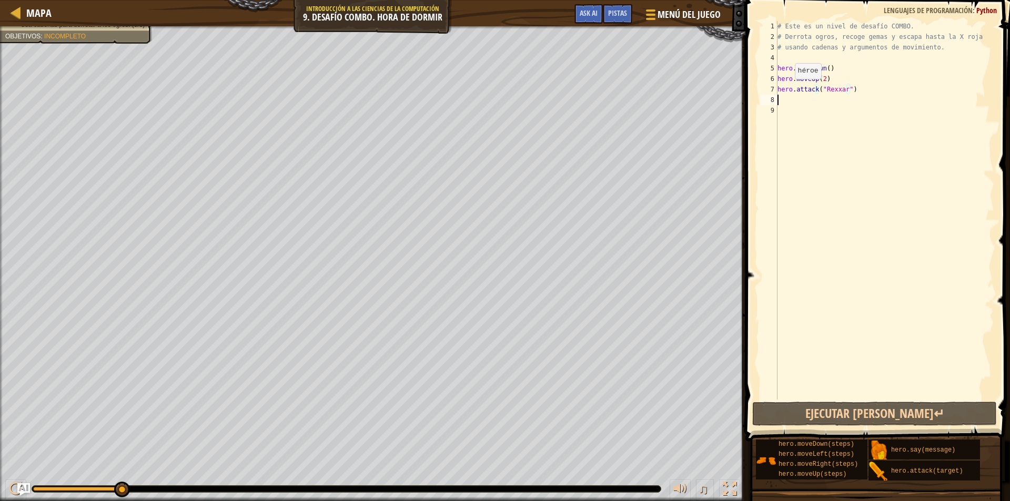
scroll to position [5, 0]
paste textarea "hero.attack("Rexxar")"
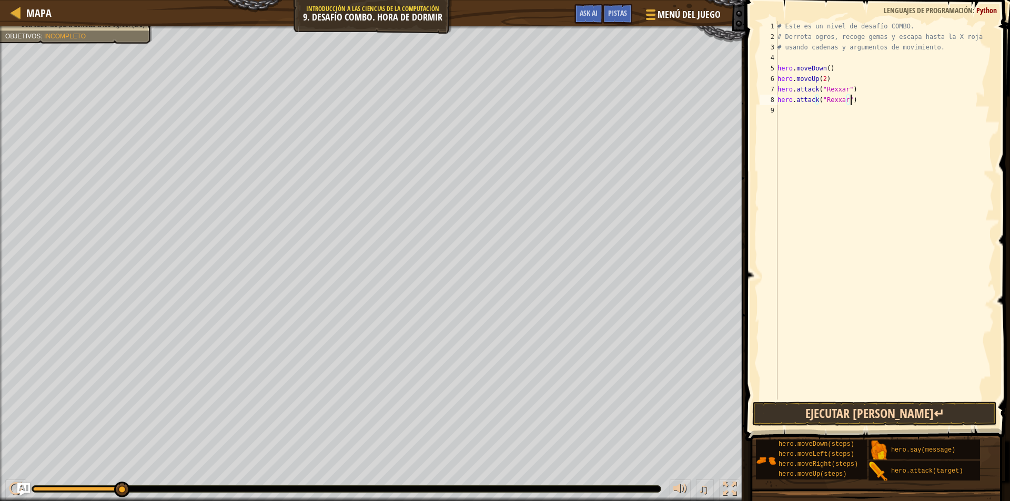
type textarea "hero.attack("Rexxar")"
click at [893, 405] on button "Ejecutar [PERSON_NAME]↵" at bounding box center [874, 414] width 245 height 24
paste textarea "hero.attack("Rexxar")"
click at [841, 114] on div "# Este es un nivel de desafío COMBO. # Derrota ogros, recoge gemas y escapa has…" at bounding box center [887, 221] width 216 height 400
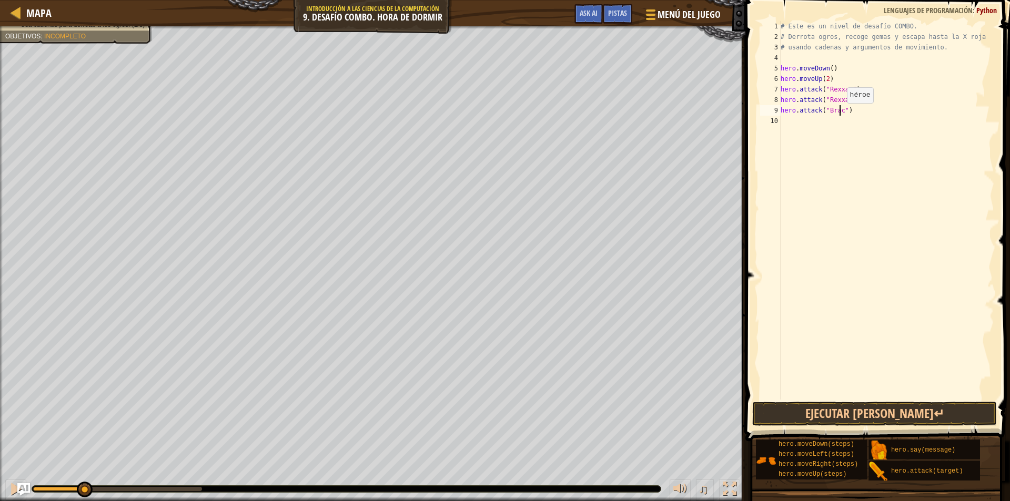
scroll to position [5, 5]
type textarea "hero.attack("Brack")"
paste textarea "hero.attack("Brack")"
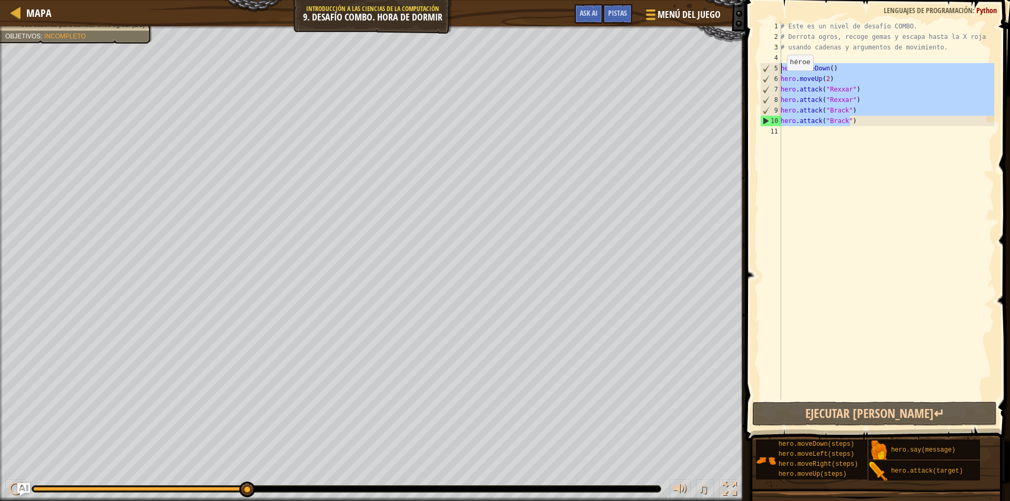
drag, startPoint x: 852, startPoint y: 122, endPoint x: 779, endPoint y: 70, distance: 89.5
click at [779, 70] on div "hero.attack("Brack") 1 2 3 4 5 6 7 8 9 10 11 # Este es un nivel de desafío COMB…" at bounding box center [876, 210] width 236 height 379
type textarea "hero.moveDown() hero.moveUp(2)"
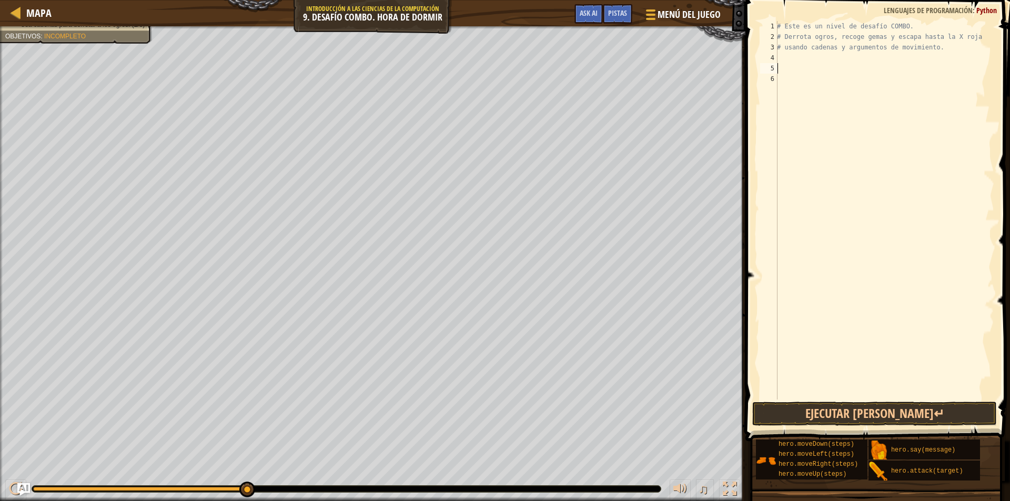
click at [799, 65] on div "# Este es un nivel de desafío COMBO. # Derrota ogros, recoge gemas y escapa has…" at bounding box center [884, 221] width 219 height 400
click at [796, 56] on div "# Este es un nivel de desafío COMBO. # Derrota ogros, recoge gemas y escapa has…" at bounding box center [884, 221] width 219 height 400
click at [866, 417] on button "Ejecutar [PERSON_NAME]↵" at bounding box center [874, 414] width 245 height 24
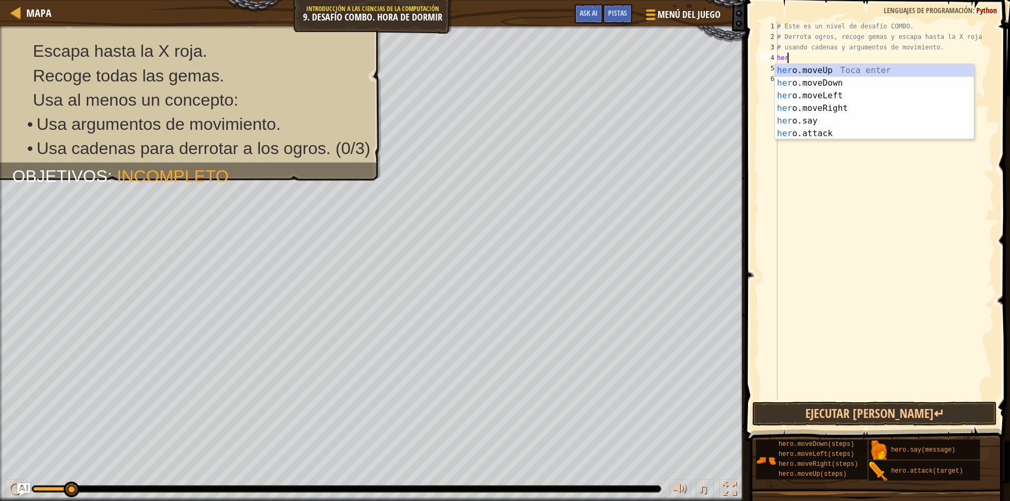
type textarea "hero"
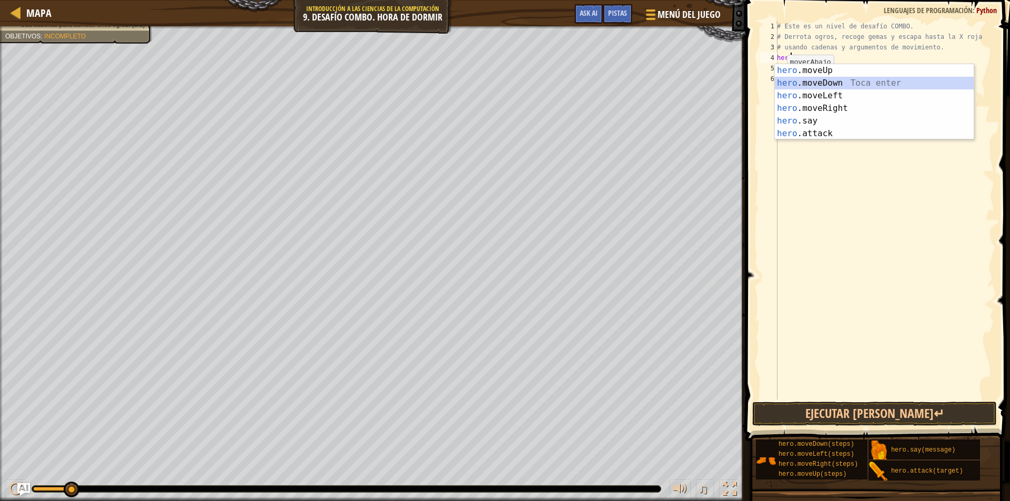
click at [803, 78] on div "hero .moveUp Toca enter hero .moveDown Toca enter hero .moveLeft Toca enter her…" at bounding box center [874, 114] width 199 height 101
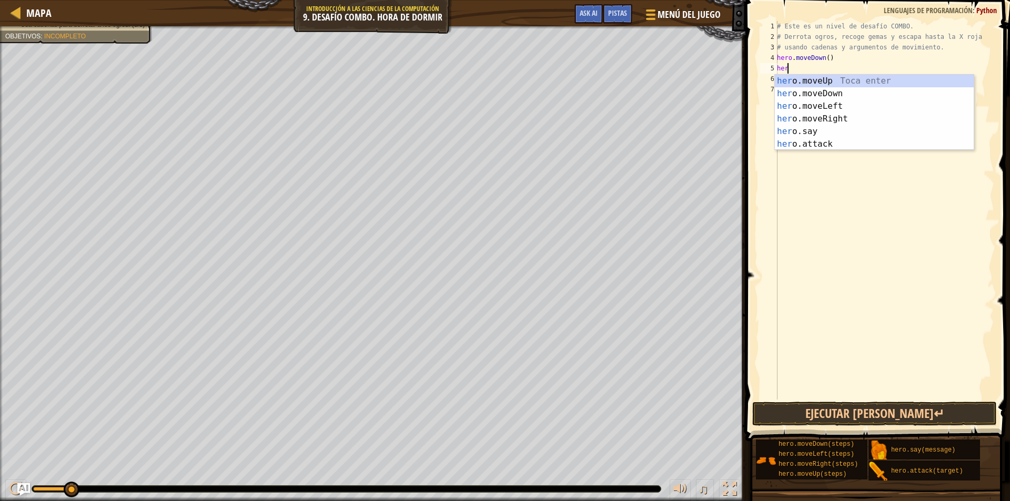
type textarea "hero"
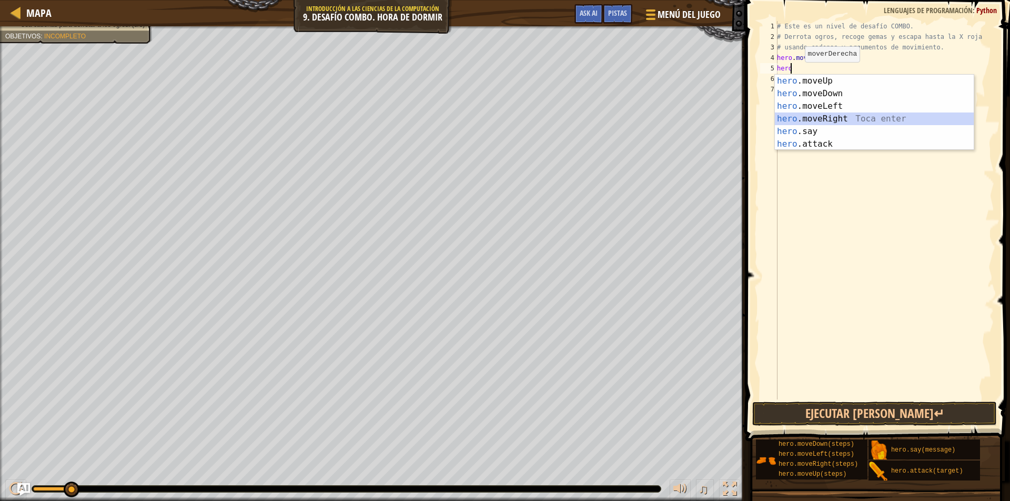
click at [837, 120] on div "hero .moveUp Toca enter hero .moveDown Toca enter hero .moveLeft Toca enter her…" at bounding box center [874, 125] width 199 height 101
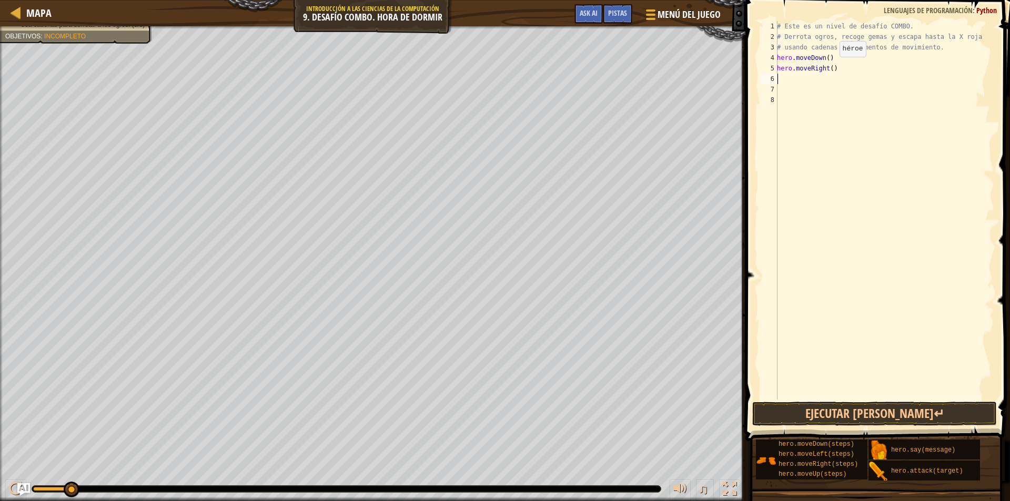
click at [830, 67] on div "# Este es un nivel de desafío COMBO. # Derrota ogros, recoge gemas y escapa has…" at bounding box center [884, 221] width 219 height 400
type textarea "hero.moveRight(2)"
click at [783, 86] on div "# Este es un nivel de desafío COMBO. # Derrota ogros, recoge gemas y escapa has…" at bounding box center [884, 221] width 219 height 400
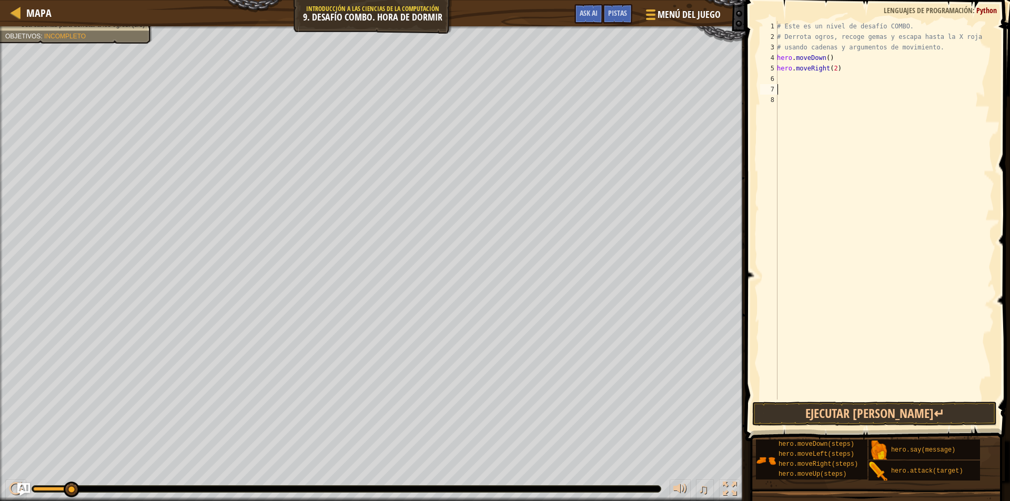
click at [783, 77] on div "# Este es un nivel de desafío COMBO. # Derrota ogros, recoge gemas y escapa has…" at bounding box center [884, 221] width 219 height 400
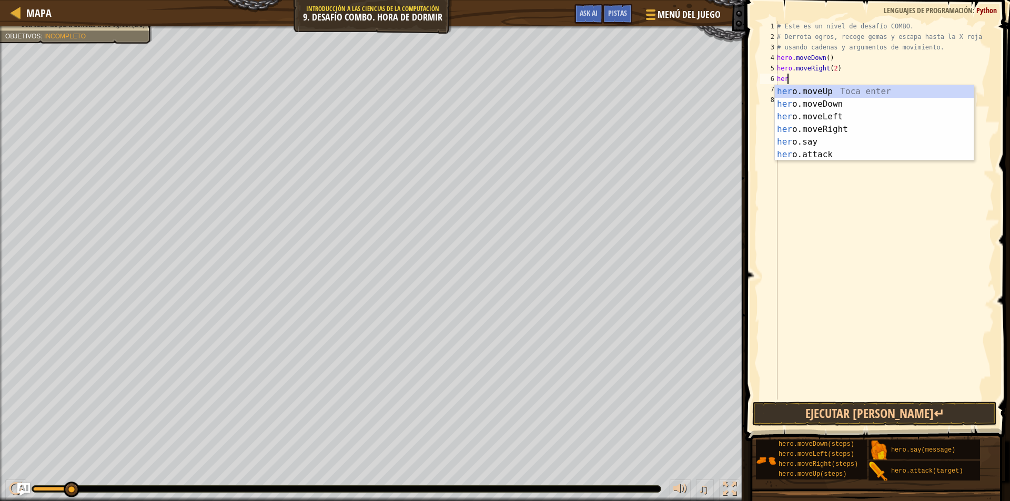
type textarea "hero"
click at [824, 90] on div "hero .moveUp Toca enter hero .moveDown Toca enter hero .moveLeft Toca enter her…" at bounding box center [874, 135] width 199 height 101
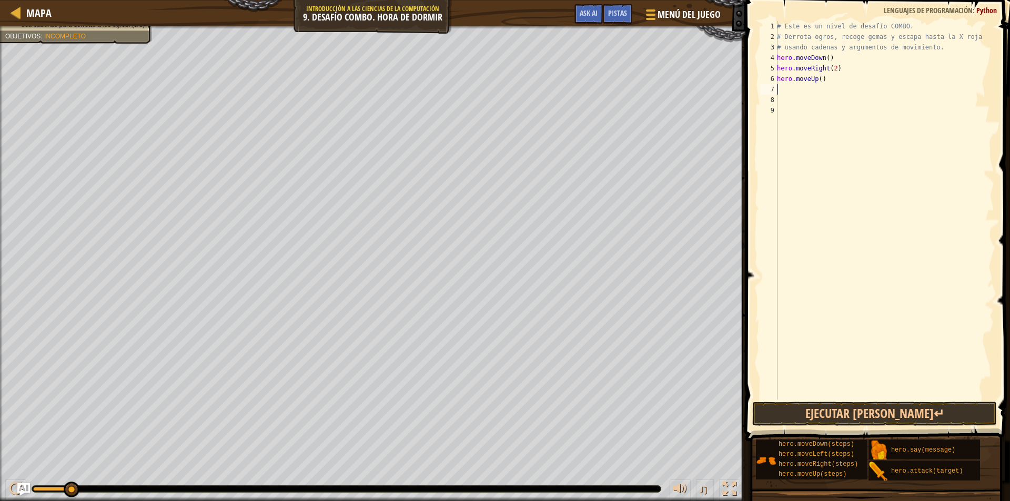
click at [791, 87] on div "# Este es un nivel de desafío COMBO. # Derrota ogros, recoge gemas y escapa has…" at bounding box center [884, 221] width 219 height 400
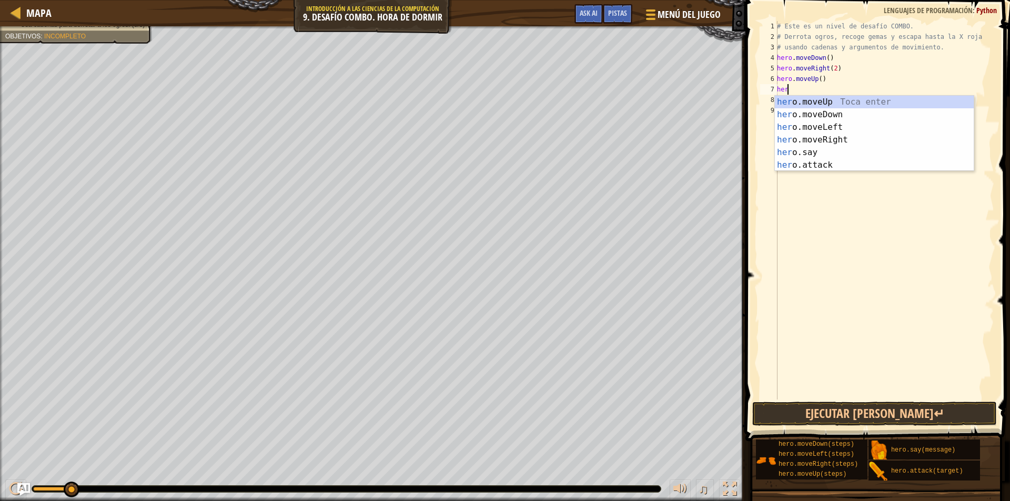
scroll to position [5, 1]
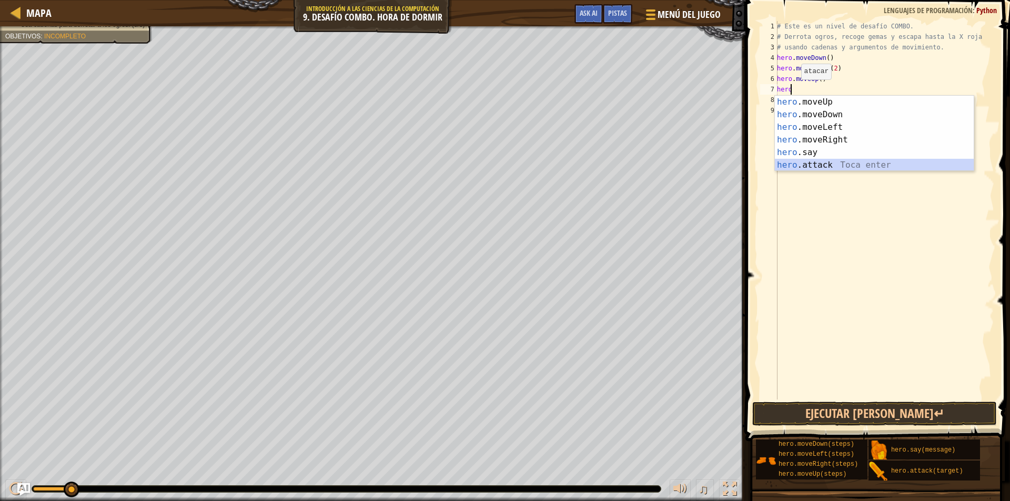
click at [816, 168] on div "hero .moveUp Toca enter hero .moveDown Toca enter hero .moveLeft Toca enter her…" at bounding box center [874, 146] width 199 height 101
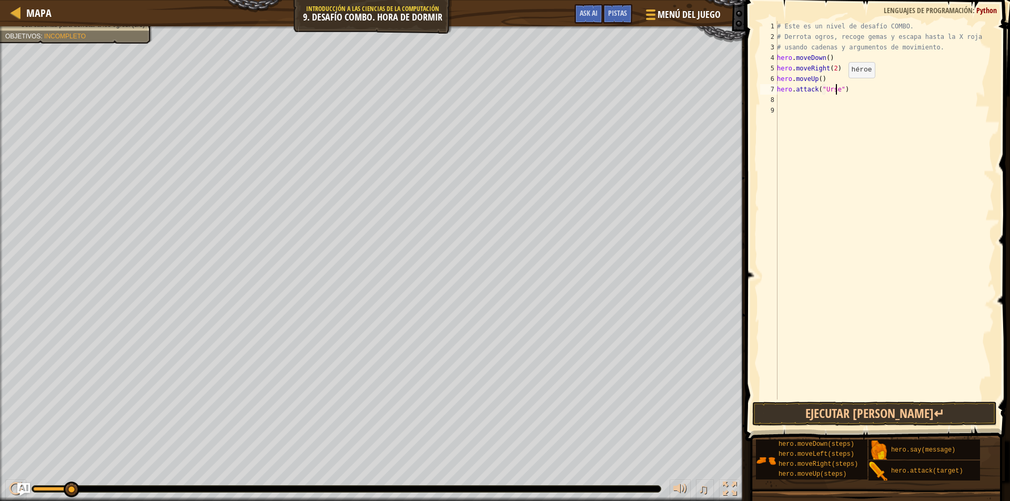
scroll to position [5, 5]
type textarea "hero.attack("Ursa")"
click at [786, 97] on div "# Este es un nivel de desafío COMBO. # Derrota ogros, recoge gemas y escapa has…" at bounding box center [884, 221] width 219 height 400
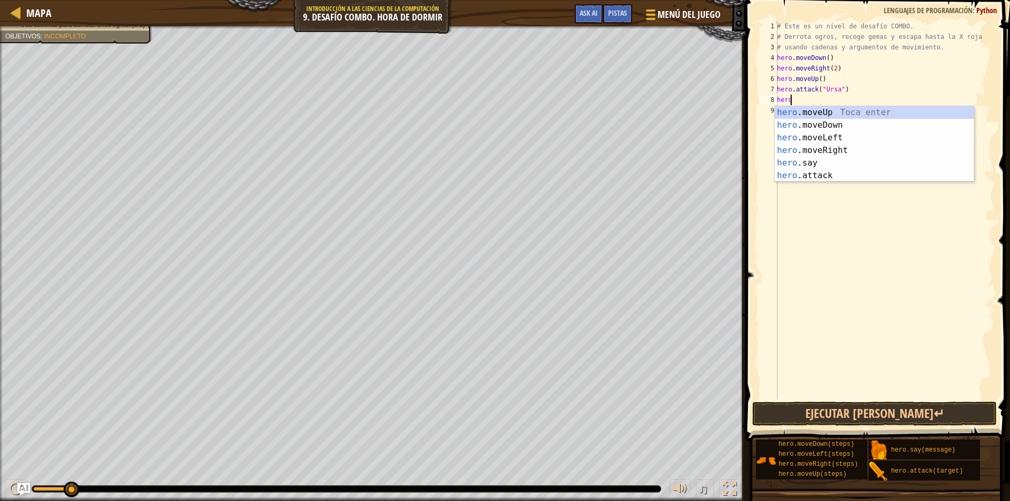
scroll to position [5, 1]
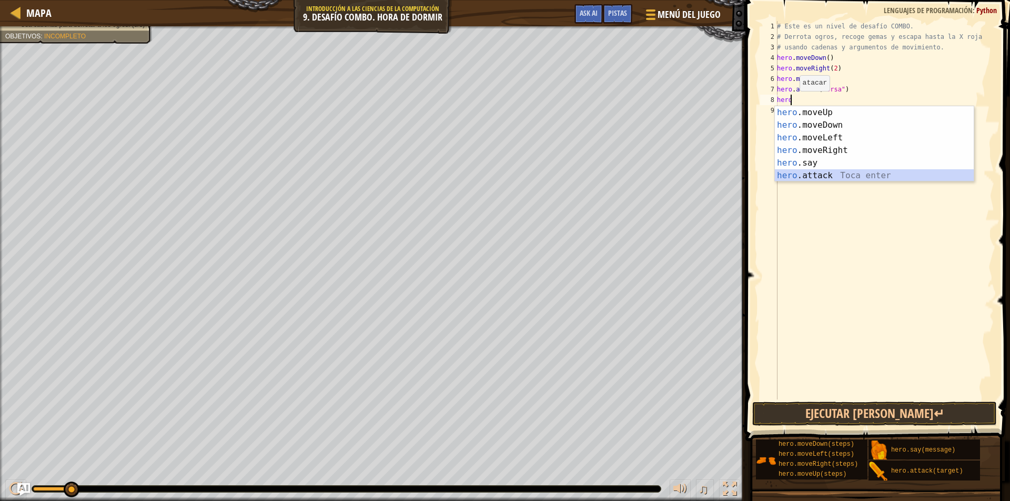
click at [811, 177] on div "hero .moveUp Toca enter hero .moveDown Toca enter hero .moveLeft Toca enter her…" at bounding box center [874, 156] width 199 height 101
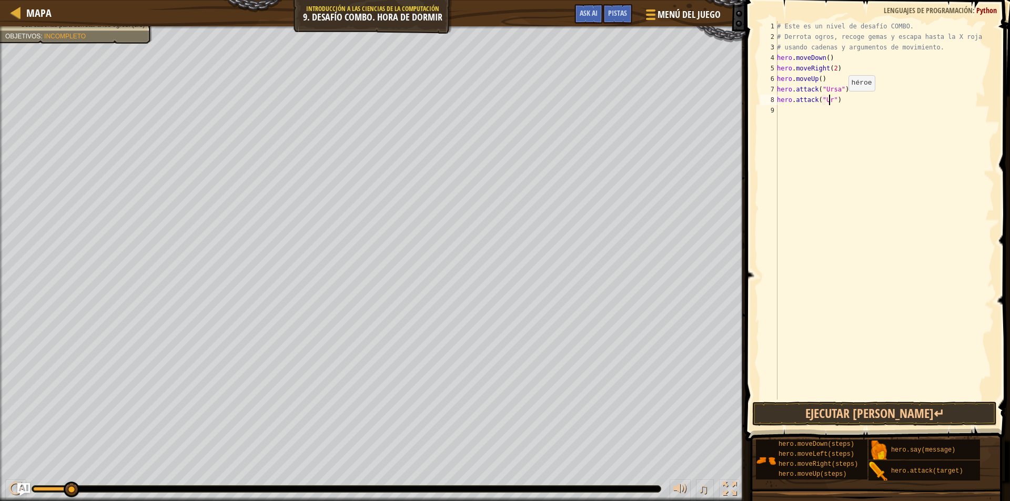
scroll to position [5, 4]
type textarea "hero.attack("Ursa")"
click at [787, 108] on div "# Este es un nivel de desafío COMBO. # Derrota ogros, recoge gemas y escapa has…" at bounding box center [884, 221] width 219 height 400
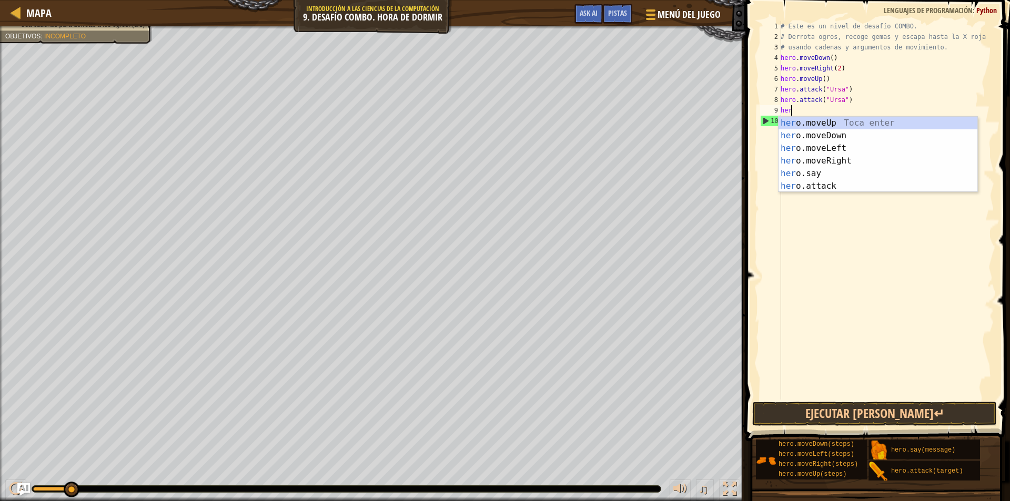
type textarea "hero"
click at [831, 148] on div "hero .moveUp Toca enter hero .moveDown Toca enter hero .moveLeft Toca enter her…" at bounding box center [878, 167] width 199 height 101
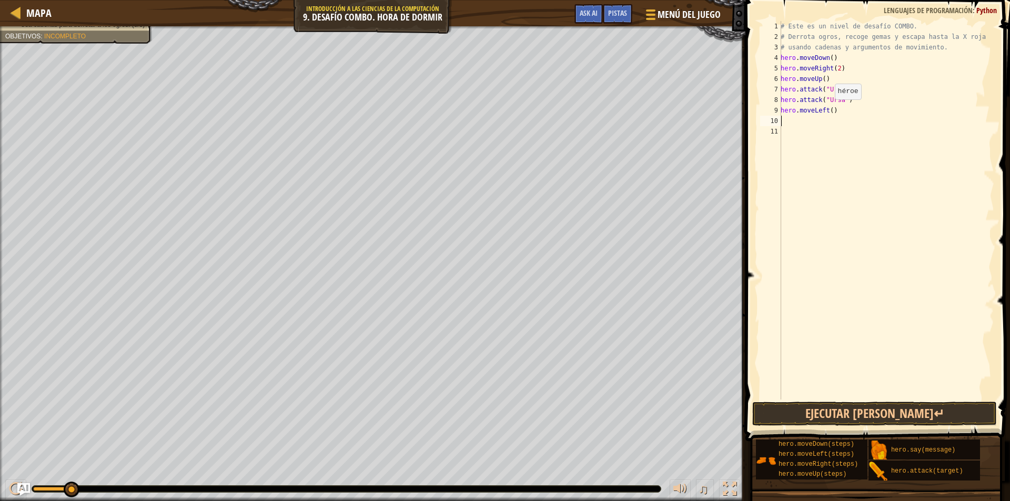
click at [829, 110] on div "# Este es un nivel de desafío COMBO. # Derrota ogros, recoge gemas y escapa has…" at bounding box center [887, 221] width 216 height 400
type textarea "hero.moveLeft(2)"
click at [788, 121] on div "# Este es un nivel de desafío COMBO. # Derrota ogros, recoge gemas y escapa has…" at bounding box center [887, 221] width 216 height 400
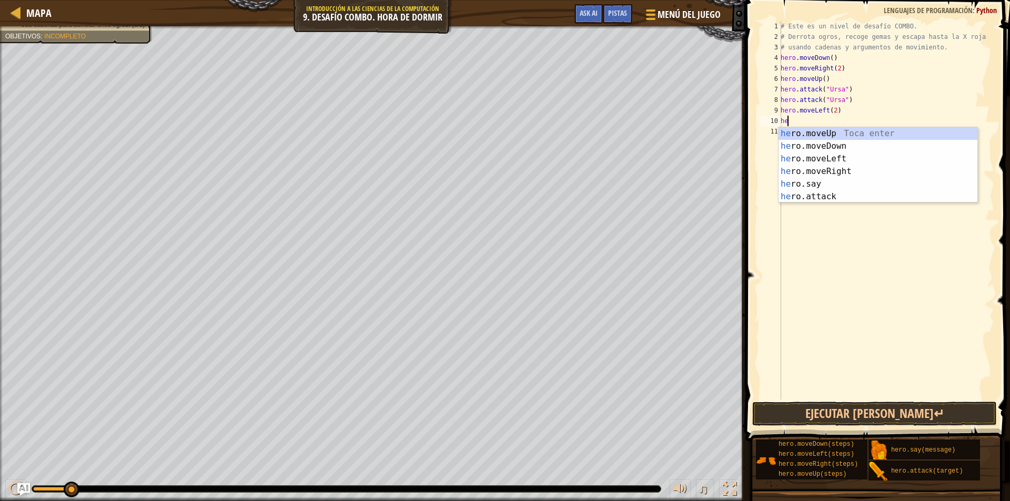
type textarea "hero"
click at [813, 136] on div "hero .moveUp Toca enter hero .moveDown Toca enter hero .moveLeft Toca enter her…" at bounding box center [878, 177] width 199 height 101
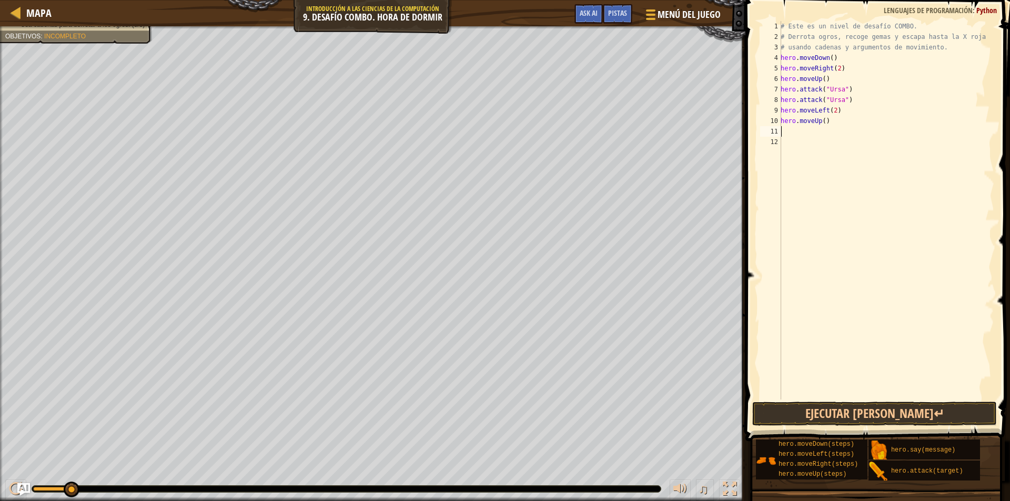
click at [792, 134] on div "# Este es un nivel de desafío COMBO. # Derrota ogros, recoge gemas y escapa has…" at bounding box center [887, 221] width 216 height 400
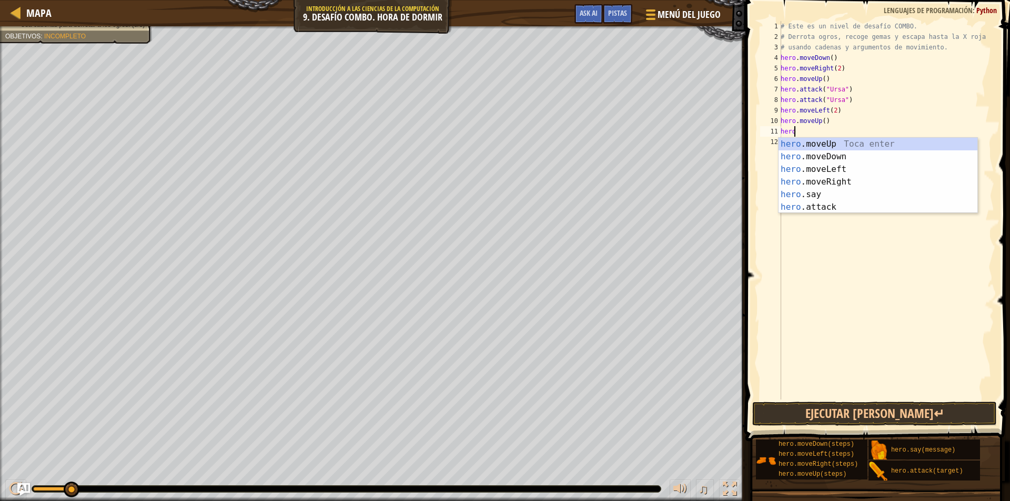
scroll to position [5, 1]
click at [819, 208] on div "hero .moveUp Toca enter hero .moveDown Toca enter hero .moveLeft Toca enter her…" at bounding box center [878, 188] width 199 height 101
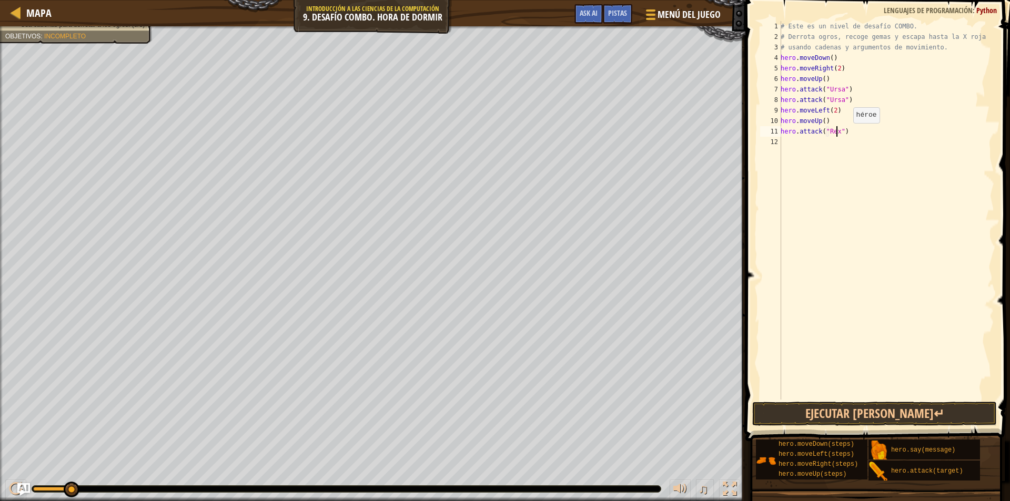
scroll to position [5, 5]
type textarea "hero.attack("Rexxar")"
drag, startPoint x: 847, startPoint y: 134, endPoint x: 817, endPoint y: 275, distance: 144.8
click at [817, 275] on div "# Este es un nivel de desafío COMBO. # Derrota ogros, recoge gemas y escapa has…" at bounding box center [887, 221] width 216 height 400
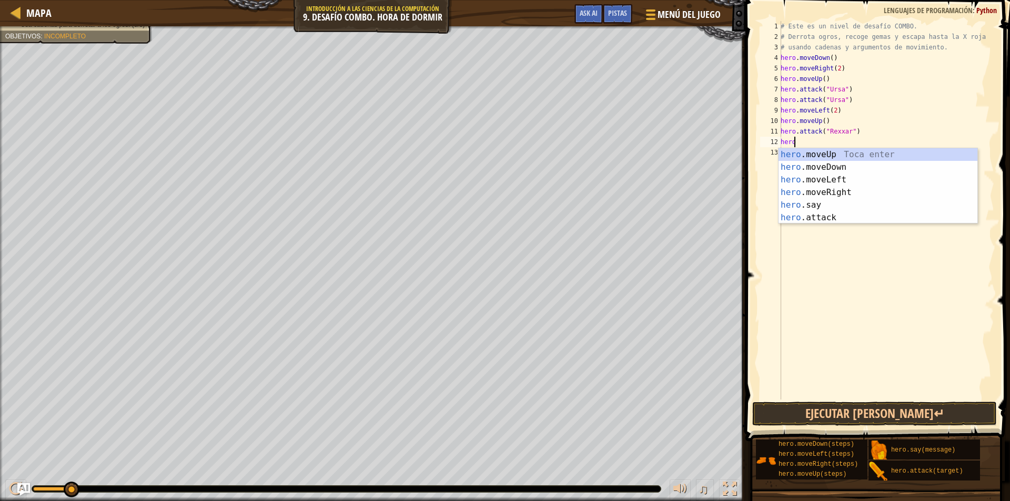
scroll to position [5, 1]
click at [817, 216] on div "hero .moveUp Toca enter hero .moveDown Toca enter hero .moveLeft Toca enter her…" at bounding box center [878, 198] width 199 height 101
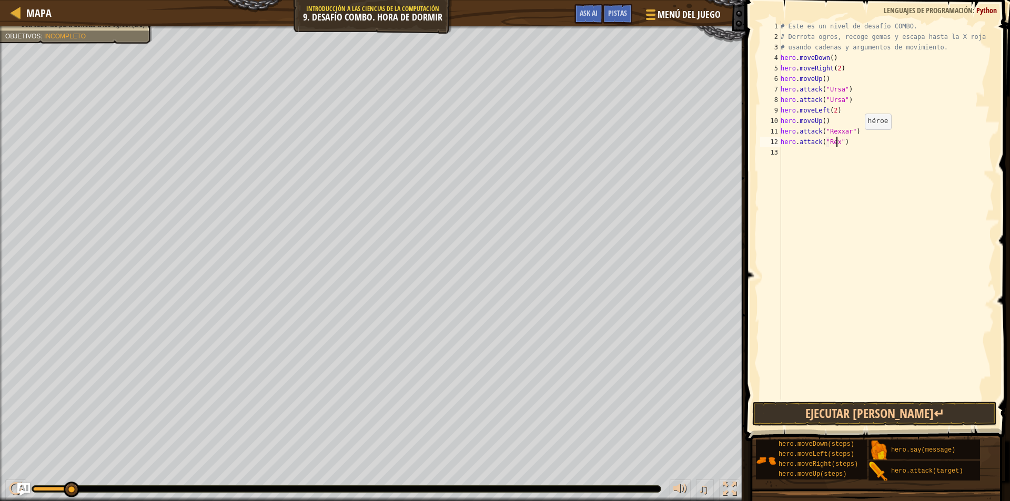
scroll to position [5, 5]
type textarea "hero.attack("Rexxar")"
click at [793, 160] on div "# Este es un nivel de desafío COMBO. # Derrota ogros, recoge gemas y escapa has…" at bounding box center [887, 221] width 216 height 400
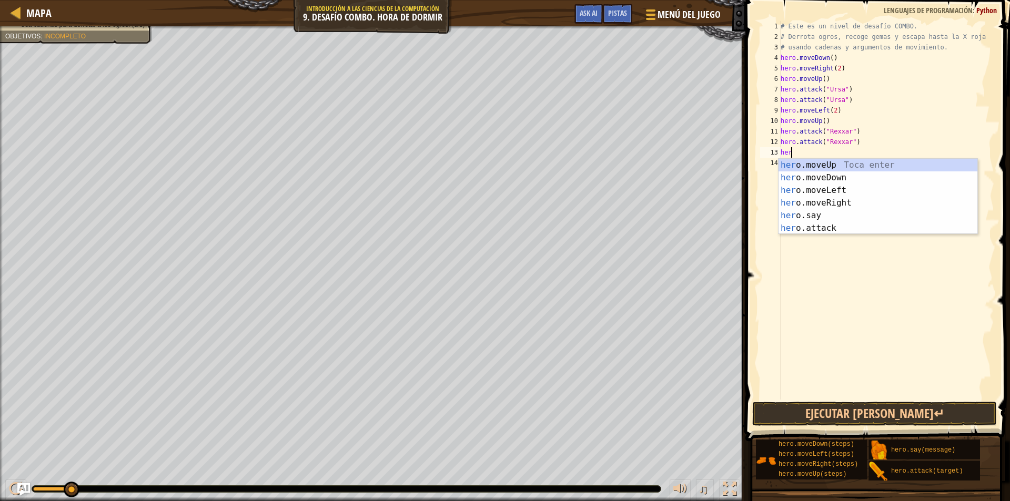
type textarea "hero"
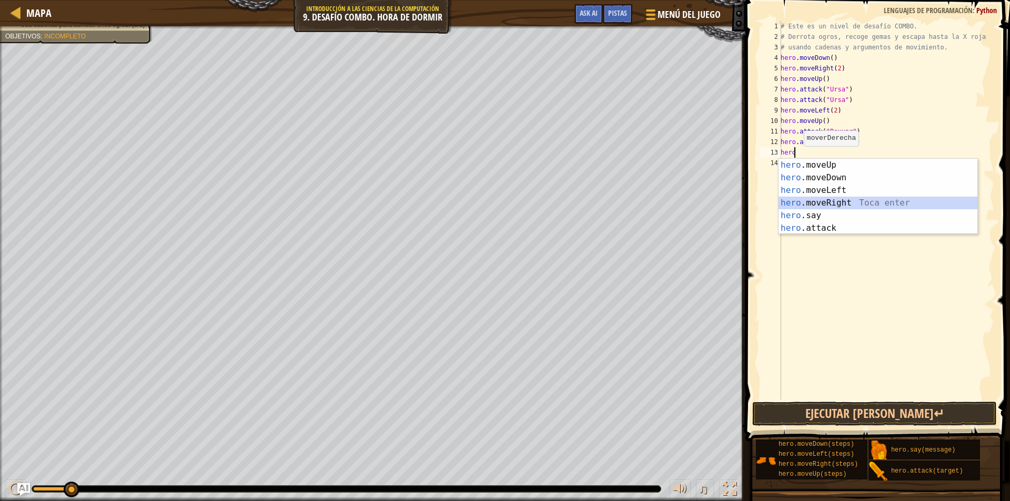
click at [824, 202] on div "hero .moveUp Toca enter hero .moveDown Toca enter hero .moveLeft Toca enter her…" at bounding box center [878, 209] width 199 height 101
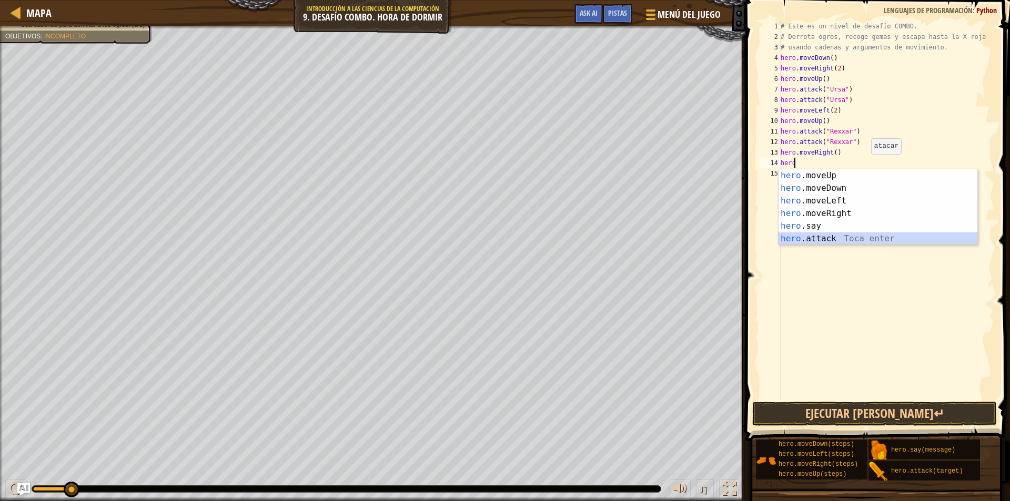
click at [829, 237] on div "hero .moveUp Toca enter hero .moveDown Toca enter hero .moveLeft Toca enter her…" at bounding box center [878, 219] width 199 height 101
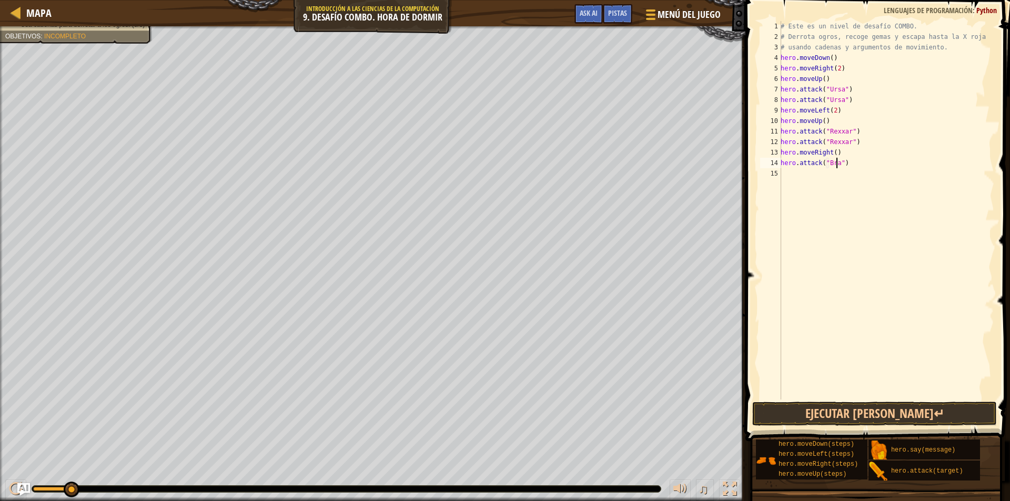
scroll to position [5, 5]
type textarea "hero.attack("Brack")"
click at [783, 177] on div "# Este es un nivel de desafío COMBO. # Derrota ogros, recoge gemas y escapa has…" at bounding box center [887, 221] width 216 height 400
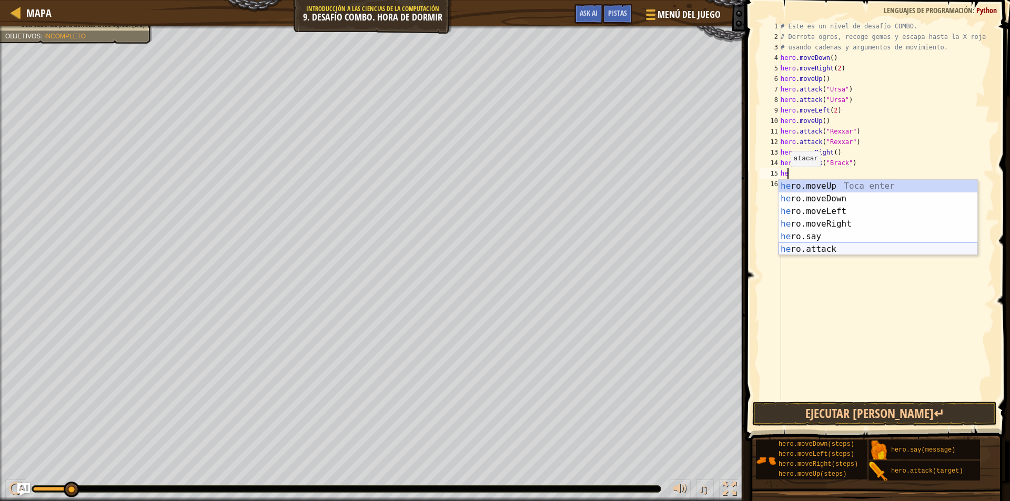
click at [834, 248] on div "he ro.moveUp Toca enter he ro.moveDown Toca enter he ro.moveLeft Toca enter he …" at bounding box center [878, 230] width 199 height 101
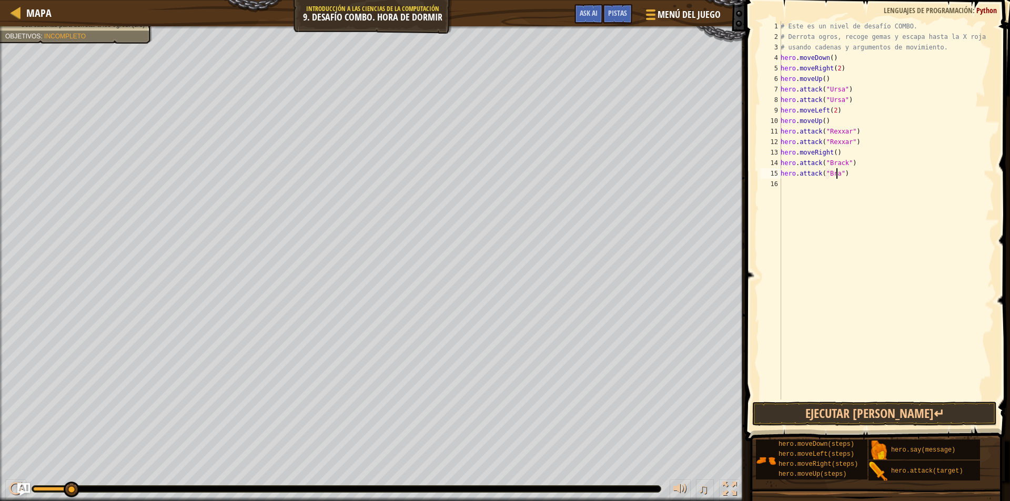
scroll to position [5, 5]
type textarea "hero.attack("Brack")"
click at [787, 186] on div "# Este es un nivel de desafío COMBO. # Derrota ogros, recoge gemas y escapa has…" at bounding box center [887, 221] width 216 height 400
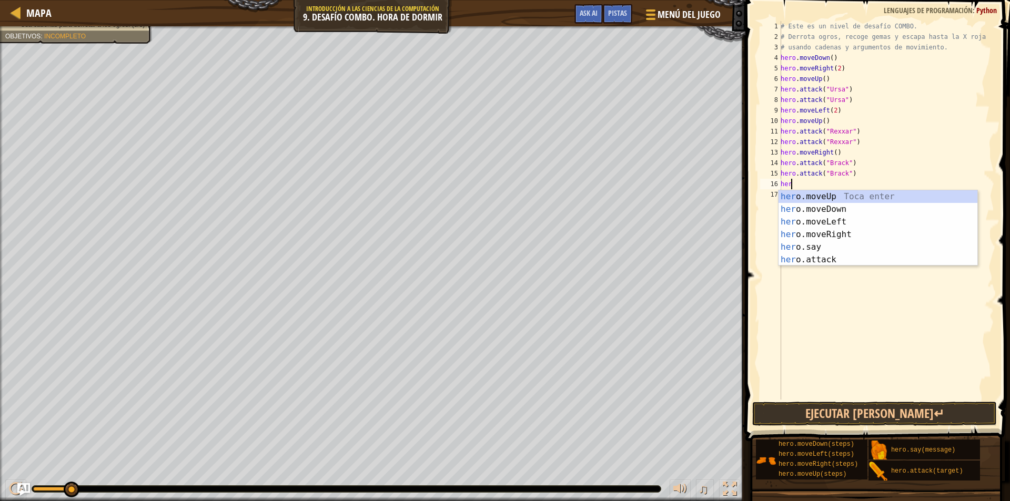
type textarea "hero"
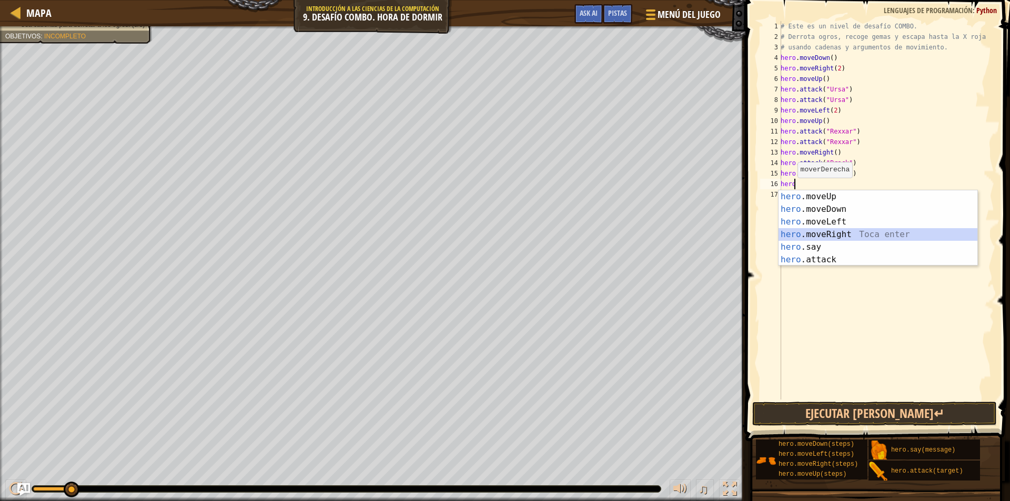
click at [839, 236] on div "hero .moveUp Toca enter hero .moveDown Toca enter hero .moveLeft Toca enter her…" at bounding box center [878, 240] width 199 height 101
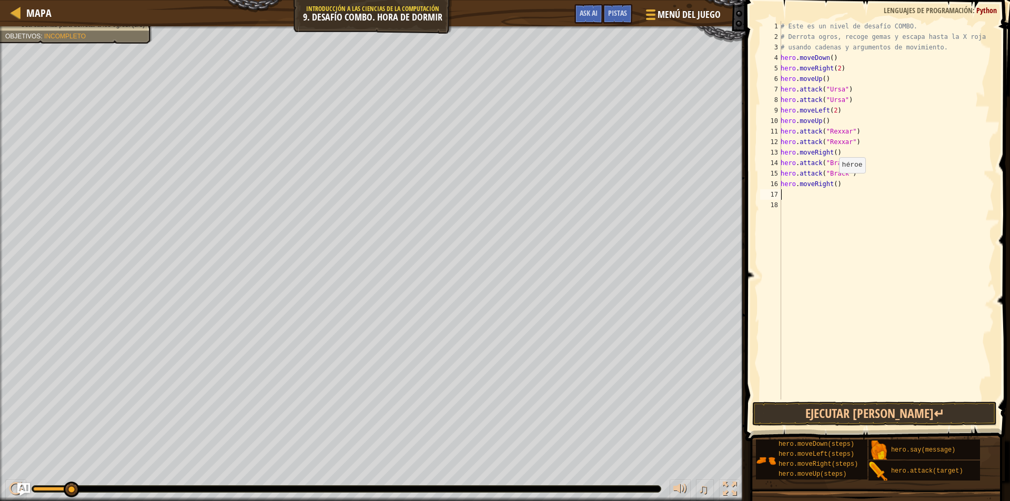
click at [833, 184] on div "# Este es un nivel de desafío COMBO. # Derrota ogros, recoge gemas y escapa has…" at bounding box center [887, 221] width 216 height 400
type textarea "hero.moveRight(2)"
click at [845, 417] on button "Ejecutar [PERSON_NAME]↵" at bounding box center [874, 414] width 245 height 24
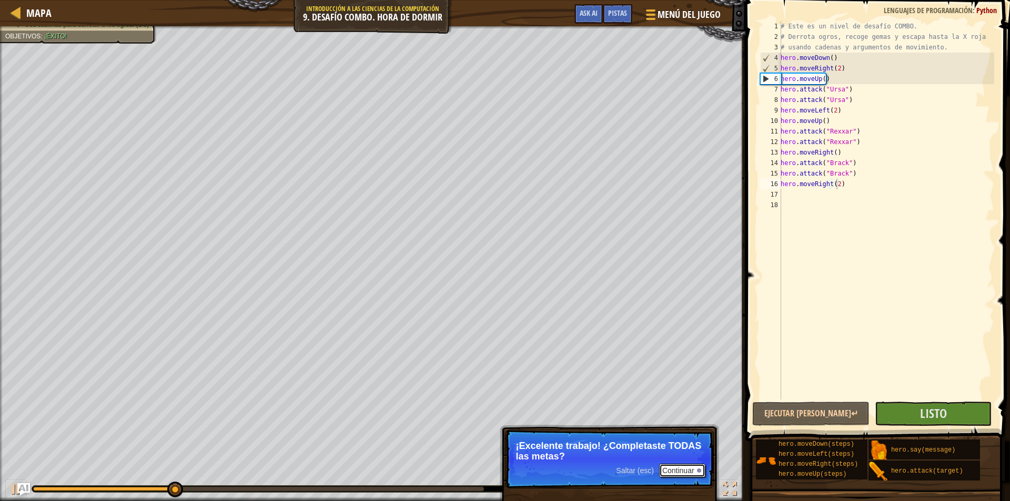
click at [689, 472] on button "Continuar" at bounding box center [682, 471] width 46 height 14
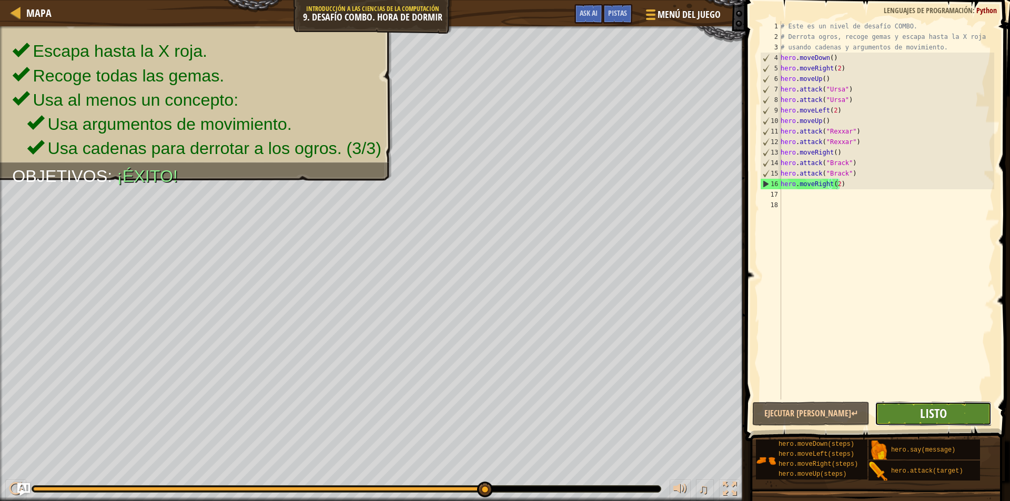
click at [928, 409] on span "Listo" at bounding box center [933, 413] width 27 height 17
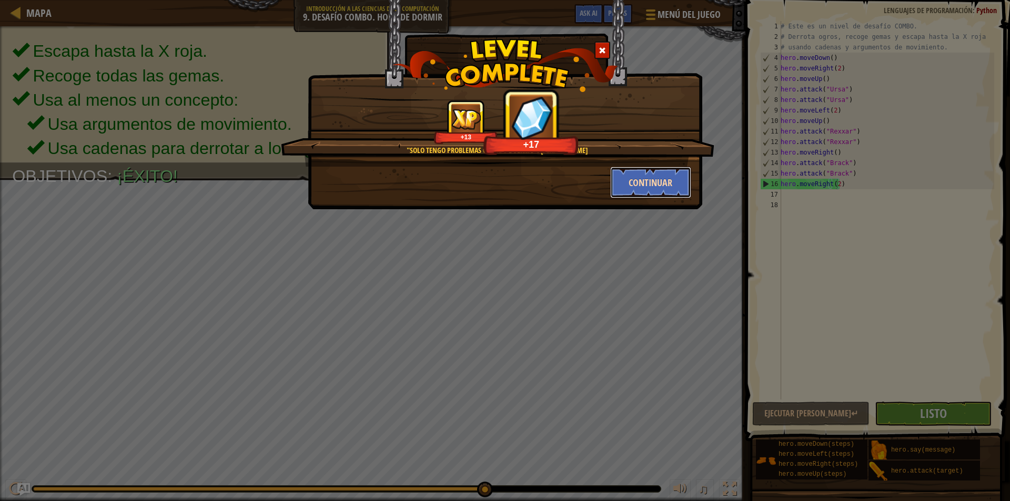
click at [654, 181] on button "Continuar" at bounding box center [651, 183] width 82 height 32
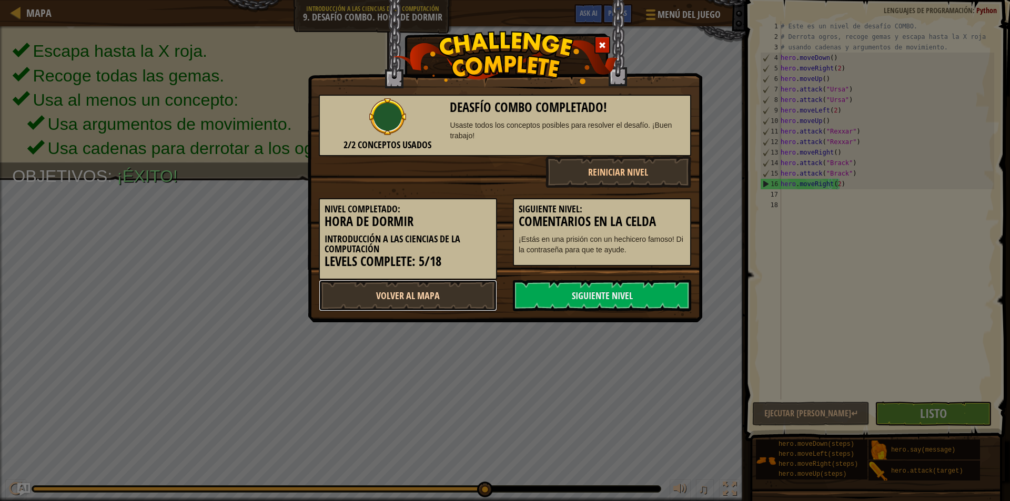
click at [427, 294] on link "Volver al Mapa" at bounding box center [408, 296] width 178 height 32
select select "es-419"
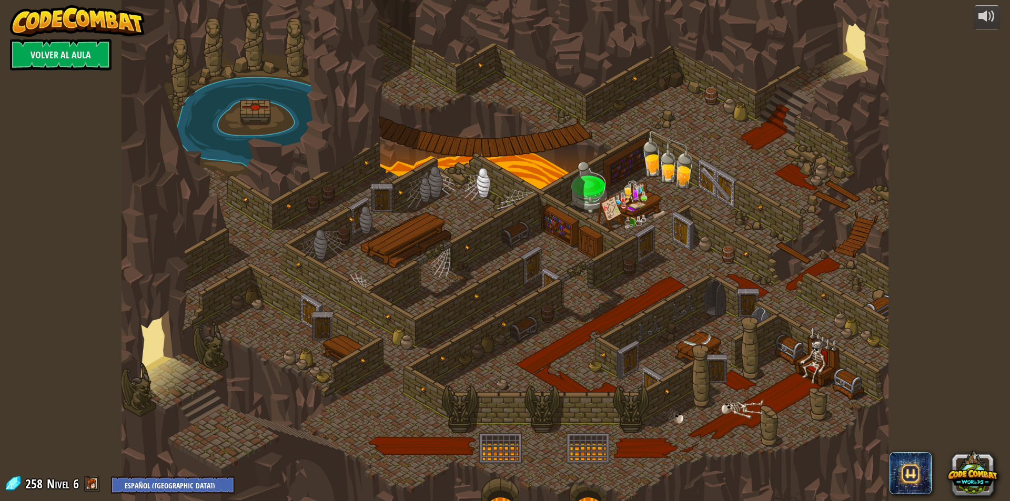
select select "es-419"
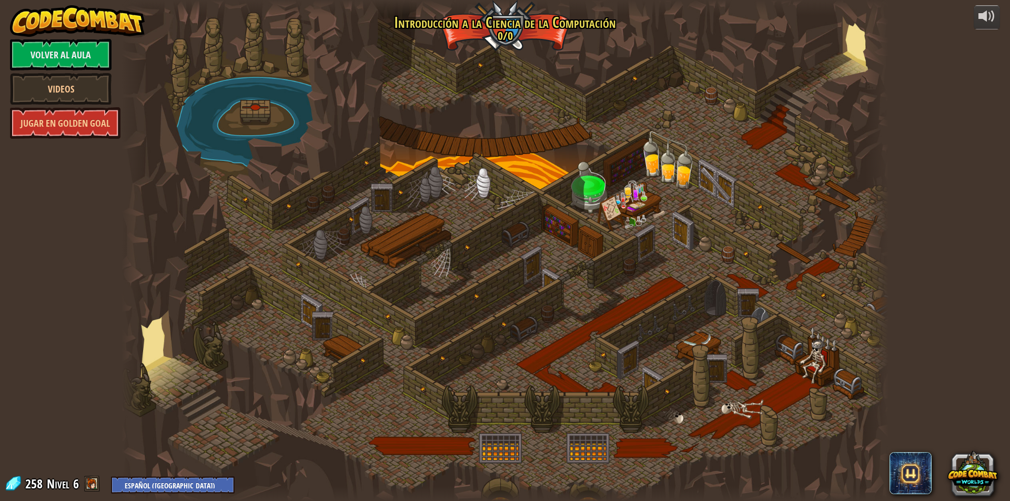
select select "es-419"
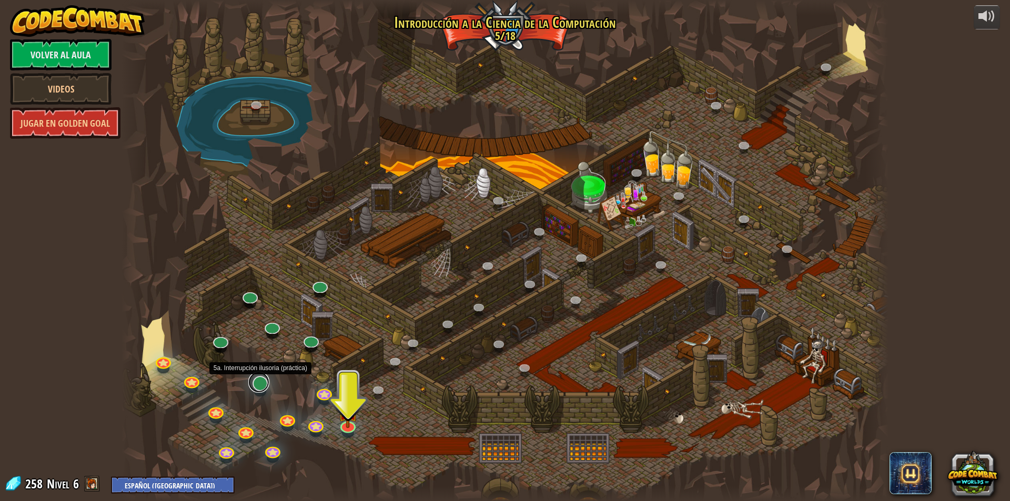
click at [258, 389] on link at bounding box center [258, 382] width 21 height 21
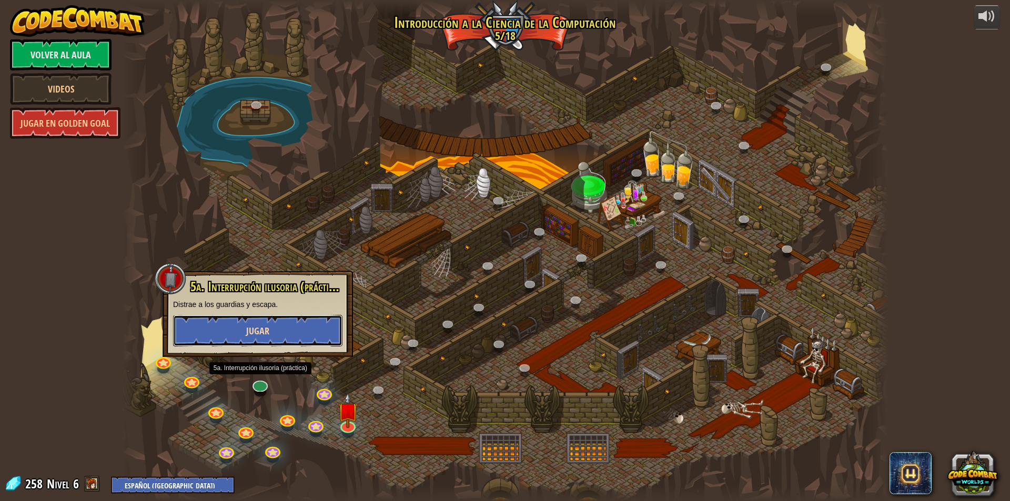
click at [286, 334] on button "Jugar" at bounding box center [257, 331] width 169 height 32
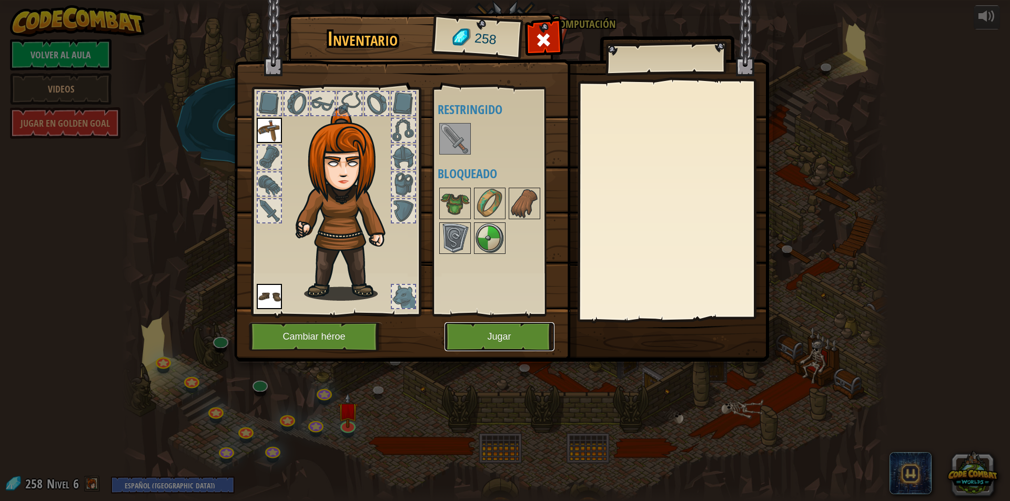
click at [483, 335] on button "Jugar" at bounding box center [500, 336] width 110 height 29
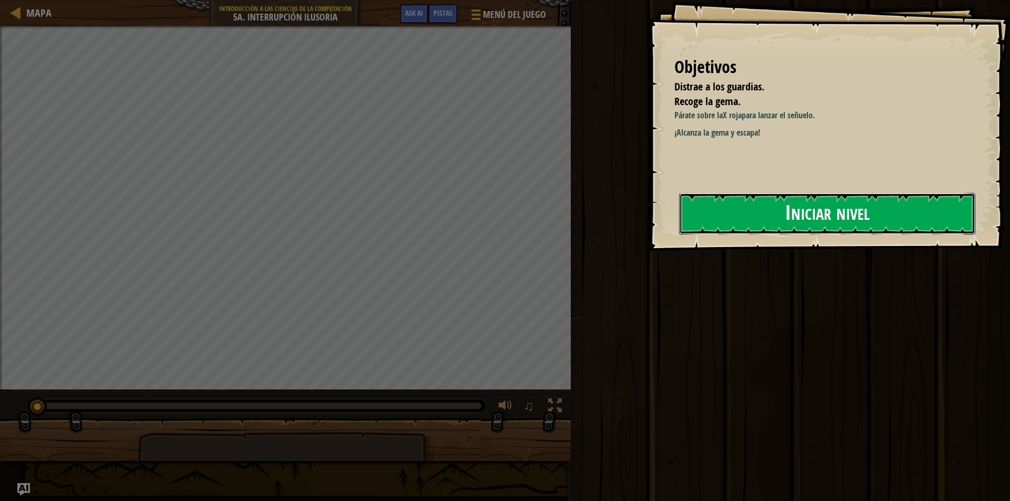
click at [839, 214] on button "Iniciar nivel" at bounding box center [827, 214] width 296 height 42
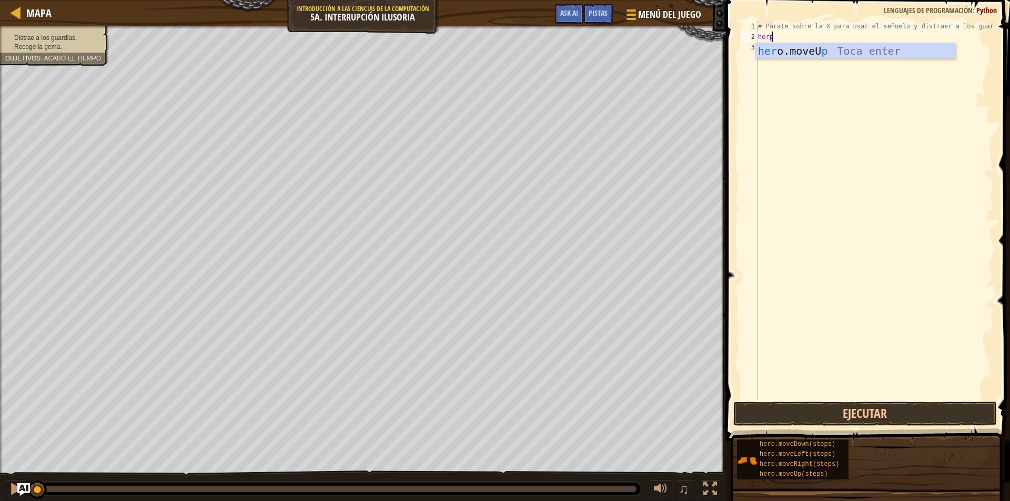
scroll to position [5, 1]
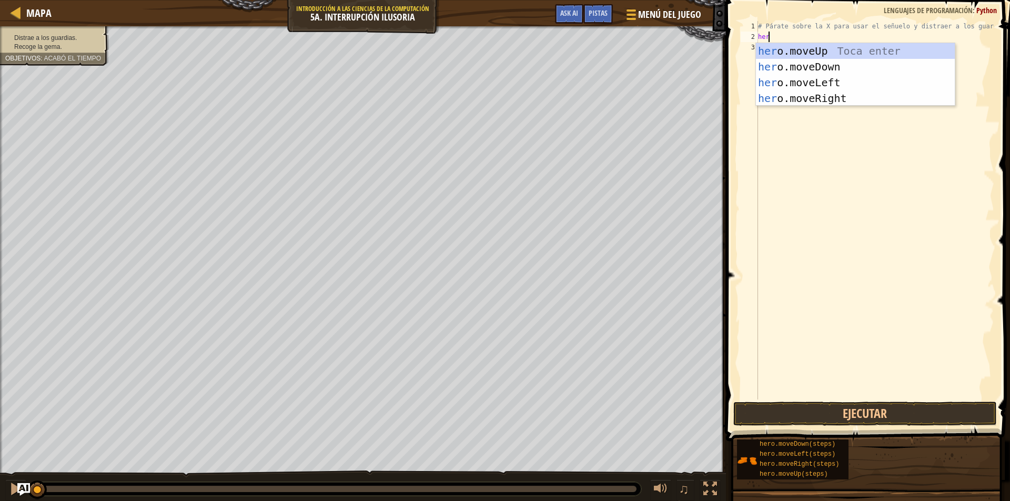
type textarea "hero"
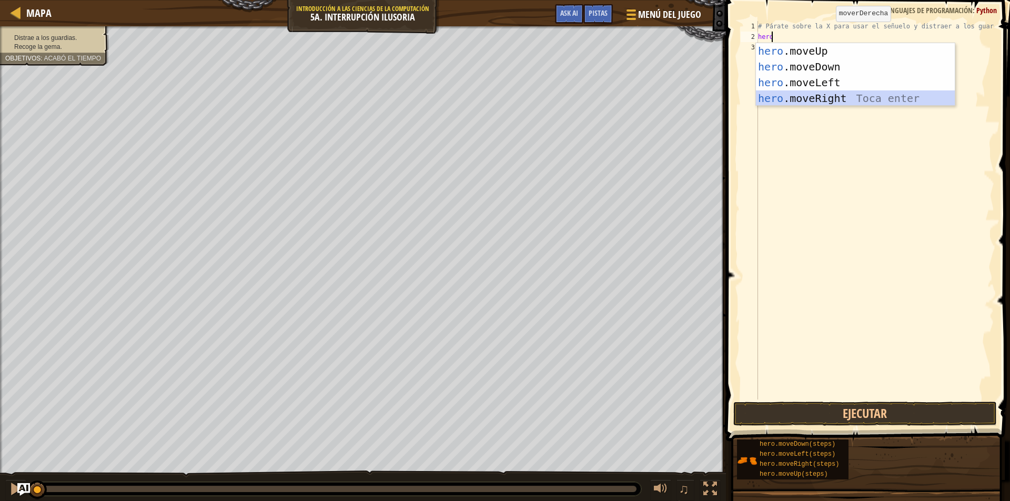
click at [829, 100] on div "hero .moveUp Toca enter hero .moveDown Toca enter hero .moveLeft Toca enter her…" at bounding box center [855, 90] width 199 height 95
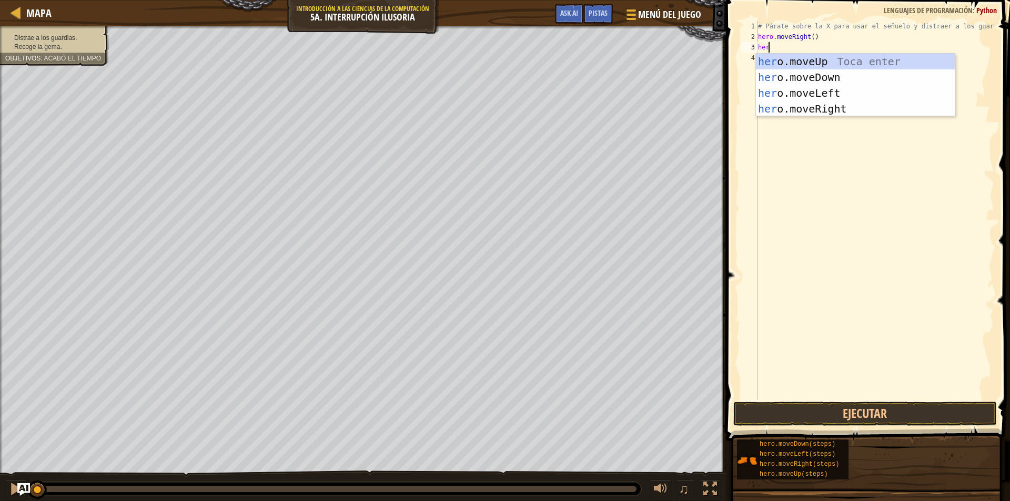
type textarea "hero"
click at [791, 72] on div "hero .moveUp Toca enter hero .moveDown Toca enter hero .moveLeft Toca enter her…" at bounding box center [855, 101] width 199 height 95
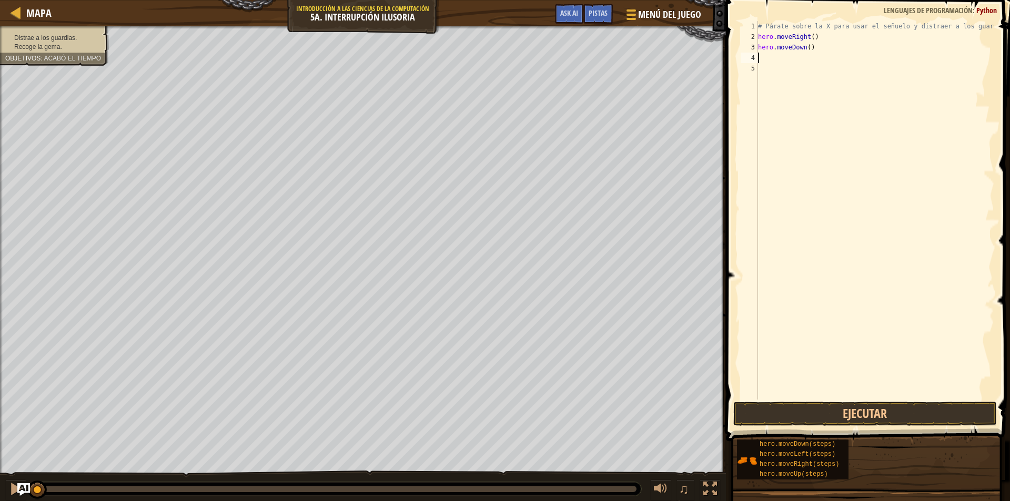
scroll to position [5, 0]
click at [806, 48] on div "# Párate sobre la X para usar el señuelo y distraer a los guardias. hero . move…" at bounding box center [875, 221] width 238 height 400
type textarea "hero.moveDown(2)"
click at [769, 62] on div "# Párate sobre la X para usar el señuelo y distraer a los guardias. hero . move…" at bounding box center [875, 221] width 238 height 400
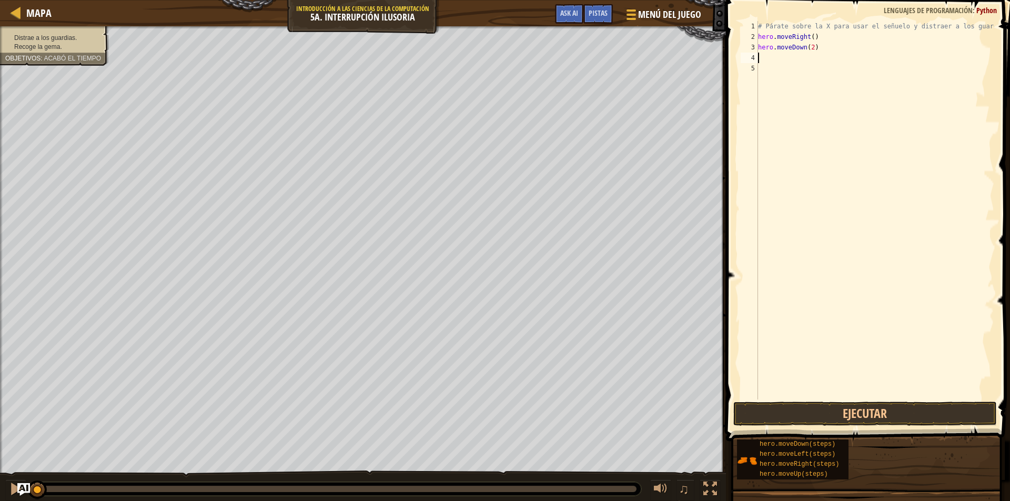
scroll to position [5, 0]
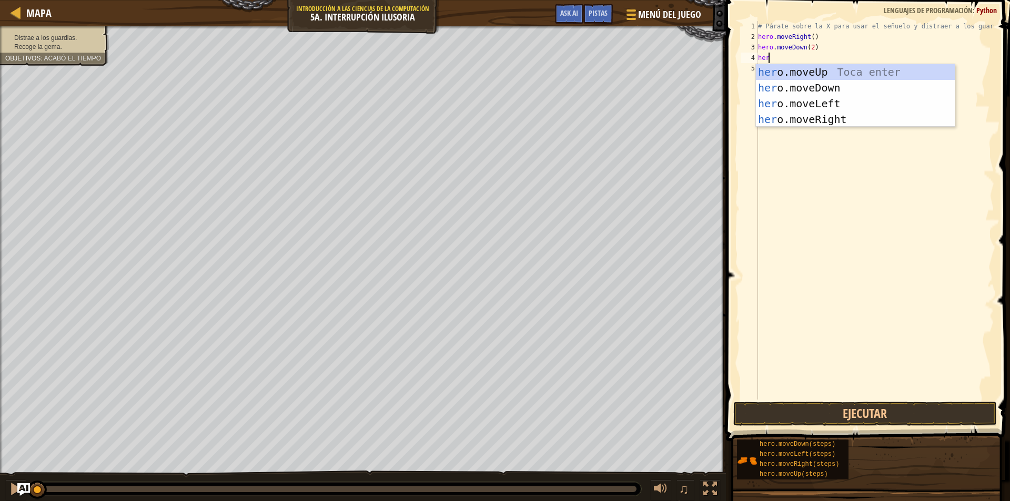
type textarea "hero"
click at [831, 70] on div "hero .moveUp Toca enter hero .moveDown Toca enter hero .moveLeft Toca enter her…" at bounding box center [855, 111] width 199 height 95
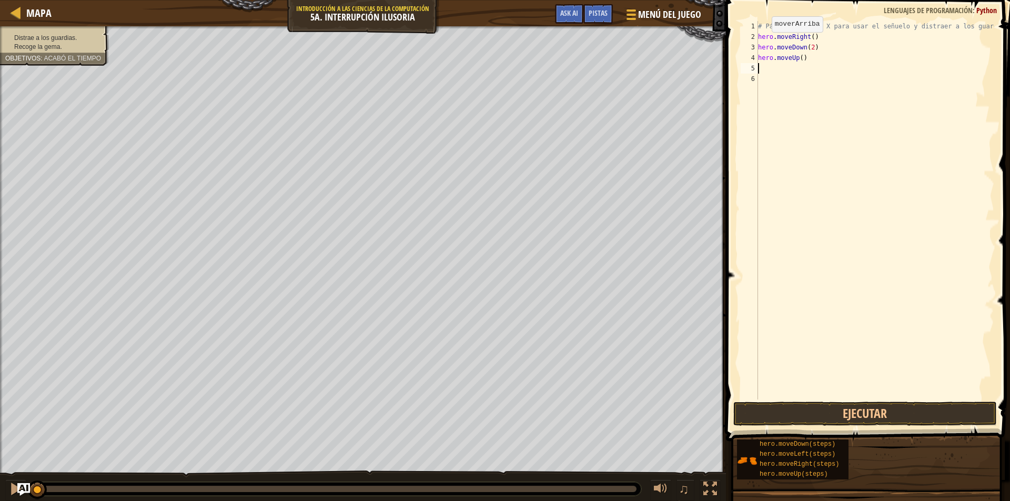
scroll to position [5, 0]
click at [800, 61] on div "# Párate sobre la X para usar el señuelo y distraer a los guardias. hero . move…" at bounding box center [875, 221] width 238 height 400
type textarea "hero.moveUp(2)"
click at [768, 64] on div "# Párate sobre la X para usar el señuelo y distraer a los guardias. hero . move…" at bounding box center [875, 221] width 238 height 400
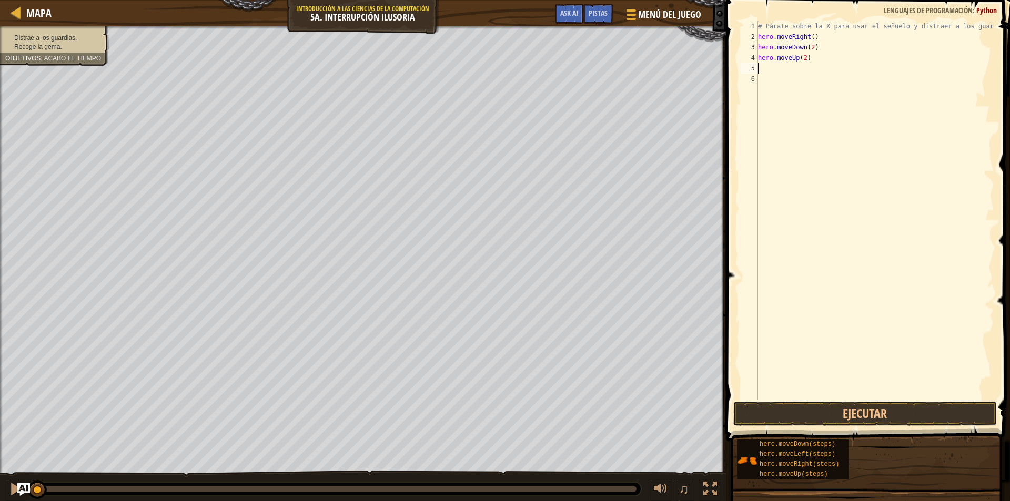
scroll to position [5, 0]
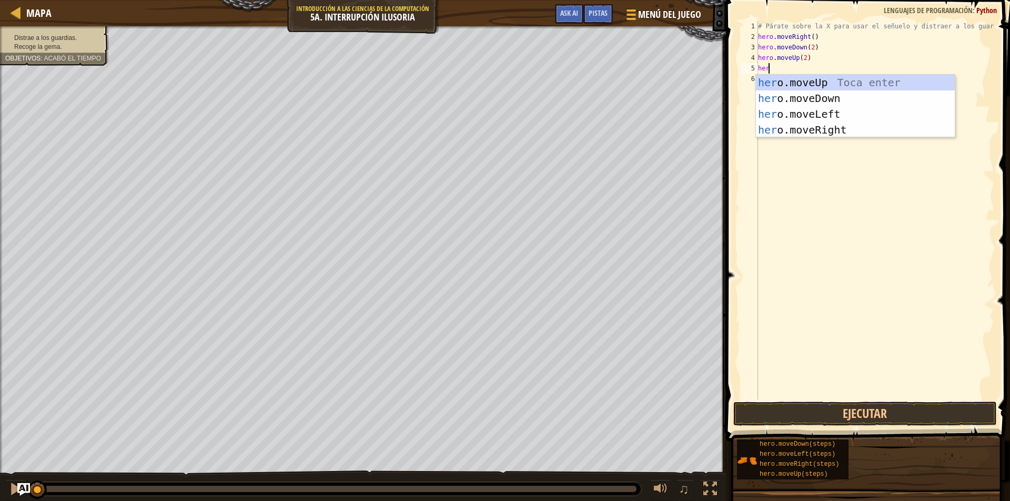
type textarea "hero"
click at [831, 135] on div "hero .moveUp Toca enter hero .moveDown Toca enter hero .moveLeft Toca enter her…" at bounding box center [855, 122] width 199 height 95
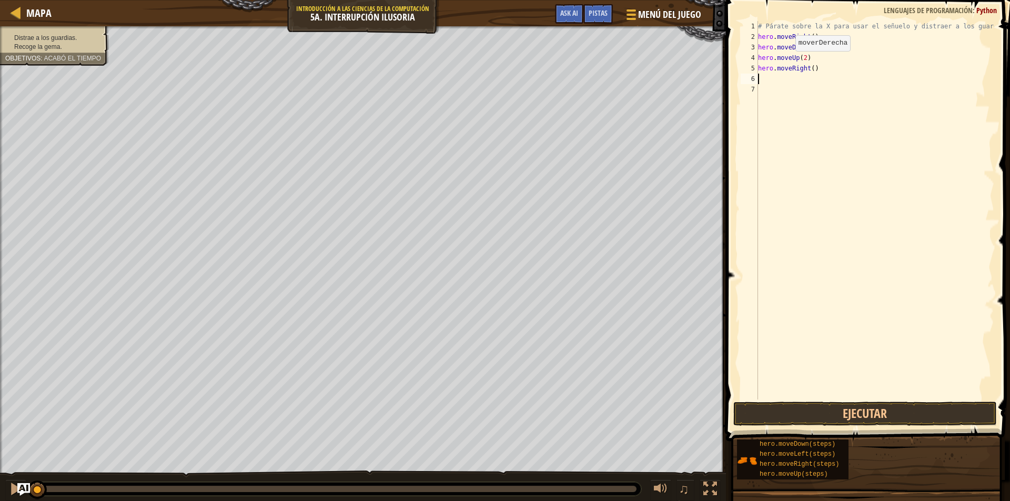
scroll to position [5, 0]
click at [809, 70] on div "# Párate sobre la X para usar el señuelo y distraer a los guardias. hero . move…" at bounding box center [875, 221] width 238 height 400
type textarea "hero.moveRight(3)"
click at [843, 421] on button "Ejecutar" at bounding box center [865, 414] width 264 height 24
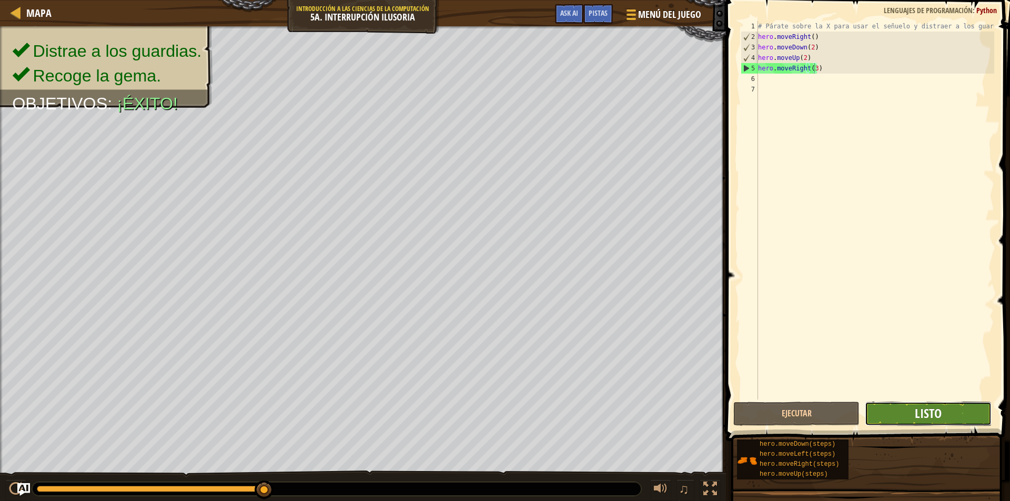
click at [936, 413] on span "Listo" at bounding box center [928, 413] width 27 height 17
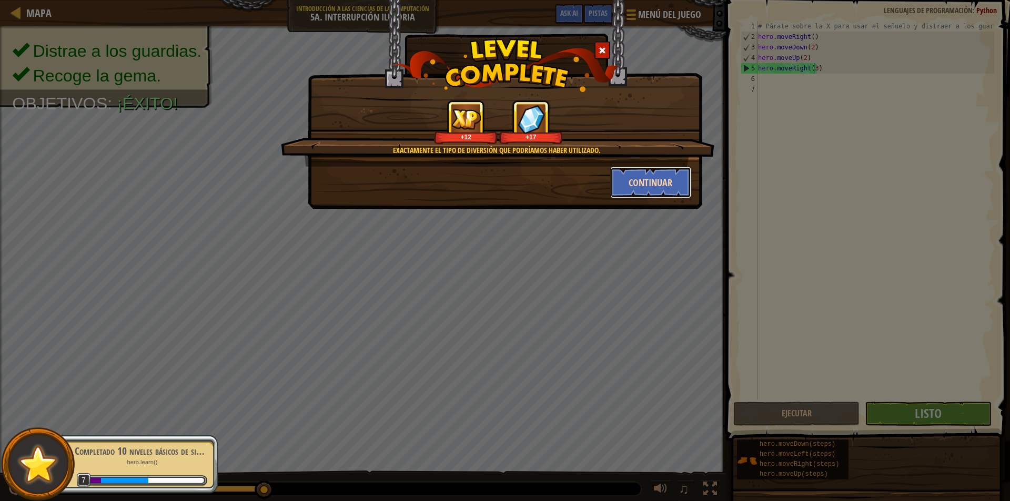
click at [642, 180] on button "Continuar" at bounding box center [651, 183] width 82 height 32
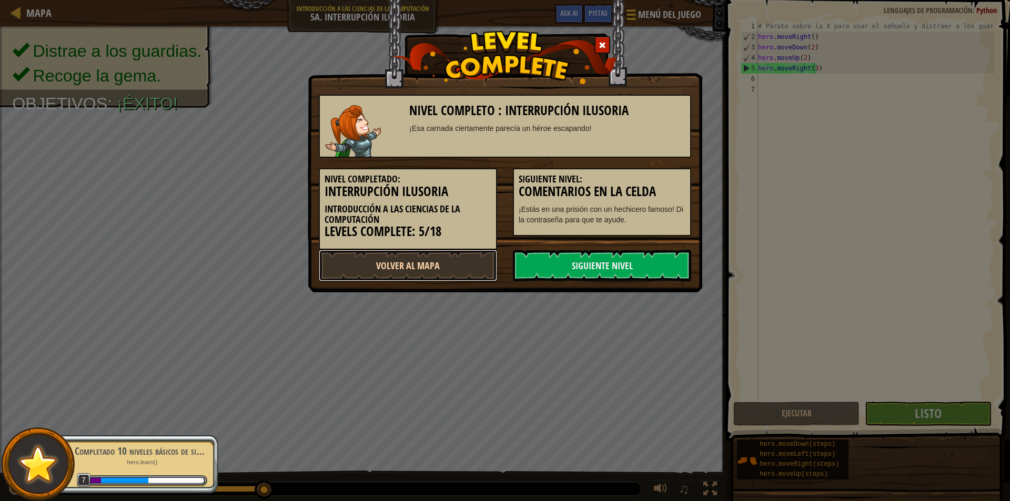
click at [411, 267] on link "Volver al Mapa" at bounding box center [408, 266] width 178 height 32
select select "es-419"
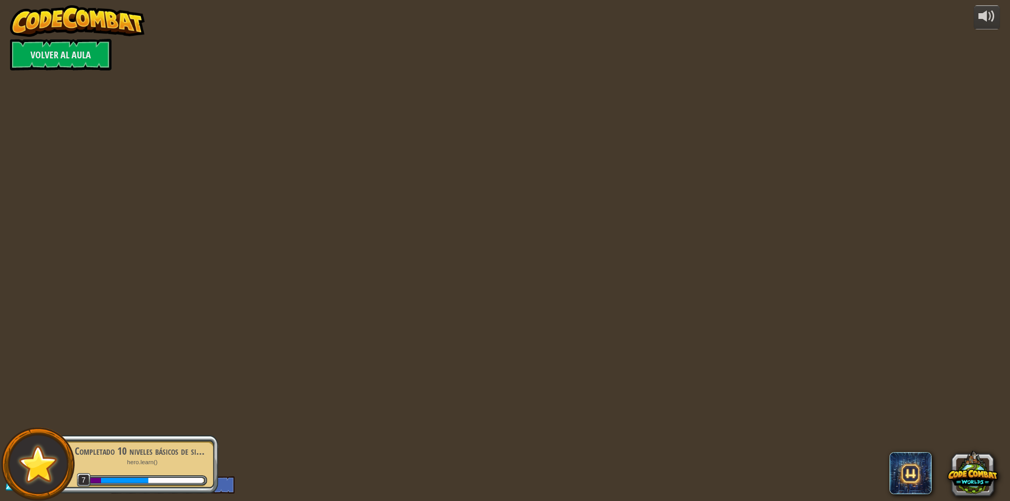
select select "es-419"
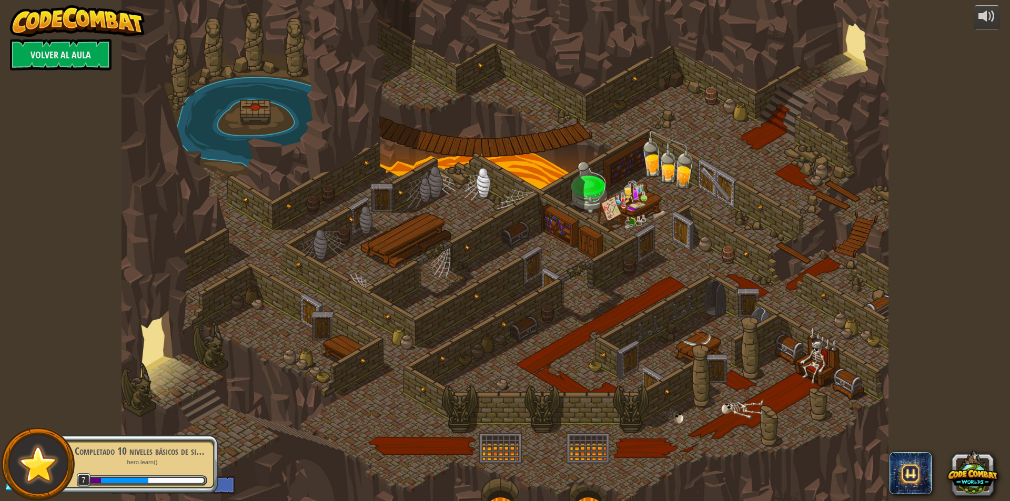
select select "es-419"
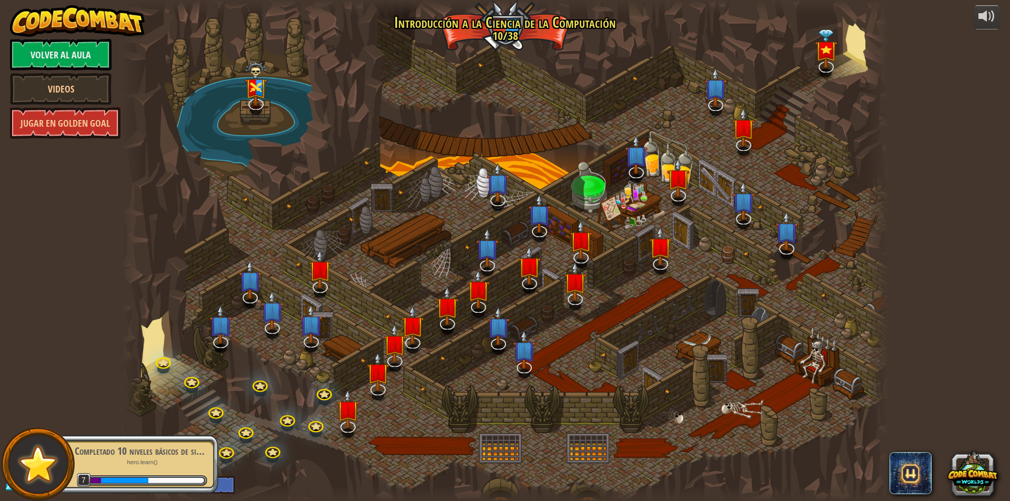
select select "es-419"
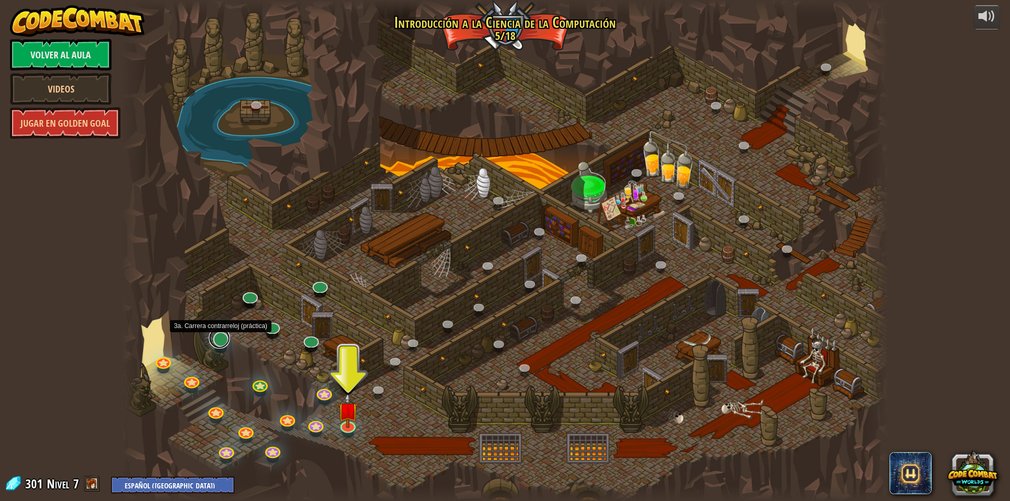
click at [223, 345] on link at bounding box center [219, 338] width 21 height 21
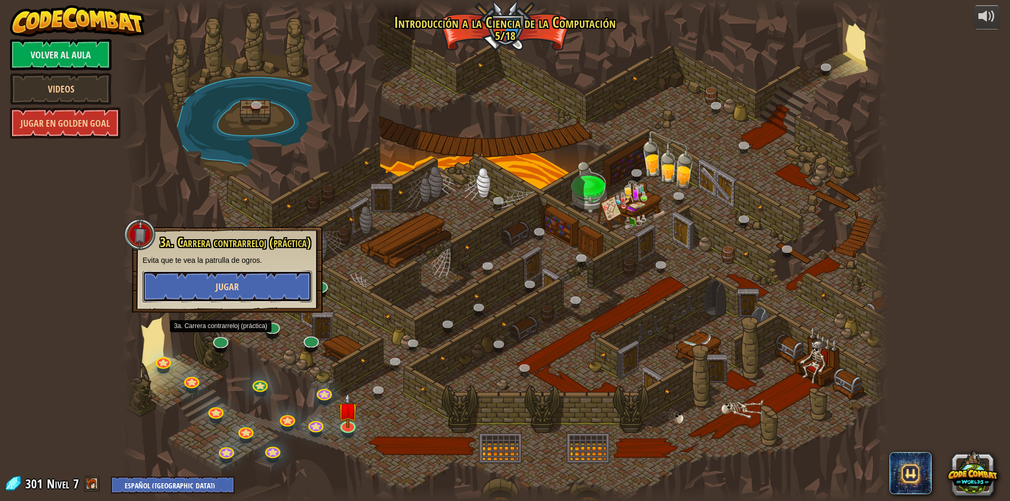
click at [255, 287] on button "Jugar" at bounding box center [227, 287] width 169 height 32
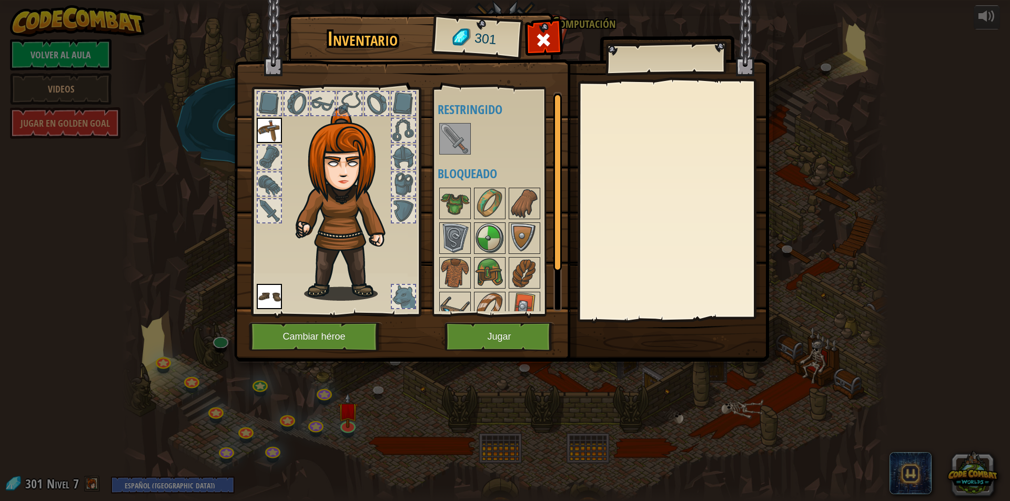
click at [445, 143] on img at bounding box center [454, 138] width 29 height 29
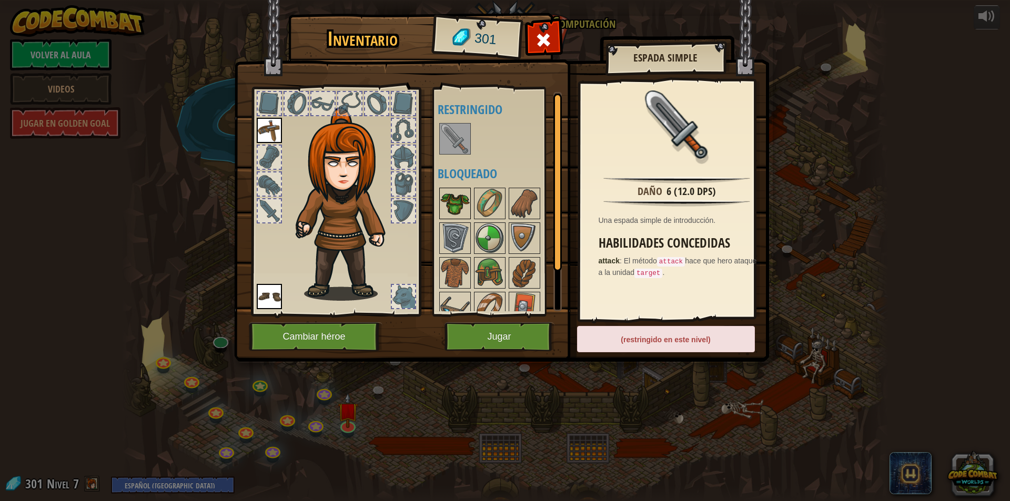
click at [464, 203] on img at bounding box center [454, 203] width 29 height 29
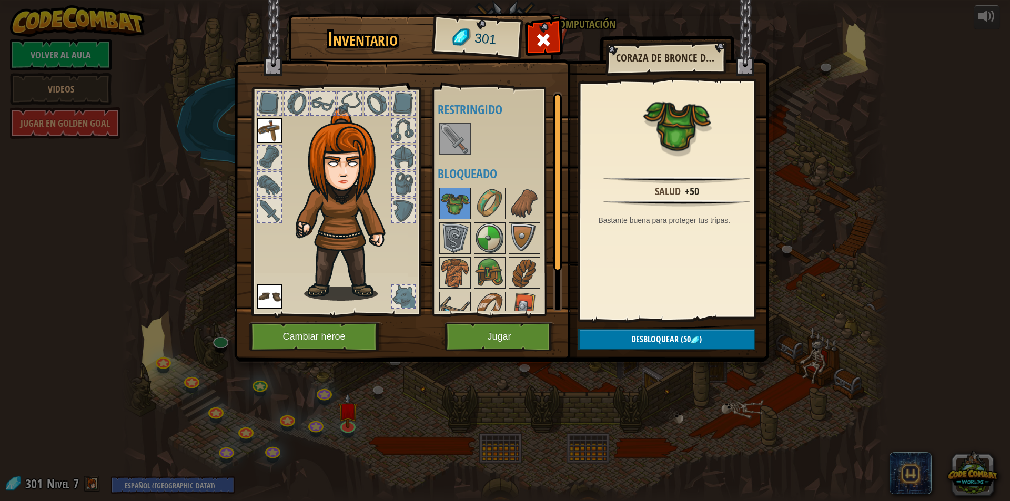
click at [679, 194] on div "Salud +50" at bounding box center [676, 190] width 183 height 13
click at [667, 342] on span "Desbloquear" at bounding box center [654, 340] width 47 height 12
click at [667, 342] on button "Confirmar" at bounding box center [666, 340] width 177 height 22
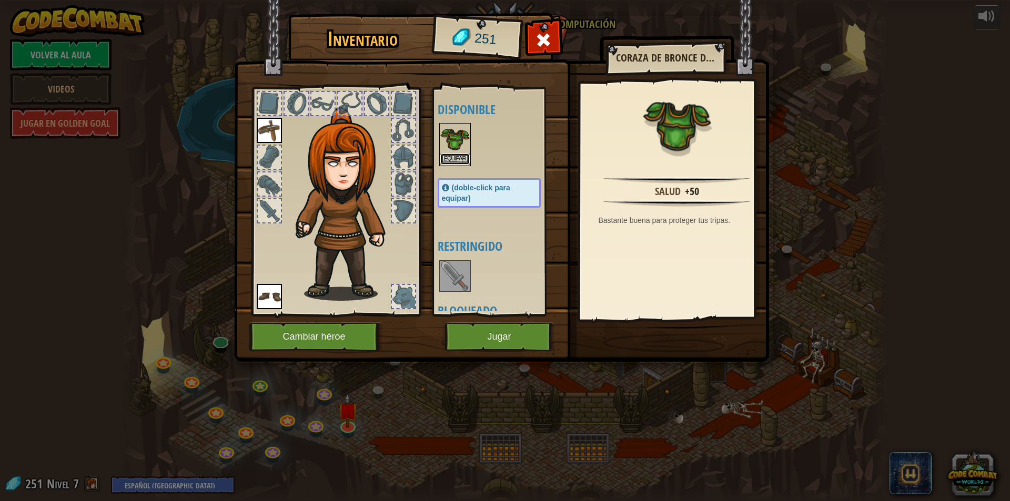
click at [449, 158] on button "Equipar" at bounding box center [454, 159] width 29 height 11
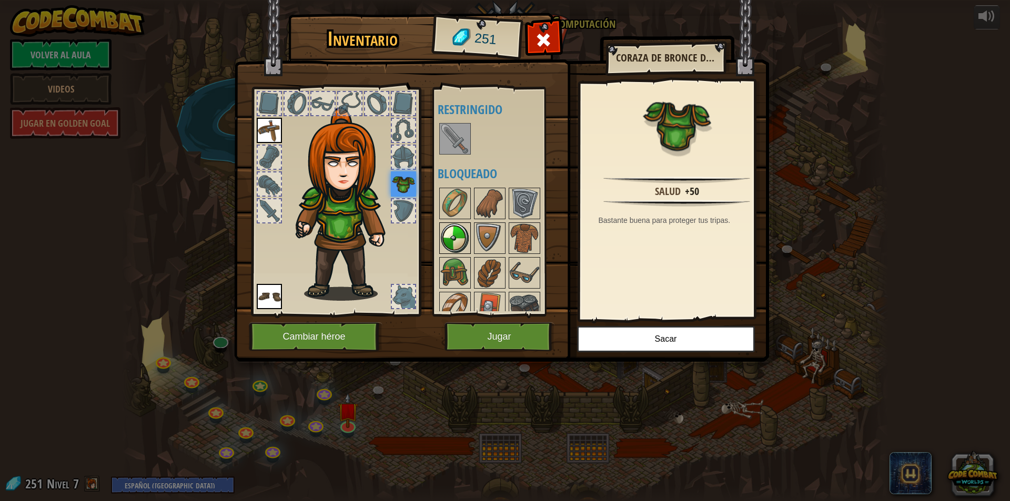
click at [459, 239] on img at bounding box center [454, 238] width 29 height 29
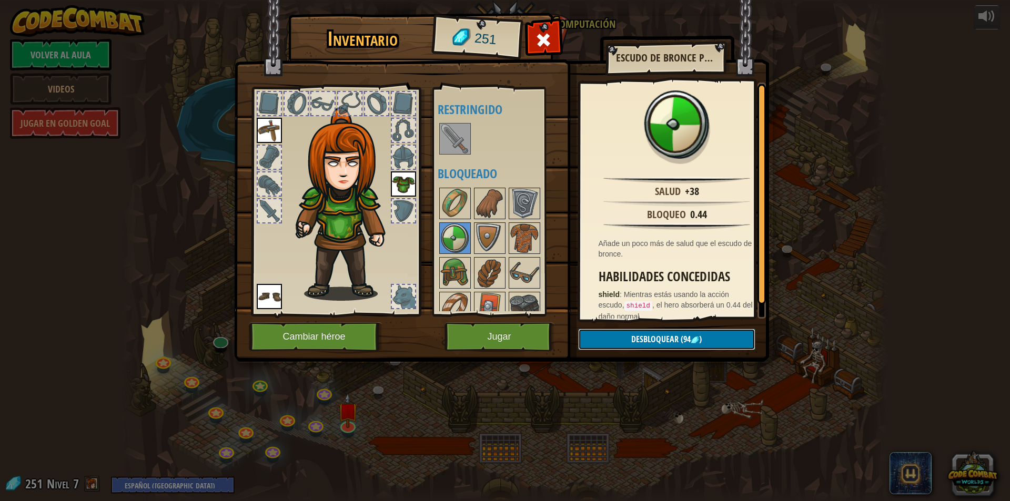
click at [649, 342] on span "Desbloquear" at bounding box center [654, 340] width 47 height 12
click at [649, 340] on button "Confirmar" at bounding box center [666, 340] width 177 height 22
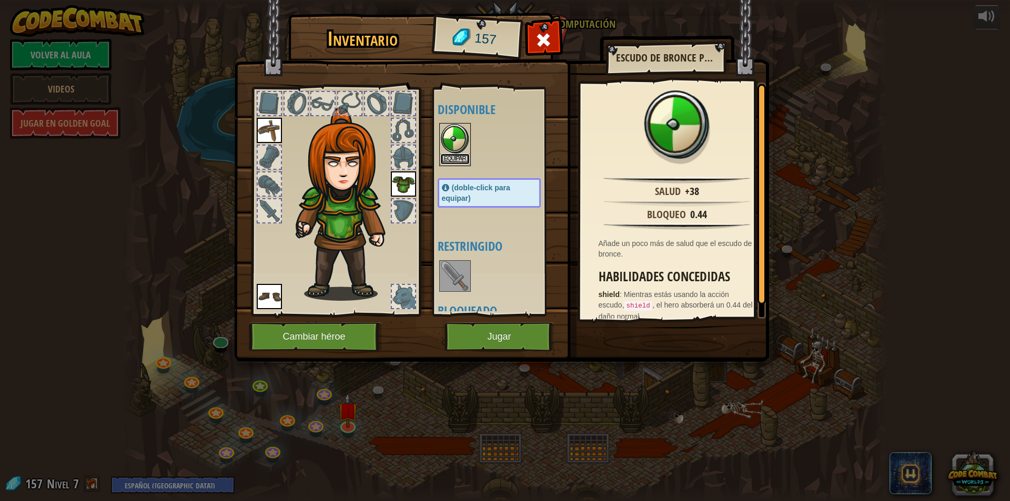
click at [458, 158] on button "Equipar" at bounding box center [454, 159] width 29 height 11
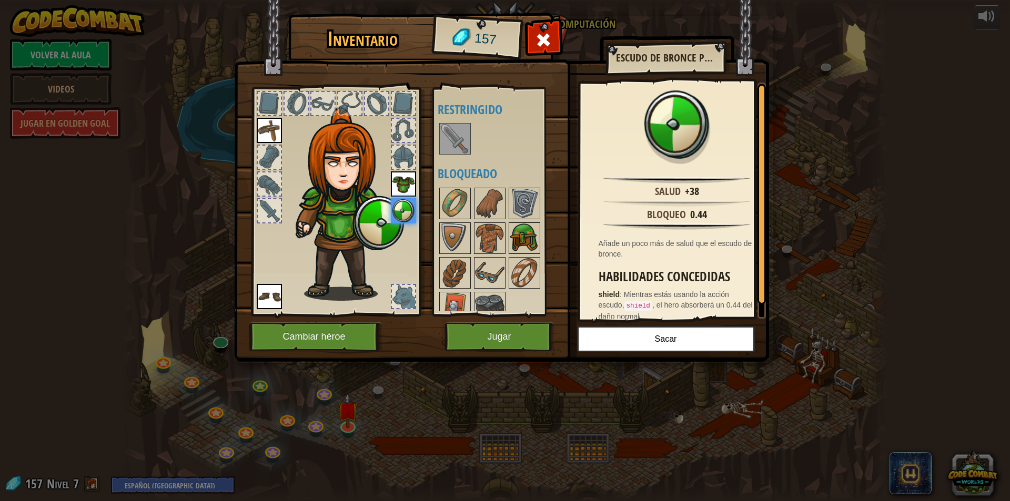
click at [532, 235] on img at bounding box center [524, 238] width 29 height 29
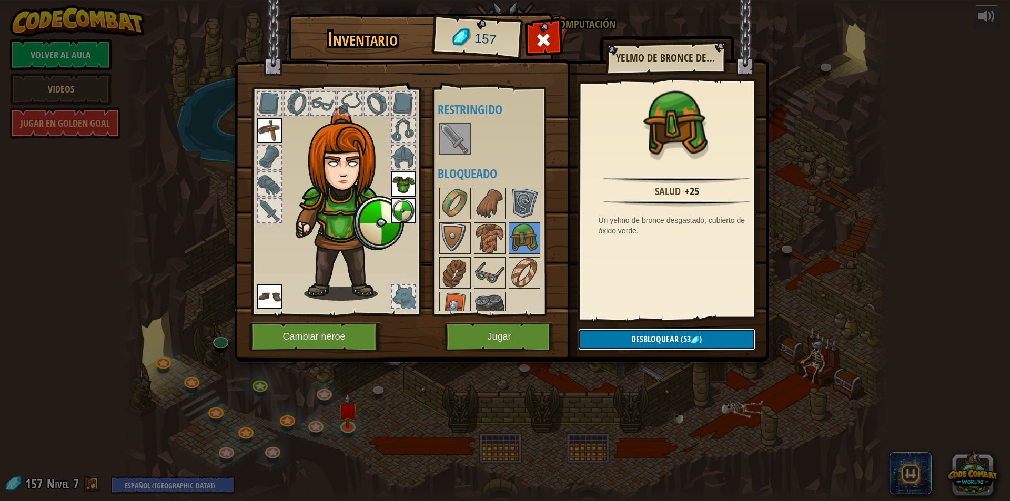
click at [652, 343] on span "Desbloquear" at bounding box center [654, 340] width 47 height 12
click at [652, 343] on button "Confirmar" at bounding box center [666, 340] width 177 height 22
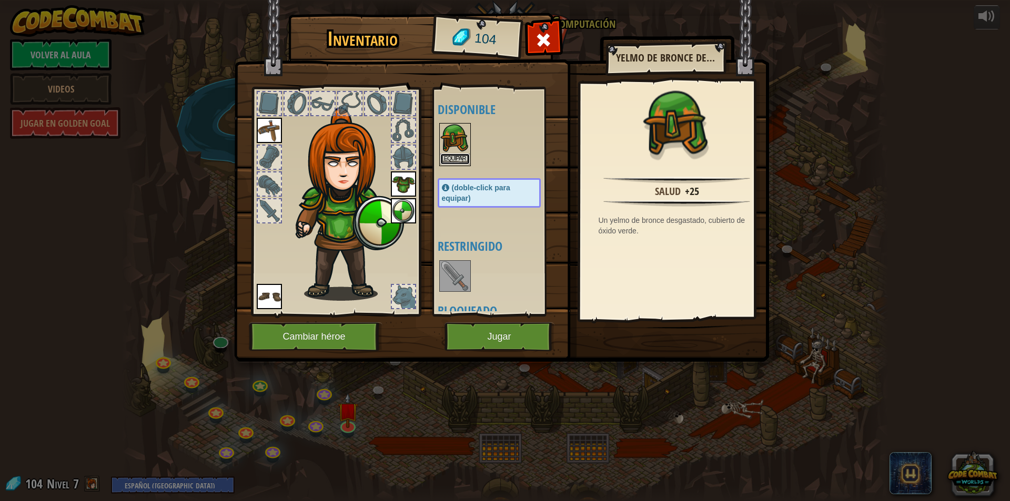
click at [461, 159] on button "Equipar" at bounding box center [454, 159] width 29 height 11
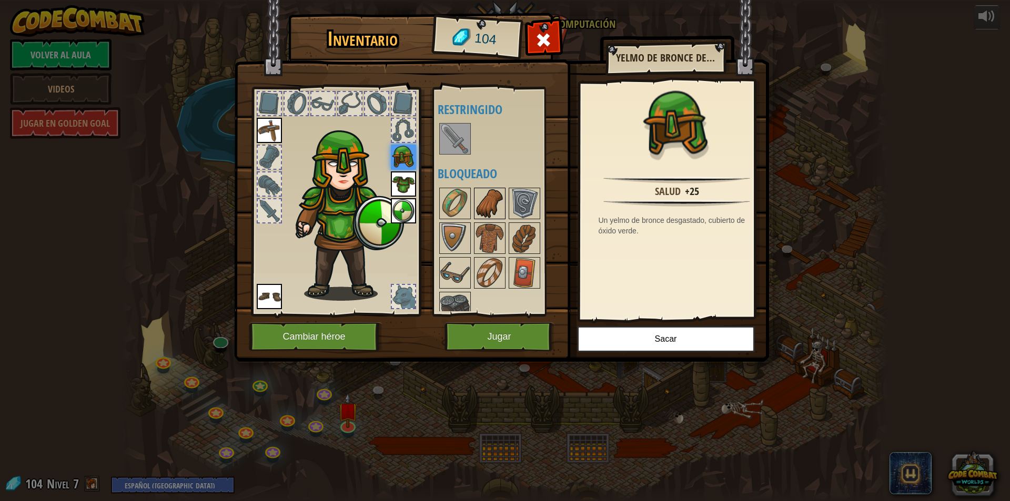
click at [495, 211] on img at bounding box center [489, 203] width 29 height 29
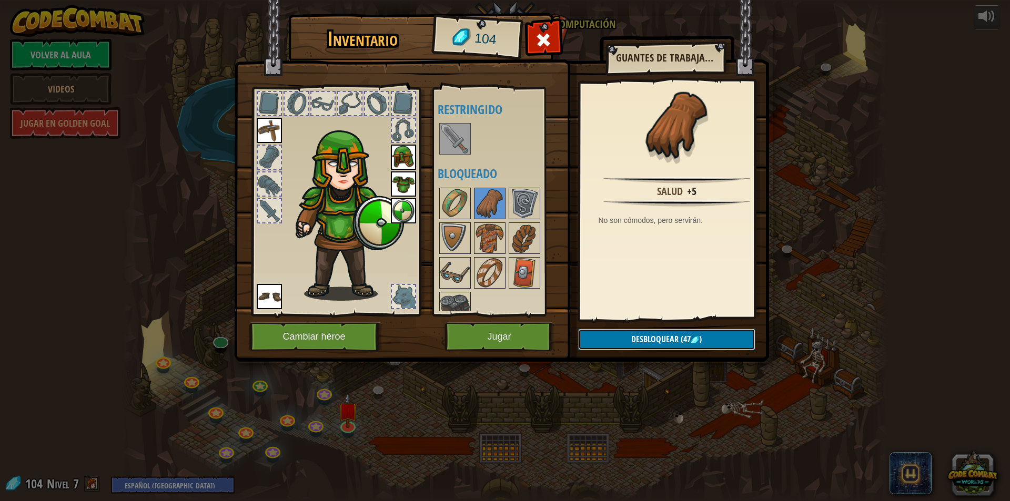
click at [670, 339] on span "Desbloquear" at bounding box center [654, 340] width 47 height 12
click at [670, 339] on button "Confirmar" at bounding box center [666, 340] width 177 height 22
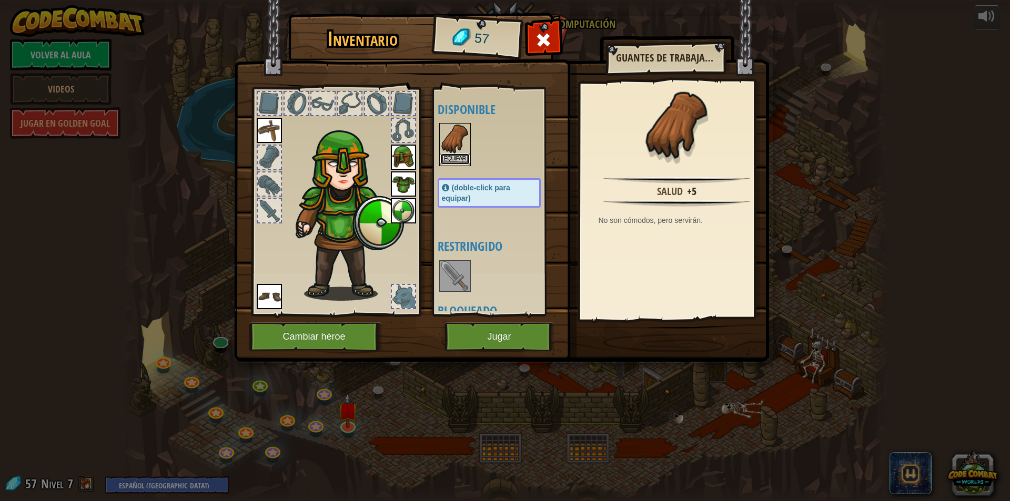
click at [457, 160] on button "Equipar" at bounding box center [454, 159] width 29 height 11
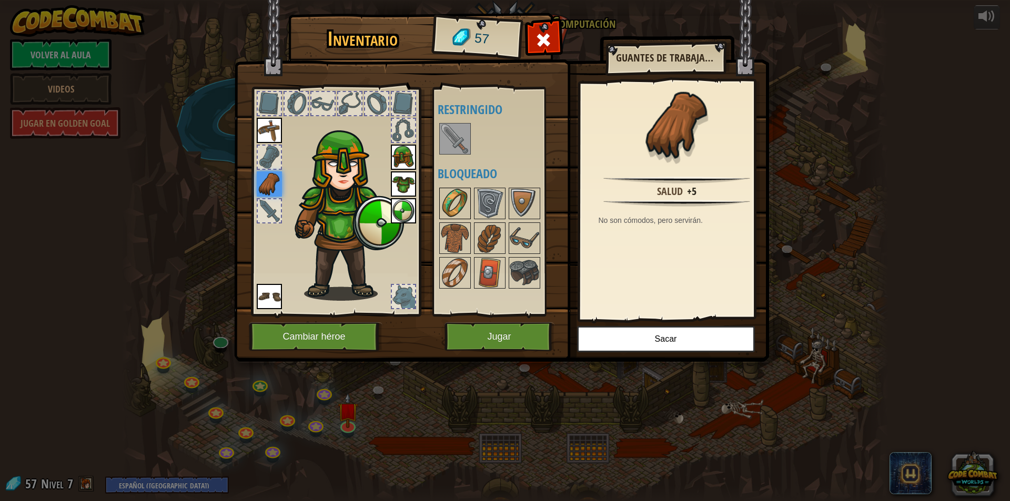
click at [451, 197] on img at bounding box center [454, 203] width 29 height 29
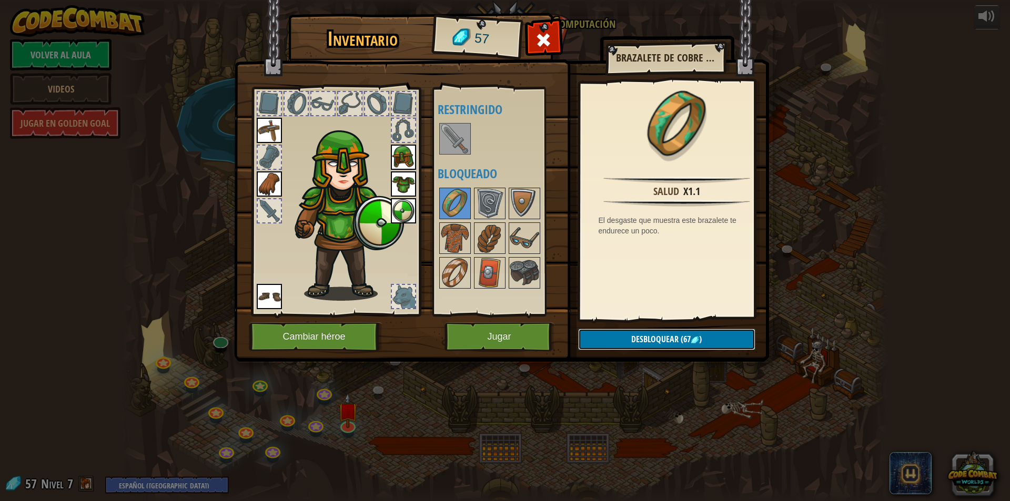
click at [697, 341] on img at bounding box center [695, 340] width 8 height 8
click at [520, 269] on img at bounding box center [524, 272] width 29 height 29
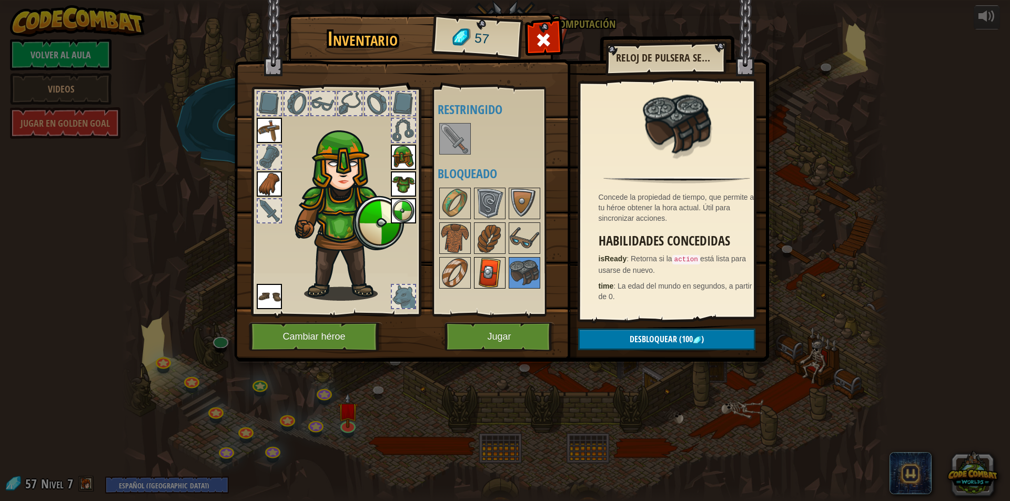
click at [492, 271] on img at bounding box center [489, 272] width 29 height 29
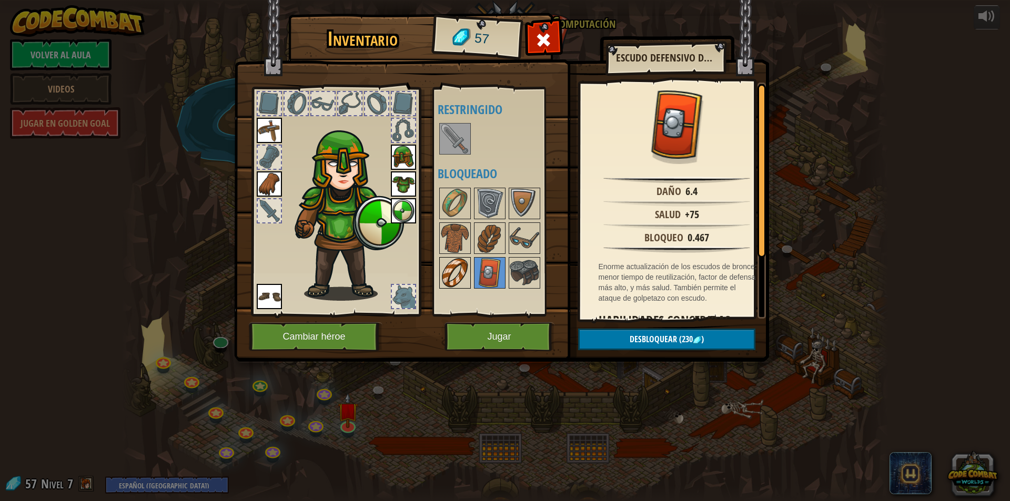
click at [462, 272] on img at bounding box center [454, 272] width 29 height 29
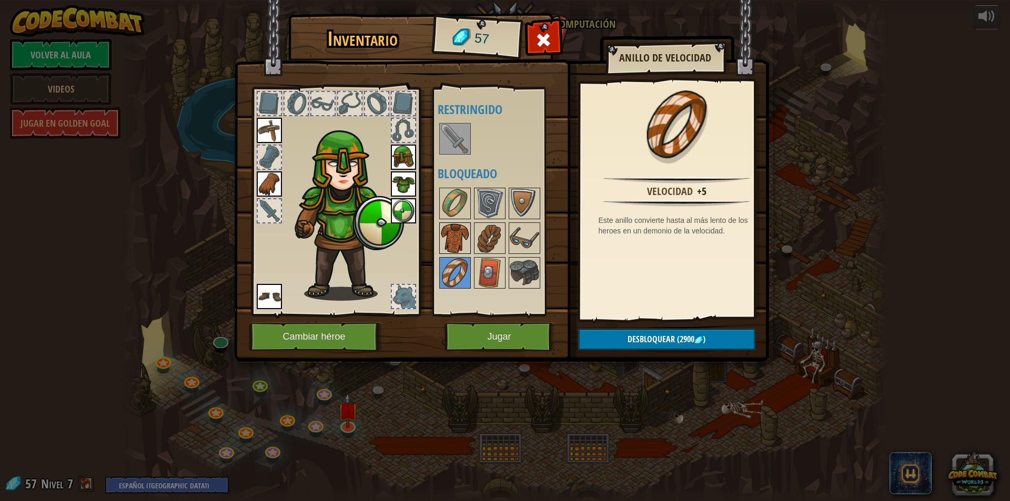
click at [453, 229] on img at bounding box center [454, 238] width 29 height 29
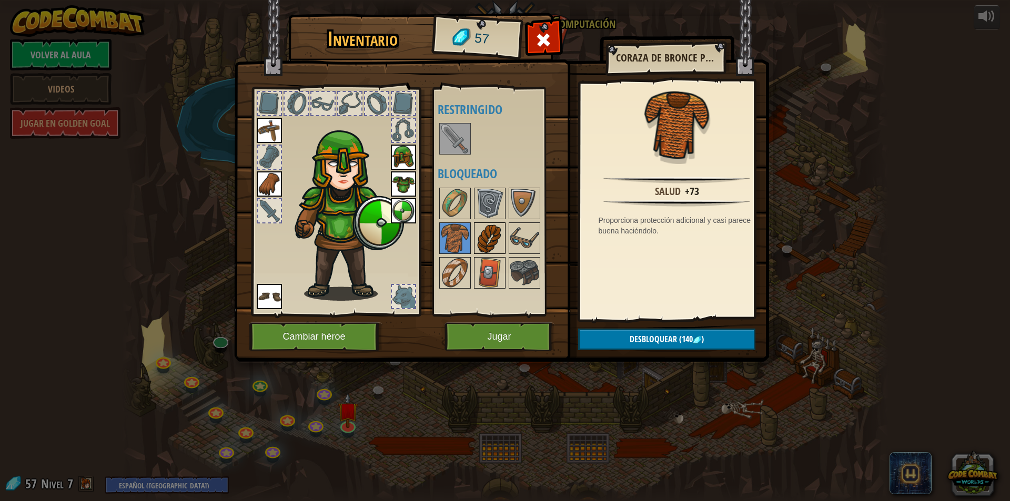
click at [484, 228] on img at bounding box center [489, 238] width 29 height 29
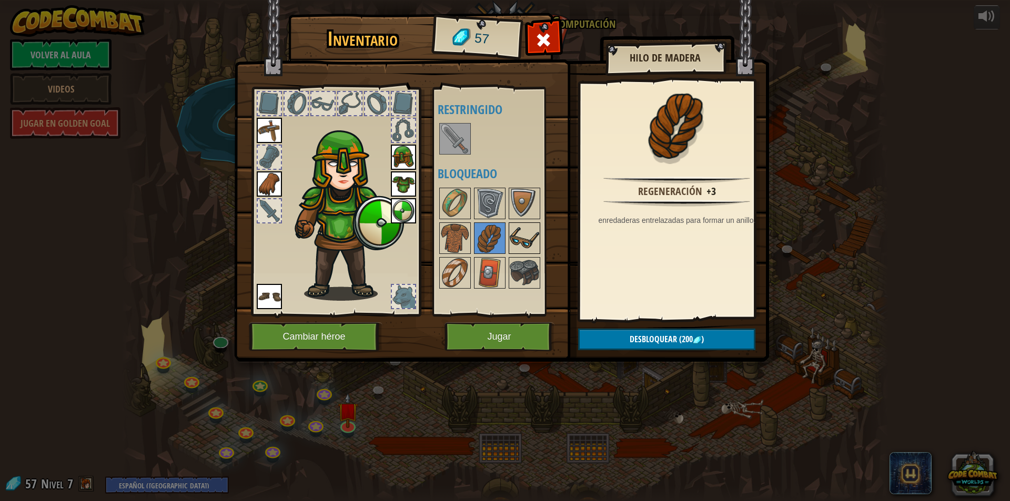
click at [513, 234] on img at bounding box center [524, 238] width 29 height 29
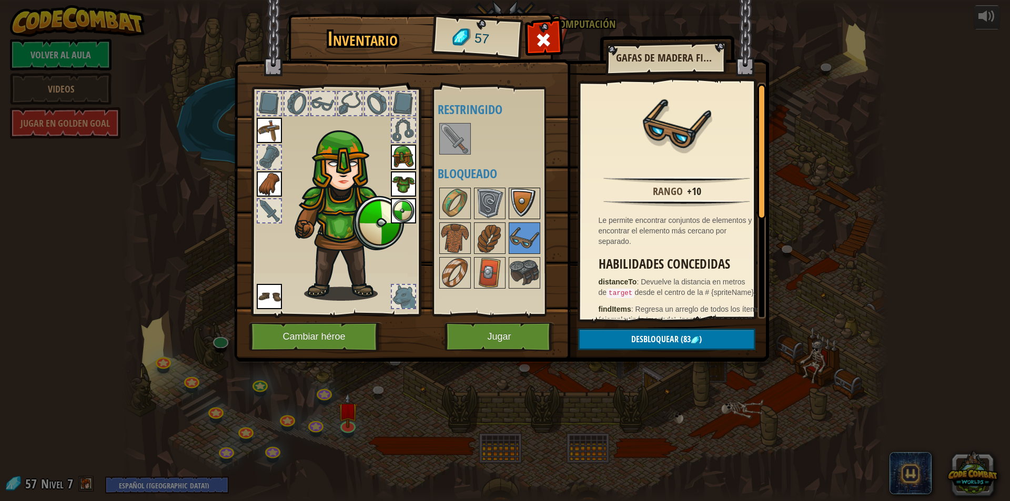
click at [520, 203] on img at bounding box center [524, 203] width 29 height 29
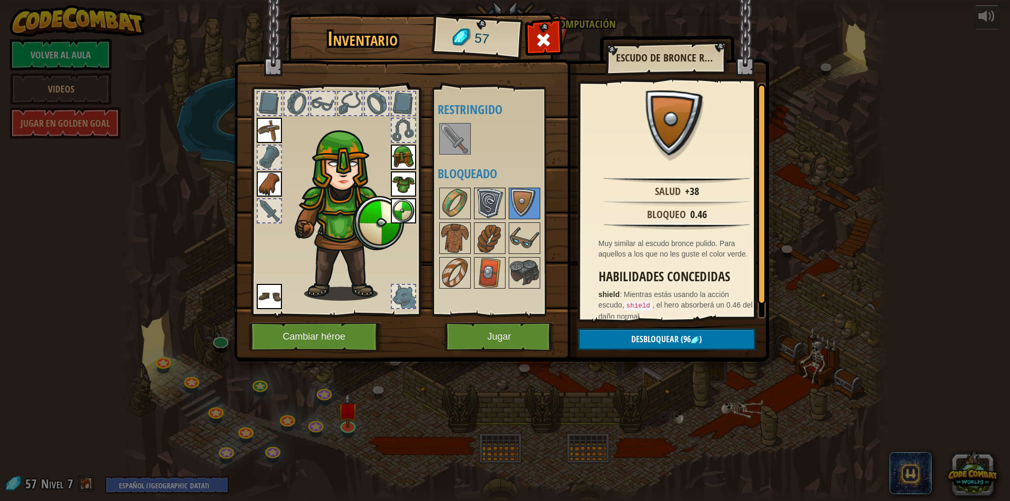
click at [499, 202] on img at bounding box center [489, 203] width 29 height 29
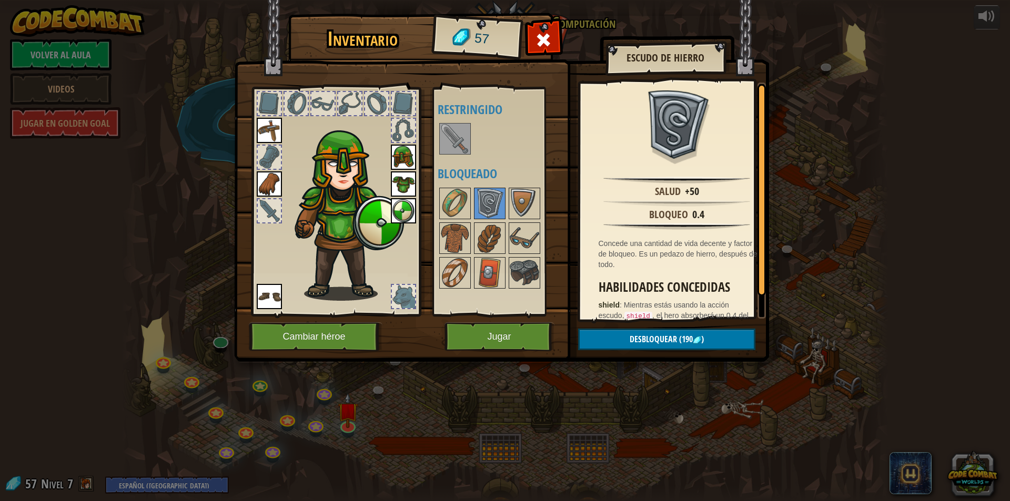
click at [267, 122] on img at bounding box center [269, 130] width 25 height 25
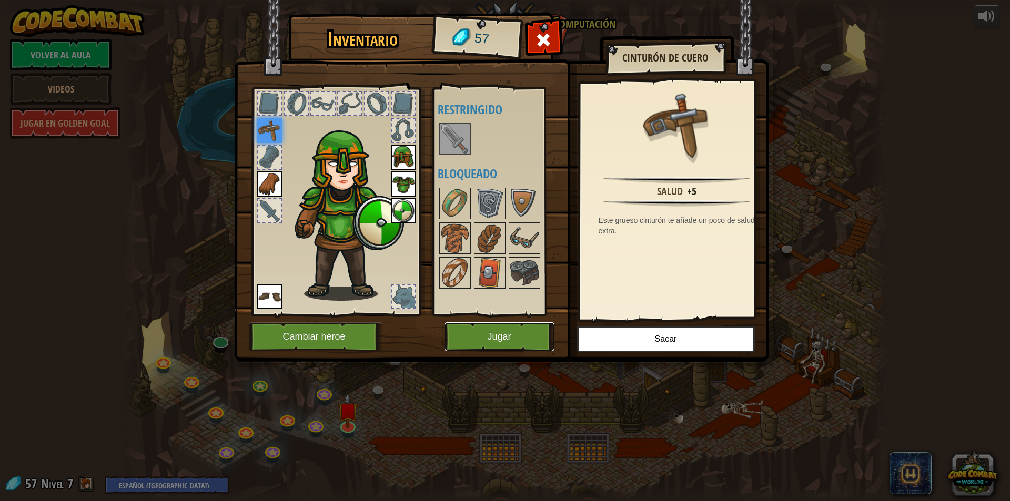
click at [535, 338] on button "Jugar" at bounding box center [500, 336] width 110 height 29
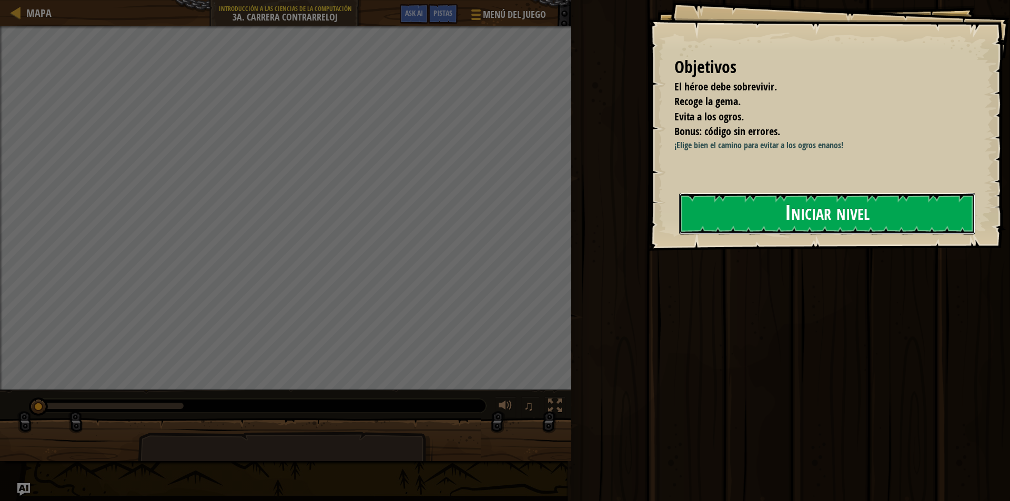
click at [771, 220] on button "Iniciar nivel" at bounding box center [827, 214] width 296 height 42
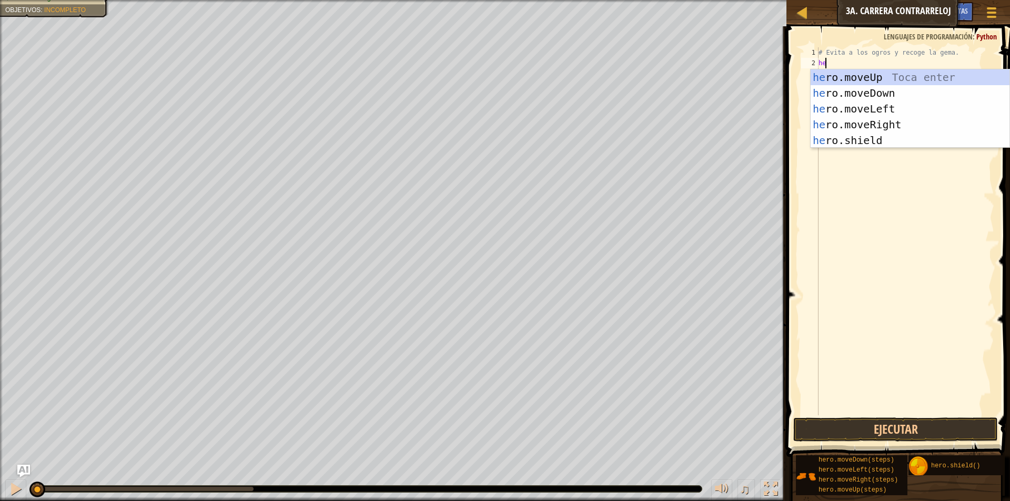
scroll to position [5, 1]
type textarea "hero"
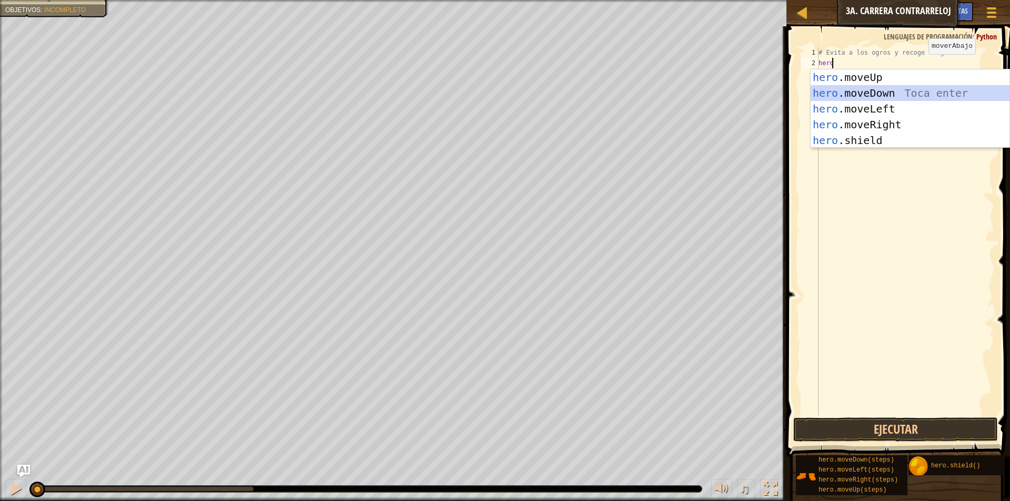
click at [894, 98] on div "hero .moveUp Toca enter hero .moveDown Toca enter hero .moveLeft Toca enter her…" at bounding box center [910, 124] width 199 height 110
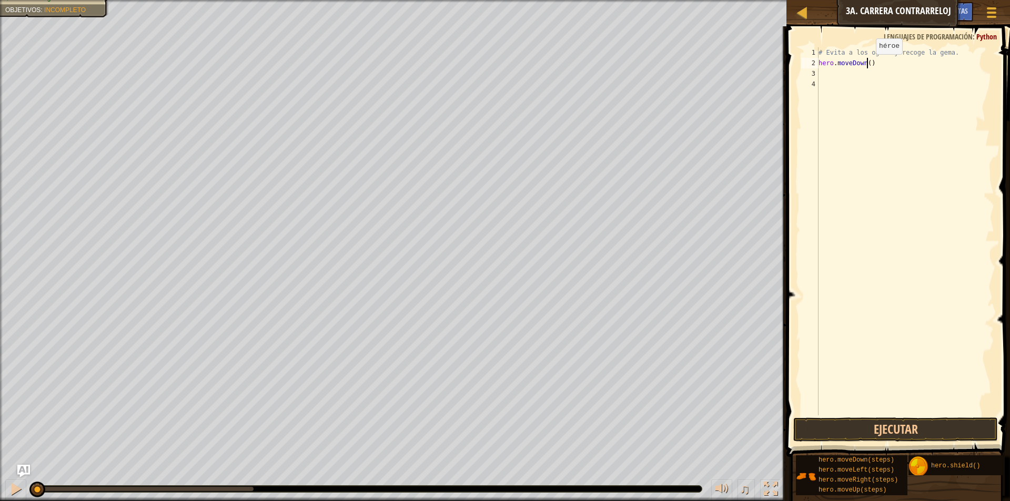
click at [867, 65] on div "# Evita a los ogros y recoge la gema. hero . moveDown ( )" at bounding box center [905, 241] width 178 height 389
type textarea "hero.moveDown(2)"
click at [829, 73] on div "# Evita a los ogros y recoge la gema. hero . moveDown ( 2 )" at bounding box center [905, 241] width 178 height 389
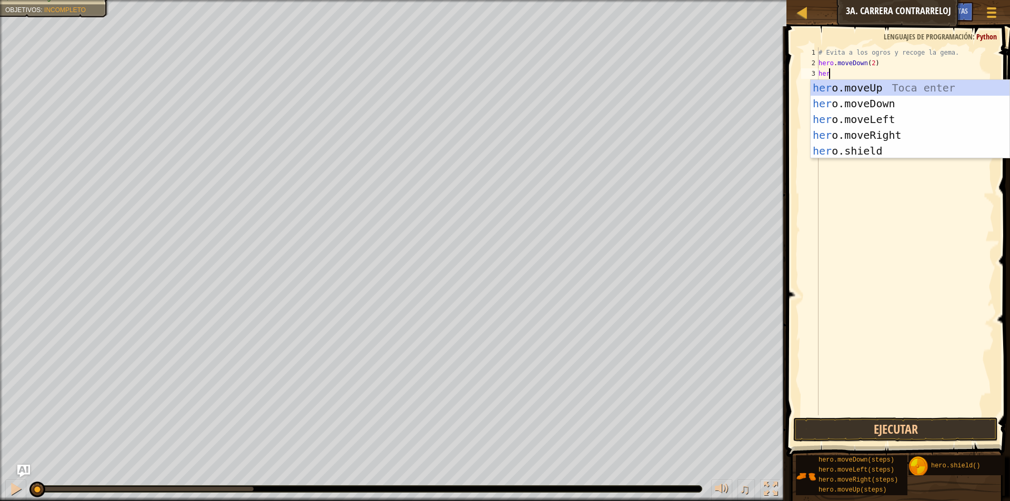
scroll to position [5, 1]
type textarea "hero"
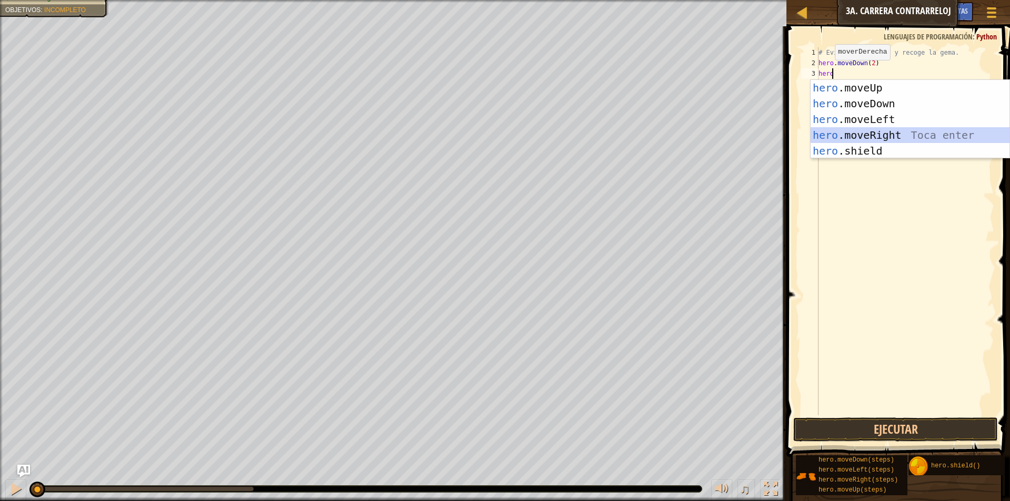
click at [895, 135] on div "hero .moveUp Toca enter hero .moveDown Toca enter hero .moveLeft Toca enter her…" at bounding box center [910, 135] width 199 height 110
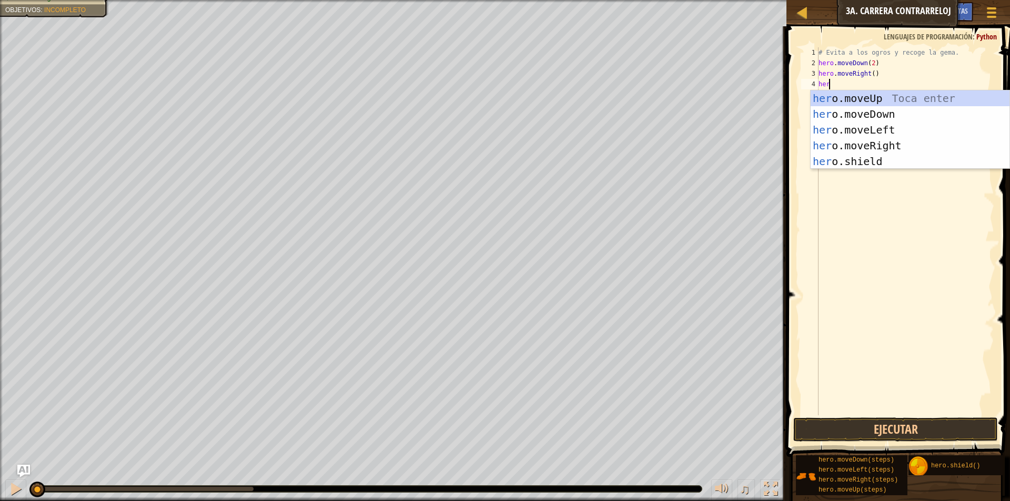
type textarea "hero"
click at [869, 97] on div "hero .moveUp Toca enter hero .moveDown Toca enter hero .moveLeft Toca enter her…" at bounding box center [910, 145] width 199 height 110
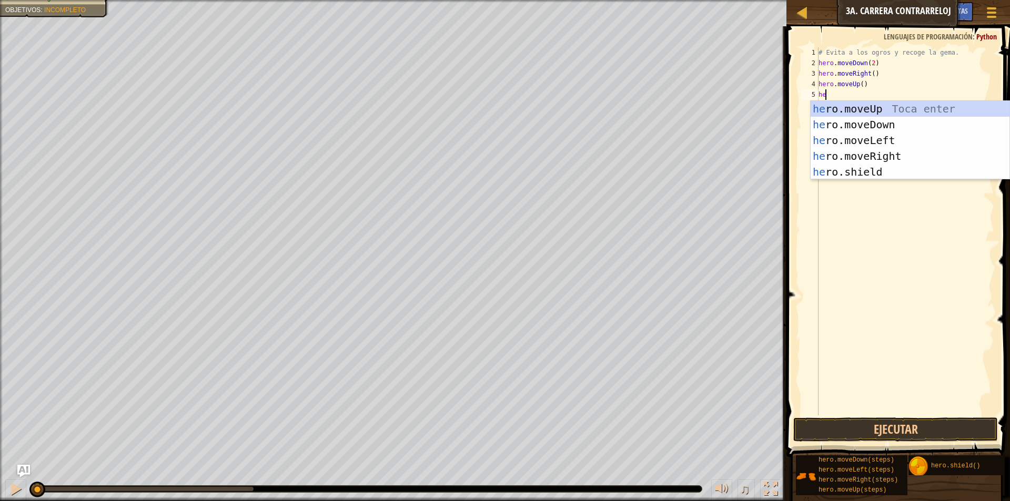
type textarea "hero"
click at [890, 157] on div "hero .moveUp Toca enter hero .moveDown Toca enter hero .moveLeft Toca enter her…" at bounding box center [910, 156] width 199 height 110
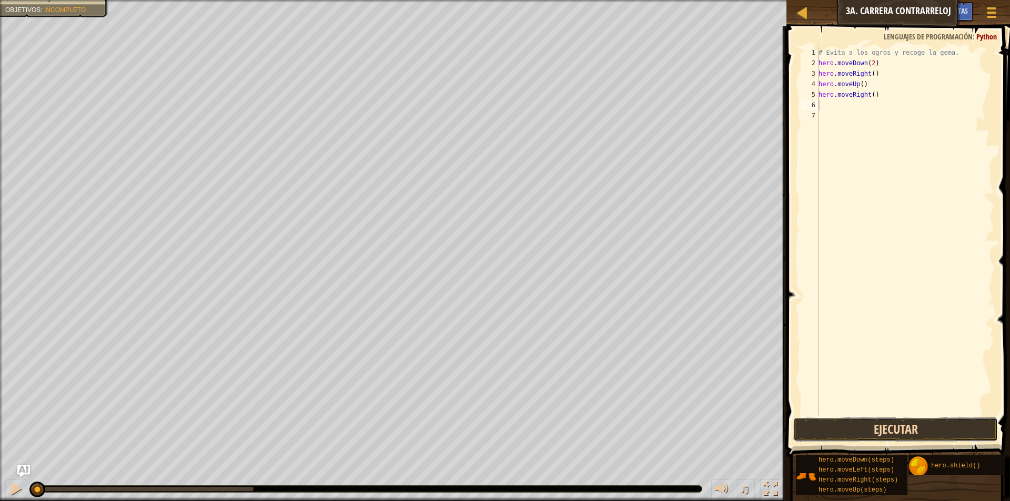
click at [908, 427] on button "Ejecutar" at bounding box center [895, 430] width 205 height 24
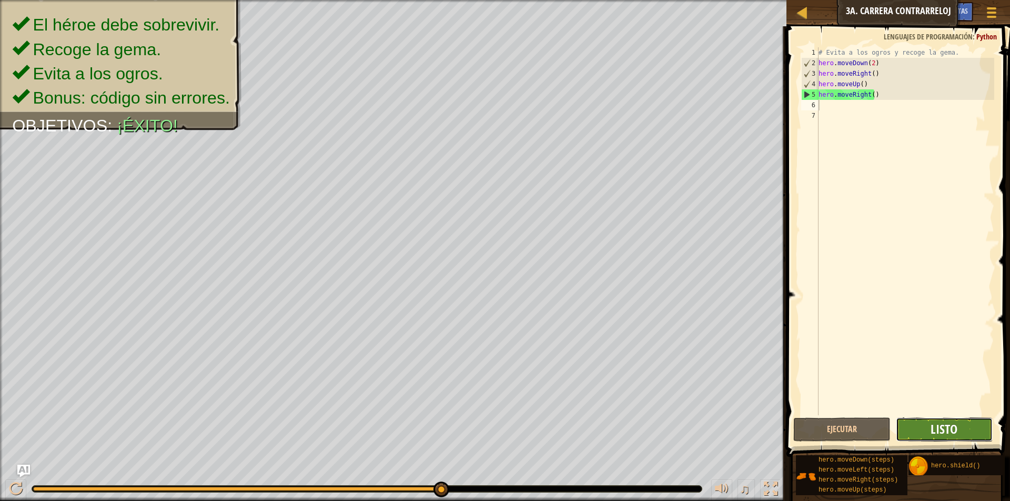
click at [956, 431] on span "Listo" at bounding box center [944, 429] width 27 height 17
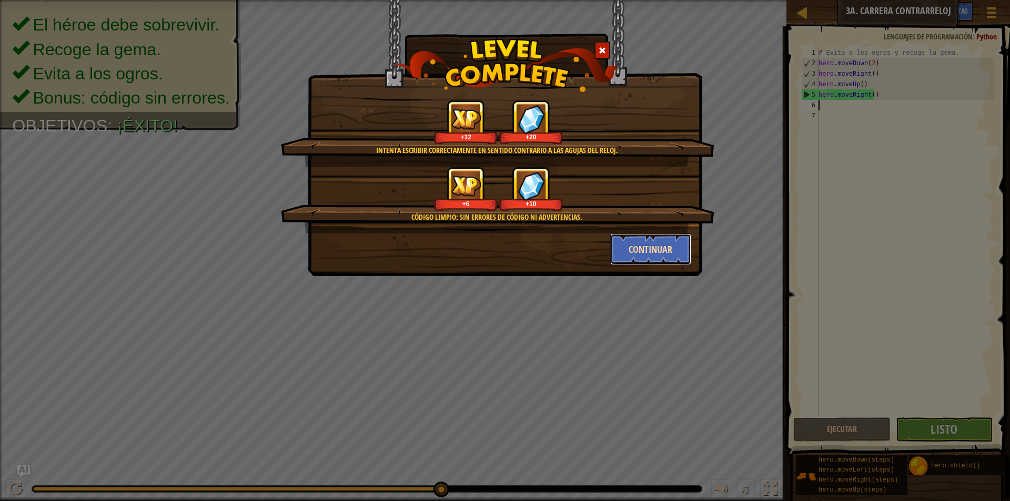
click at [634, 250] on button "Continuar" at bounding box center [651, 250] width 82 height 32
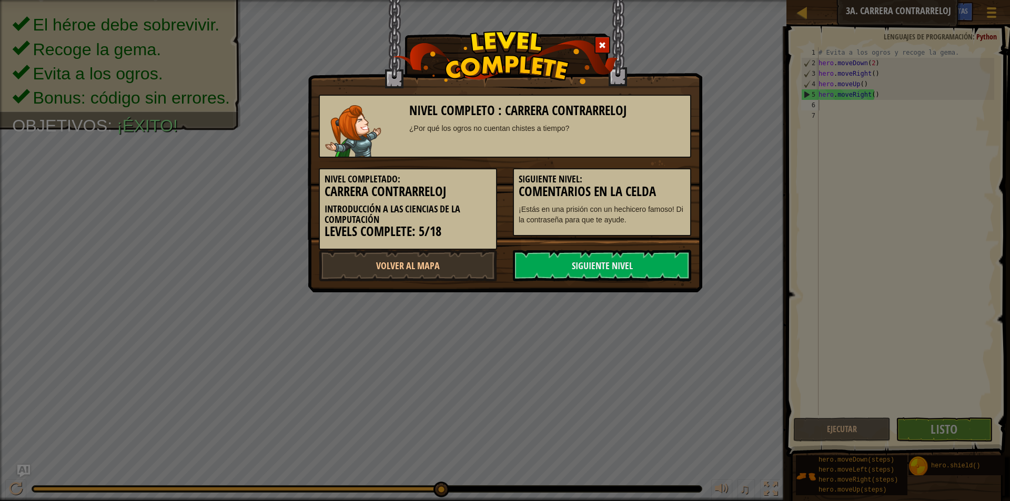
click at [634, 245] on div "Nivel Completado: [PERSON_NAME] contrarreloj Introducción a las Ciencias de la …" at bounding box center [505, 204] width 388 height 92
click at [412, 268] on link "Volver al Mapa" at bounding box center [408, 266] width 178 height 32
select select "es-419"
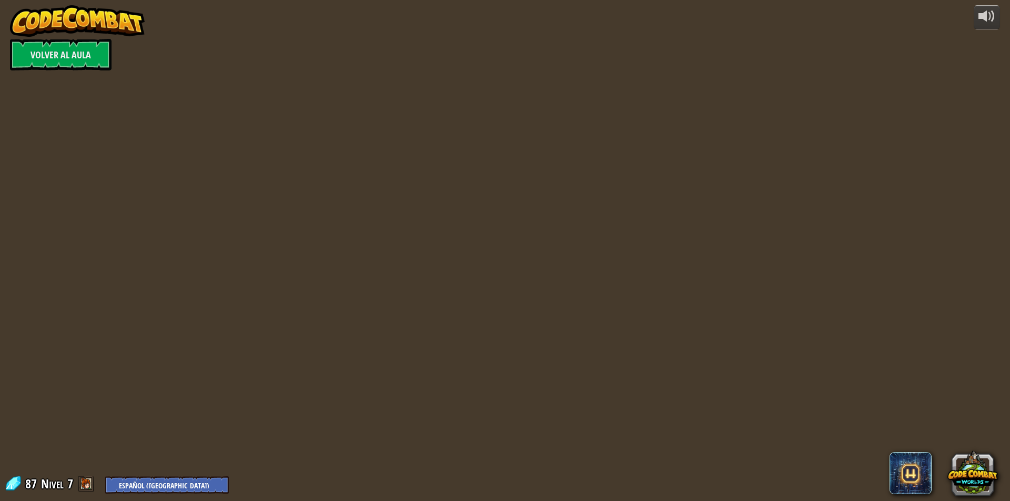
select select "es-419"
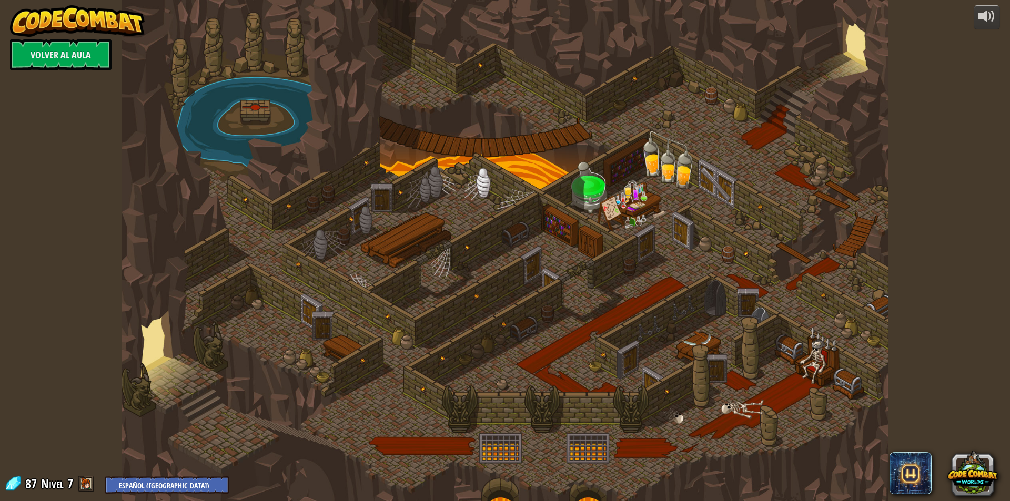
select select "es-419"
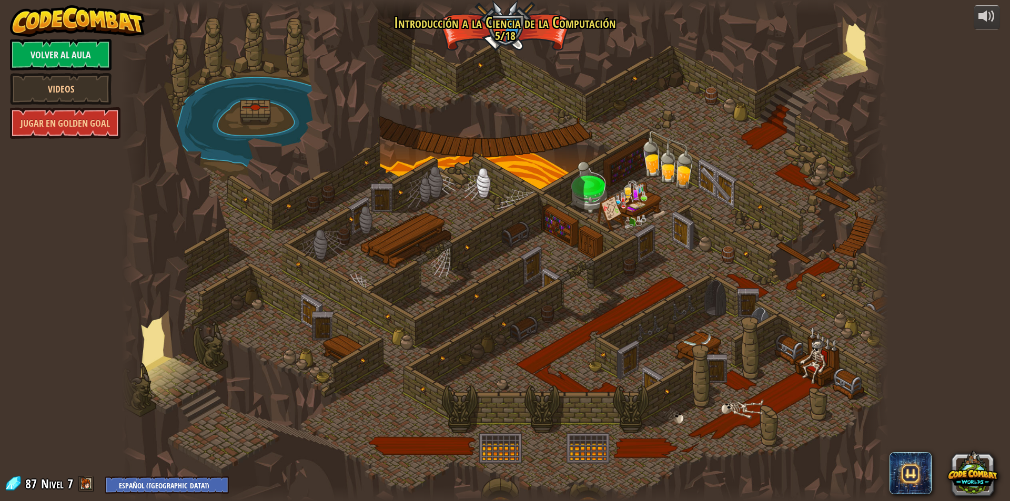
select select "es-419"
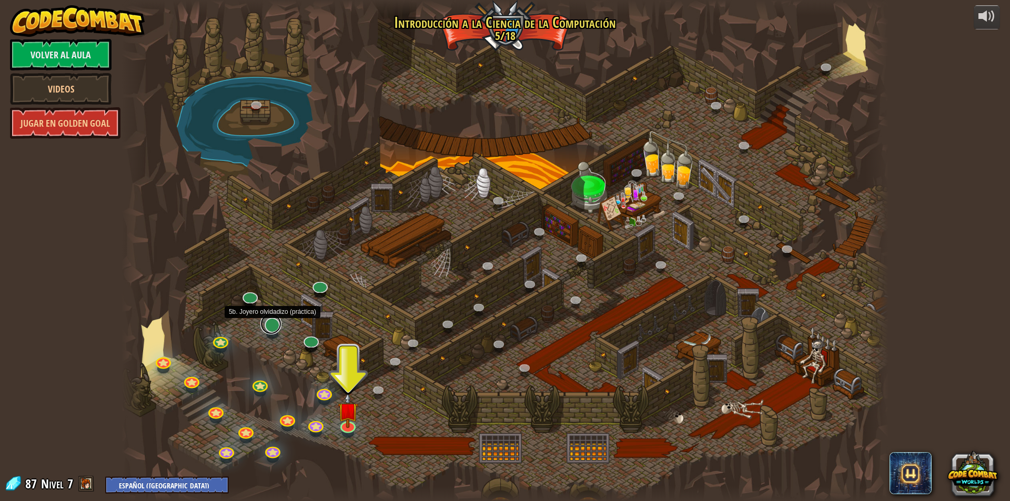
click at [269, 327] on link at bounding box center [270, 324] width 21 height 21
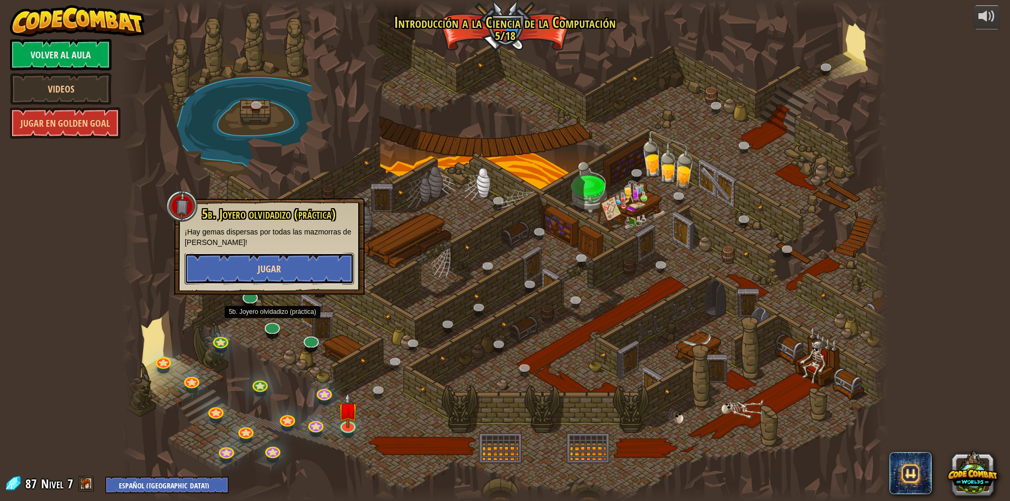
click at [268, 269] on span "Jugar" at bounding box center [269, 268] width 23 height 13
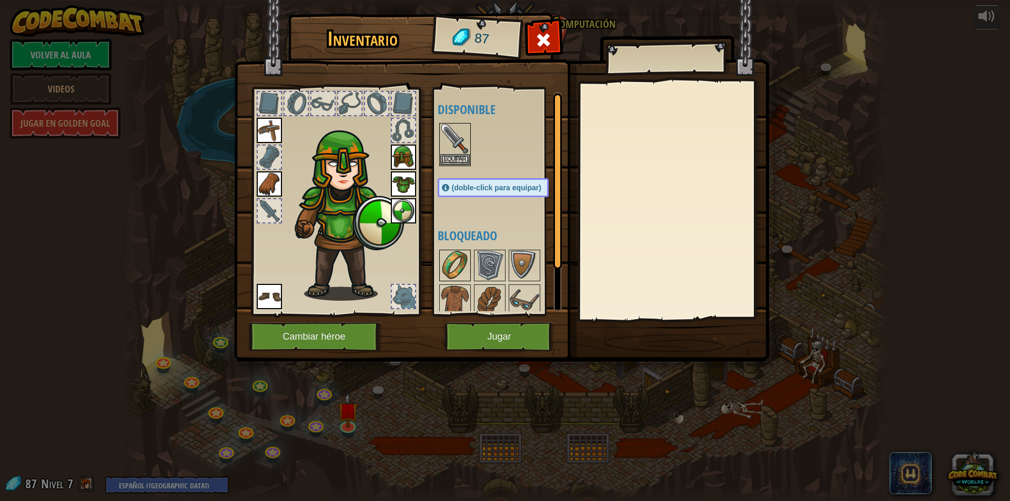
click at [461, 279] on img at bounding box center [454, 265] width 29 height 29
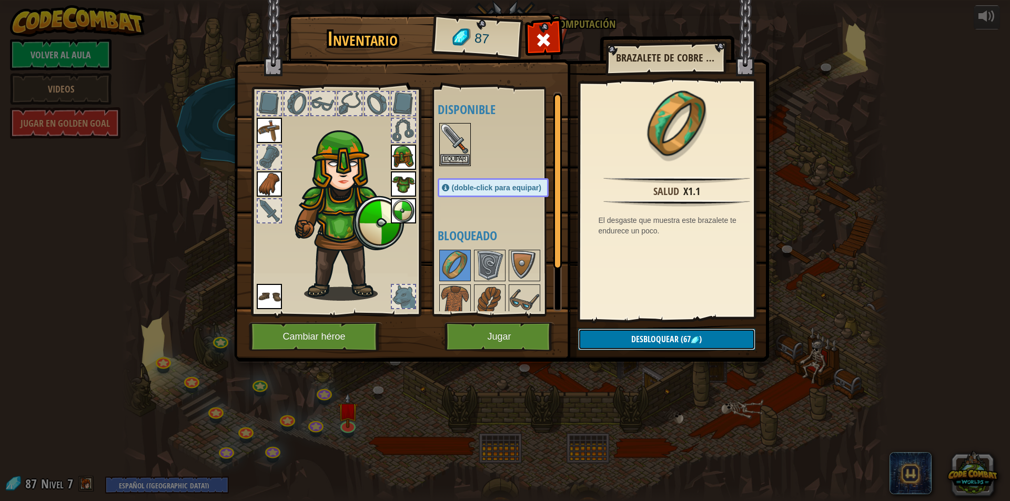
click at [623, 339] on button "Desbloquear (67 )" at bounding box center [666, 340] width 177 height 22
click at [628, 336] on button "Confirmar" at bounding box center [666, 340] width 177 height 22
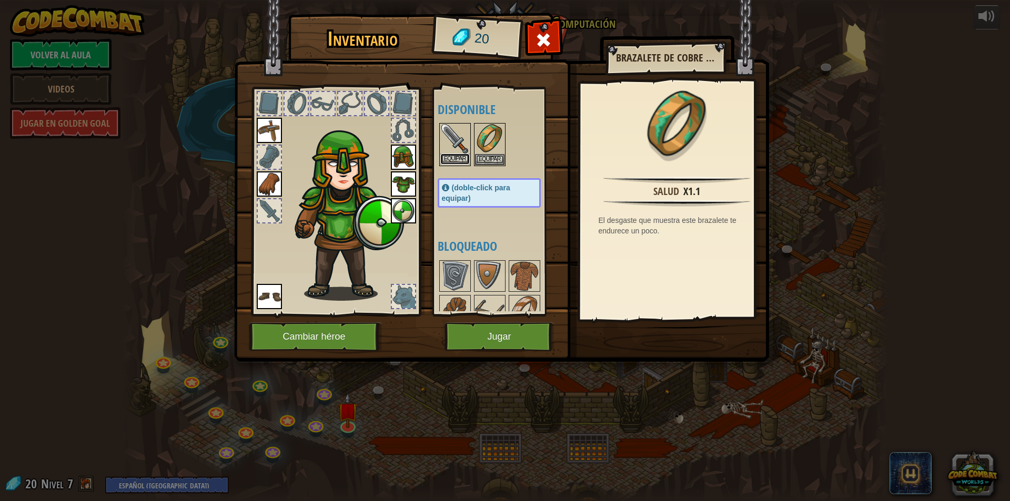
click at [460, 157] on button "Equipar" at bounding box center [454, 159] width 29 height 11
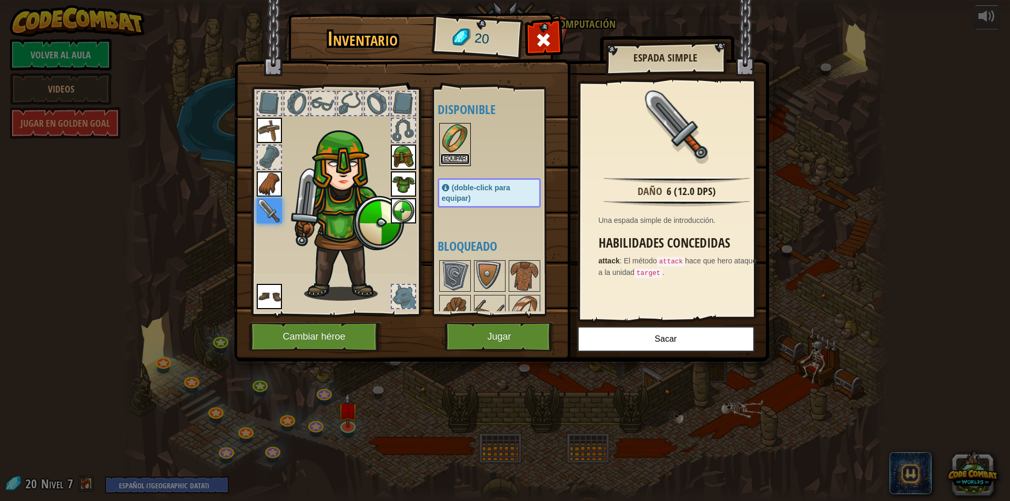
click at [465, 159] on button "Equipar" at bounding box center [454, 159] width 29 height 11
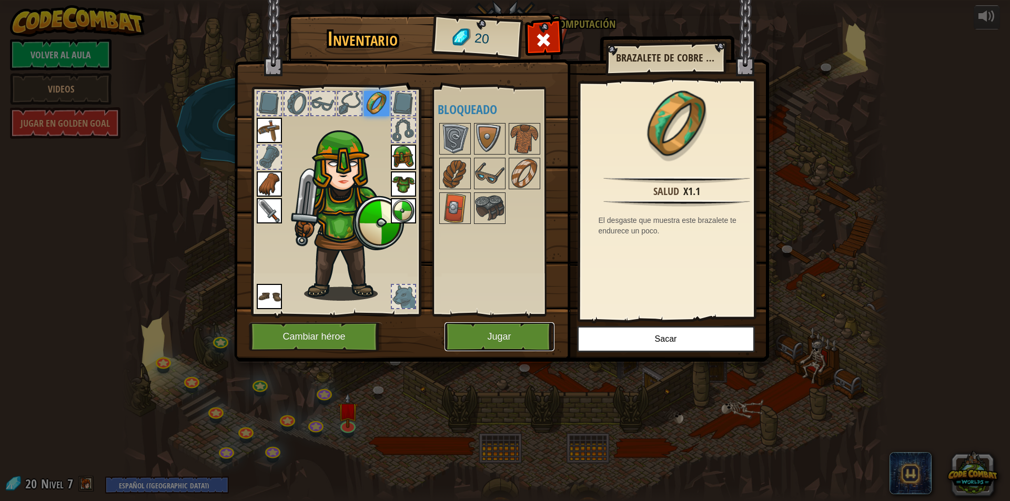
click at [507, 337] on button "Jugar" at bounding box center [500, 336] width 110 height 29
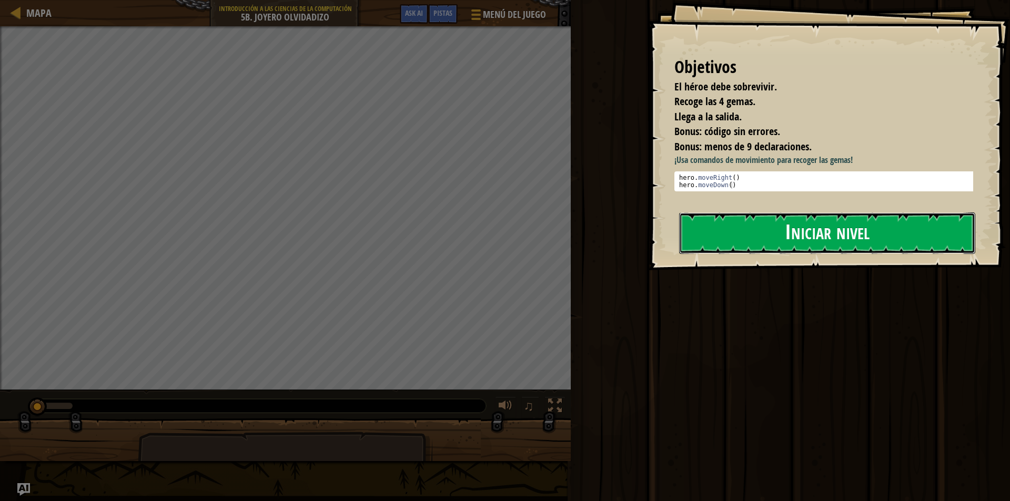
click at [741, 220] on button "Iniciar nivel" at bounding box center [827, 234] width 296 height 42
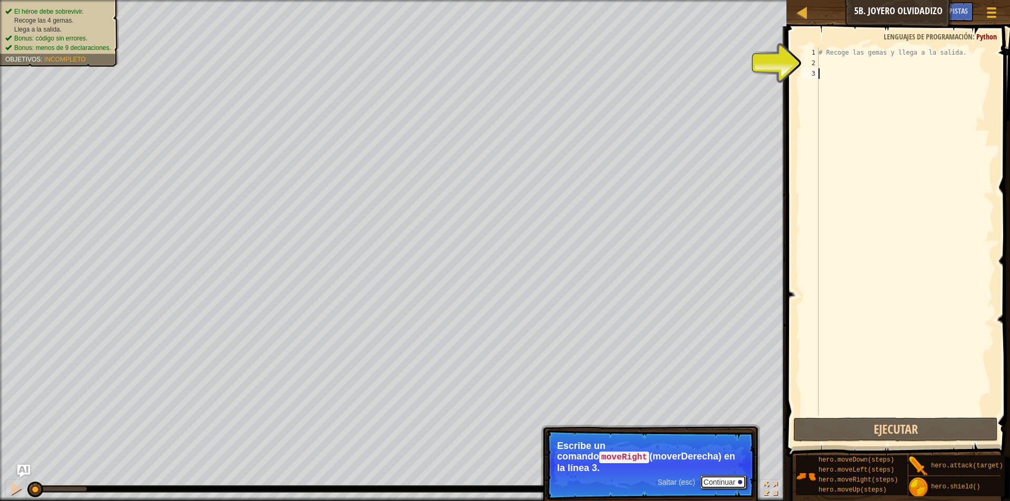
click at [722, 476] on button "Continuar" at bounding box center [723, 483] width 46 height 14
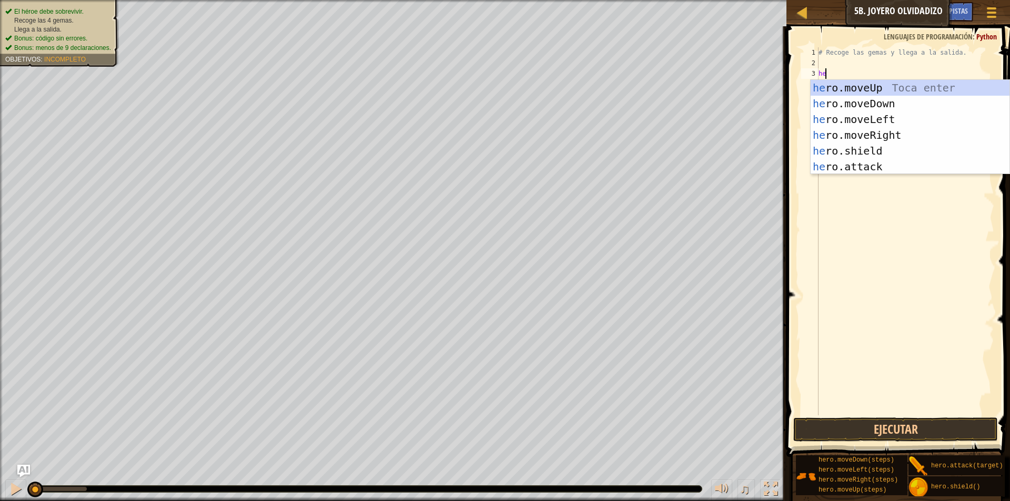
scroll to position [5, 1]
type textarea "hero"
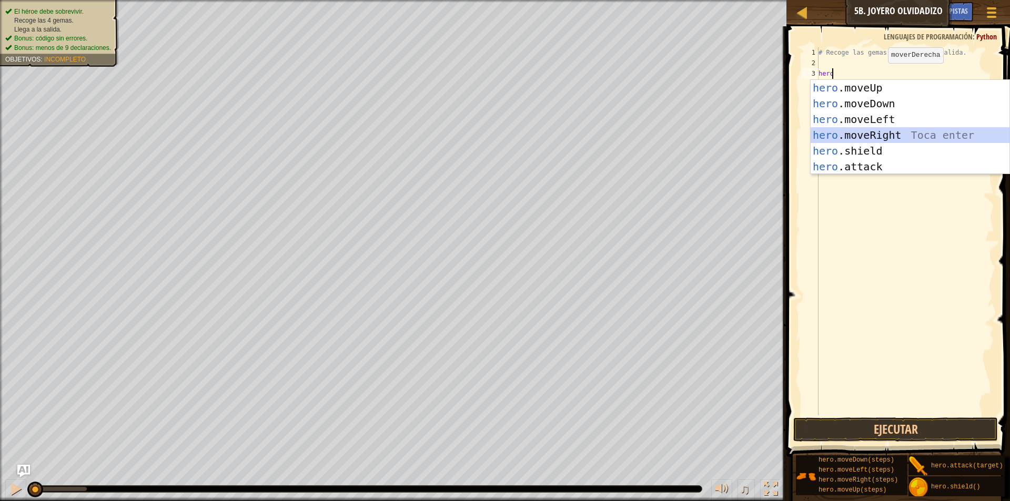
click at [873, 138] on div "hero .moveUp Toca enter hero .moveDown Toca enter hero .moveLeft Toca enter her…" at bounding box center [910, 143] width 199 height 126
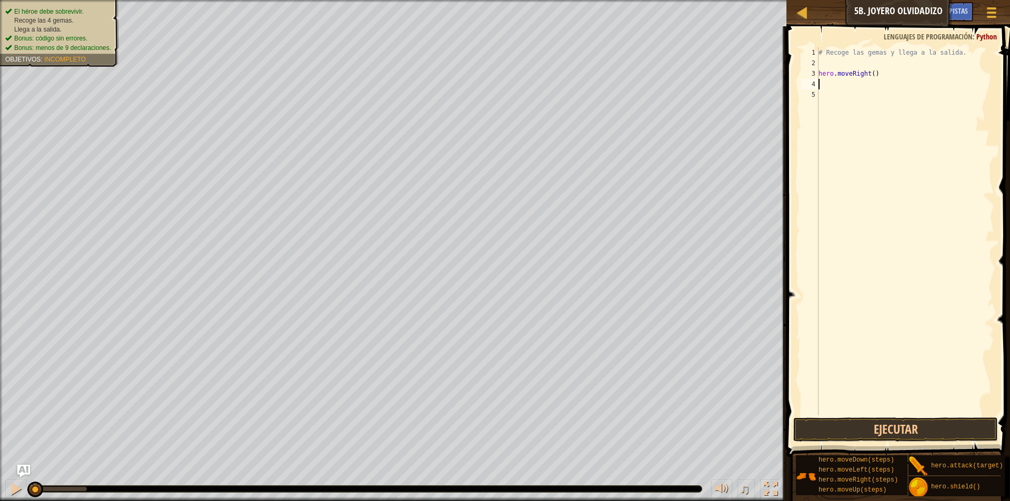
type textarea "h"
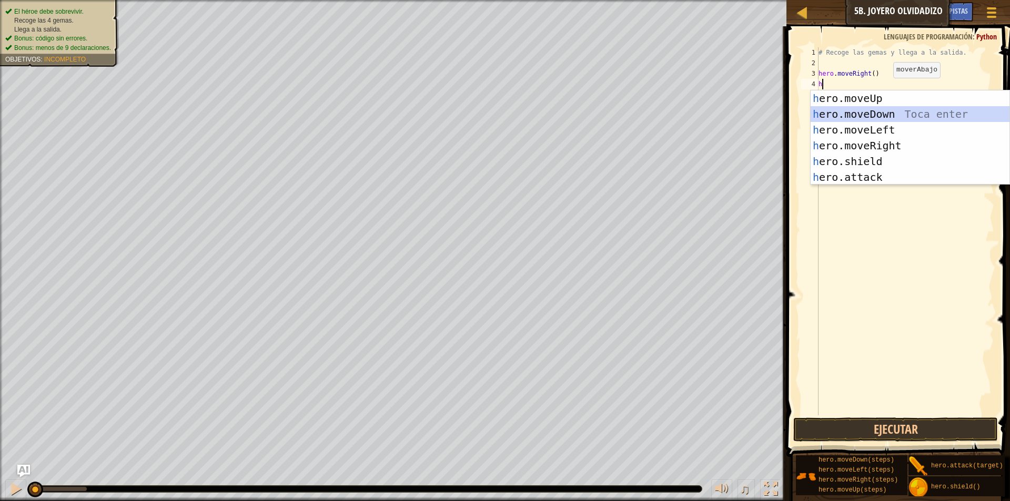
click at [871, 112] on div "h ero.moveUp Toca enter h ero.moveDown Toca enter h ero.moveLeft Toca enter h e…" at bounding box center [910, 153] width 199 height 126
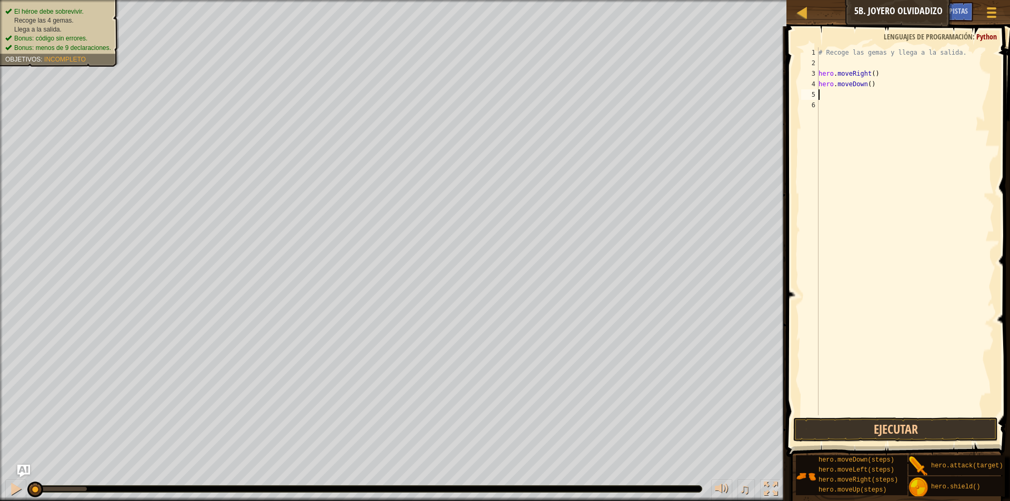
type textarea "h"
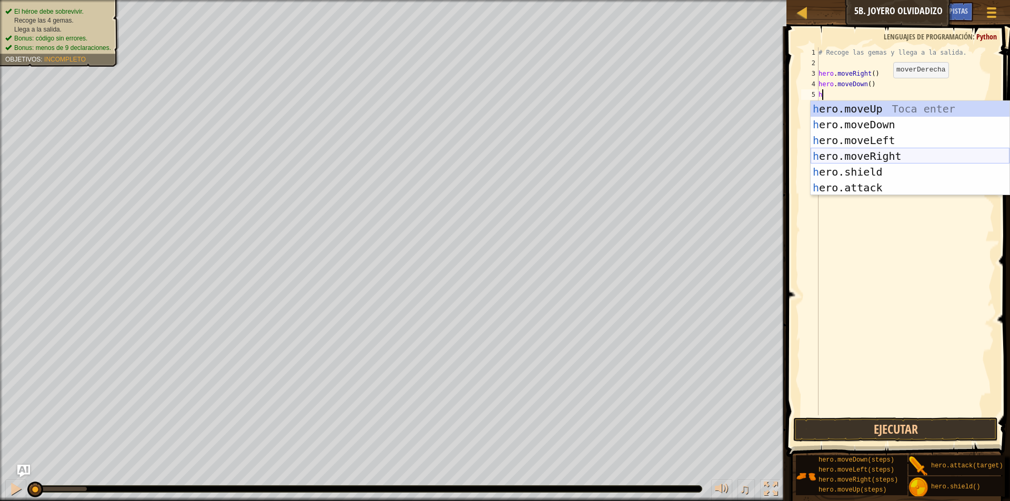
click at [874, 154] on div "h ero.moveUp Toca enter h ero.moveDown Toca enter h ero.moveLeft Toca enter h e…" at bounding box center [910, 164] width 199 height 126
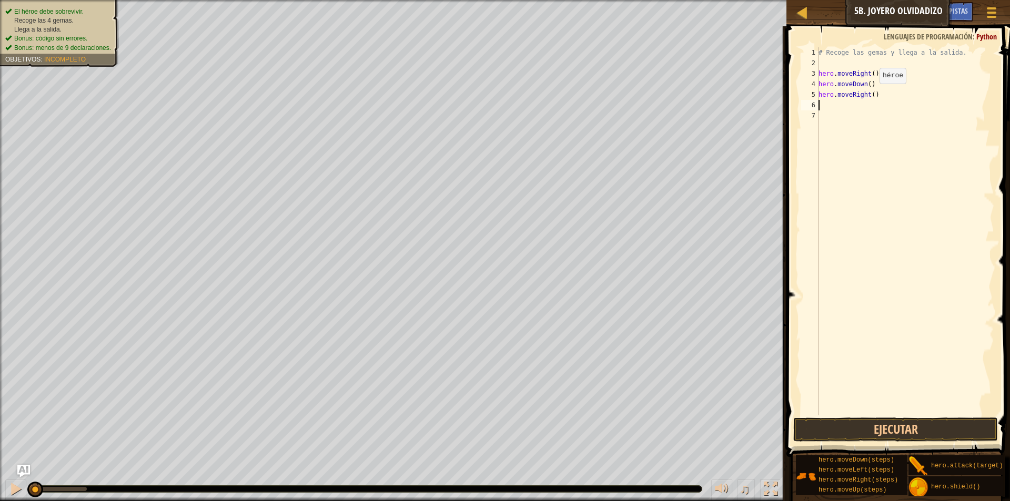
click at [871, 94] on div "# Recoge las gemas y llega a la salida. hero . moveRight ( ) hero . moveDown ( …" at bounding box center [905, 241] width 178 height 389
type textarea "hero.moveRight(2)"
click at [821, 100] on div "# Recoge las gemas y llega a la salida. hero . moveRight ( ) hero . moveDown ( …" at bounding box center [905, 241] width 178 height 389
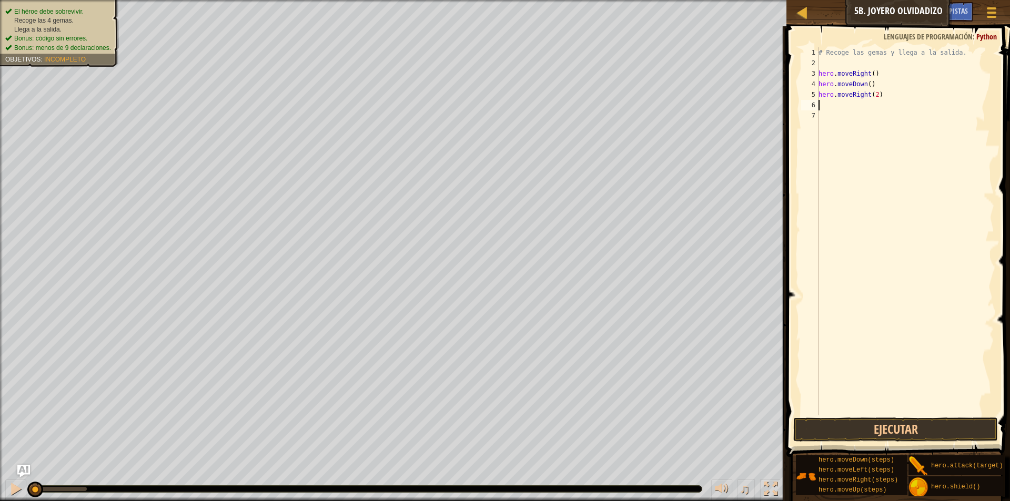
type textarea "h"
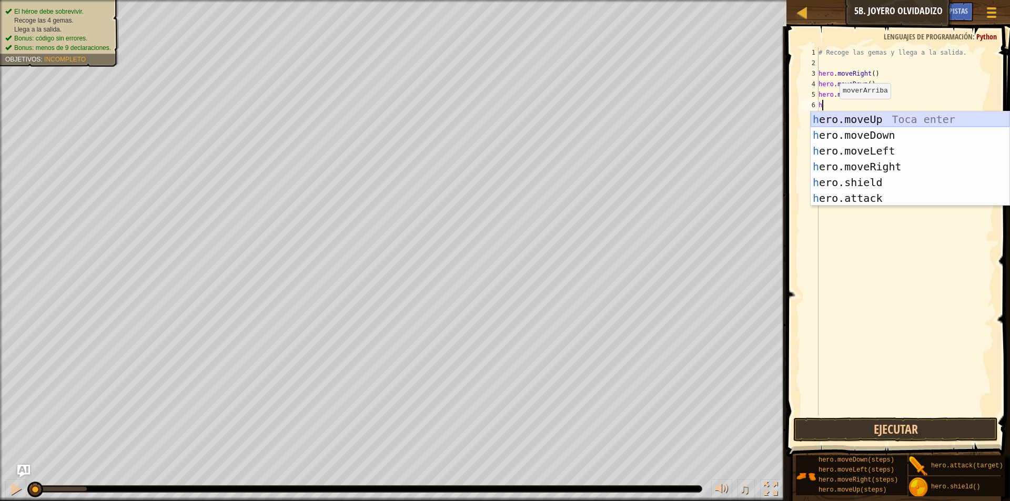
click at [835, 120] on div "h ero.moveUp Toca enter h ero.moveDown Toca enter h ero.moveLeft Toca enter h e…" at bounding box center [910, 175] width 199 height 126
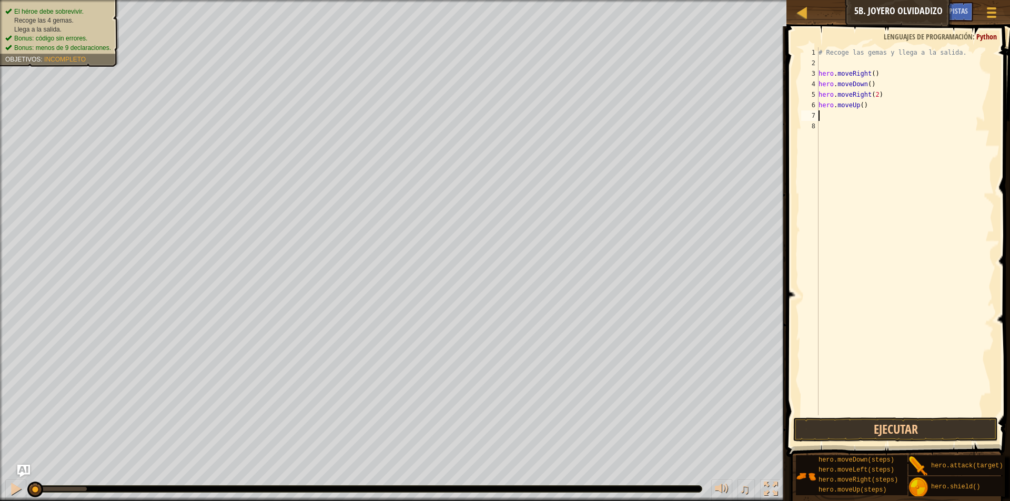
type textarea "h"
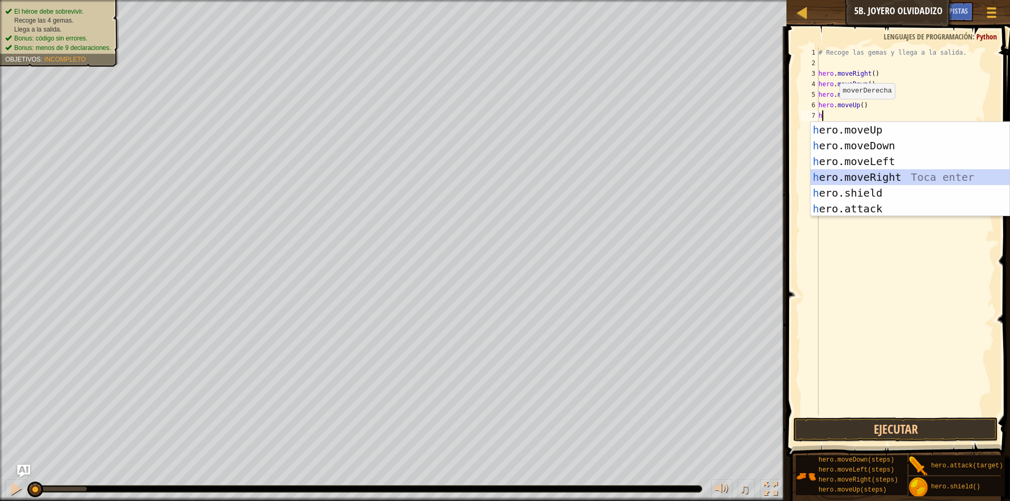
click at [864, 176] on div "h ero.moveUp Toca enter h ero.moveDown Toca enter h ero.moveLeft Toca enter h e…" at bounding box center [910, 185] width 199 height 126
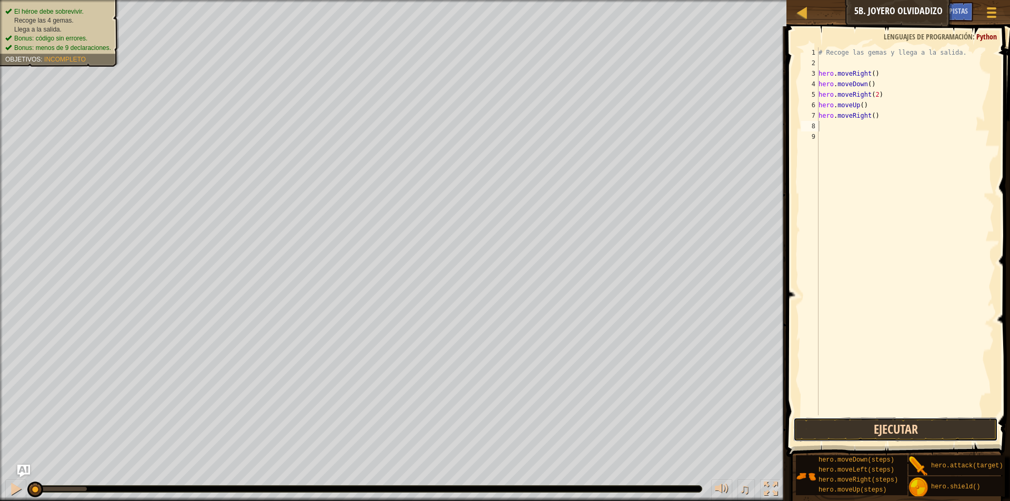
click at [817, 430] on button "Ejecutar" at bounding box center [895, 430] width 205 height 24
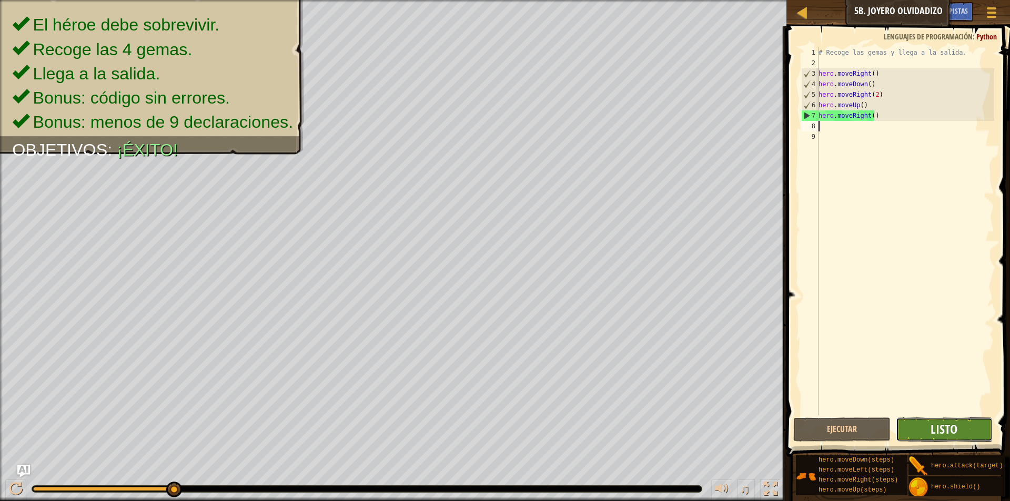
click at [944, 429] on span "Listo" at bounding box center [944, 429] width 27 height 17
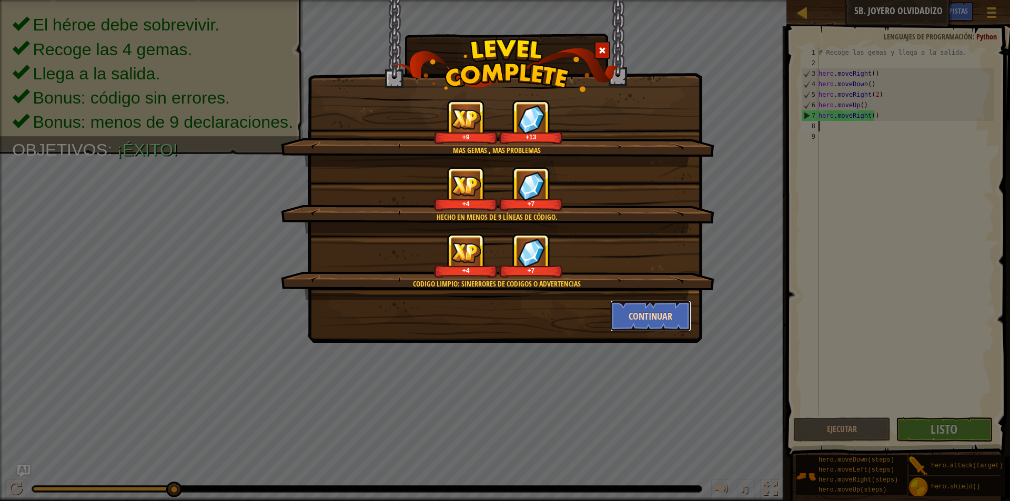
click at [647, 317] on button "Continuar" at bounding box center [651, 316] width 82 height 32
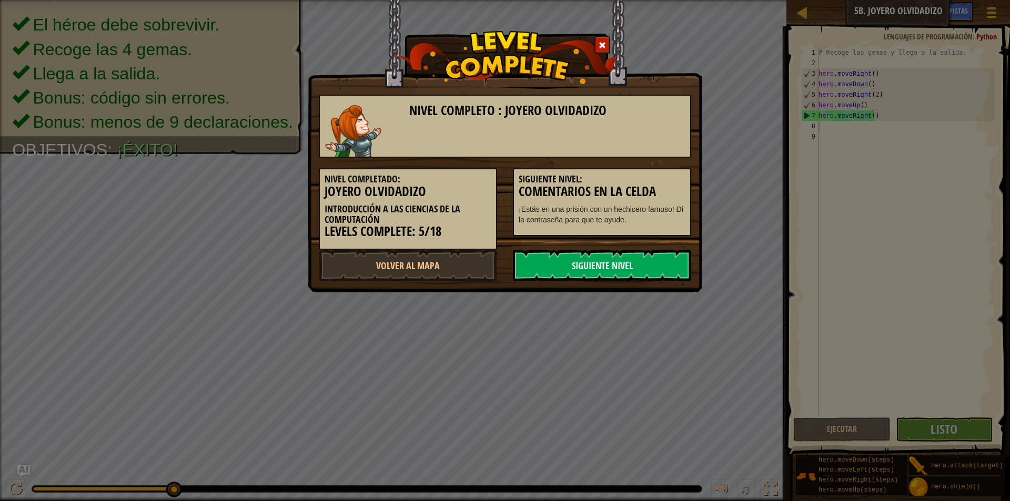
click at [661, 317] on div "Nivel completo : Joyero olvidadizo Nivel Completado: Joyero olvidadizo Introduc…" at bounding box center [505, 250] width 1010 height 501
click at [423, 267] on link "Volver al Mapa" at bounding box center [408, 266] width 178 height 32
select select "es-419"
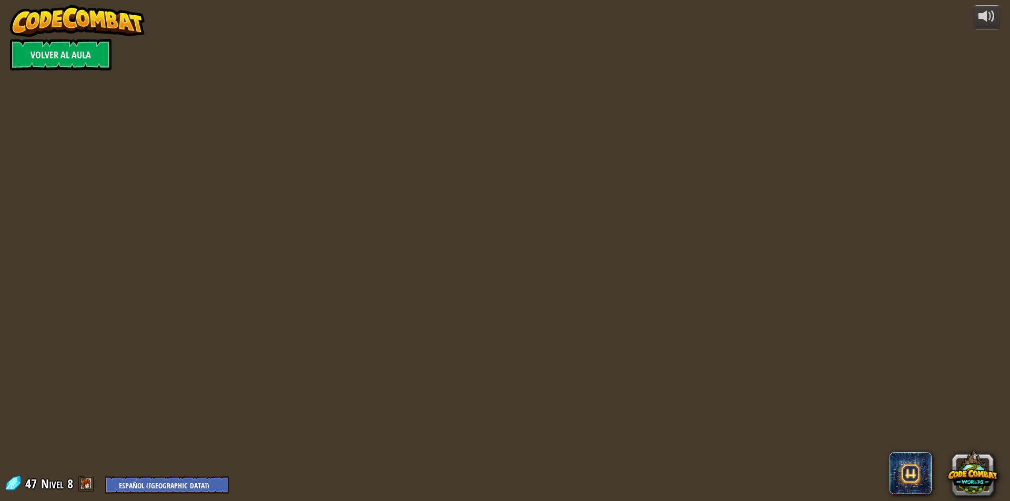
select select "es-419"
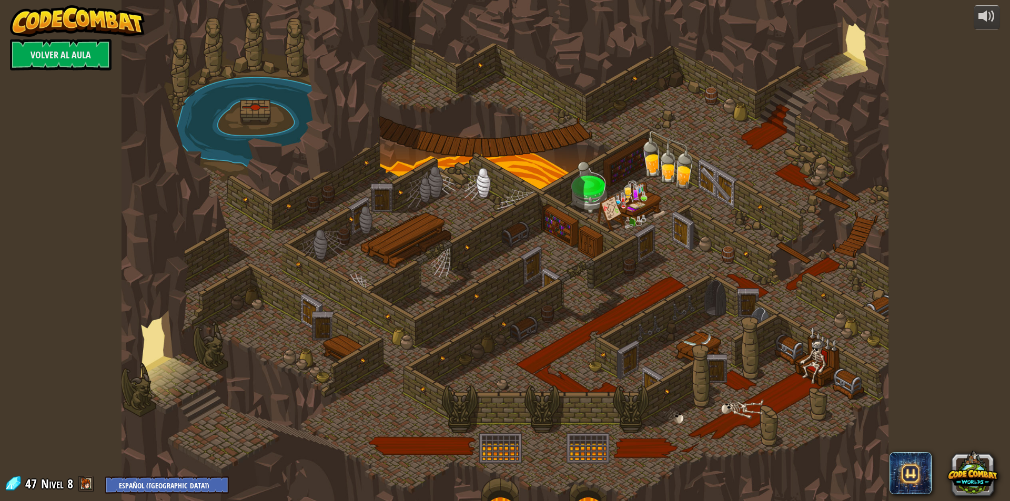
select select "es-419"
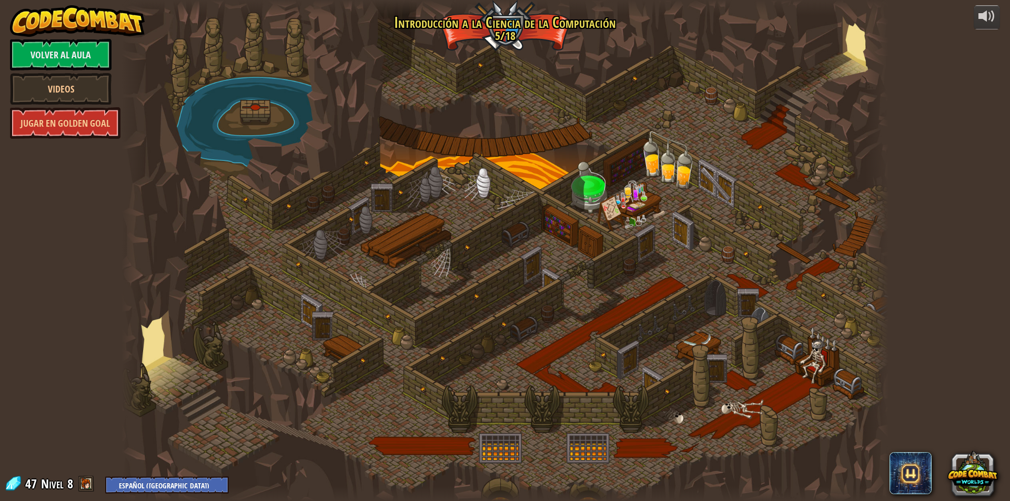
select select "es-419"
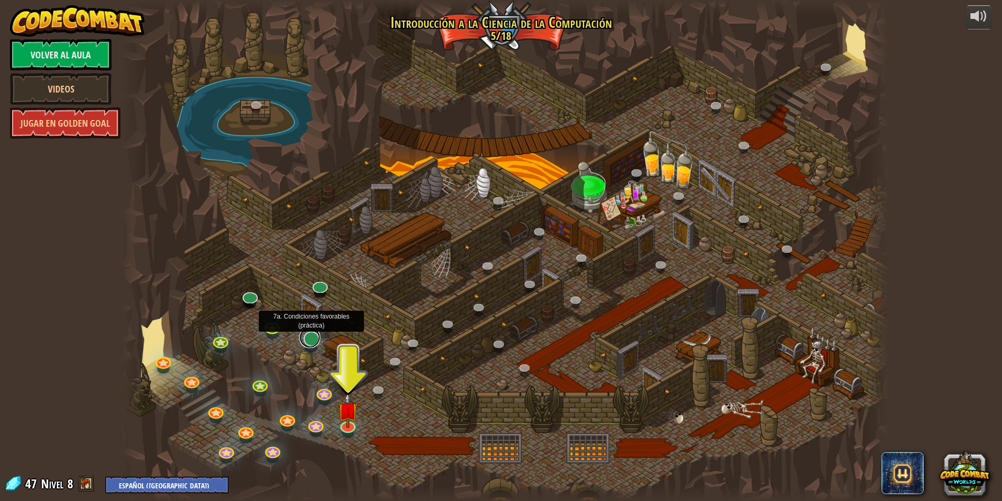
click at [312, 340] on link at bounding box center [309, 337] width 21 height 21
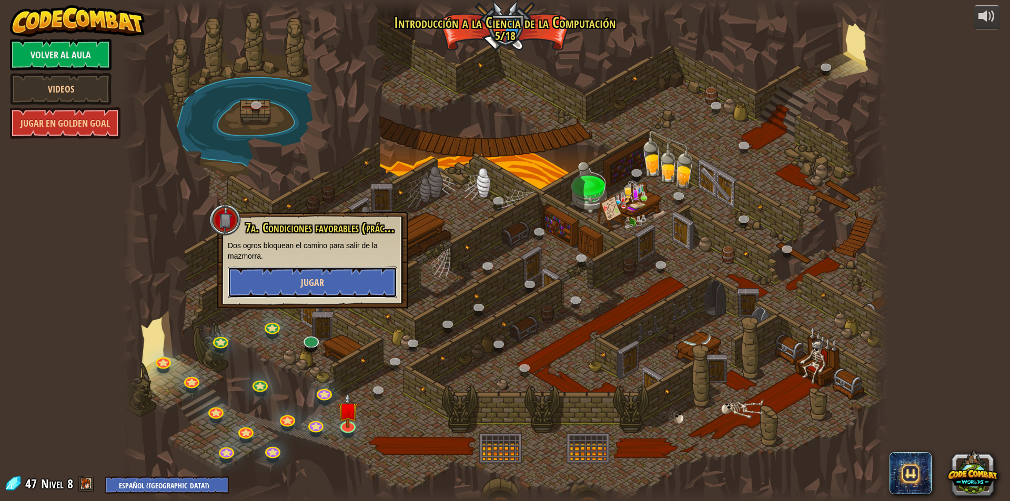
click at [324, 279] on span "Jugar" at bounding box center [312, 282] width 23 height 13
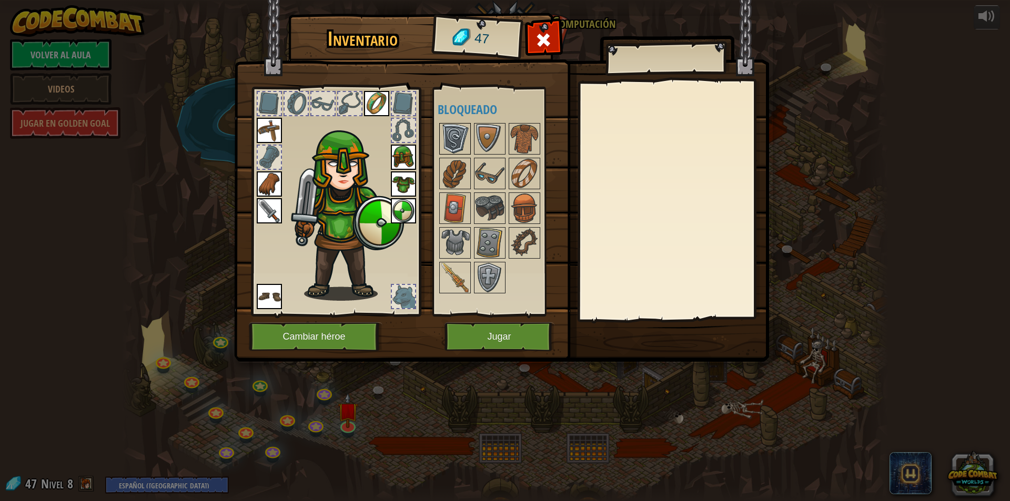
click at [453, 134] on img at bounding box center [454, 138] width 29 height 29
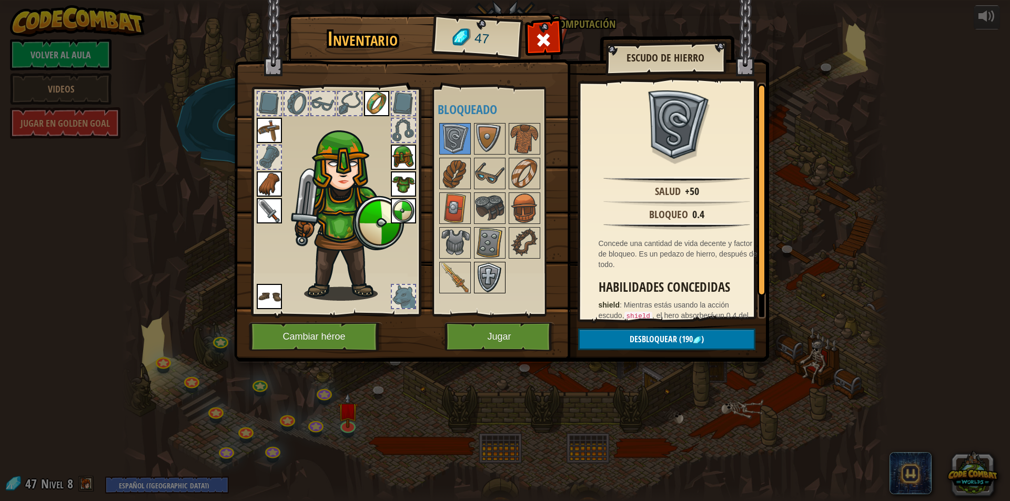
click at [491, 271] on img at bounding box center [489, 277] width 29 height 29
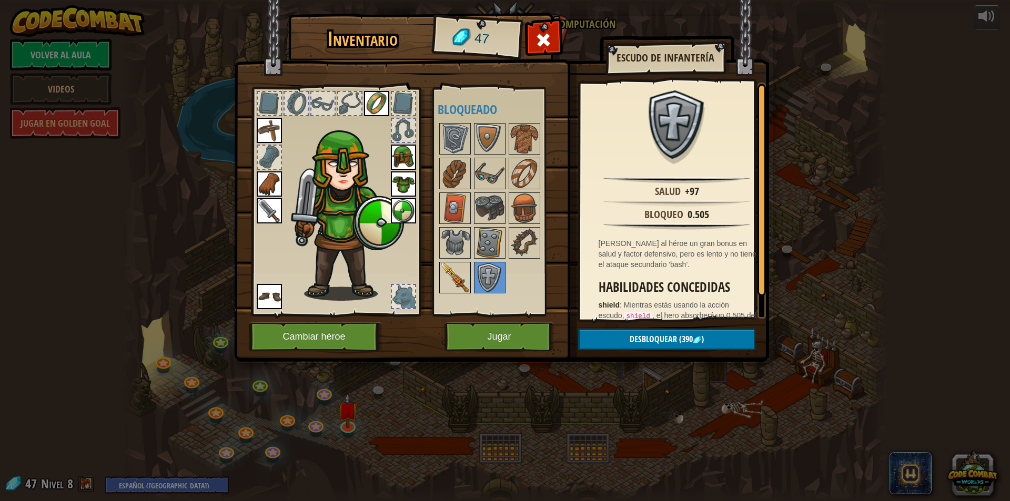
click at [466, 277] on img at bounding box center [454, 277] width 29 height 29
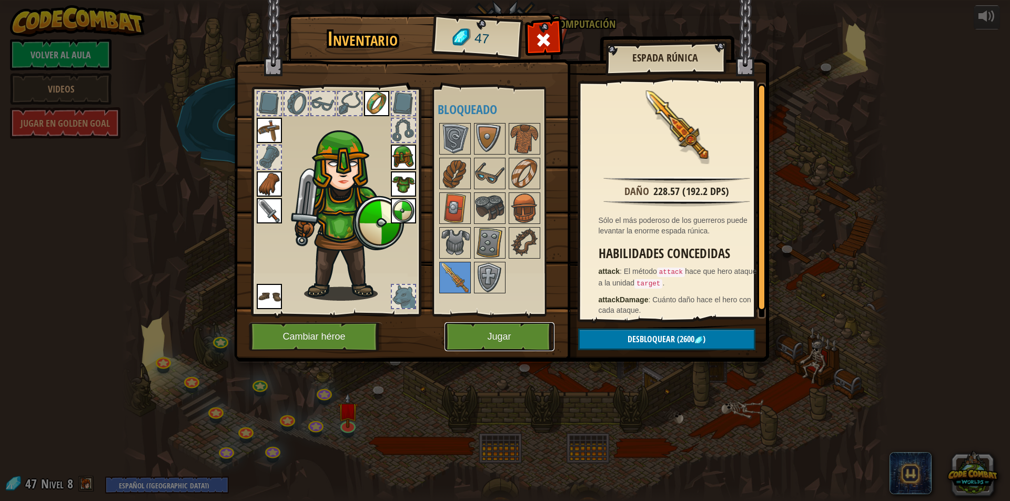
click at [511, 339] on button "Jugar" at bounding box center [500, 336] width 110 height 29
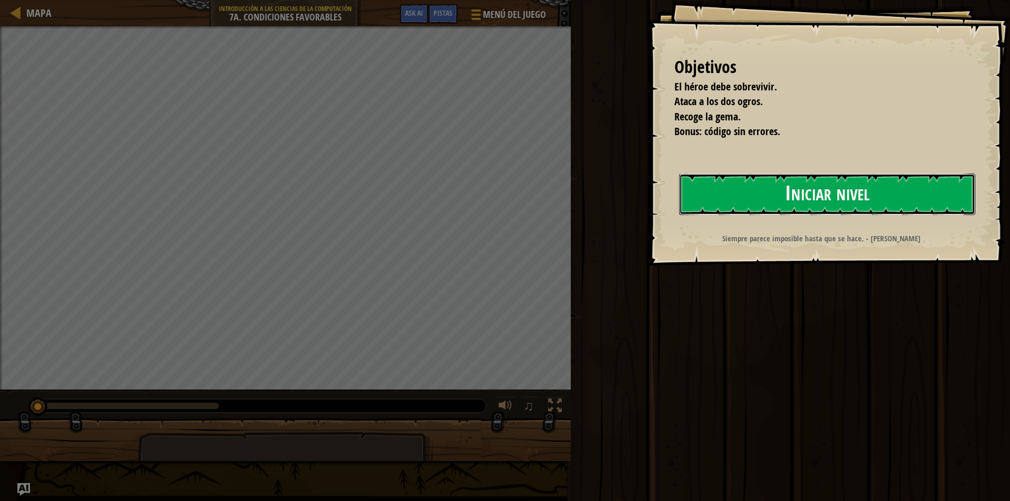
click at [756, 183] on button "Iniciar nivel" at bounding box center [827, 195] width 296 height 42
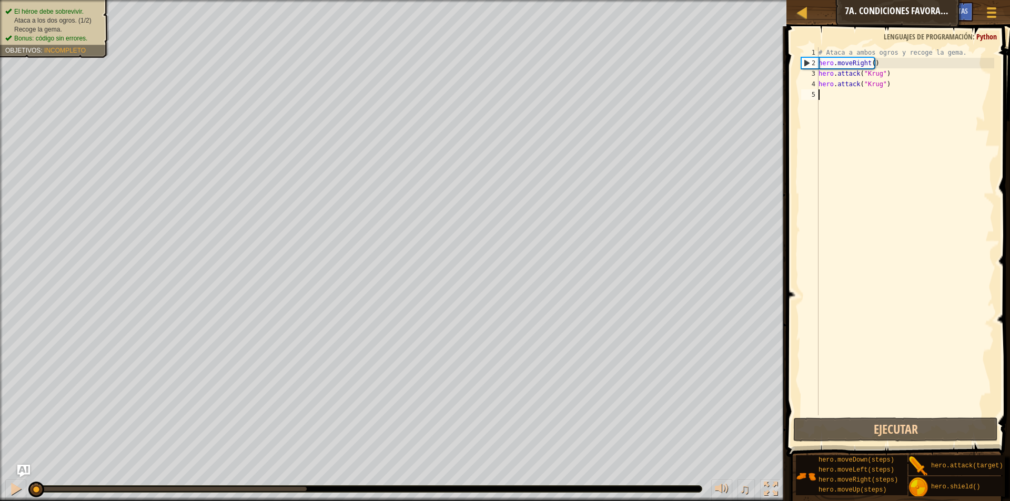
type textarea "h"
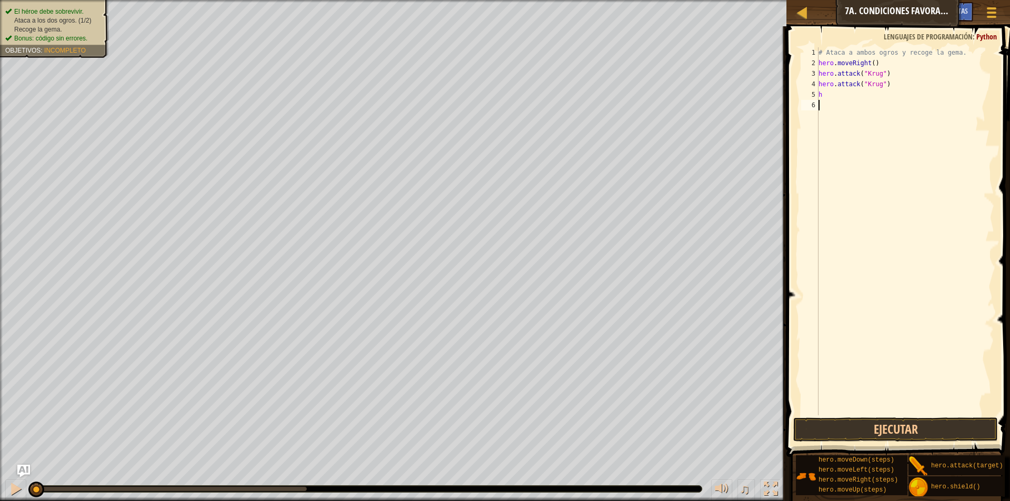
click at [872, 233] on div "# Ataca a ambos ogros y recoge la gema. hero . moveRight ( ) hero . attack ( "K…" at bounding box center [905, 241] width 178 height 389
click at [828, 96] on div "# Ataca a ambos ogros y recoge la gema. hero . moveRight ( ) hero . attack ( "K…" at bounding box center [905, 241] width 178 height 389
type textarea "h"
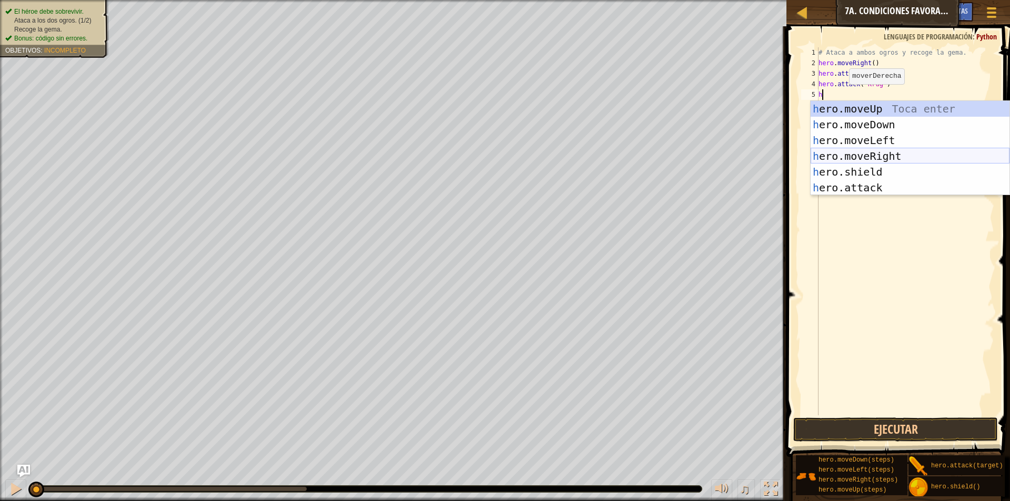
click at [836, 159] on div "h ero.moveUp Toca enter h ero.moveDown Toca enter h ero.moveLeft Toca enter h e…" at bounding box center [910, 164] width 199 height 126
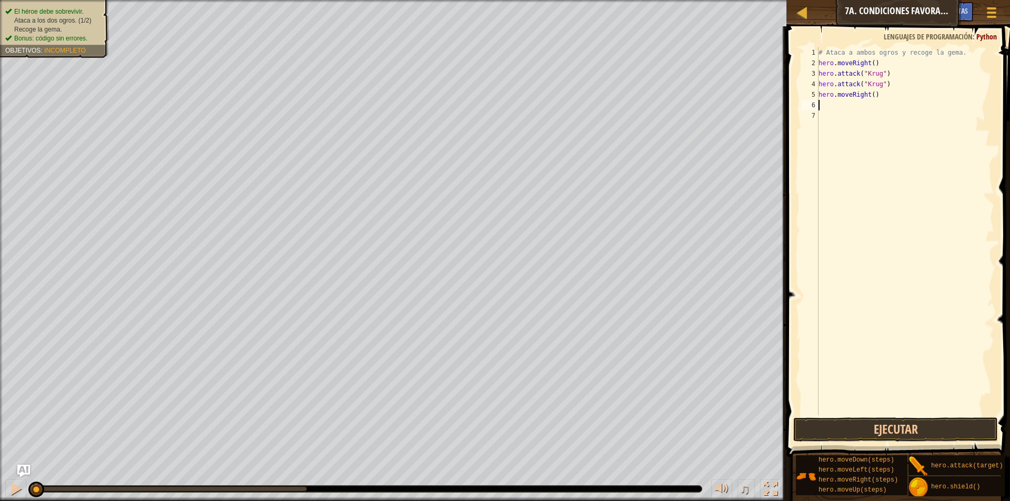
type textarea "h"
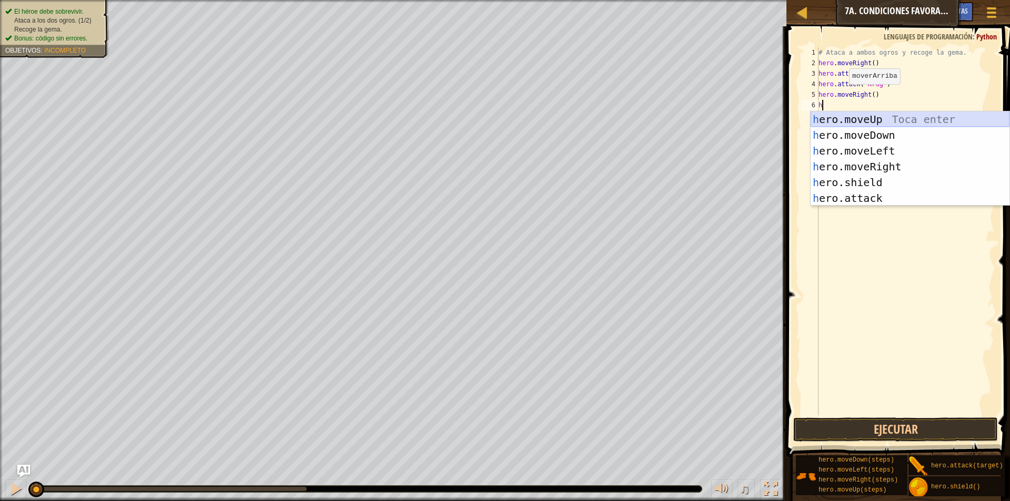
click at [885, 117] on div "h ero.moveUp Toca enter h ero.moveDown Toca enter h ero.moveLeft Toca enter h e…" at bounding box center [910, 175] width 199 height 126
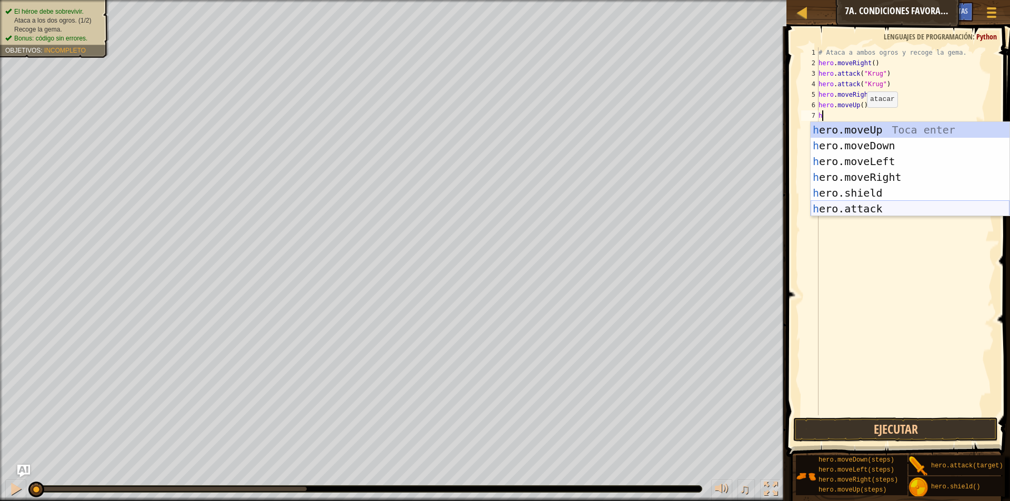
click at [868, 211] on div "h ero.moveUp Toca enter h ero.moveDown Toca enter h ero.moveLeft Toca enter h e…" at bounding box center [910, 185] width 199 height 126
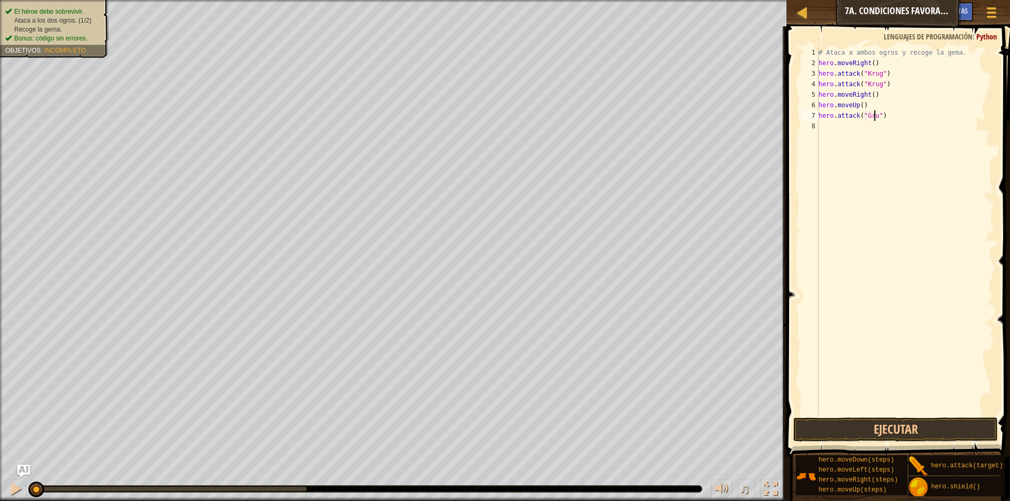
scroll to position [5, 5]
type textarea "hero.attack("Grump")"
click at [819, 126] on div "# Ataca a ambos ogros y recoge la gema. hero . moveRight ( ) hero . attack ( "K…" at bounding box center [905, 241] width 178 height 389
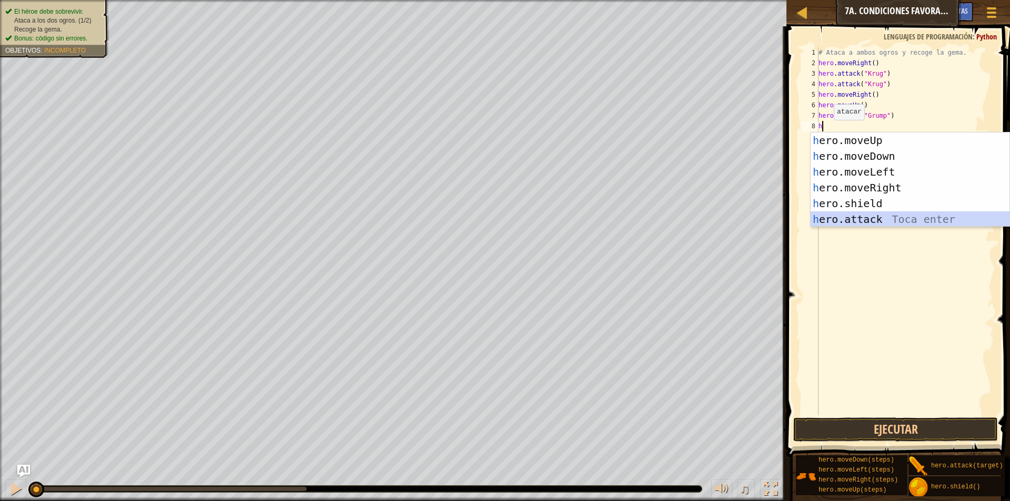
click at [864, 218] on div "h ero.moveUp Toca enter h ero.moveDown Toca enter h ero.moveLeft Toca enter h e…" at bounding box center [910, 196] width 199 height 126
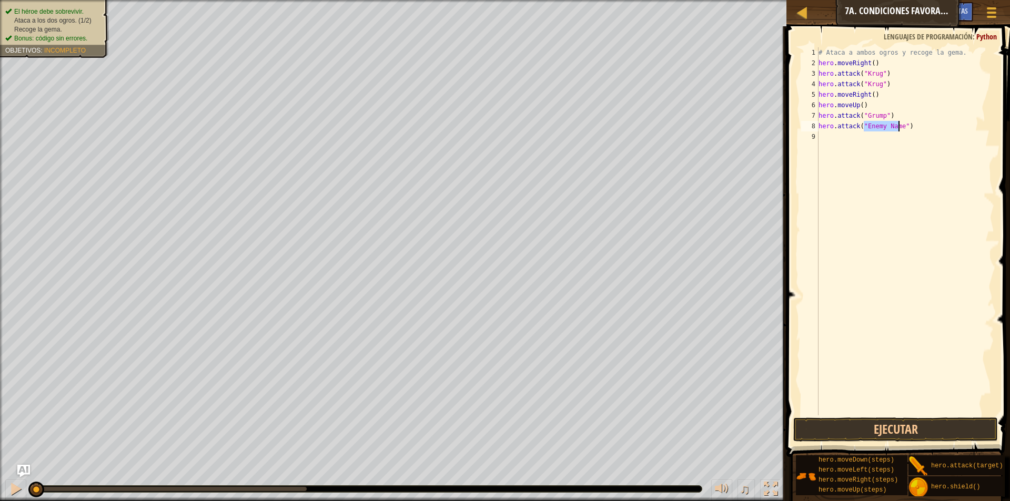
scroll to position [5, 4]
type textarea "hero.attack("Grump")"
click at [837, 145] on div "# Ataca a ambos ogros y recoge la gema. hero . moveRight ( ) hero . attack ( "K…" at bounding box center [905, 241] width 178 height 389
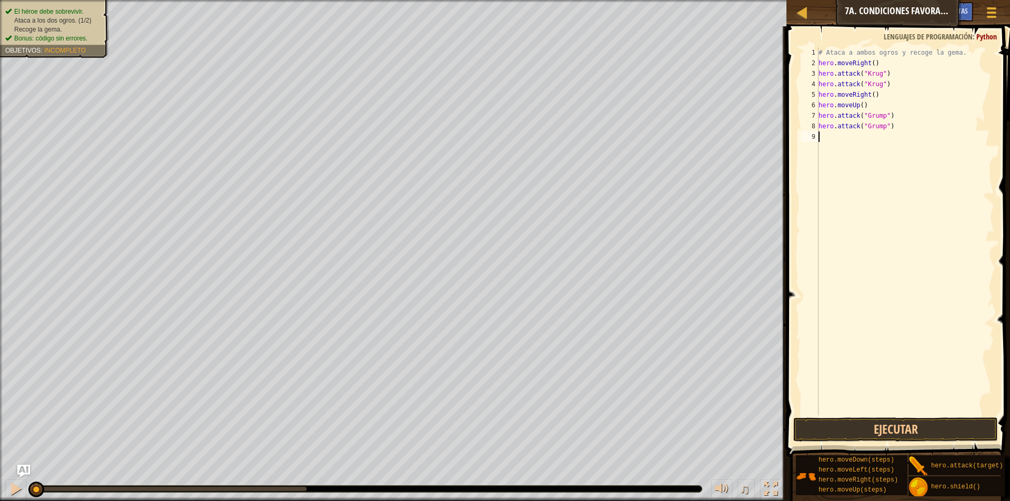
type textarea "h"
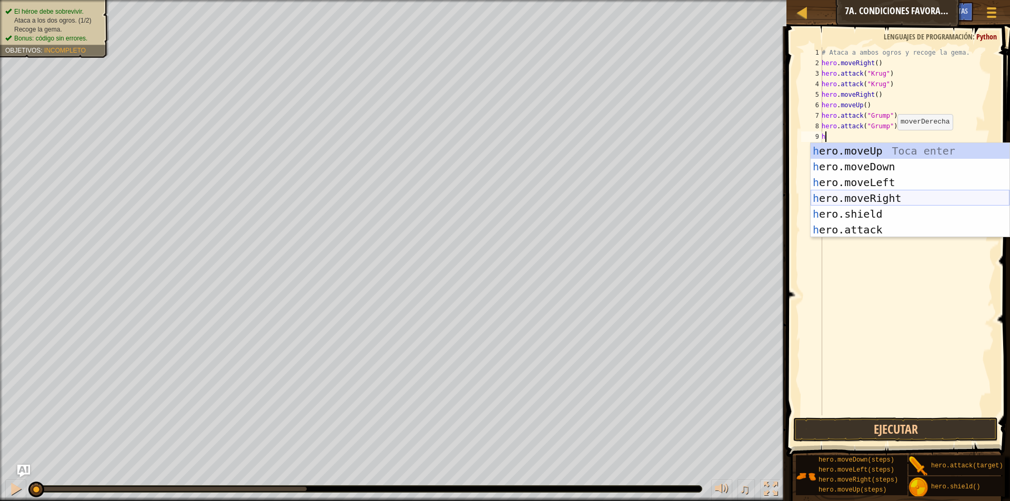
click at [877, 196] on div "h ero.moveUp Toca enter h ero.moveDown Toca enter h ero.moveLeft Toca enter h e…" at bounding box center [910, 206] width 199 height 126
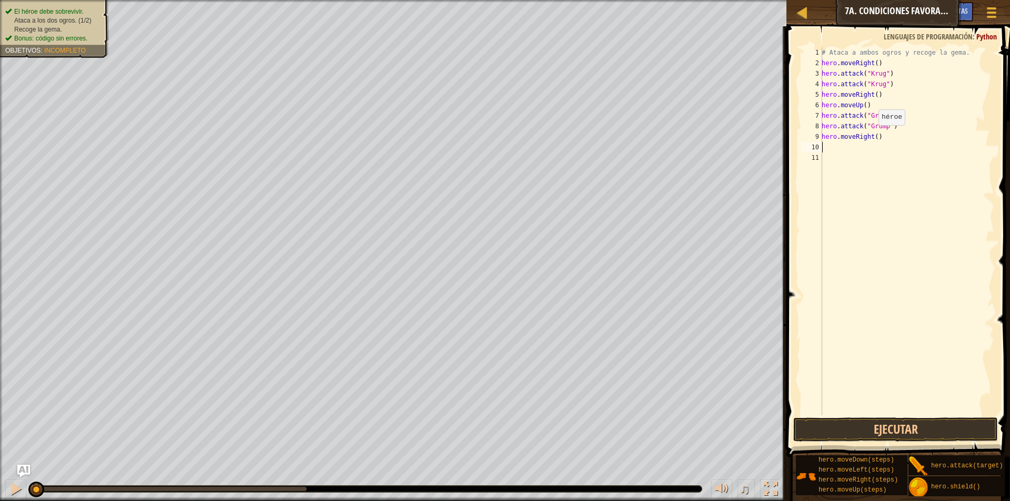
click at [873, 136] on div "# Ataca a ambos ogros y recoge la gema. hero . moveRight ( ) hero . attack ( "K…" at bounding box center [907, 241] width 175 height 389
click at [877, 428] on button "Ejecutar" at bounding box center [895, 430] width 205 height 24
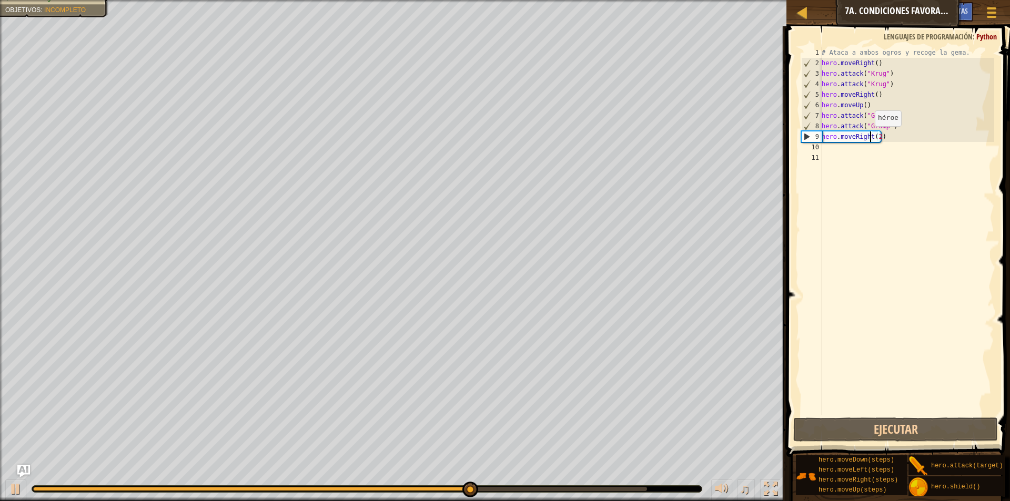
click at [869, 137] on div "# Ataca a ambos ogros y recoge la gema. hero . moveRight ( ) hero . attack ( "K…" at bounding box center [907, 241] width 175 height 389
drag, startPoint x: 869, startPoint y: 137, endPoint x: 854, endPoint y: 135, distance: 15.3
click at [854, 135] on div "# Ataca a ambos ogros y recoge la gema. hero . moveRight ( ) hero . attack ( "K…" at bounding box center [907, 241] width 175 height 389
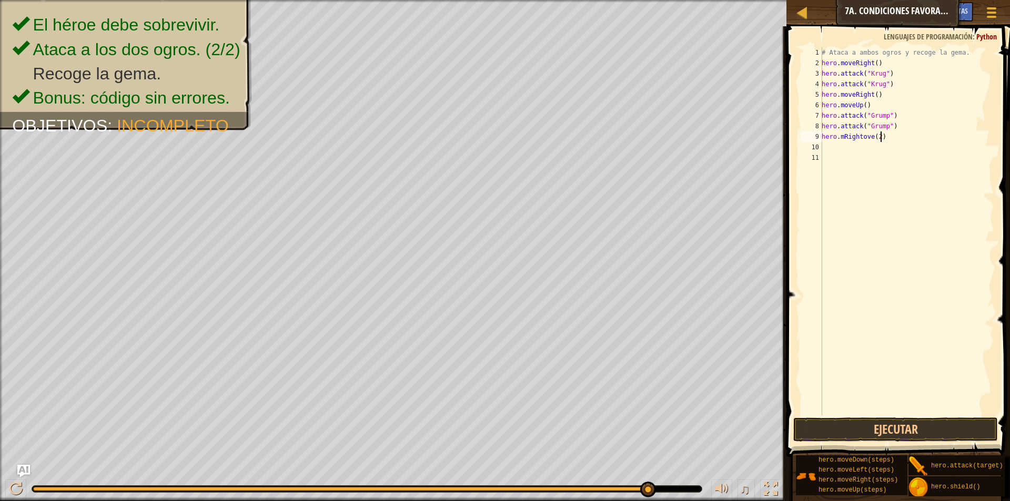
click at [885, 141] on div "# Ataca a ambos ogros y recoge la gema. hero . moveRight ( ) hero . attack ( "K…" at bounding box center [907, 241] width 175 height 389
type textarea "h"
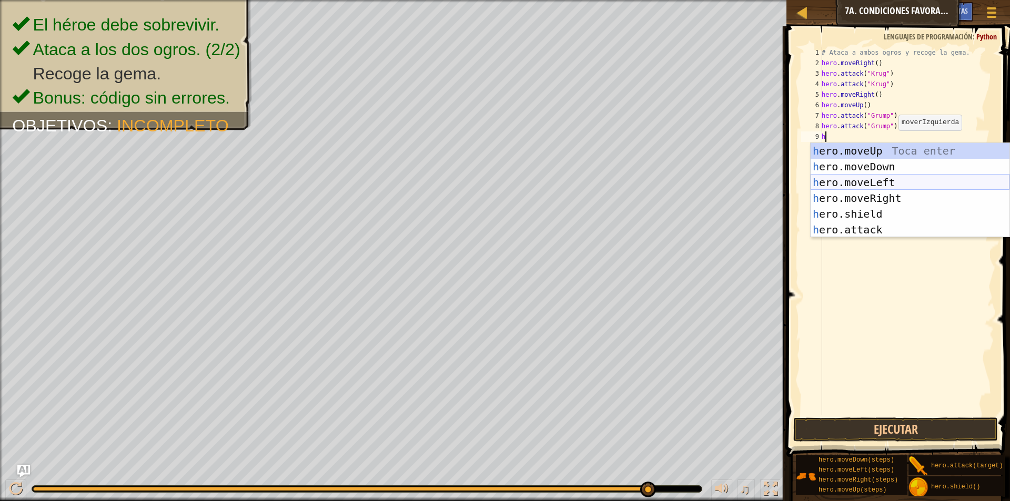
click at [885, 180] on div "h ero.moveUp Toca enter h ero.moveDown Toca enter h ero.moveLeft Toca enter h e…" at bounding box center [910, 206] width 199 height 126
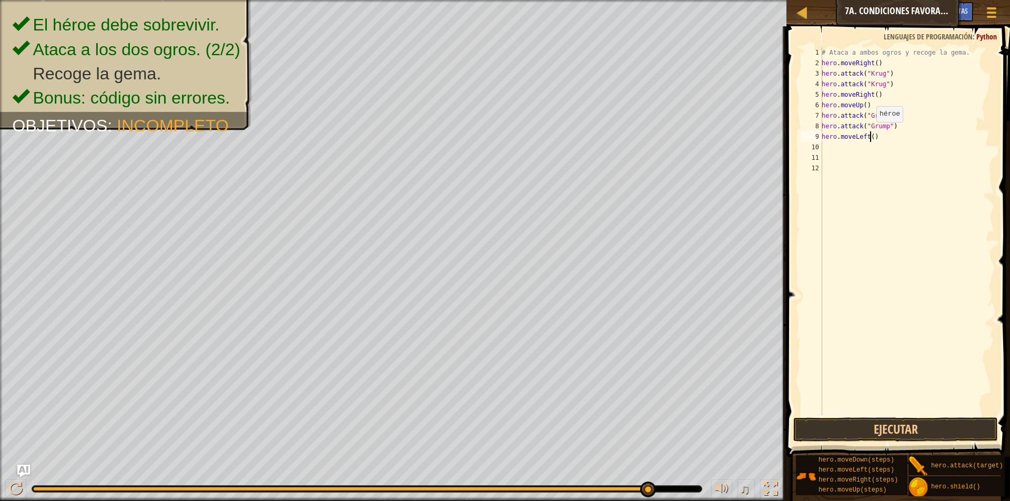
click at [871, 133] on div "# Ataca a ambos ogros y recoge la gema. hero . moveRight ( ) hero . attack ( "K…" at bounding box center [907, 241] width 175 height 389
type textarea "hero.moveLeft(2)"
click at [885, 426] on button "Ejecutar" at bounding box center [895, 430] width 205 height 24
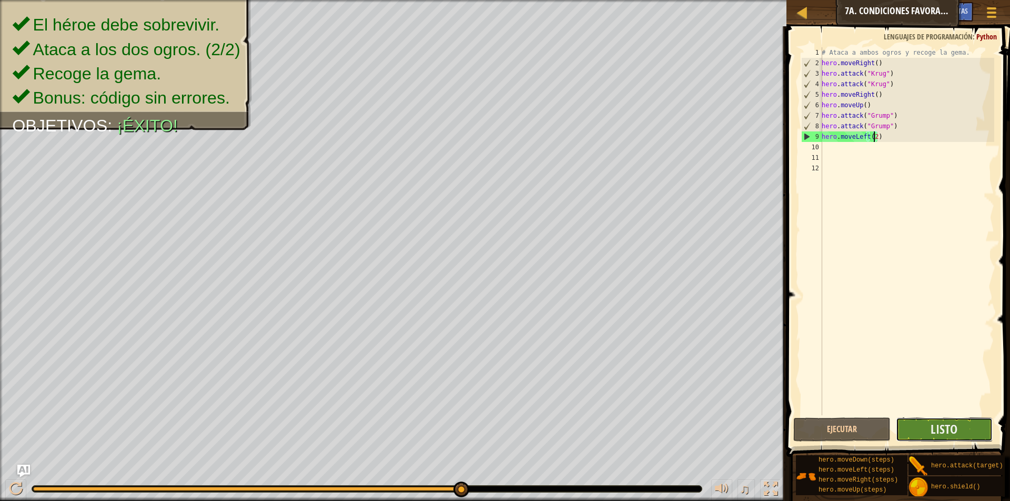
click at [962, 426] on button "Listo" at bounding box center [944, 430] width 97 height 24
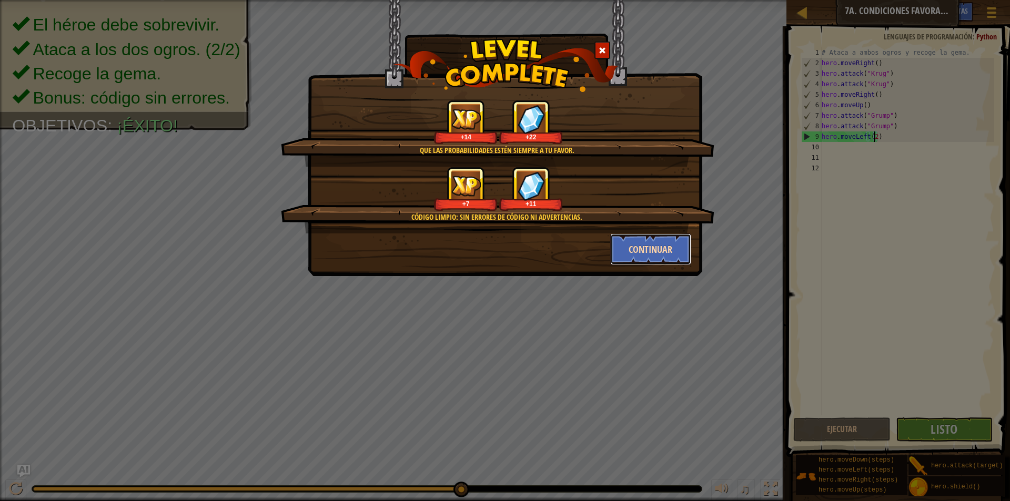
click at [644, 249] on button "Continuar" at bounding box center [651, 250] width 82 height 32
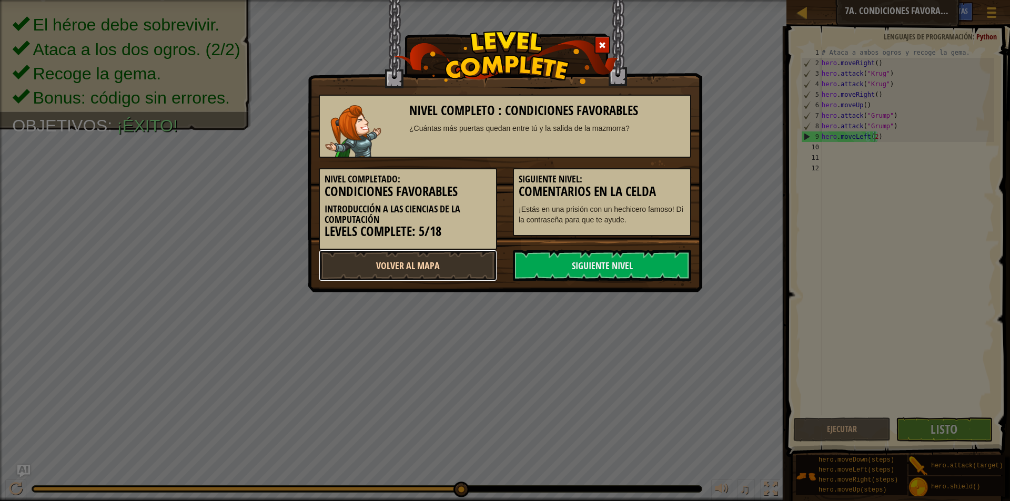
click at [461, 260] on link "Volver al Mapa" at bounding box center [408, 266] width 178 height 32
select select "es-419"
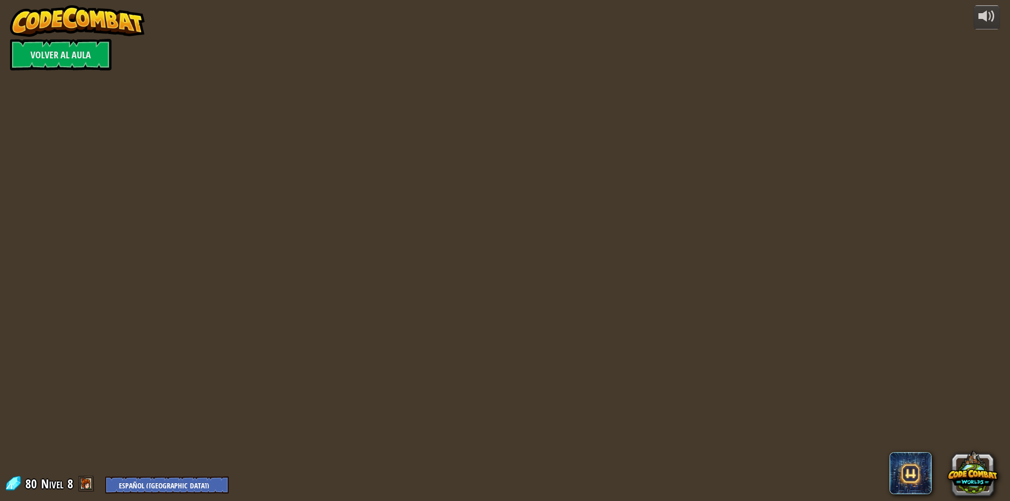
select select "es-419"
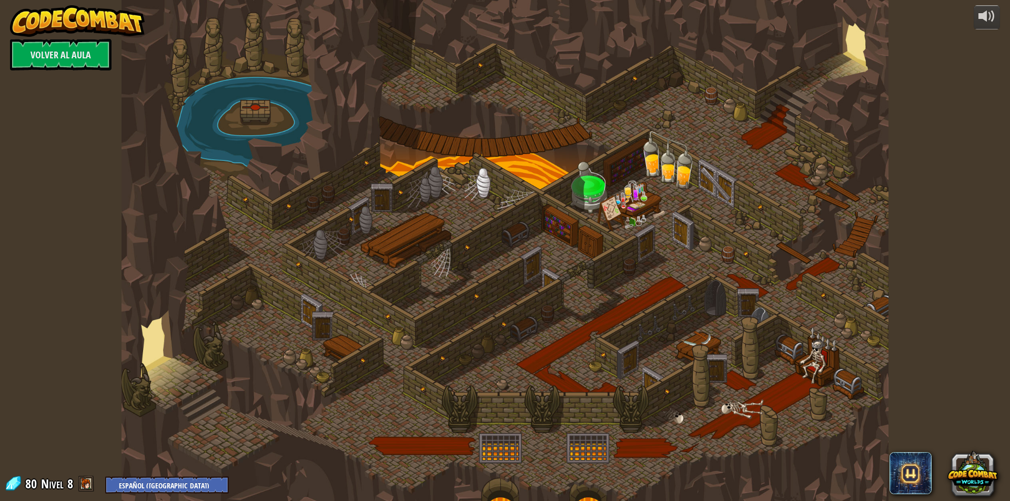
select select "es-419"
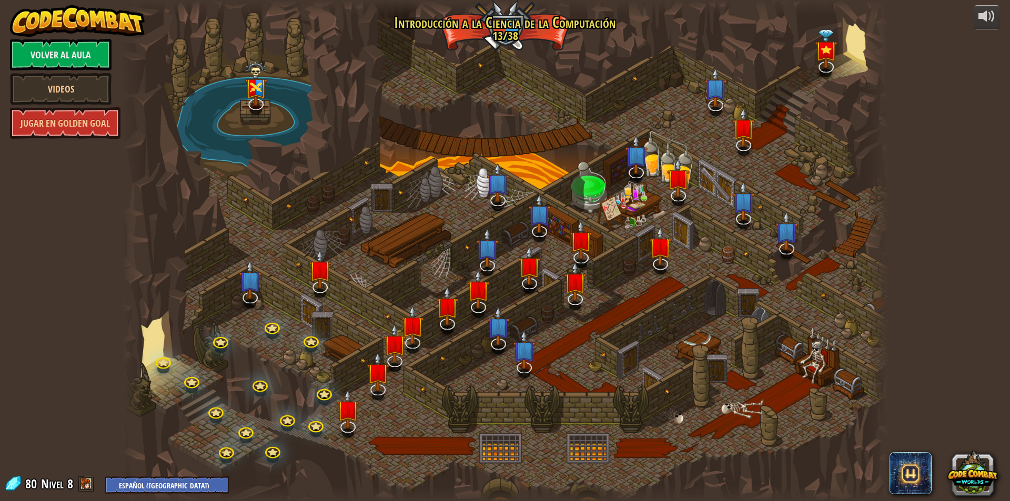
select select "es-419"
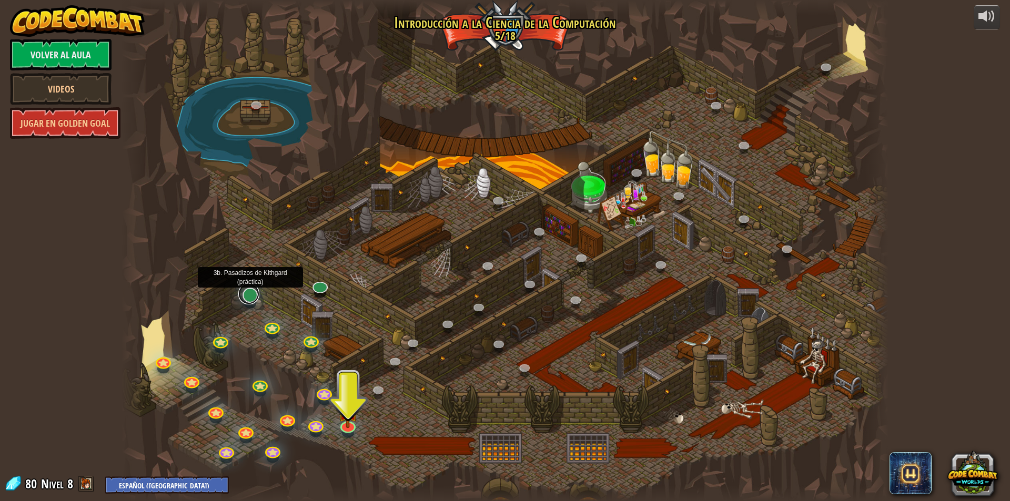
click at [255, 294] on link at bounding box center [248, 294] width 21 height 21
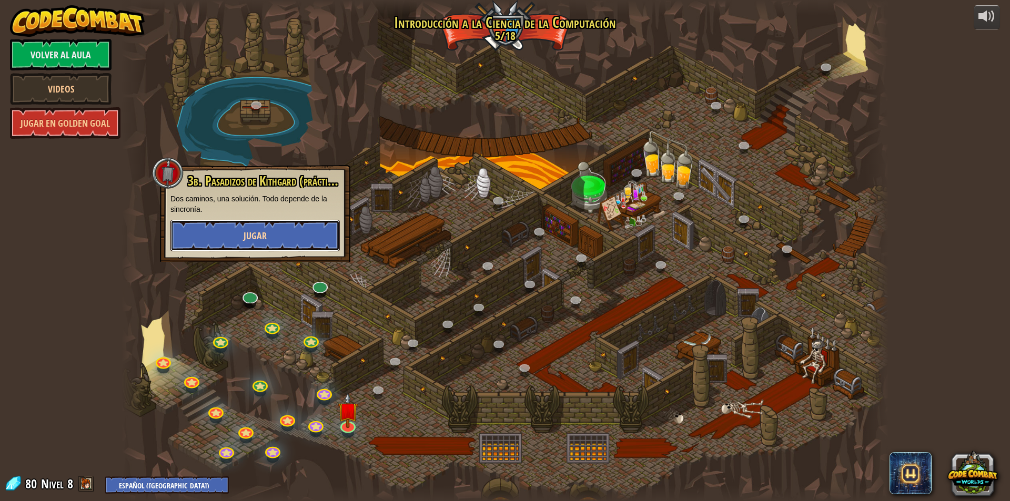
click at [291, 235] on button "Jugar" at bounding box center [254, 236] width 169 height 32
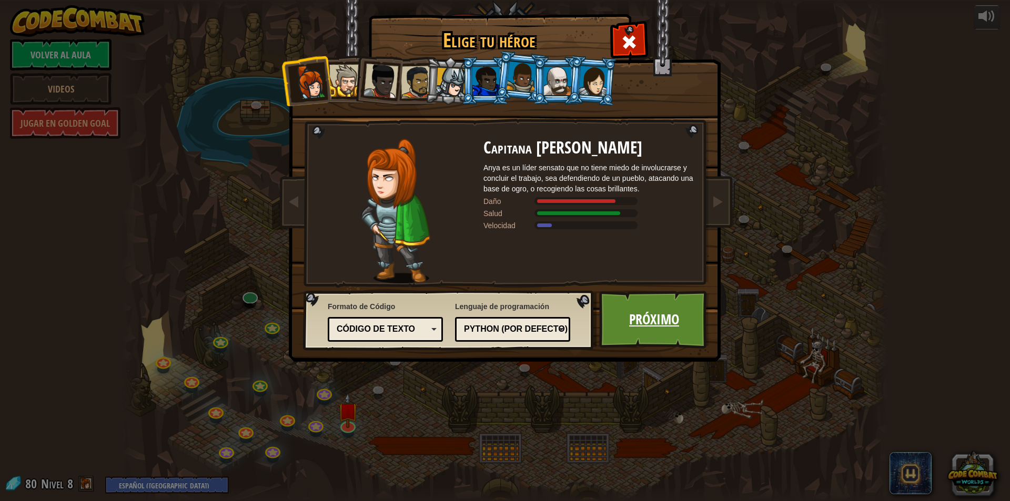
click at [637, 320] on link "Próximo" at bounding box center [654, 320] width 110 height 58
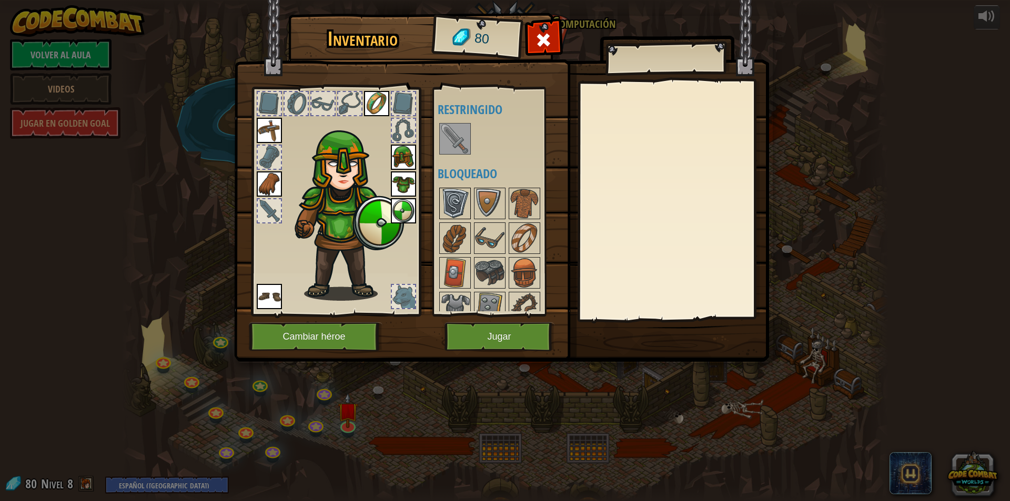
click at [456, 196] on img at bounding box center [454, 203] width 29 height 29
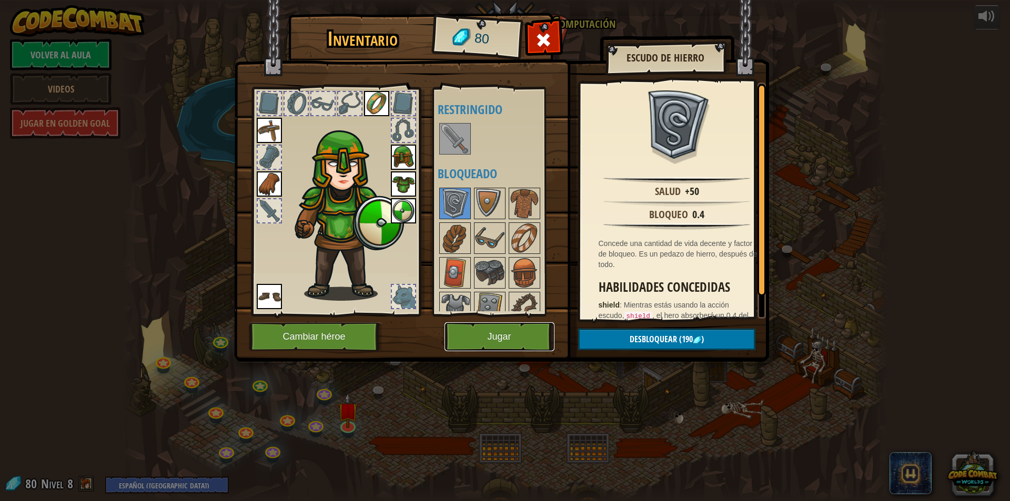
click at [508, 337] on button "Jugar" at bounding box center [500, 336] width 110 height 29
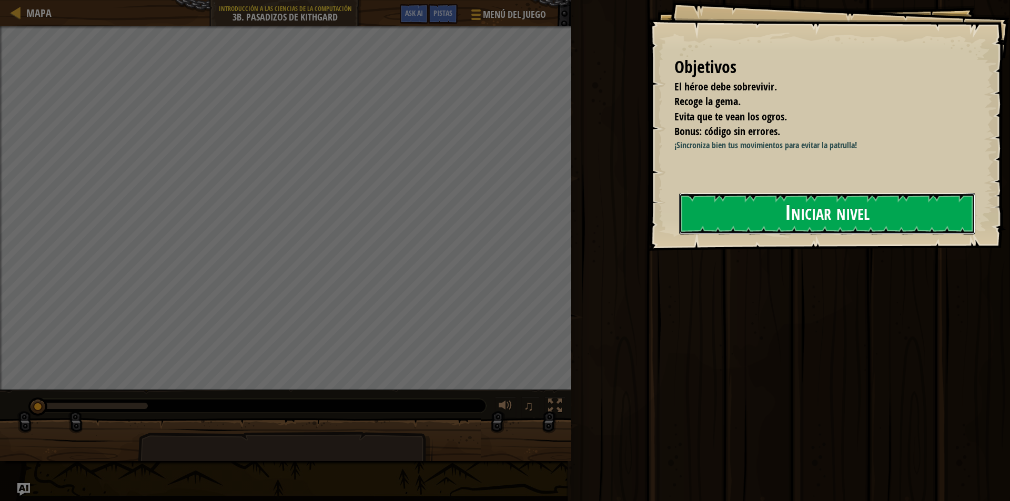
click at [759, 206] on button "Iniciar nivel" at bounding box center [827, 214] width 296 height 42
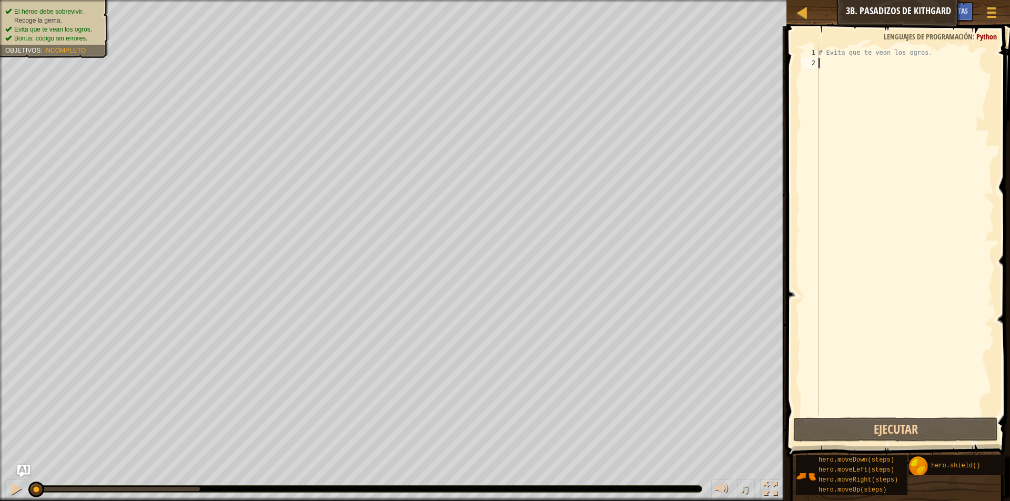
click at [825, 68] on div "# Evita que te vean los ogros." at bounding box center [905, 241] width 178 height 389
type textarea "h"
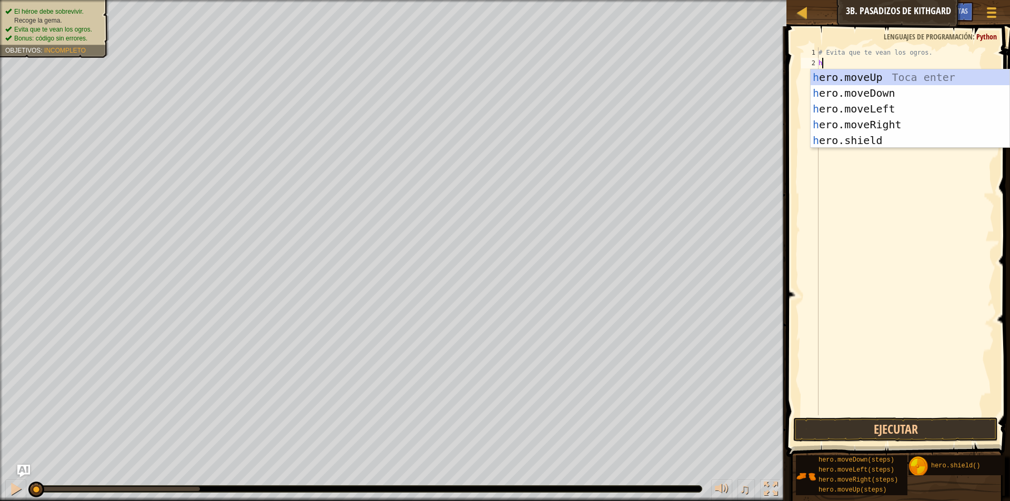
scroll to position [5, 0]
click at [833, 124] on div "h ero.moveUp Toca enter h ero.moveDown Toca enter h ero.moveLeft Toca enter h e…" at bounding box center [910, 124] width 199 height 110
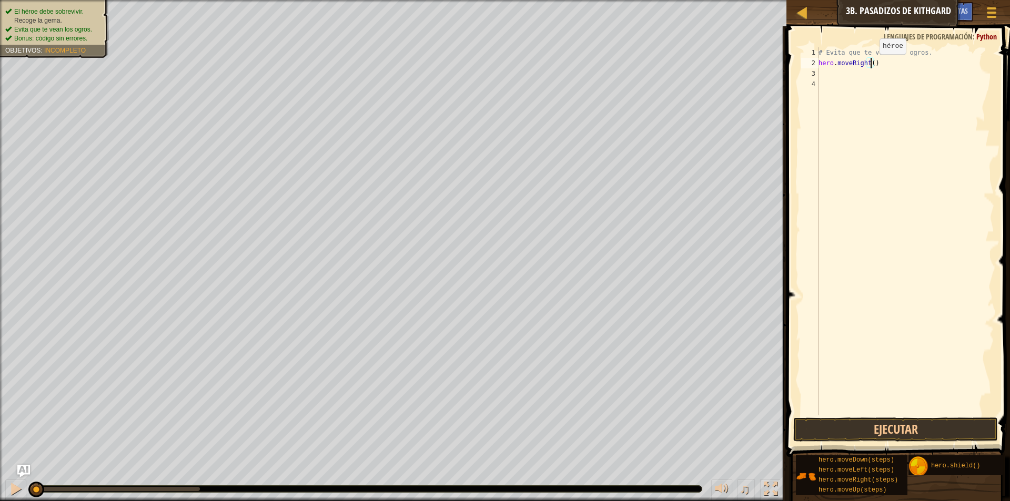
click at [871, 65] on div "# Evita que te vean los ogros. hero . moveRight ( )" at bounding box center [905, 241] width 178 height 389
click at [857, 430] on button "Ejecutar" at bounding box center [895, 430] width 205 height 24
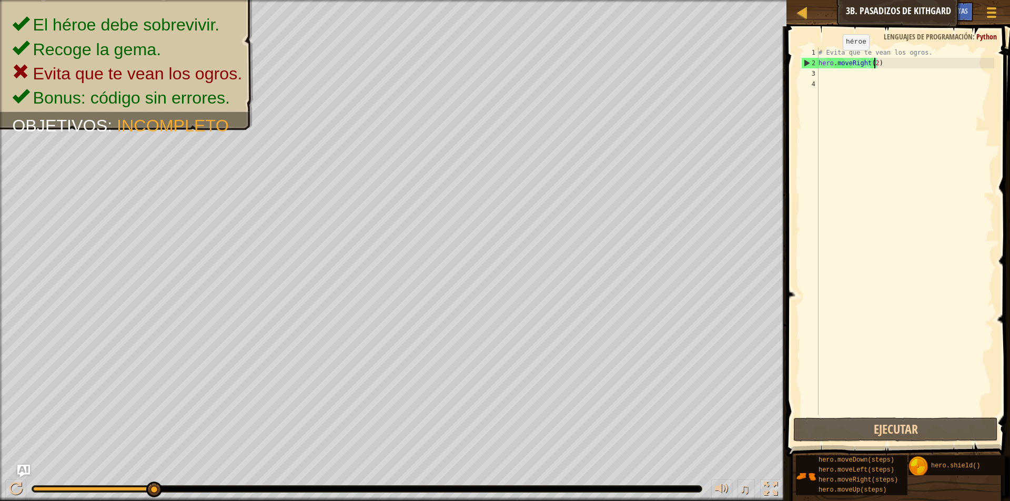
type textarea "hero.moveRight()"
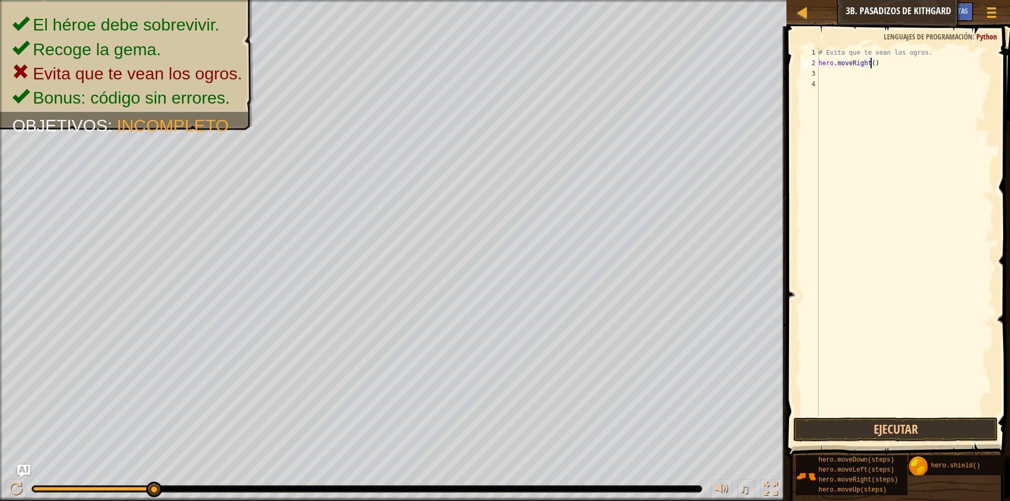
click at [823, 75] on div "# Evita que te vean los ogros. hero . moveRight ( )" at bounding box center [905, 241] width 178 height 389
type textarea "h"
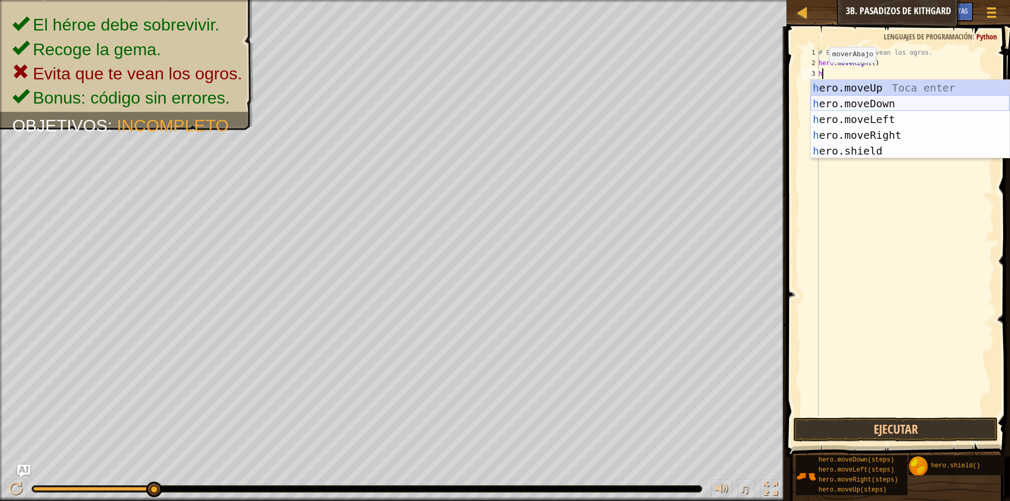
click at [868, 105] on div "h ero.moveUp Toca enter h ero.moveDown Toca enter h ero.moveLeft Toca enter h e…" at bounding box center [910, 135] width 199 height 110
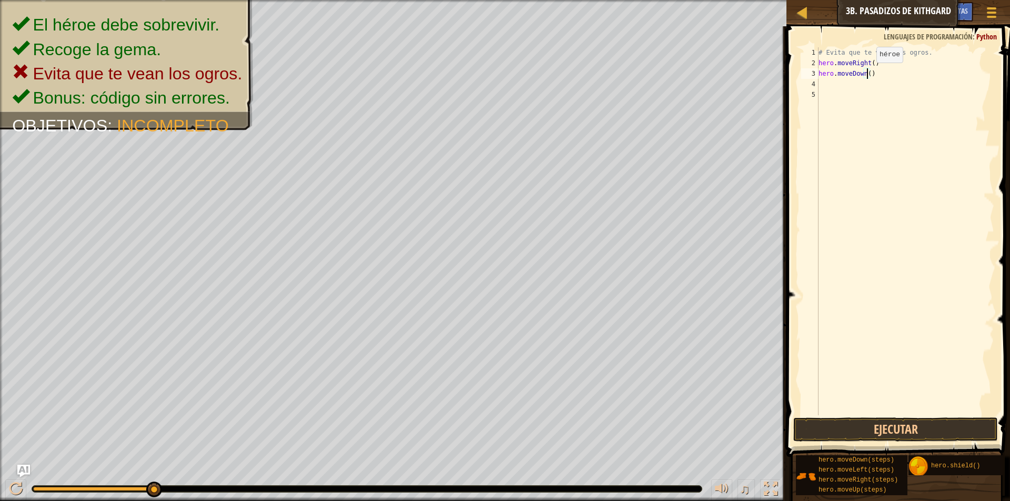
click at [867, 73] on div "# Evita que te vean los ogros. hero . moveRight ( ) hero . moveDown ( )" at bounding box center [905, 241] width 178 height 389
drag, startPoint x: 874, startPoint y: 74, endPoint x: 851, endPoint y: 69, distance: 24.0
click at [814, 82] on div "hero.moveDown() 1 2 3 4 5 # Evita que te vean los ogros. hero . moveRight ( ) h…" at bounding box center [896, 231] width 195 height 368
drag, startPoint x: 869, startPoint y: 70, endPoint x: 820, endPoint y: 79, distance: 49.6
click at [821, 79] on div "# Evita que te vean los ogros. hero . moveRight ( ) hero . moveDown ( )" at bounding box center [905, 241] width 178 height 389
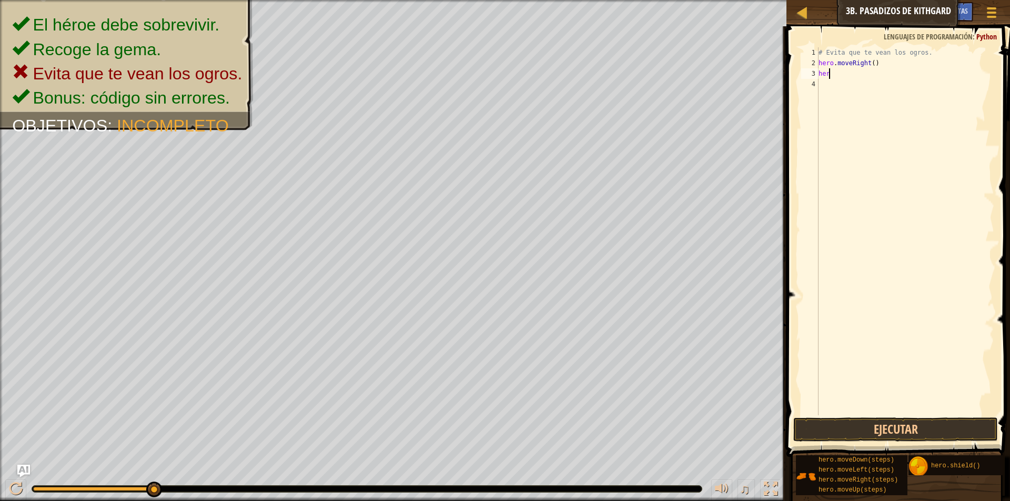
type textarea "h"
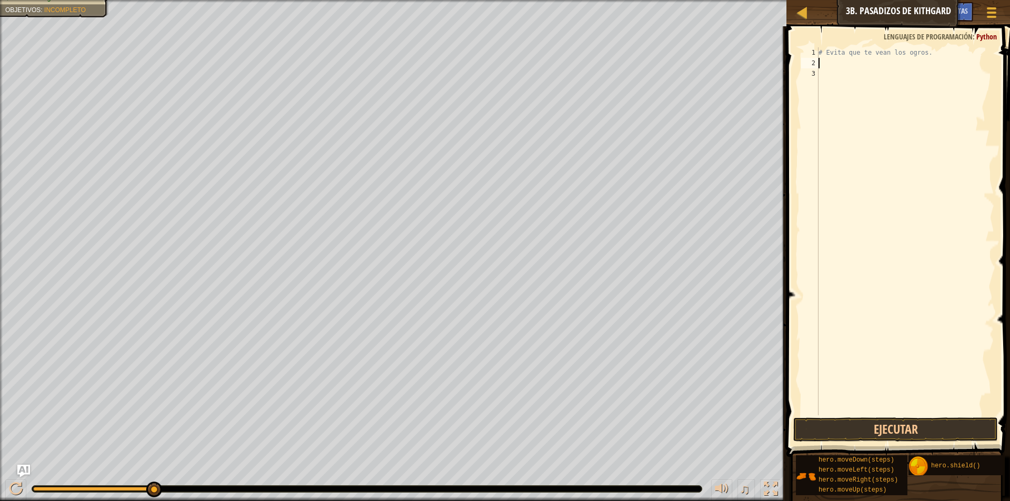
click at [836, 63] on div "# Evita que te vean los ogros." at bounding box center [905, 241] width 178 height 389
type textarea "h"
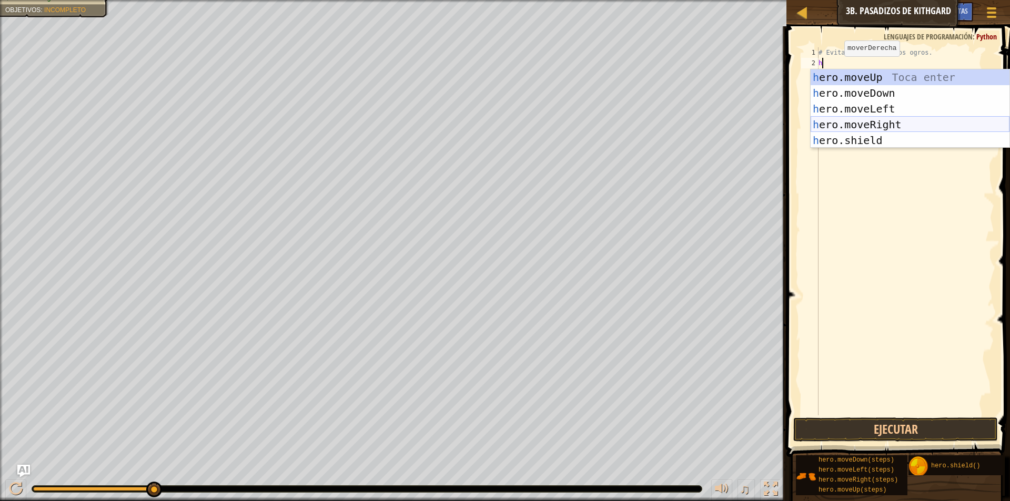
click at [870, 125] on div "h ero.moveUp Toca enter h ero.moveDown Toca enter h ero.moveLeft Toca enter h e…" at bounding box center [910, 124] width 199 height 110
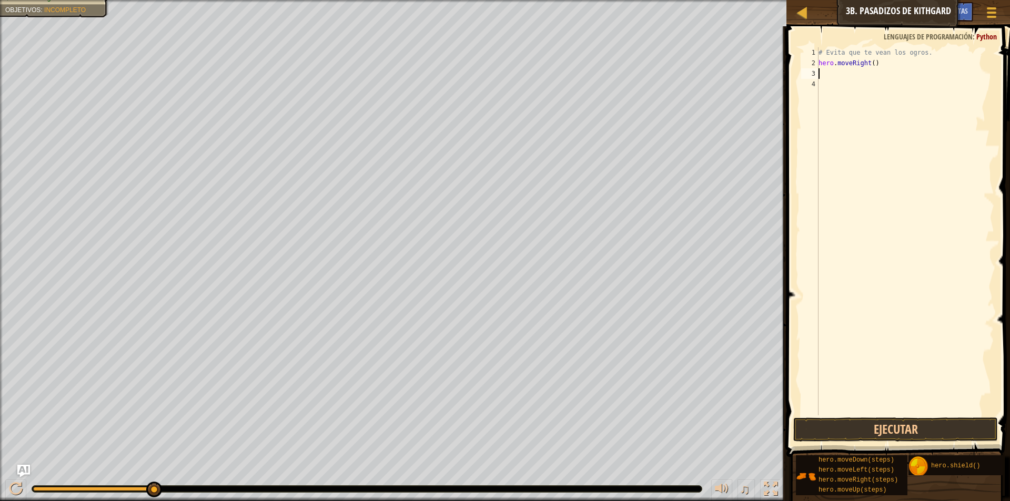
type textarea "h"
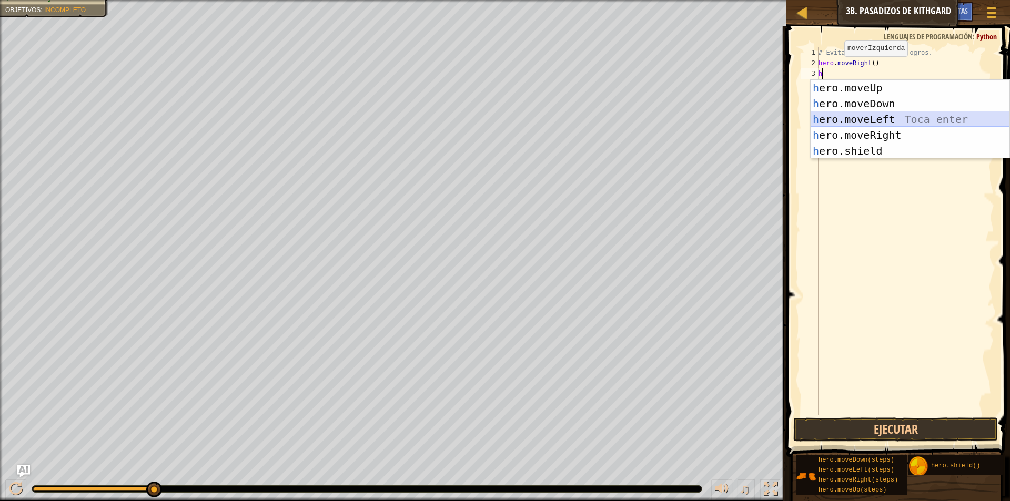
drag, startPoint x: 876, startPoint y: 119, endPoint x: 867, endPoint y: 124, distance: 10.4
click at [875, 119] on div "h ero.moveUp Toca enter h ero.moveDown Toca enter h ero.moveLeft Toca enter h e…" at bounding box center [910, 135] width 199 height 110
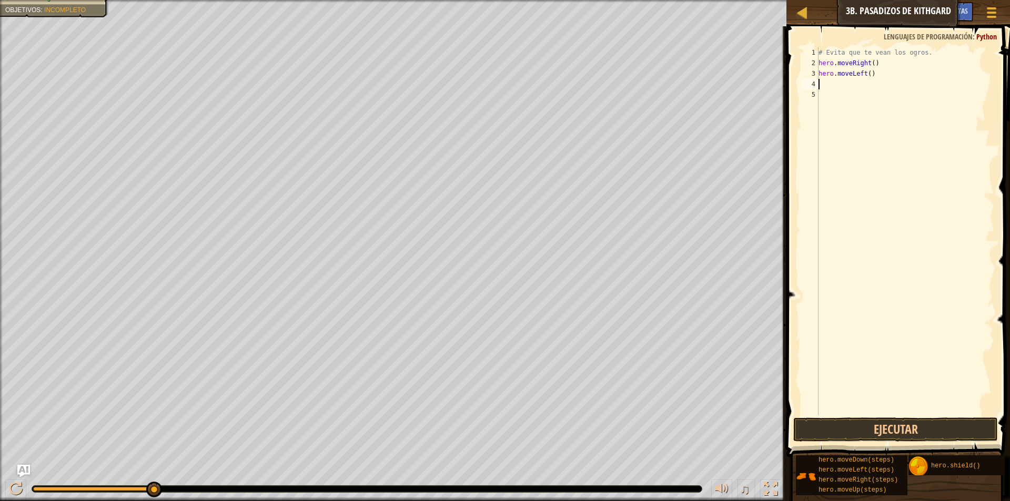
type textarea "h"
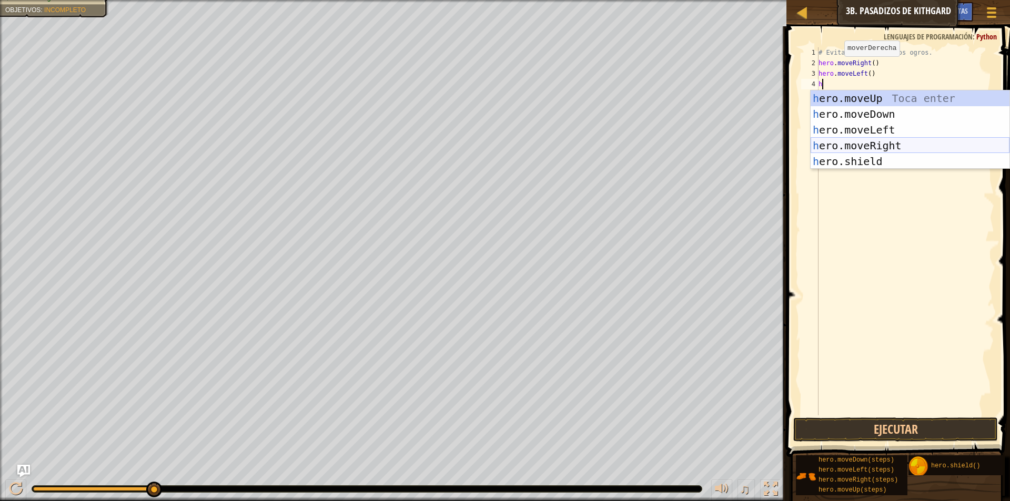
click at [871, 148] on div "h ero.moveUp Toca enter h ero.moveDown Toca enter h ero.moveLeft Toca enter h e…" at bounding box center [910, 145] width 199 height 110
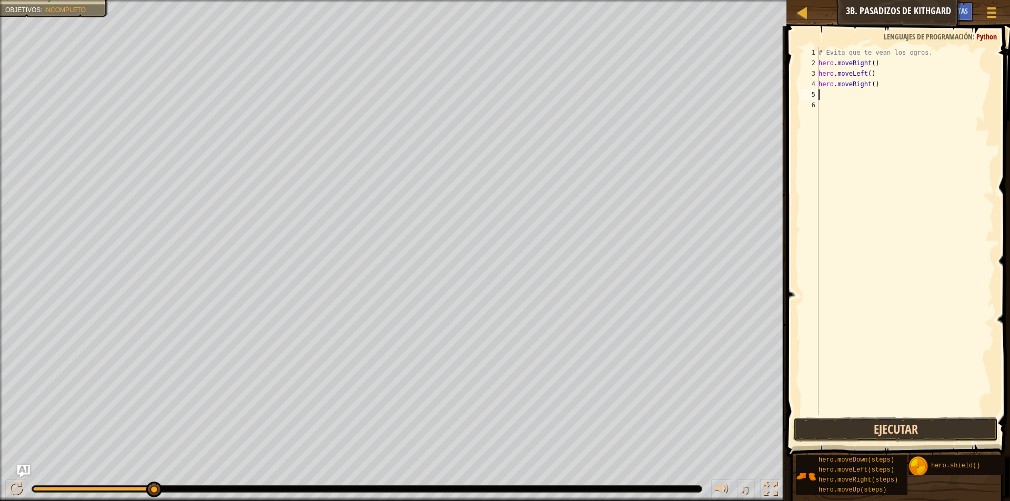
click at [855, 430] on button "Ejecutar" at bounding box center [895, 430] width 205 height 24
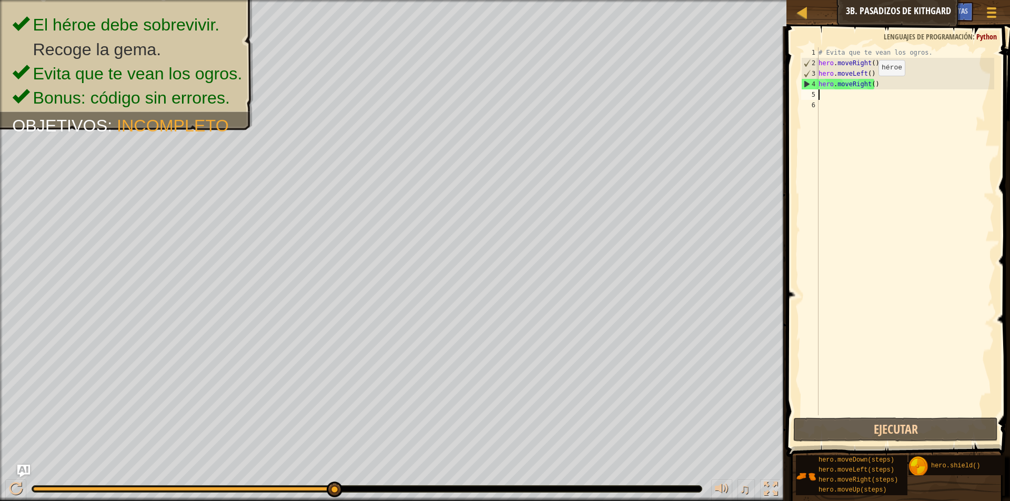
click at [870, 86] on div "# Evita que te vean los ogros. hero . moveRight ( ) hero . moveLeft ( ) hero . …" at bounding box center [905, 241] width 178 height 389
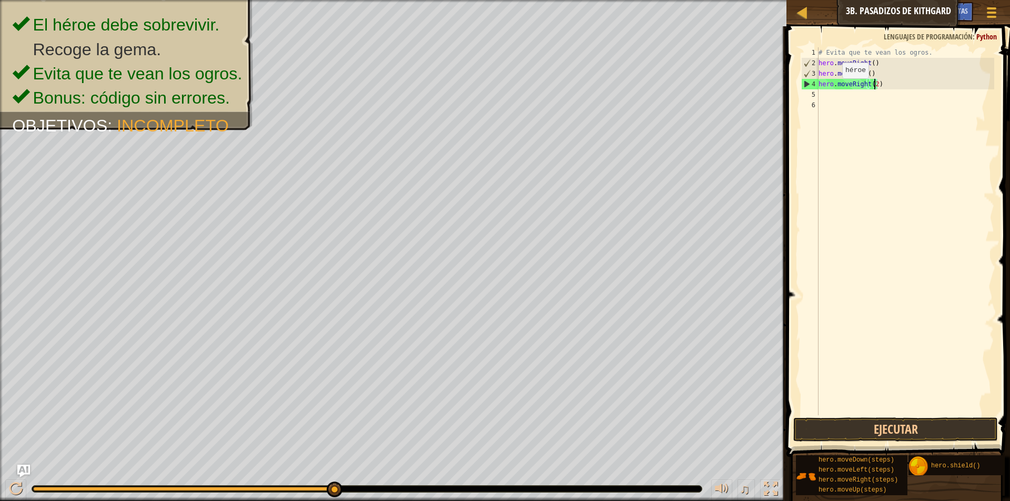
scroll to position [5, 4]
type textarea "hero.moveRight(2)"
click at [884, 418] on button "Ejecutar" at bounding box center [895, 430] width 205 height 24
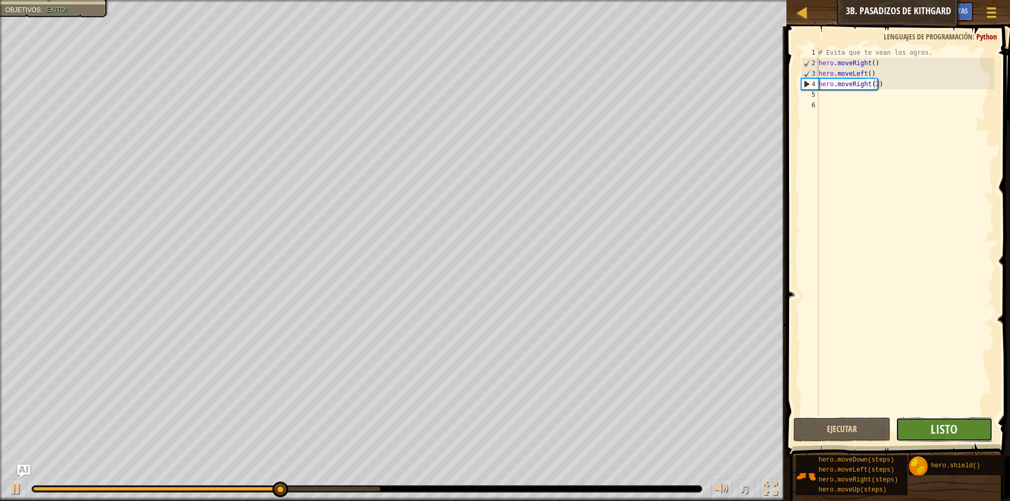
click at [962, 434] on button "Listo" at bounding box center [944, 430] width 97 height 24
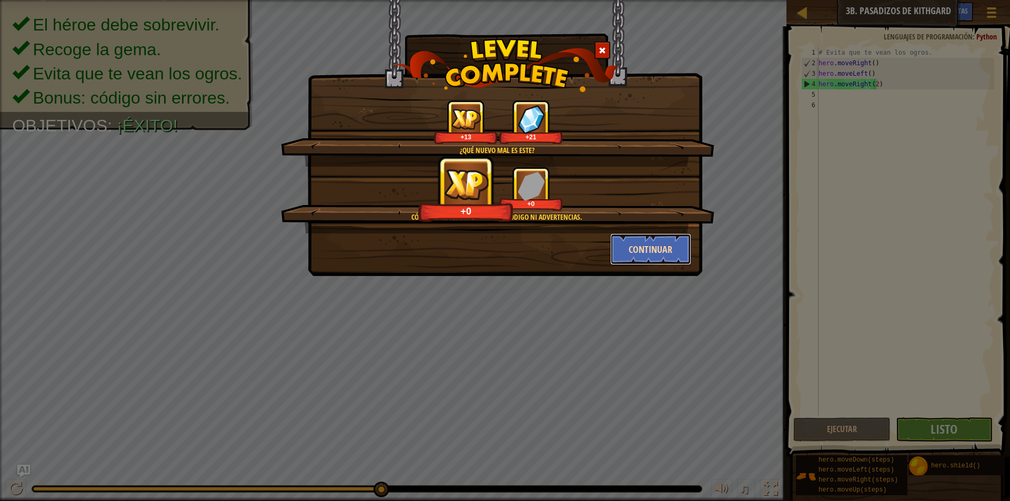
click at [641, 255] on button "Continuar" at bounding box center [651, 250] width 82 height 32
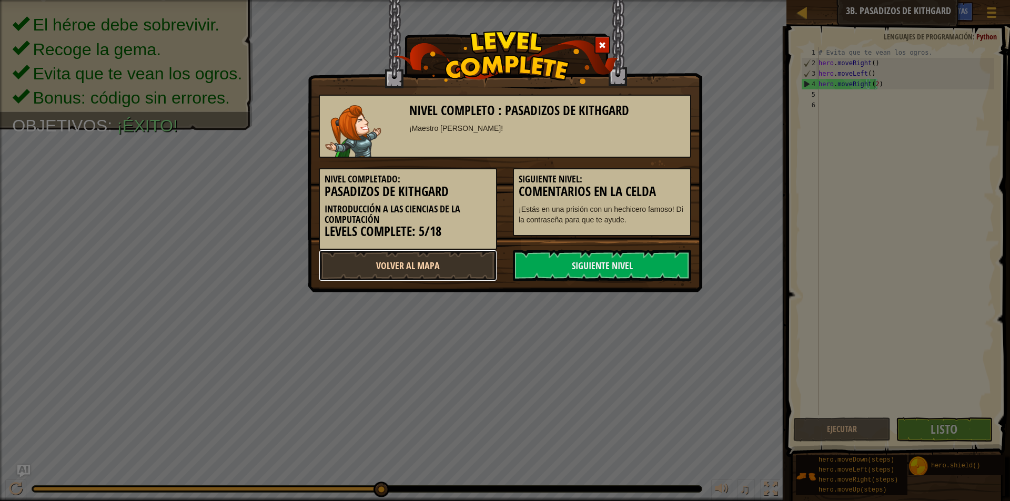
click at [448, 262] on link "Volver al Mapa" at bounding box center [408, 266] width 178 height 32
select select "es-419"
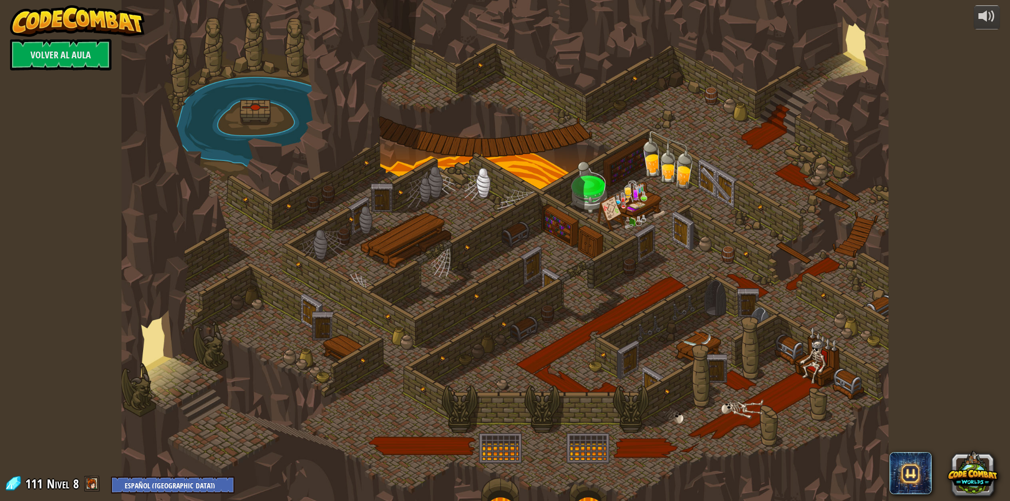
select select "es-419"
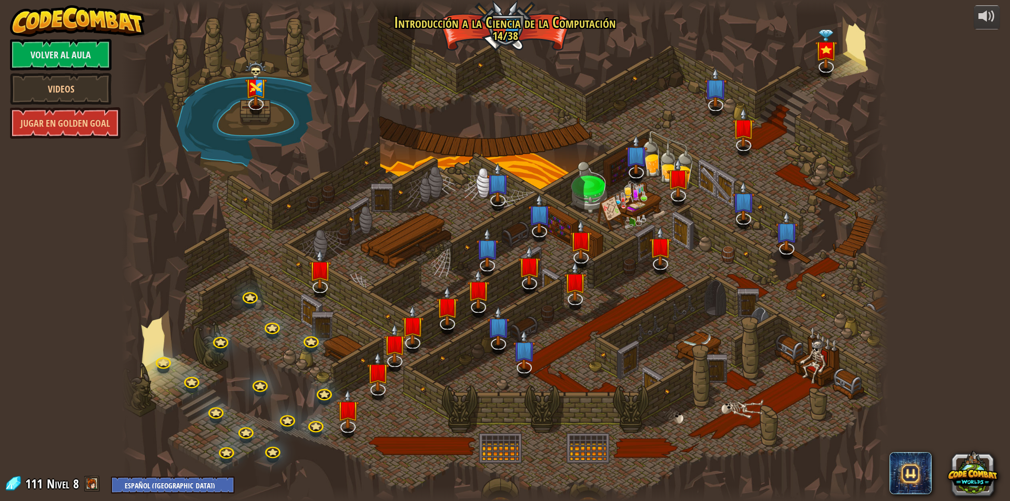
select select "es-419"
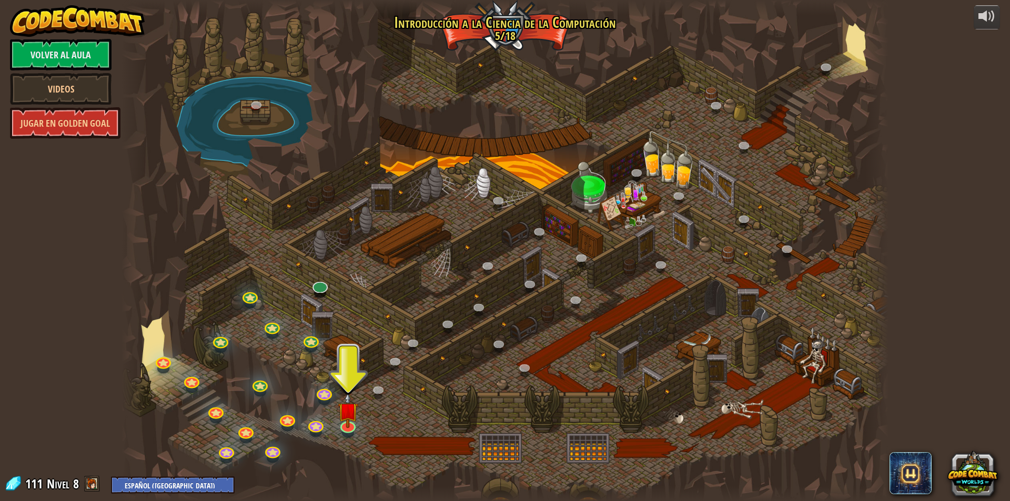
select select "es-419"
click at [318, 289] on link at bounding box center [318, 283] width 21 height 21
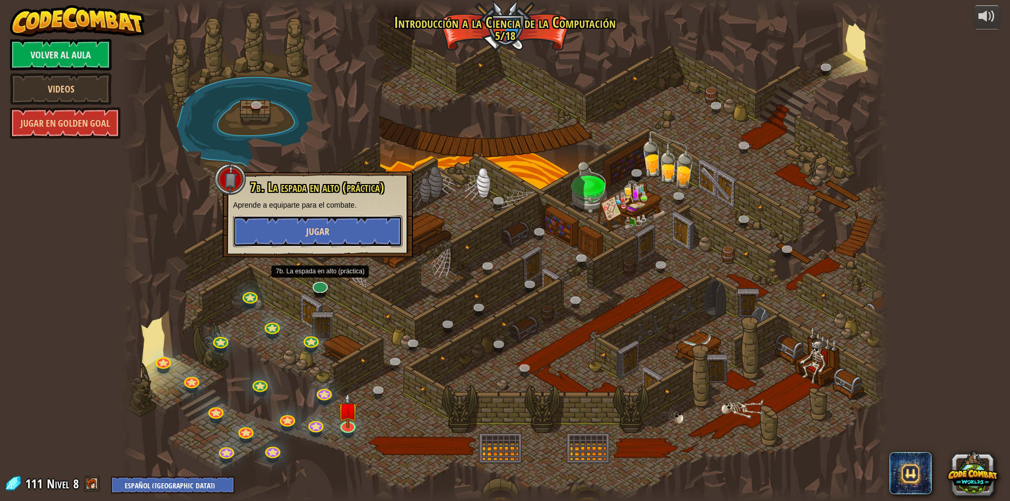
click at [318, 230] on span "Jugar" at bounding box center [317, 231] width 23 height 13
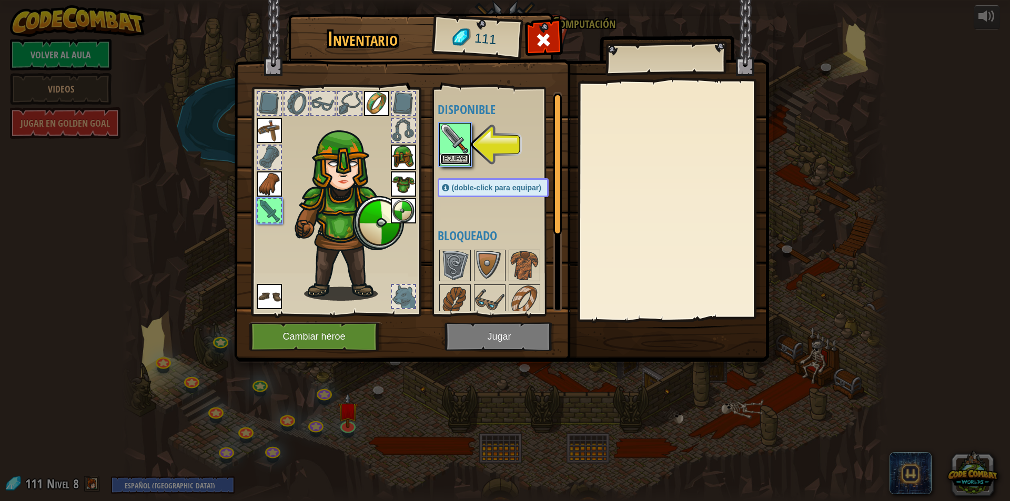
click at [459, 160] on button "Equipar" at bounding box center [454, 159] width 29 height 11
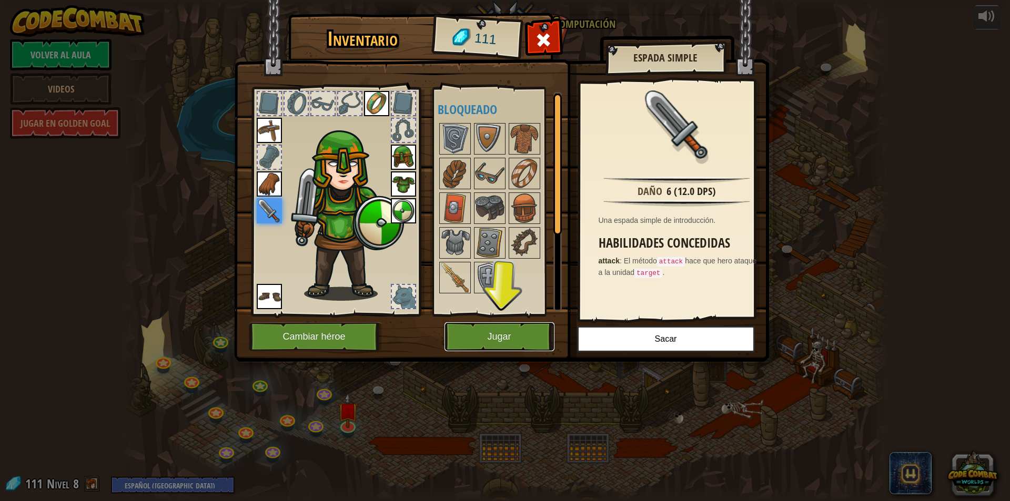
click at [529, 340] on button "Jugar" at bounding box center [500, 336] width 110 height 29
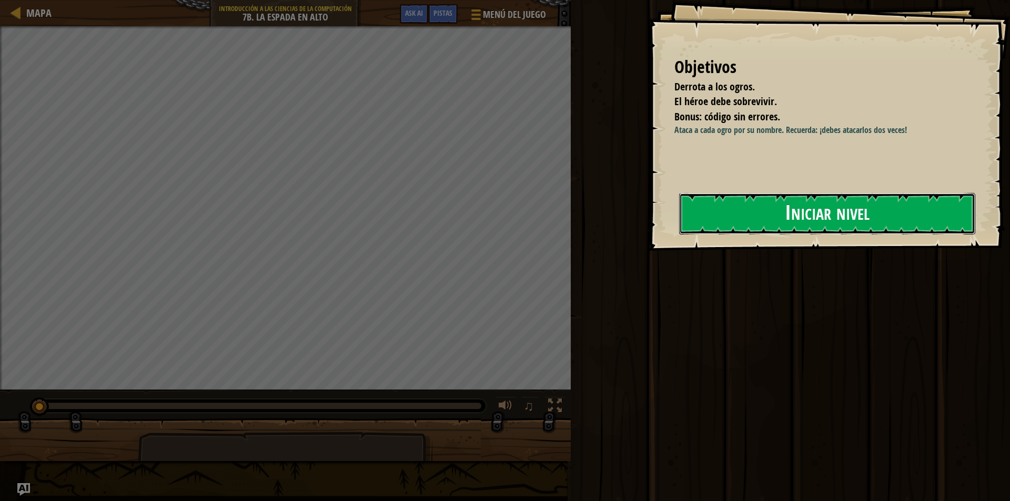
click at [834, 209] on button "Iniciar nivel" at bounding box center [827, 214] width 296 height 42
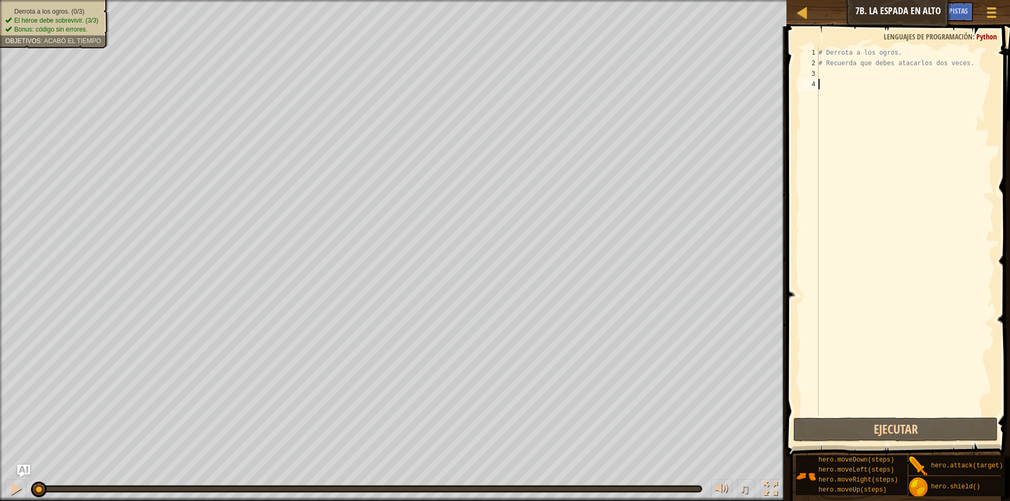
click at [843, 80] on div "# Derrota a los ogros. # Recuerda que debes atacarlos dos veces." at bounding box center [905, 241] width 178 height 389
drag, startPoint x: 843, startPoint y: 80, endPoint x: 841, endPoint y: 64, distance: 16.4
click at [844, 72] on div "# Derrota a los ogros. # Recuerda que debes atacarlos dos veces." at bounding box center [905, 241] width 178 height 389
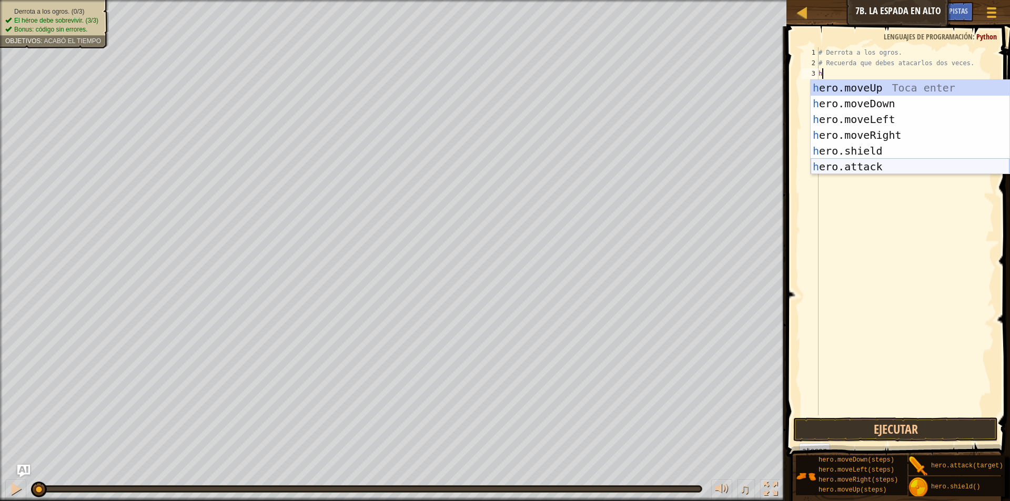
click at [840, 167] on div "h ero.moveUp Toca enter h ero.moveDown Toca enter h ero.moveLeft Toca enter h e…" at bounding box center [910, 143] width 199 height 126
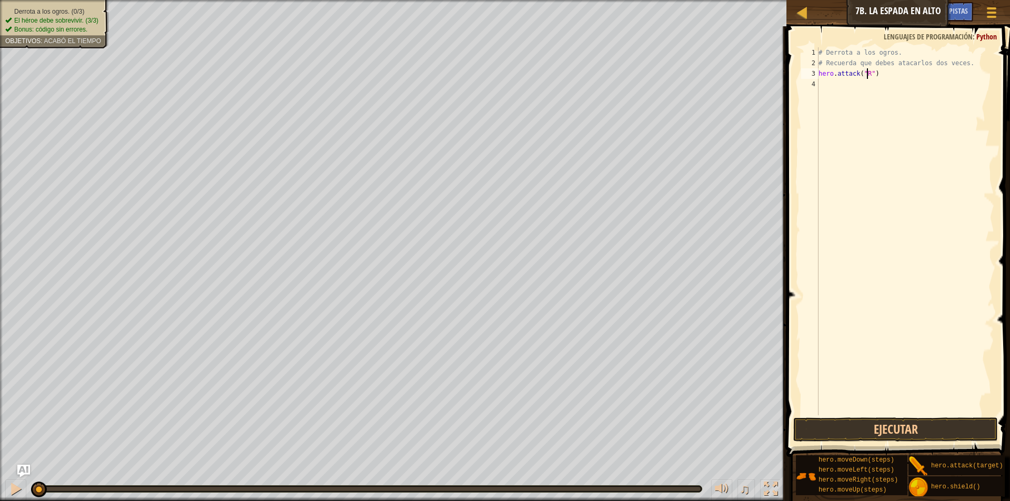
scroll to position [5, 4]
type textarea "hero.attack("Rig")"
click at [846, 93] on div "# Derrota a los ogros. # Recuerda que debes atacarlos dos veces. hero . attack …" at bounding box center [905, 241] width 178 height 389
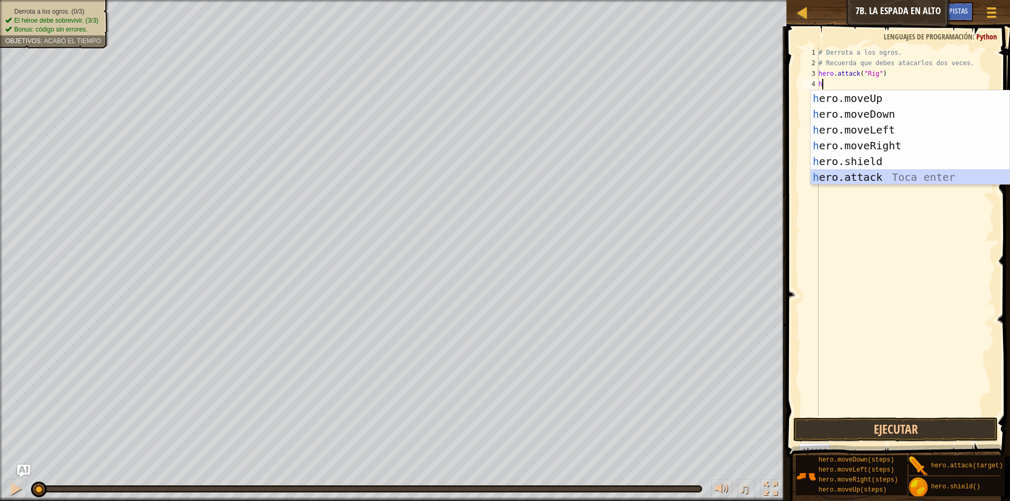
click at [849, 179] on div "h ero.moveUp Toca enter h ero.moveDown Toca enter h ero.moveLeft Toca enter h e…" at bounding box center [910, 153] width 199 height 126
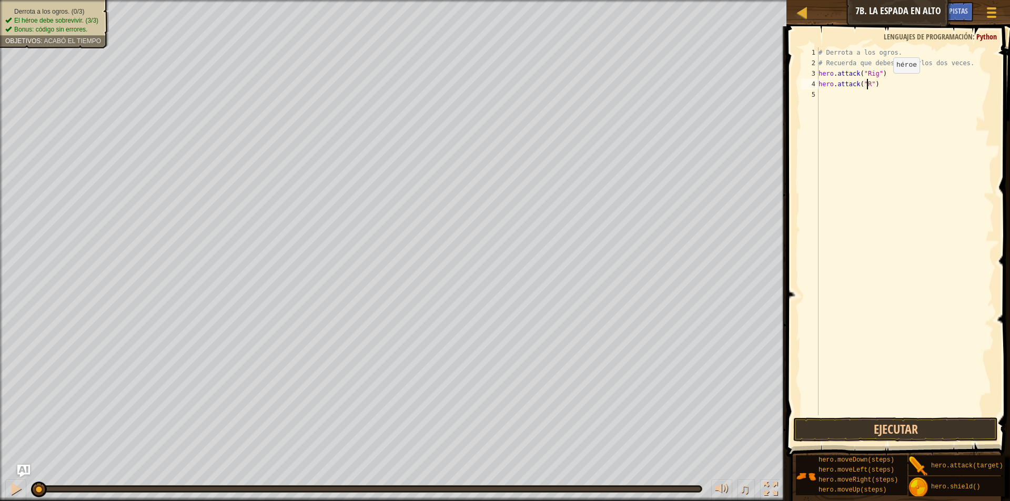
scroll to position [5, 4]
type textarea "hero.attack("Rig")"
click at [824, 95] on div "# Derrota a los ogros. # Recuerda que debes atacarlos dos veces. hero . attack …" at bounding box center [905, 241] width 178 height 389
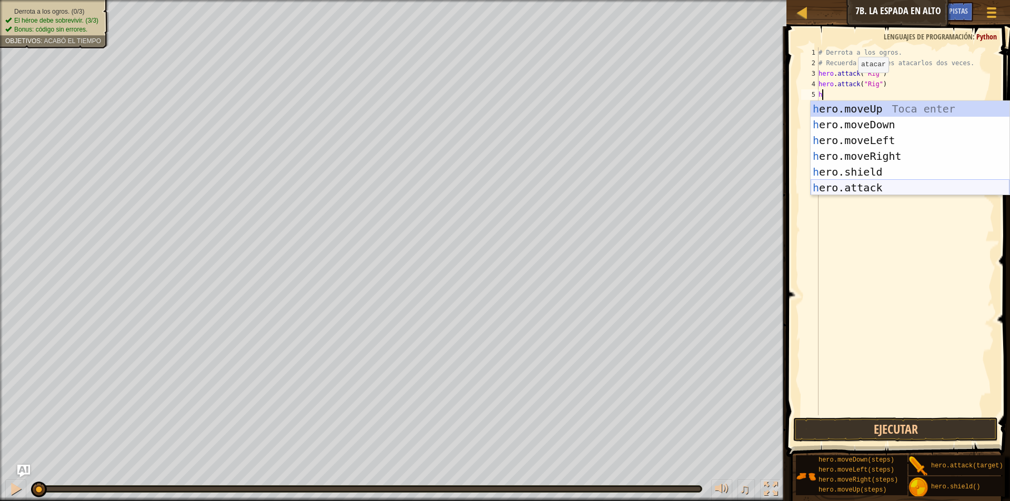
click at [864, 186] on div "h ero.moveUp Toca enter h ero.moveDown Toca enter h ero.moveLeft Toca enter h e…" at bounding box center [910, 164] width 199 height 126
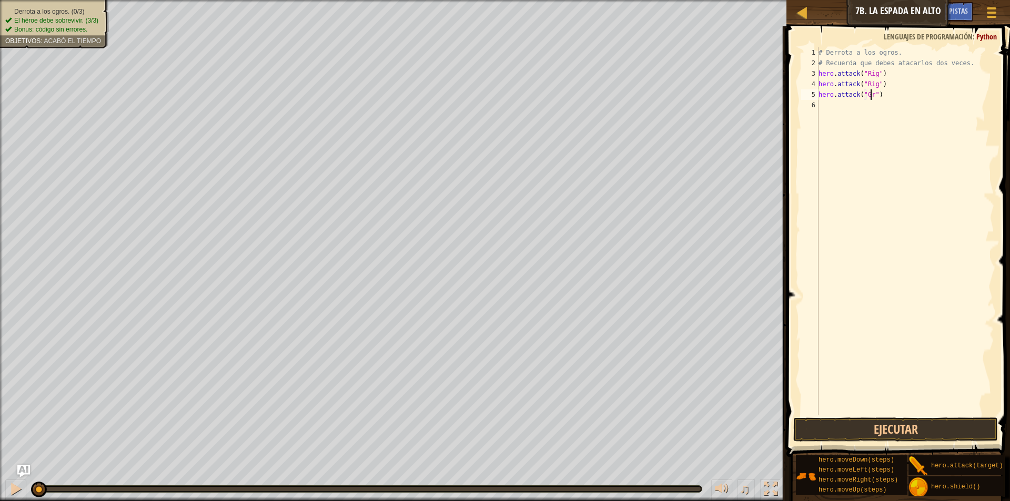
scroll to position [5, 5]
type textarea "hero.attack("Grut")"
click at [863, 106] on div "# Derrota a los ogros. # Recuerda que debes atacarlos dos veces. hero . attack …" at bounding box center [905, 241] width 178 height 389
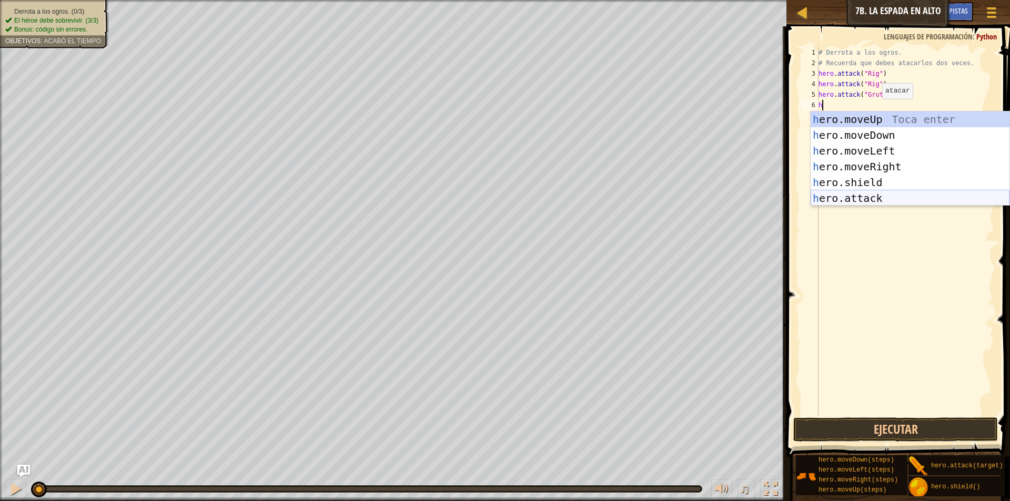
click at [860, 201] on div "h ero.moveUp Toca enter h ero.moveDown Toca enter h ero.moveLeft Toca enter h e…" at bounding box center [910, 175] width 199 height 126
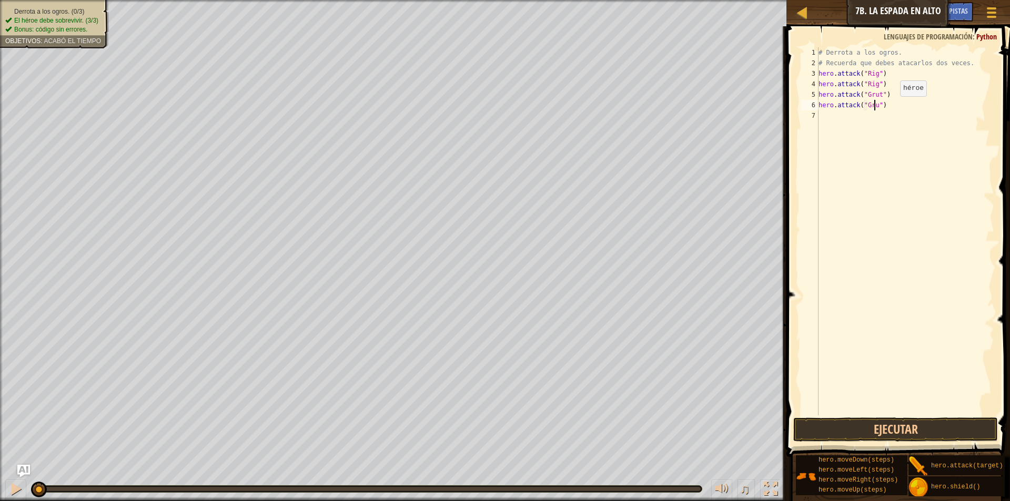
scroll to position [5, 5]
type textarea "hero.attack("Grut")"
click at [834, 117] on div "# Derrota a los ogros. # Recuerda que debes atacarlos dos veces. hero . attack …" at bounding box center [905, 241] width 178 height 389
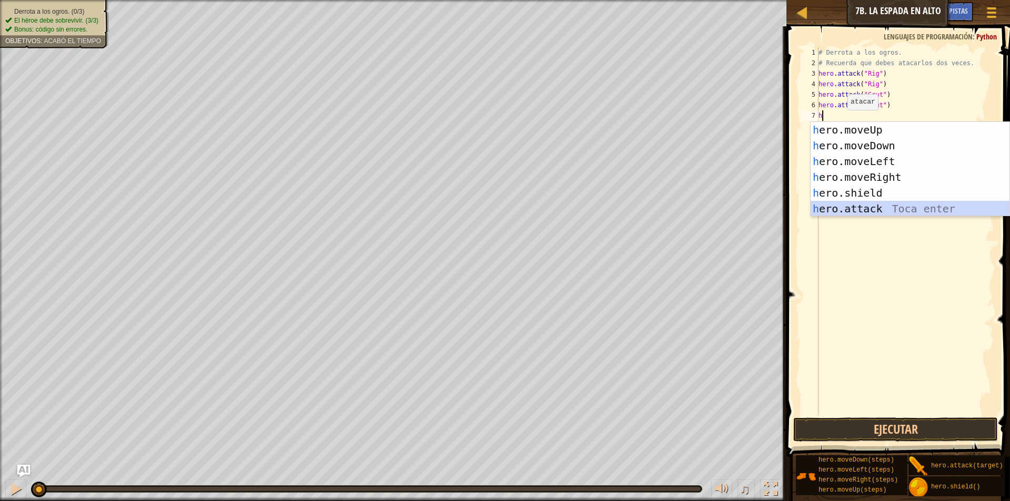
click at [842, 205] on div "h ero.moveUp Toca enter h ero.moveDown Toca enter h ero.moveLeft Toca enter h e…" at bounding box center [910, 185] width 199 height 126
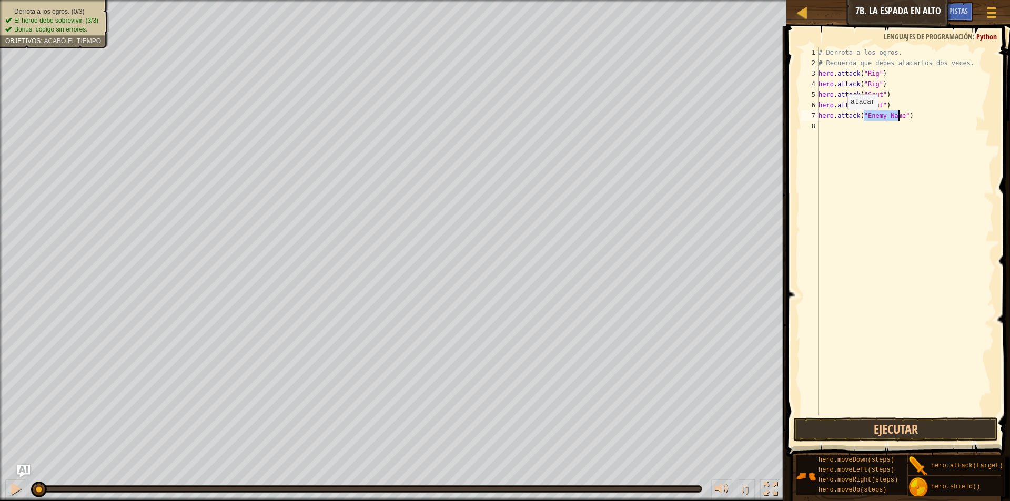
type textarea "hero.attack("A")"
